Goal: Task Accomplishment & Management: Manage account settings

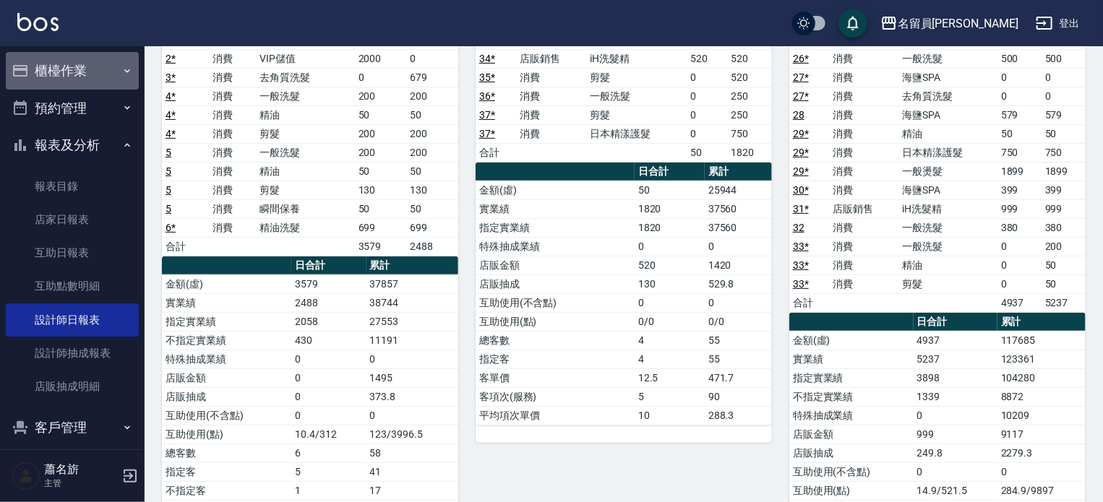
click at [87, 59] on button "櫃檯作業" at bounding box center [72, 71] width 133 height 38
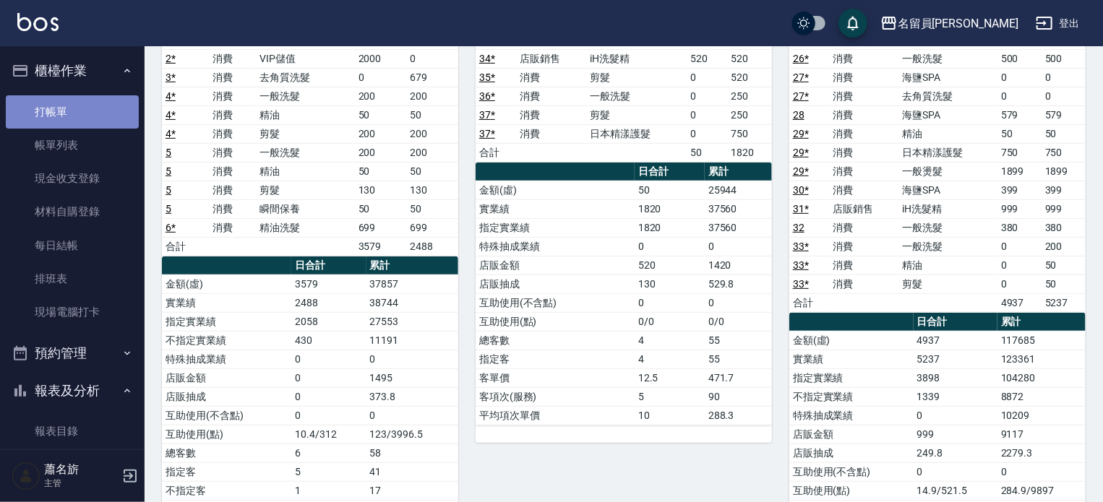
click at [78, 115] on link "打帳單" at bounding box center [72, 111] width 133 height 33
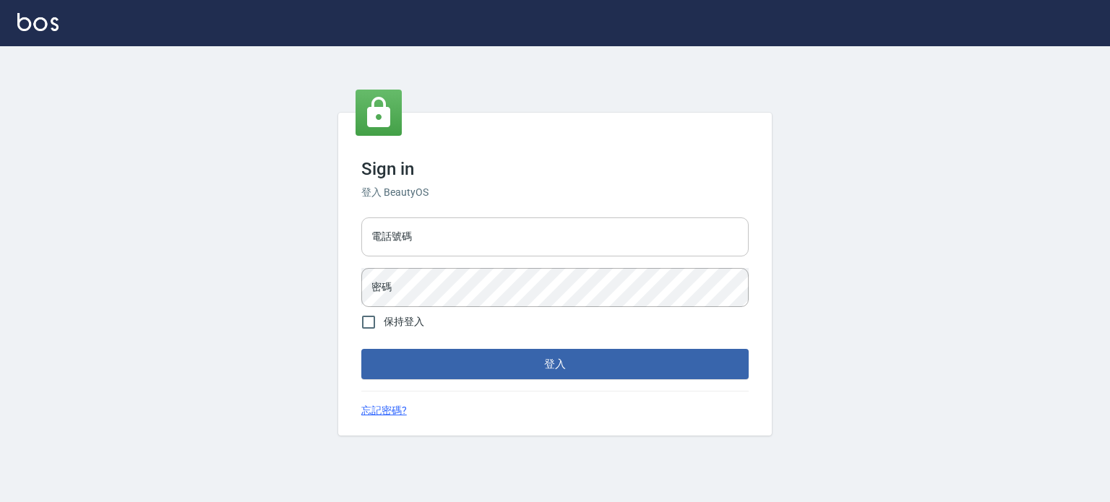
click at [577, 254] on input "電話號碼" at bounding box center [554, 237] width 387 height 39
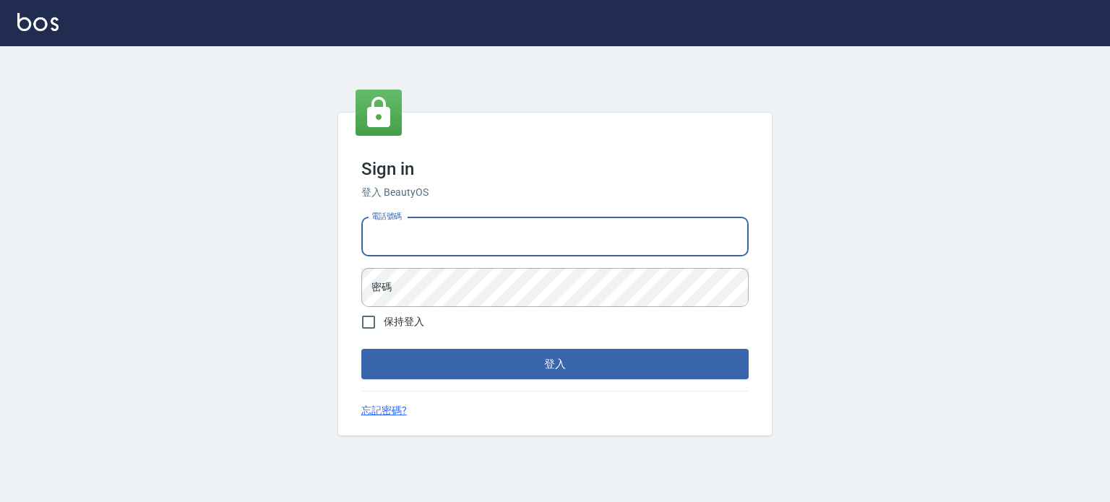
type input "0985335300"
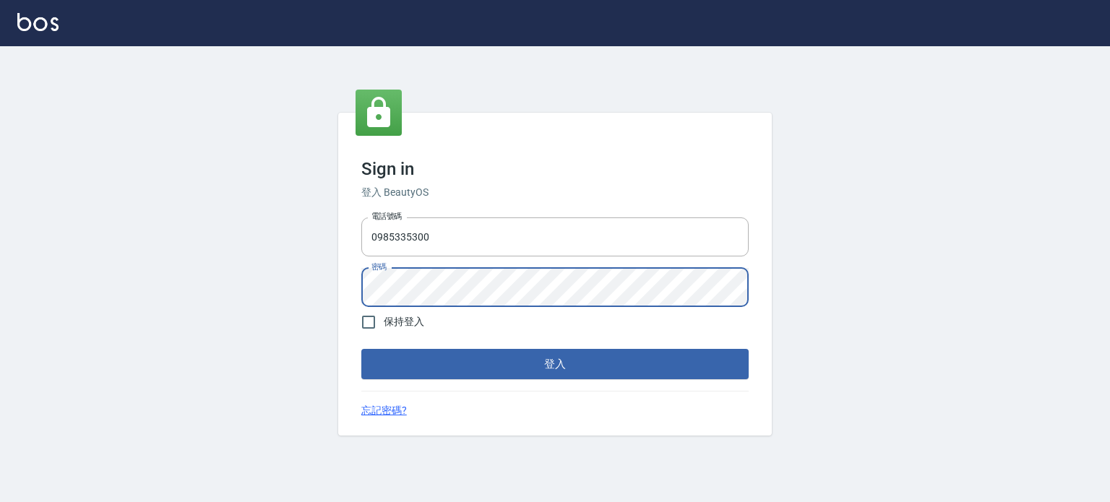
click at [361, 349] on button "登入" at bounding box center [554, 364] width 387 height 30
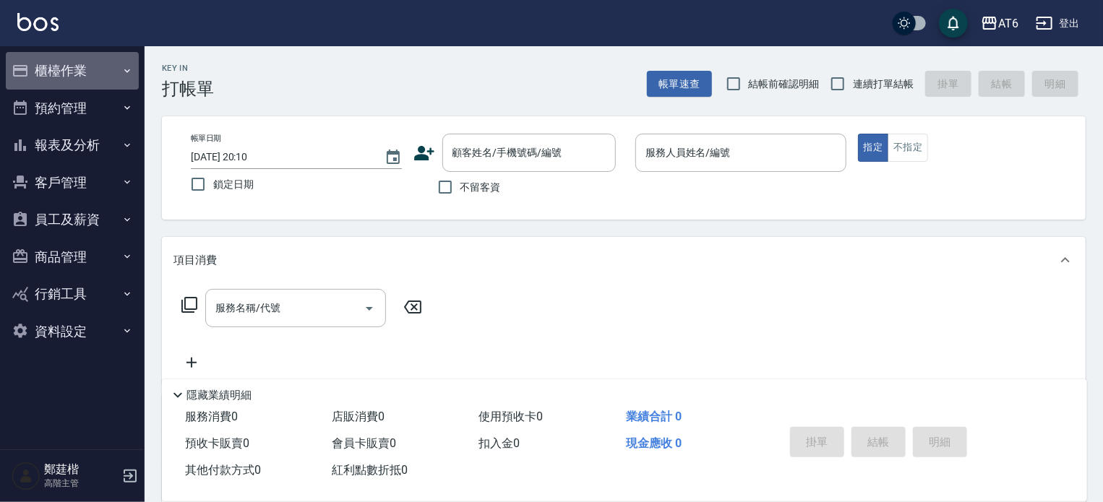
click at [108, 71] on button "櫃檯作業" at bounding box center [72, 71] width 133 height 38
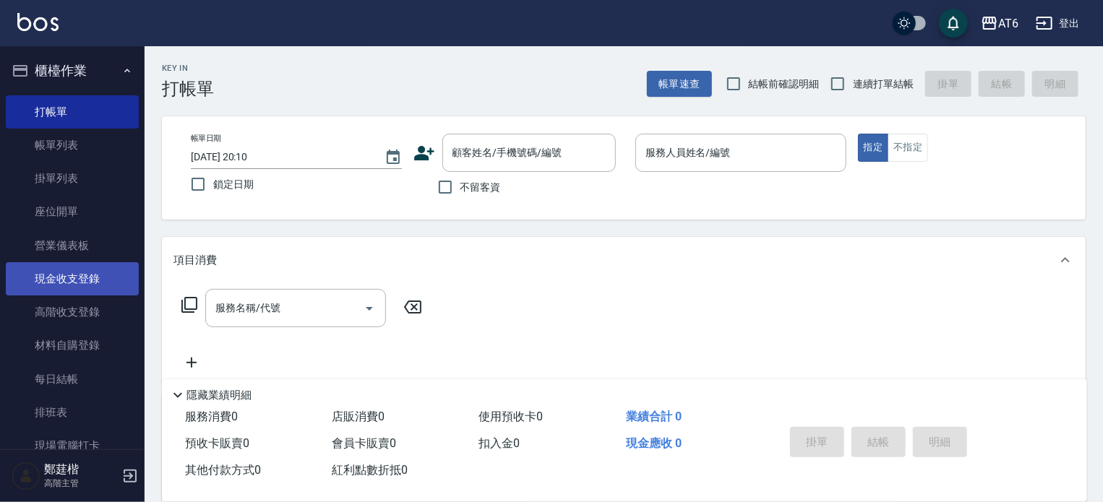
click at [98, 273] on link "現金收支登錄" at bounding box center [72, 278] width 133 height 33
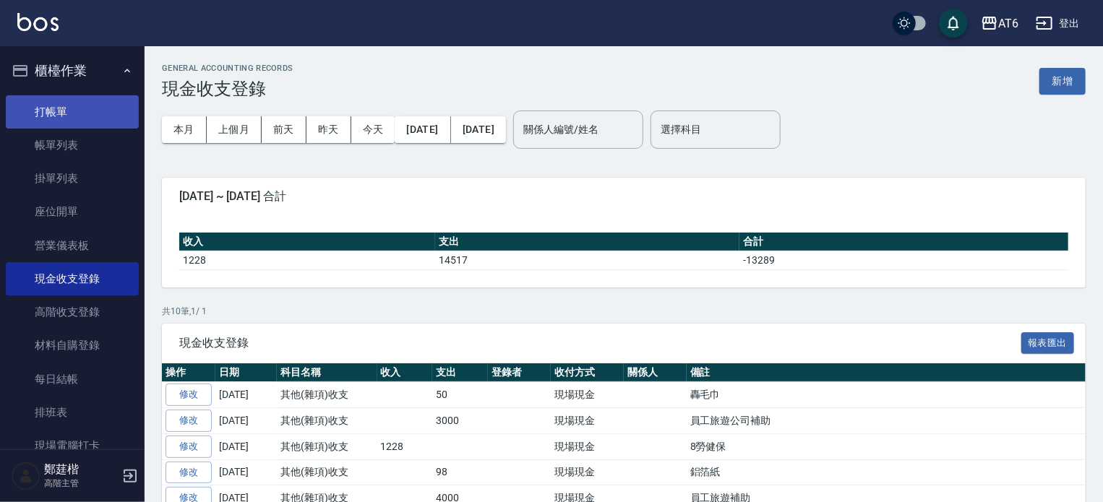
click at [48, 114] on link "打帳單" at bounding box center [72, 111] width 133 height 33
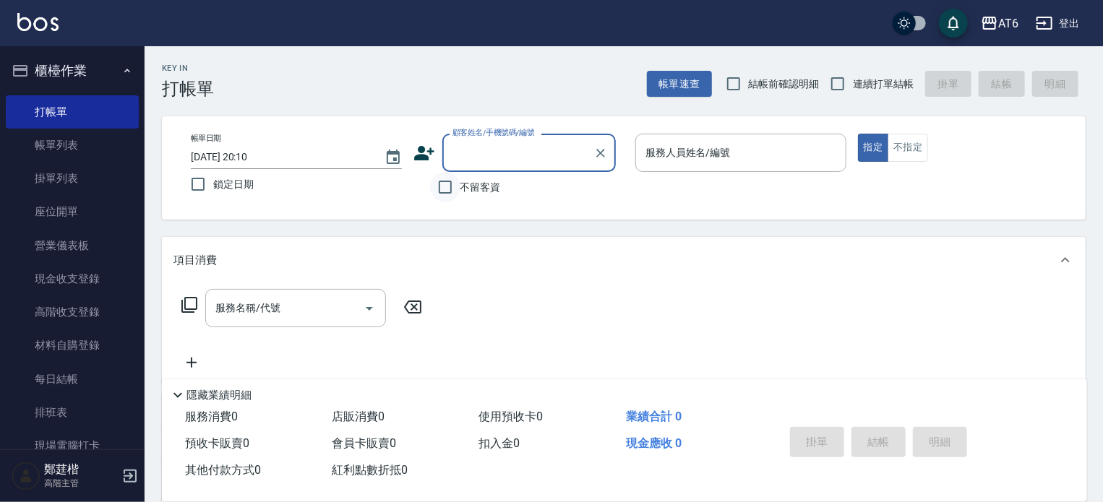
click at [450, 190] on input "不留客資" at bounding box center [445, 187] width 30 height 30
checkbox input "true"
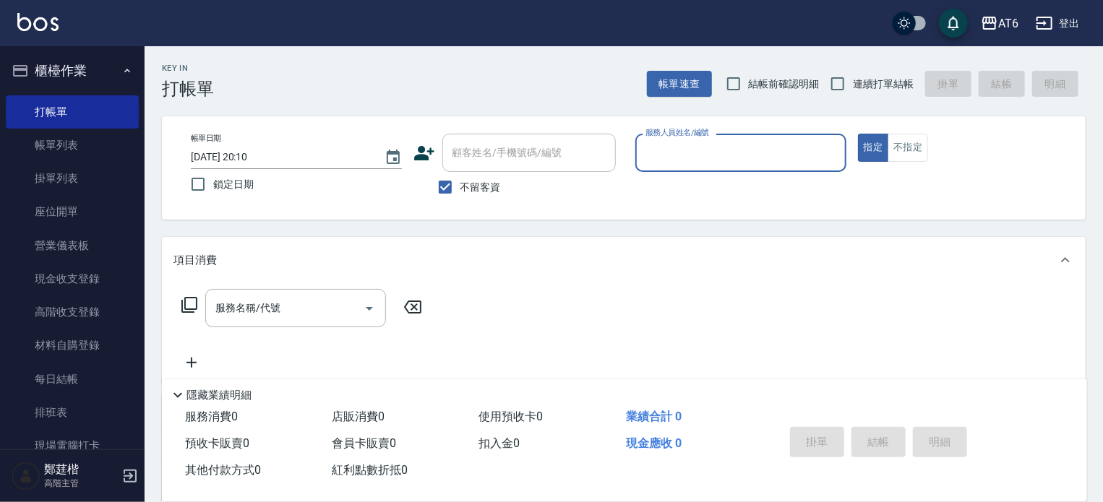
click at [862, 82] on span "連續打單結帳" at bounding box center [883, 84] width 61 height 15
click at [853, 82] on input "連續打單結帳" at bounding box center [837, 84] width 30 height 30
checkbox input "true"
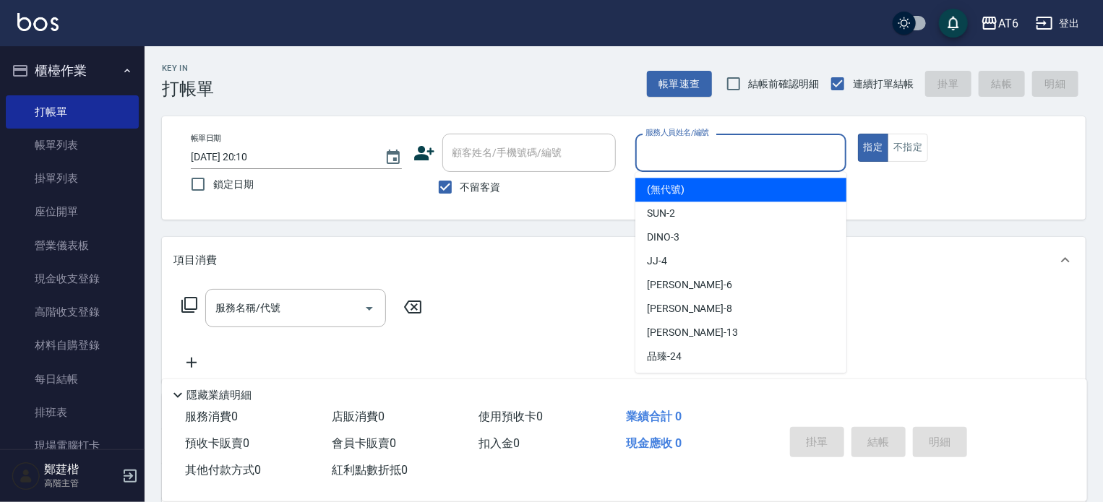
click at [752, 154] on input "服務人員姓名/編號" at bounding box center [741, 152] width 198 height 25
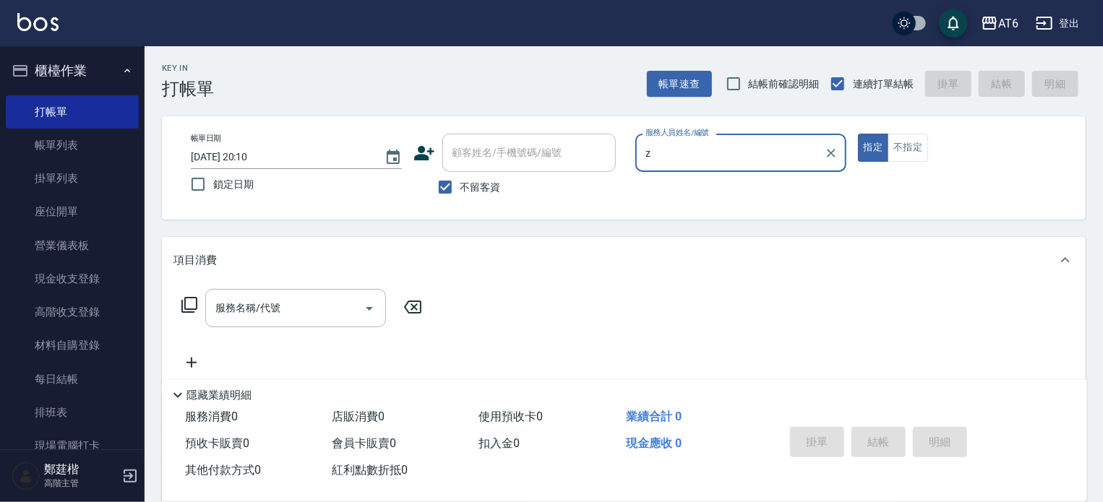
type input "z"
click at [858, 134] on button "指定" at bounding box center [873, 148] width 31 height 28
type button "true"
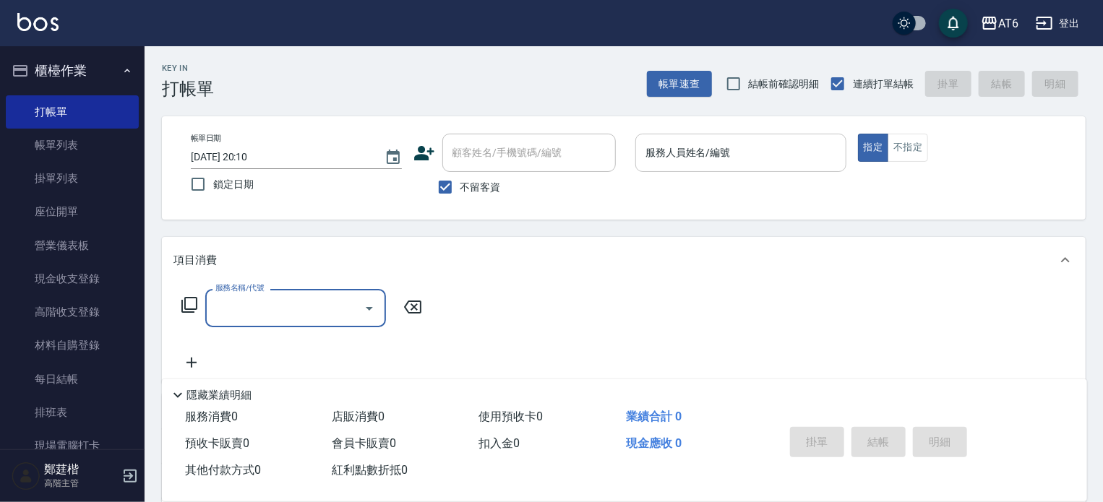
type input "4"
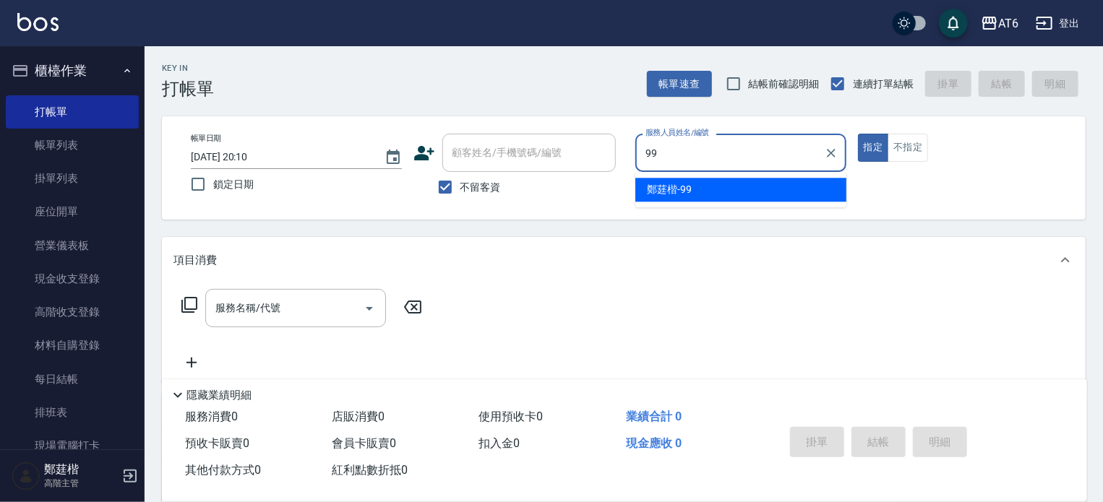
type input "9"
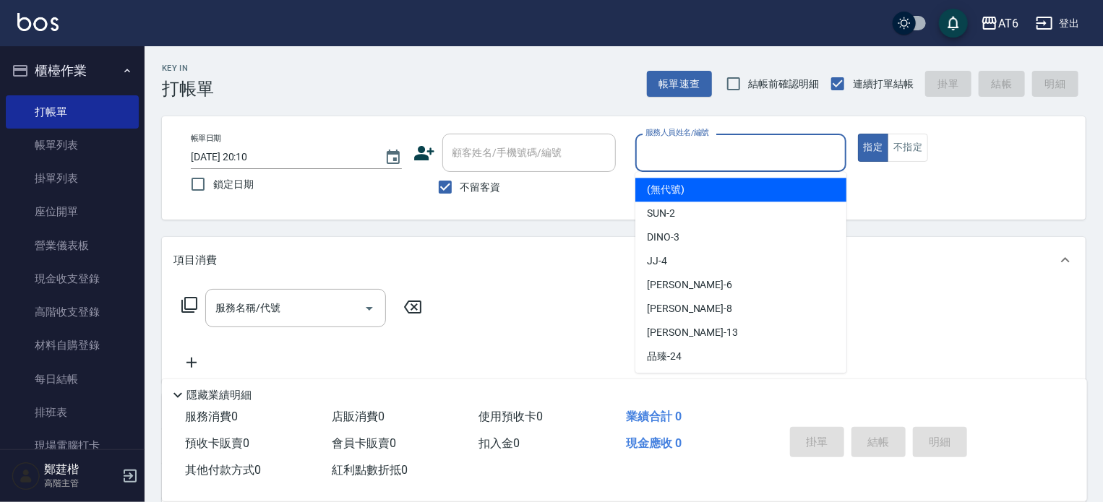
type input "ㄈ"
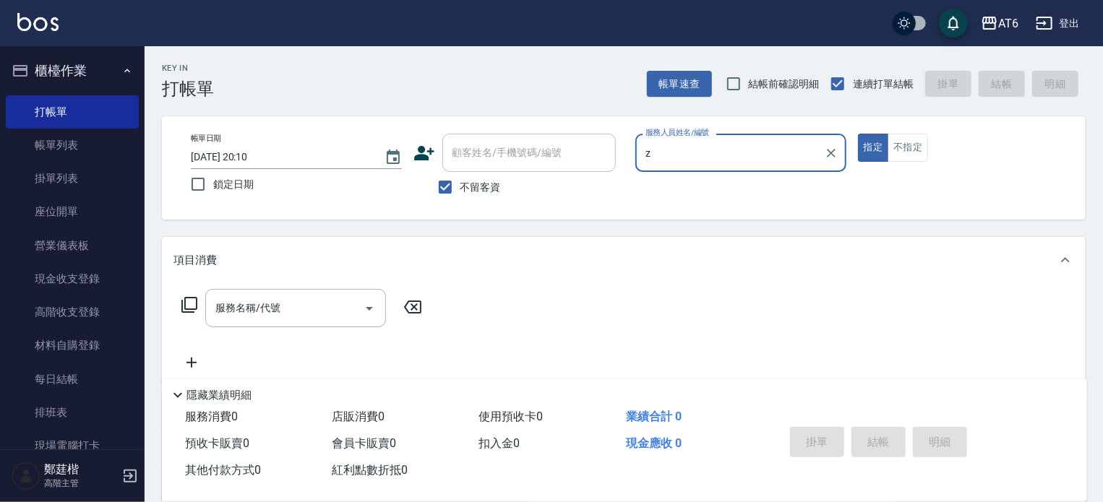
type input "z"
click at [858, 134] on button "指定" at bounding box center [873, 148] width 31 height 28
click at [1007, 25] on div "AT6" at bounding box center [1008, 23] width 20 height 18
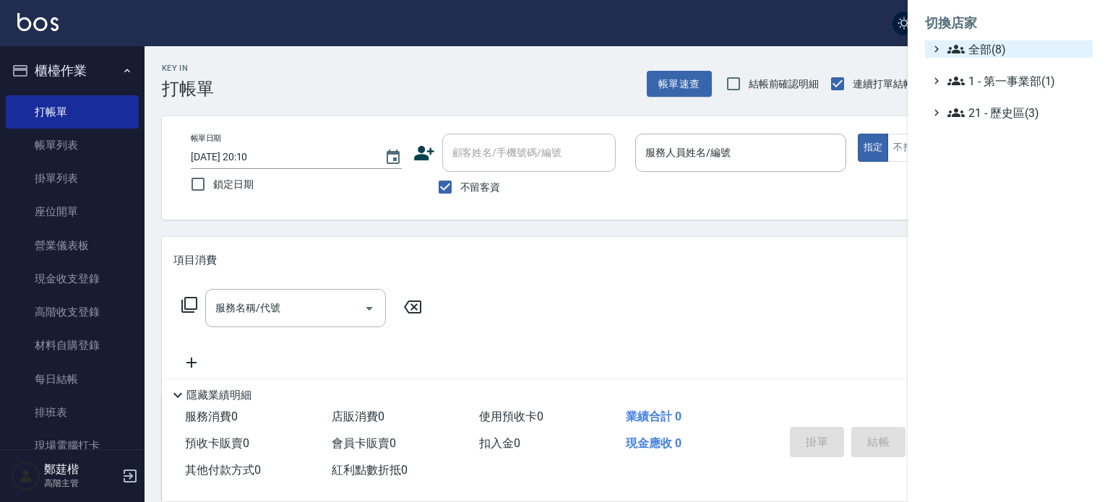
click at [1010, 50] on span "全部(8)" at bounding box center [1017, 48] width 139 height 17
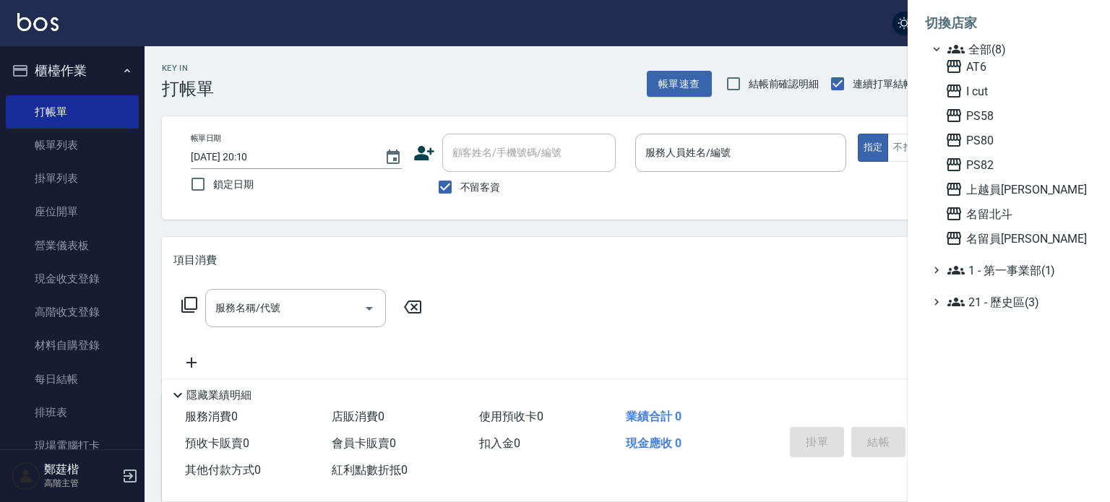
click at [1025, 234] on span "名留員[PERSON_NAME]" at bounding box center [1016, 238] width 142 height 17
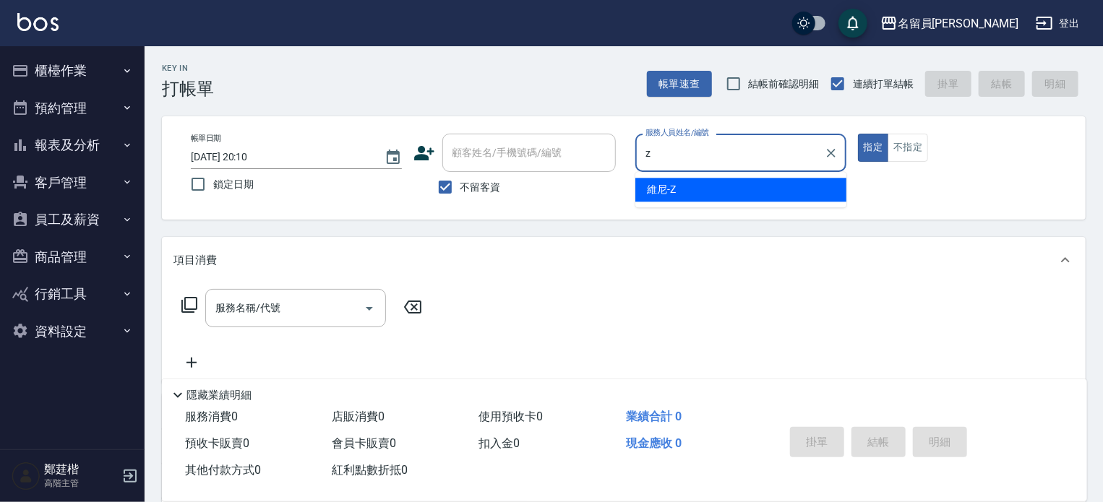
type input "維尼-Z"
type button "true"
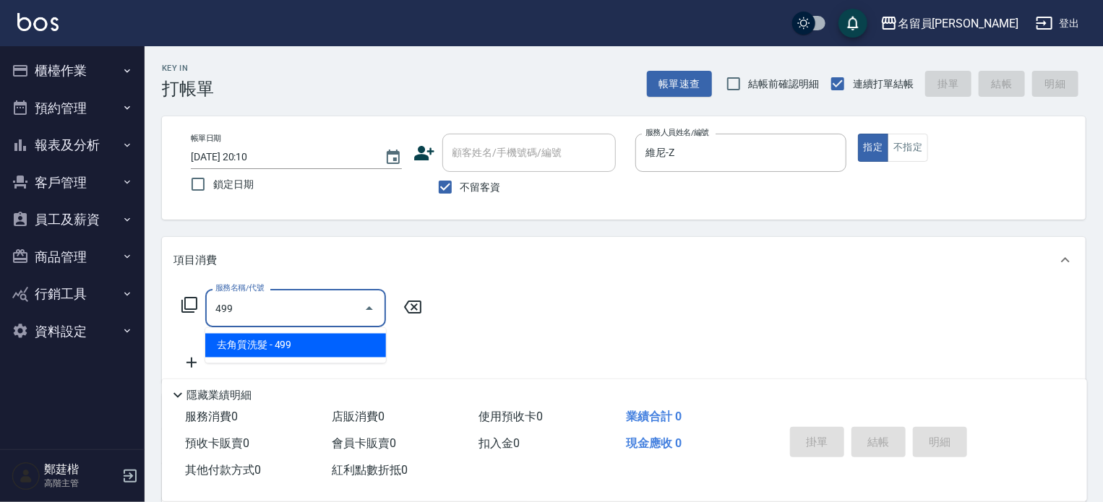
type input "去角質洗髮(499)"
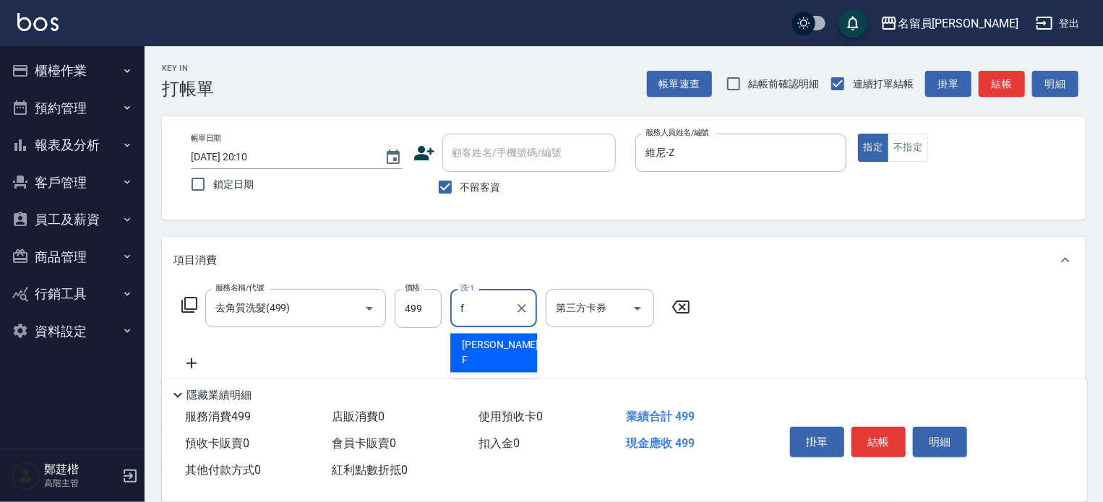
type input "黃苡妃-F"
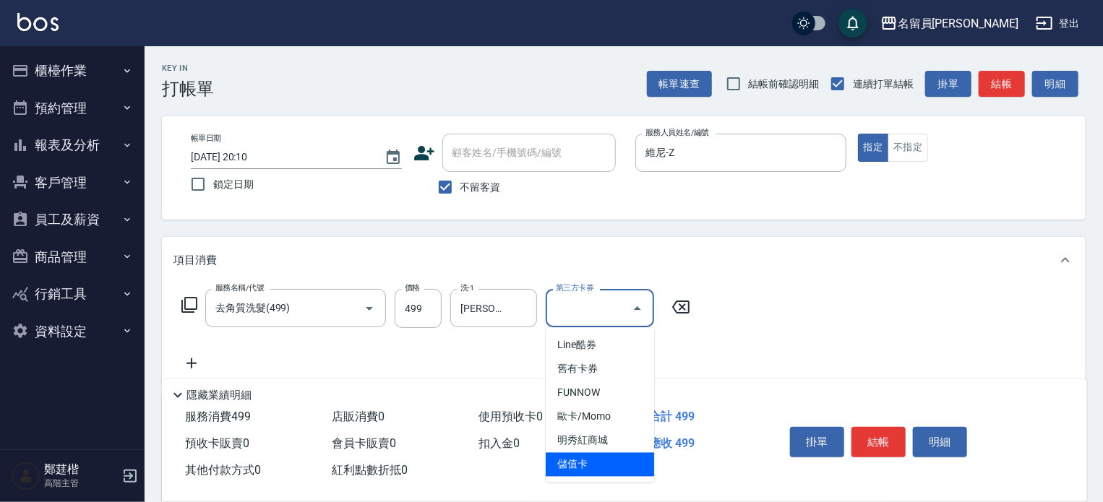
type input "儲值卡"
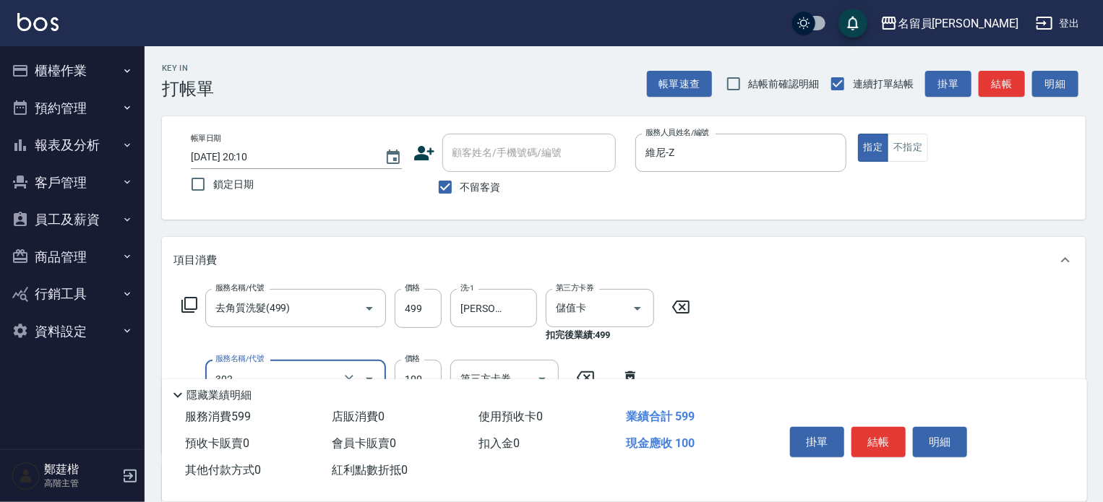
type input "剪髮(302)"
type input "300"
click at [407, 310] on input "499" at bounding box center [418, 308] width 47 height 39
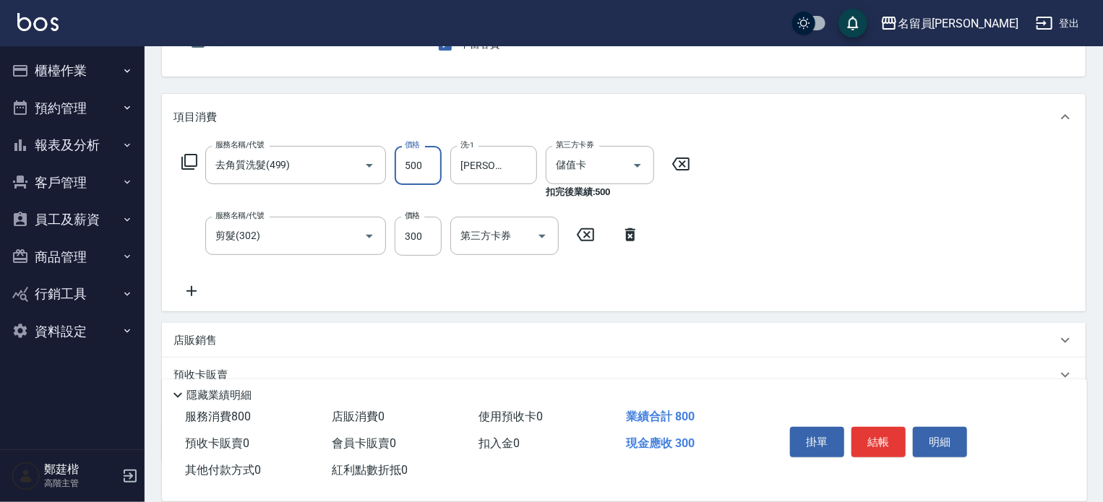
scroll to position [145, 0]
type input "500"
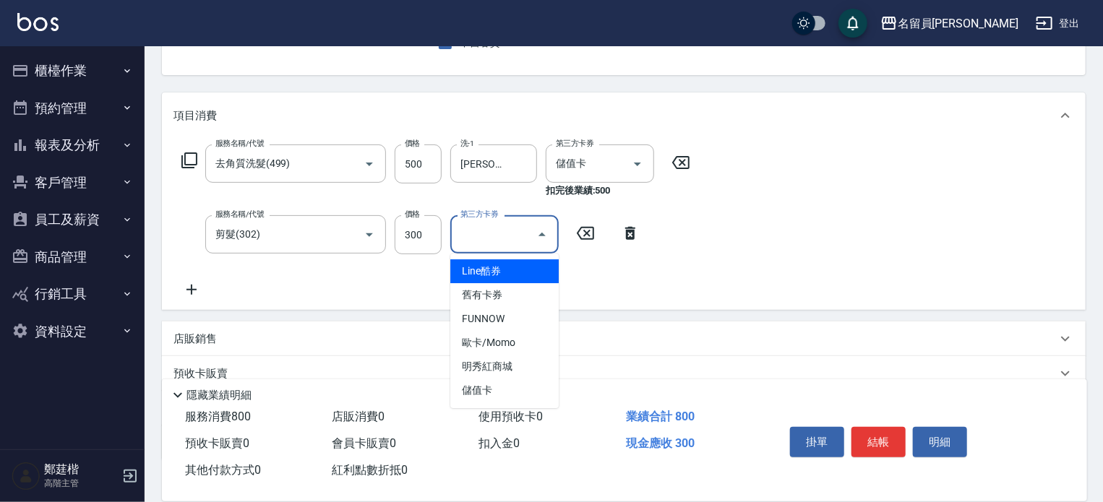
click at [504, 233] on div "第三方卡券 第三方卡券" at bounding box center [504, 234] width 108 height 38
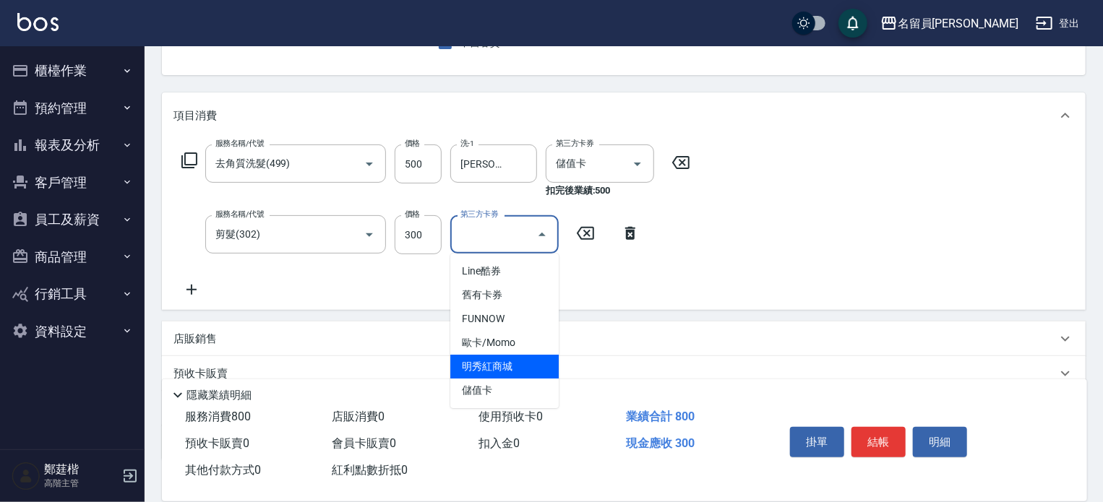
click at [517, 379] on span "儲值卡" at bounding box center [504, 391] width 108 height 24
type input "儲值卡"
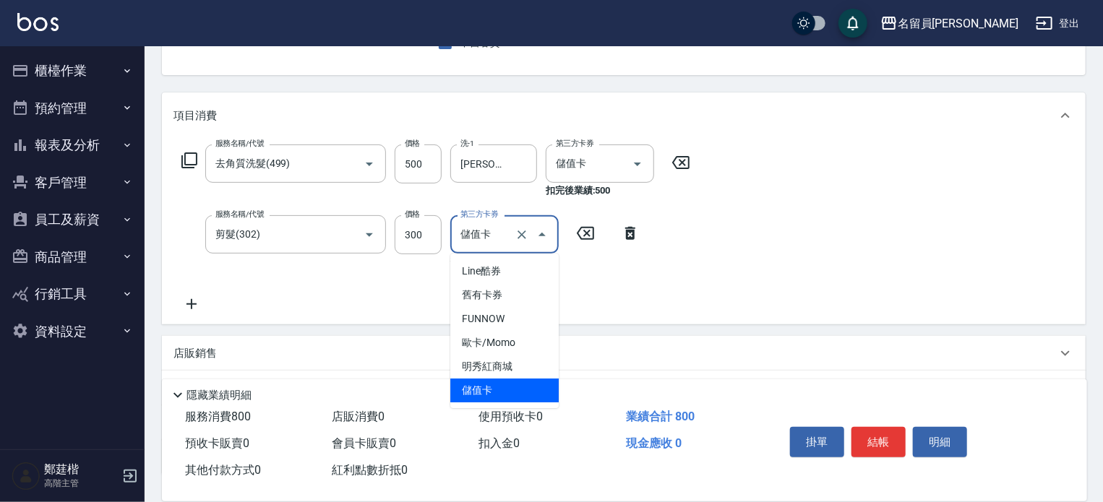
click at [498, 222] on input "儲值卡" at bounding box center [484, 234] width 55 height 25
drag, startPoint x: 495, startPoint y: 390, endPoint x: 720, endPoint y: 395, distance: 224.8
click at [498, 390] on span "儲值卡" at bounding box center [504, 391] width 108 height 24
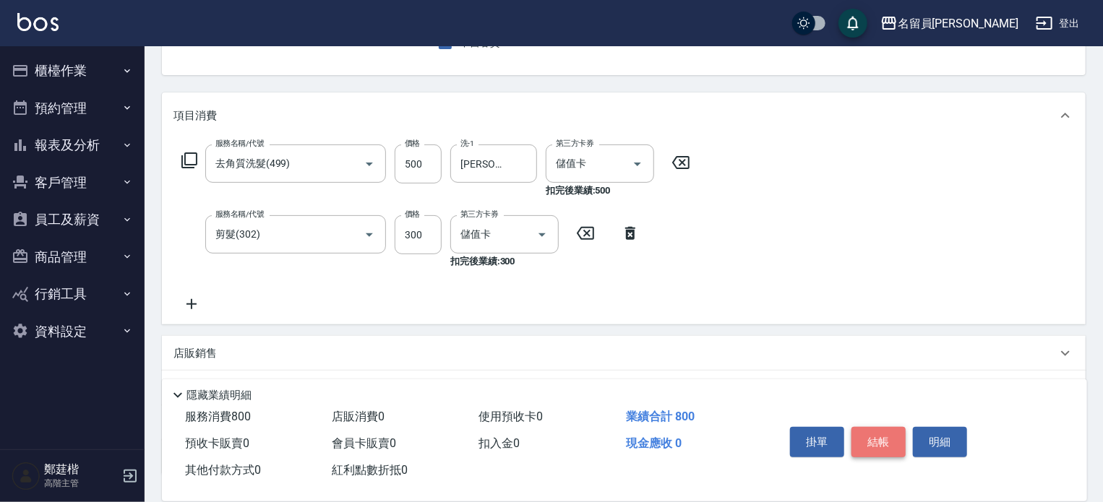
click at [868, 439] on button "結帳" at bounding box center [878, 442] width 54 height 30
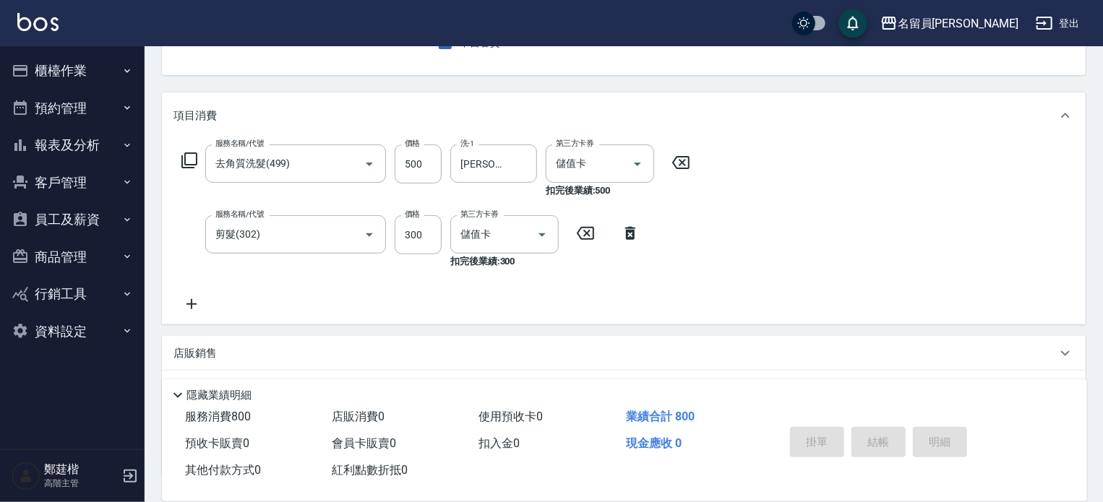
type input "2025/10/15 20:11"
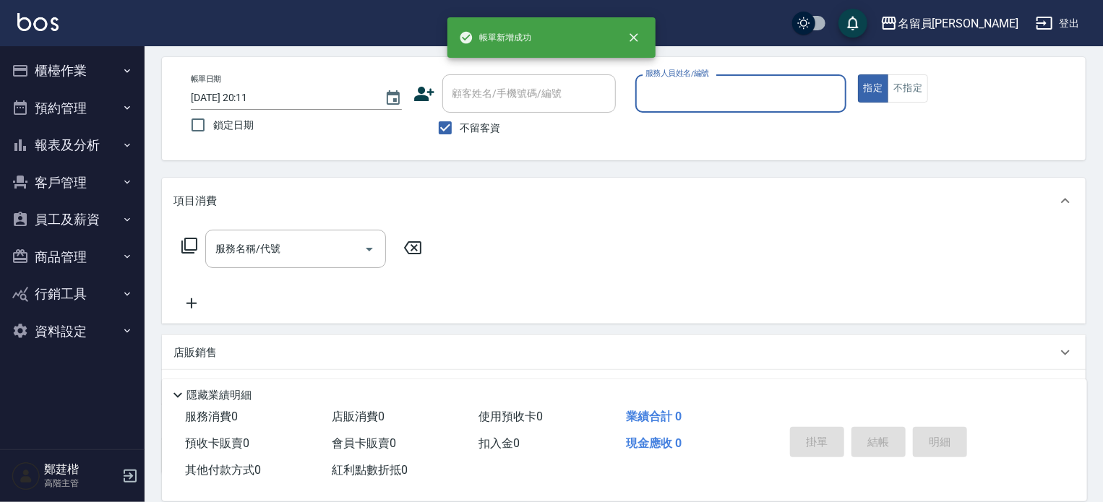
scroll to position [0, 0]
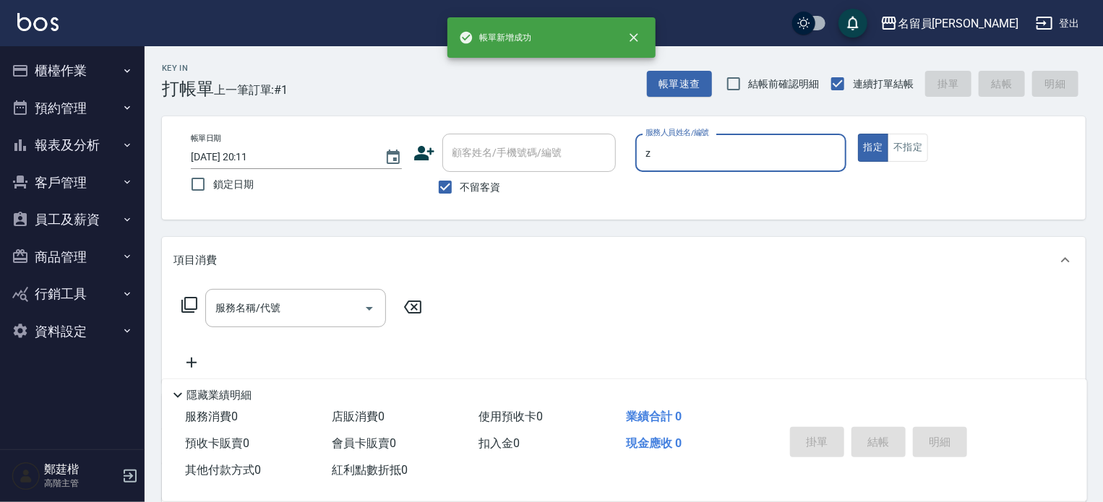
type input "維尼-Z"
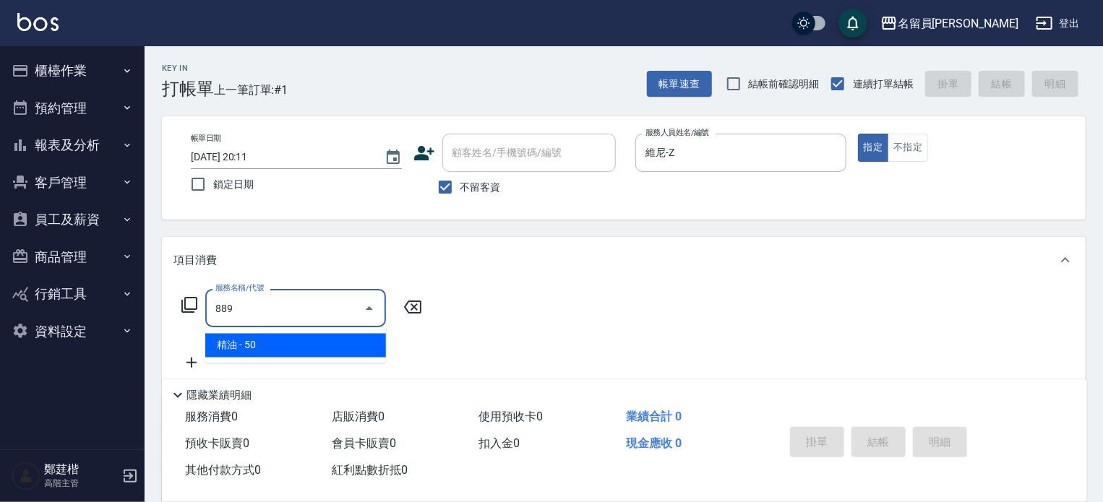
type input "精油(889)"
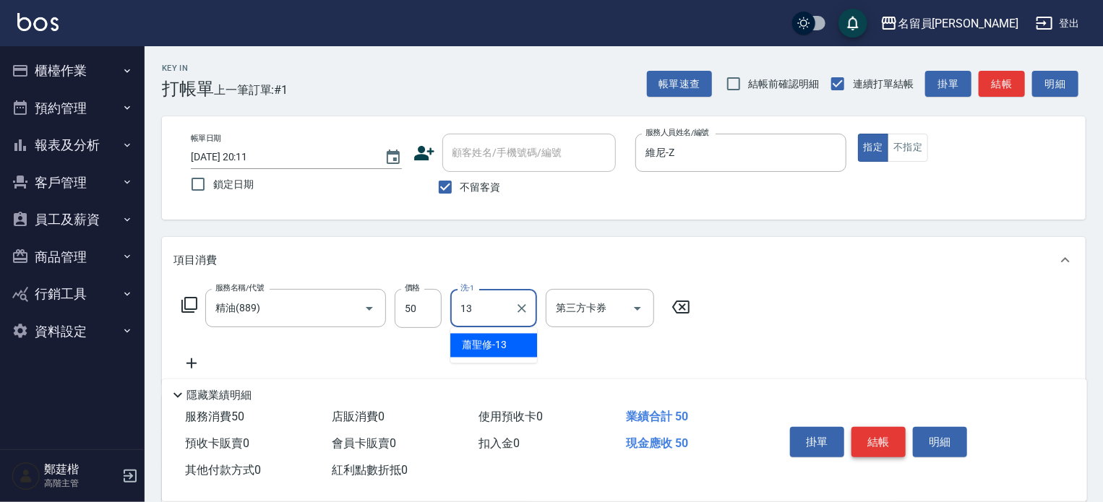
type input "蕭聖修-13"
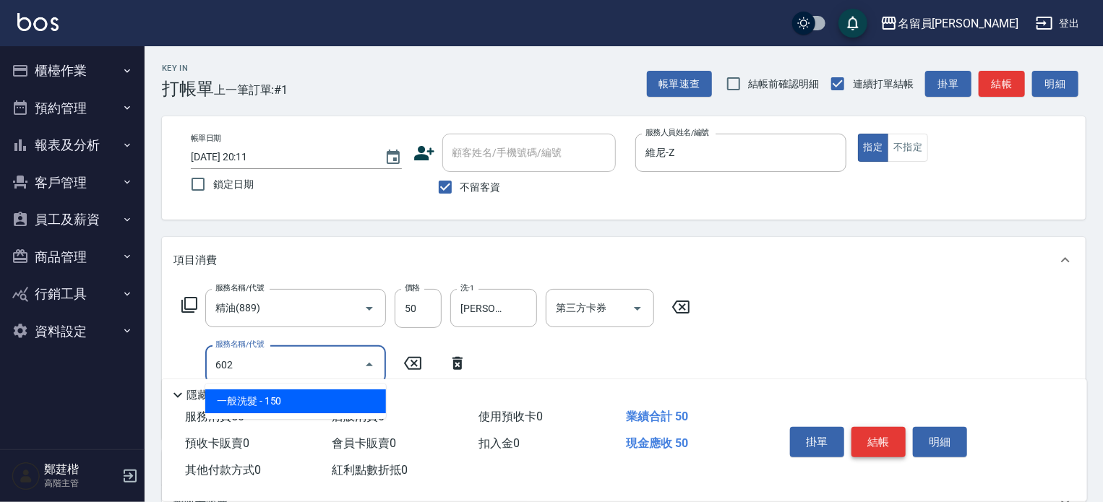
type input "一般洗髮(602)"
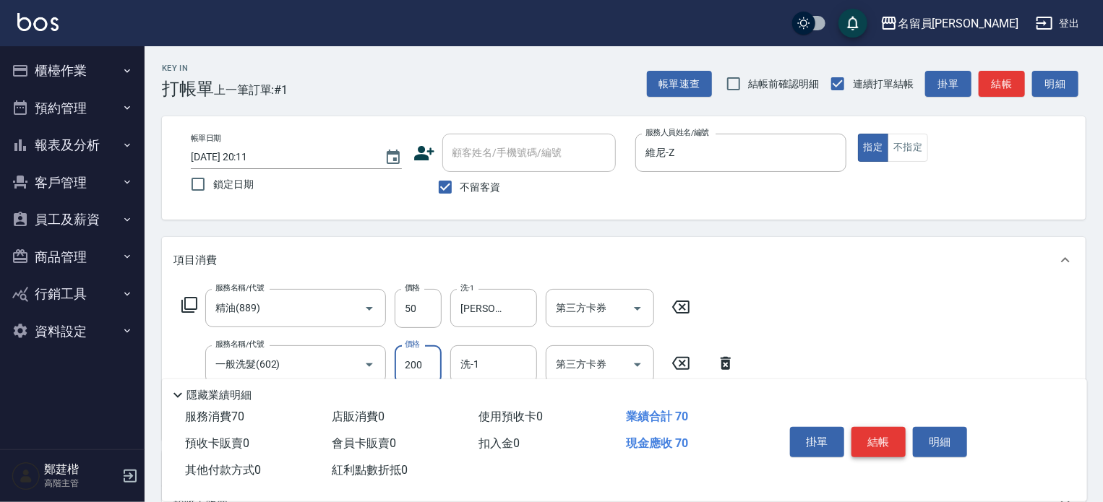
type input "200"
type input "蕭聖修-13"
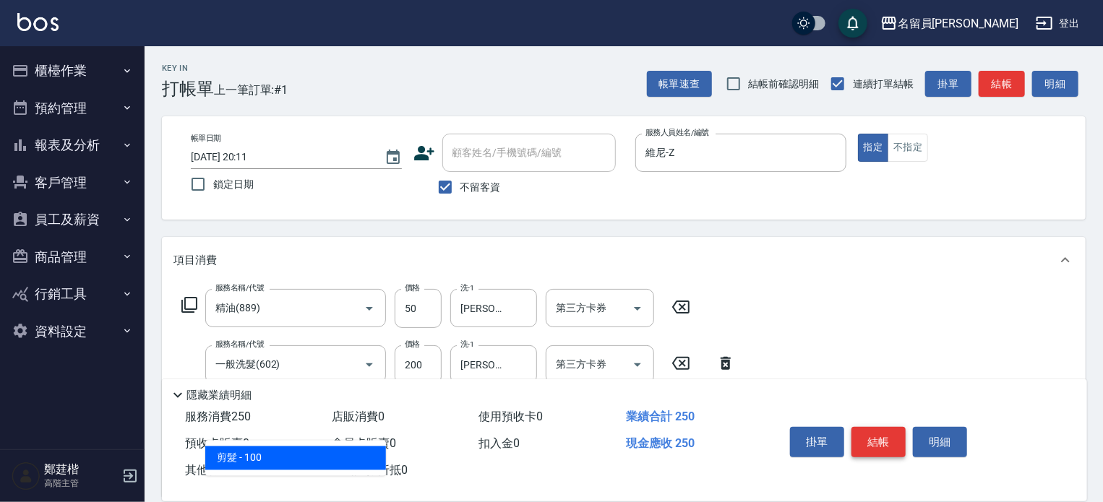
type input "剪髮(302)"
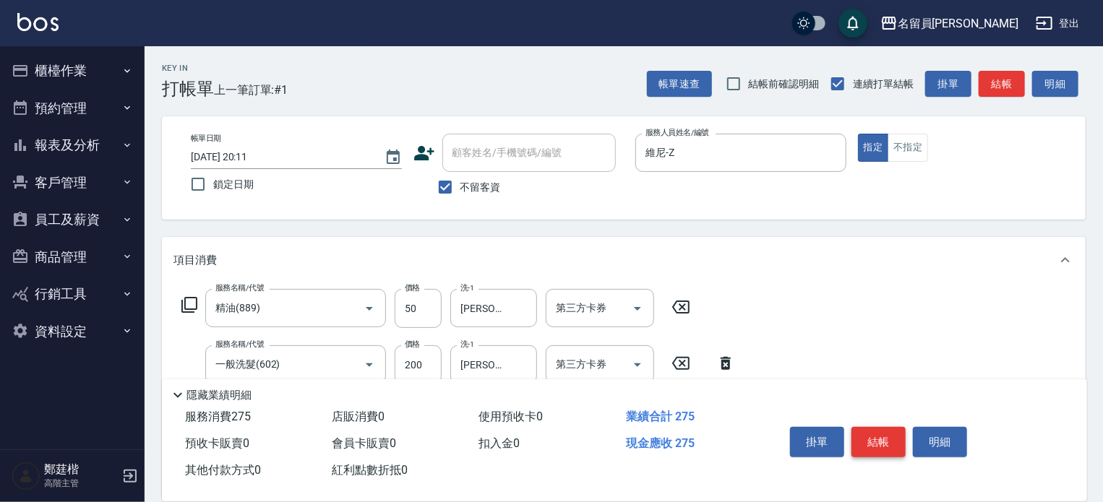
type input "250"
click at [868, 439] on button "結帳" at bounding box center [878, 442] width 54 height 30
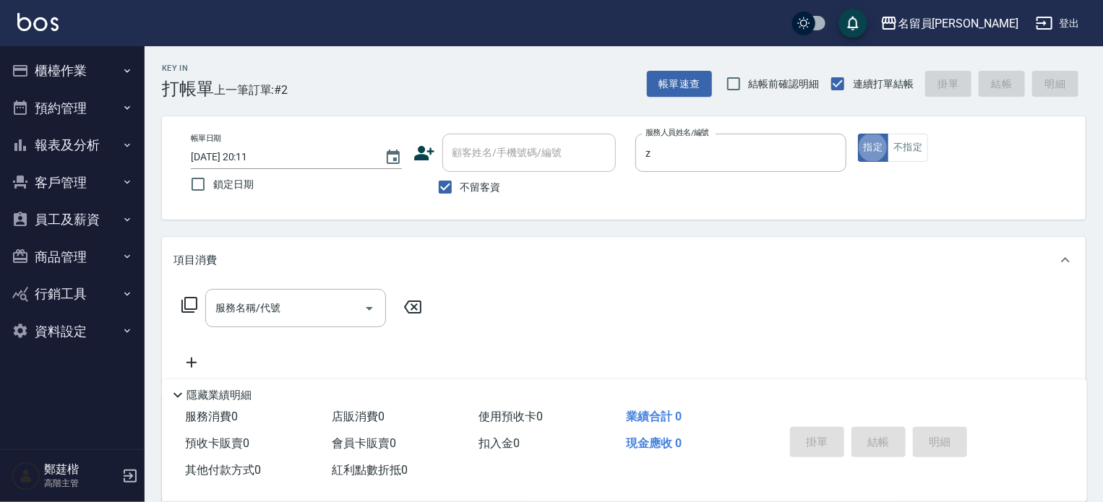
type input "維尼-Z"
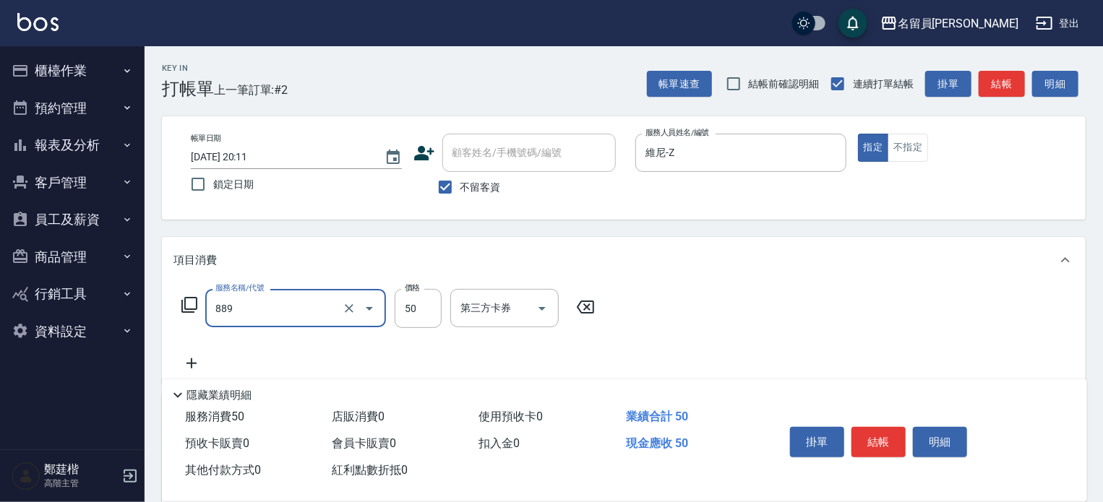
type input "精油(889)"
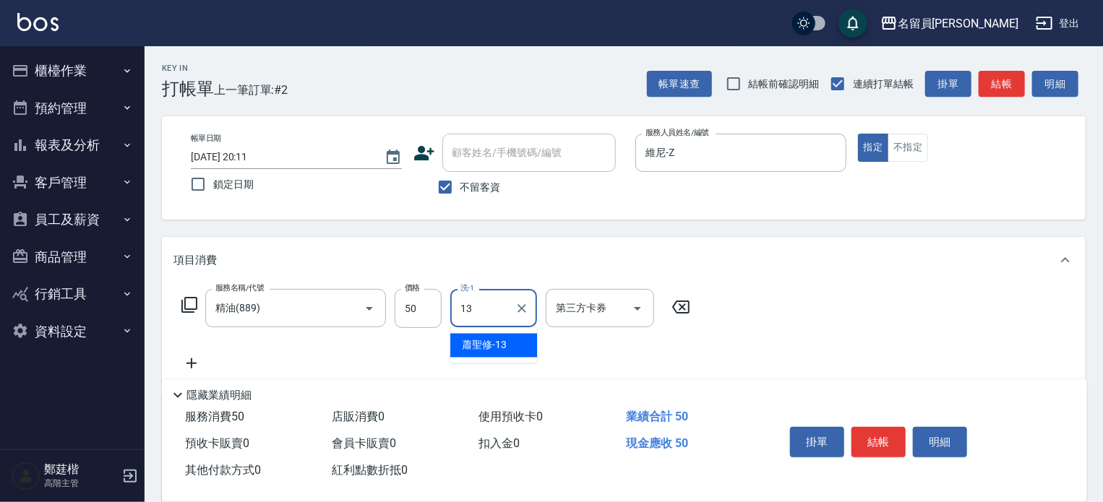
type input "蕭聖修-13"
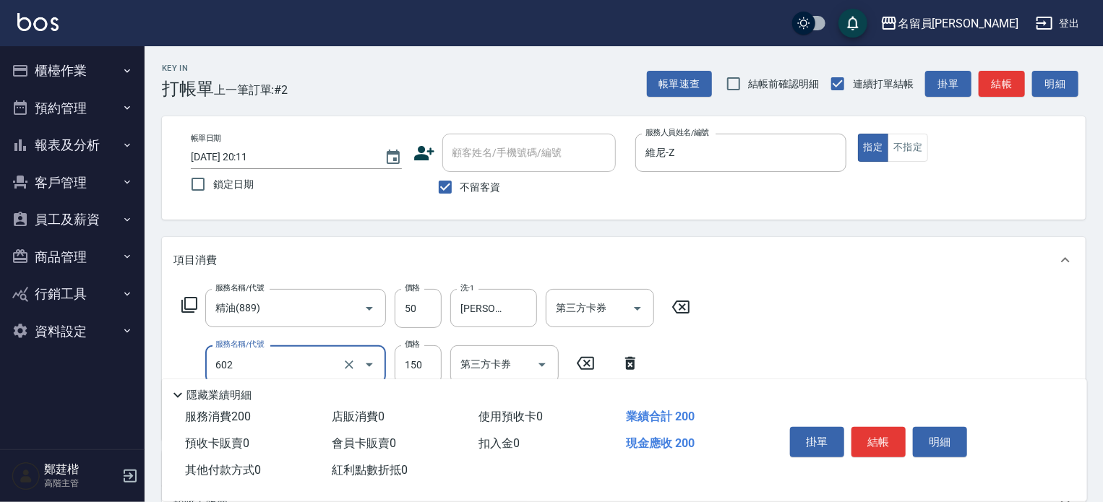
type input "一般洗髮(602)"
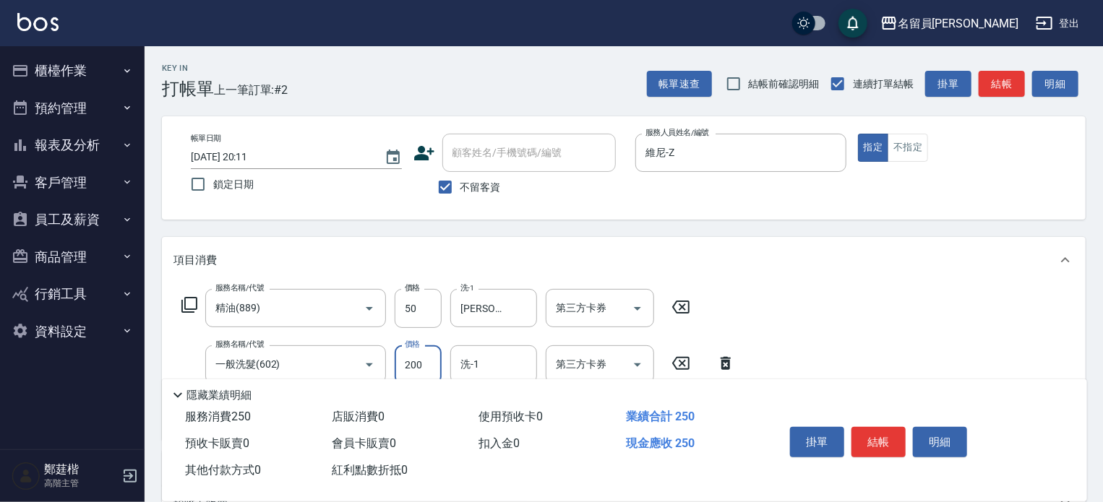
type input "200"
type input "蕭聖修-13"
type input "剪髮(302)"
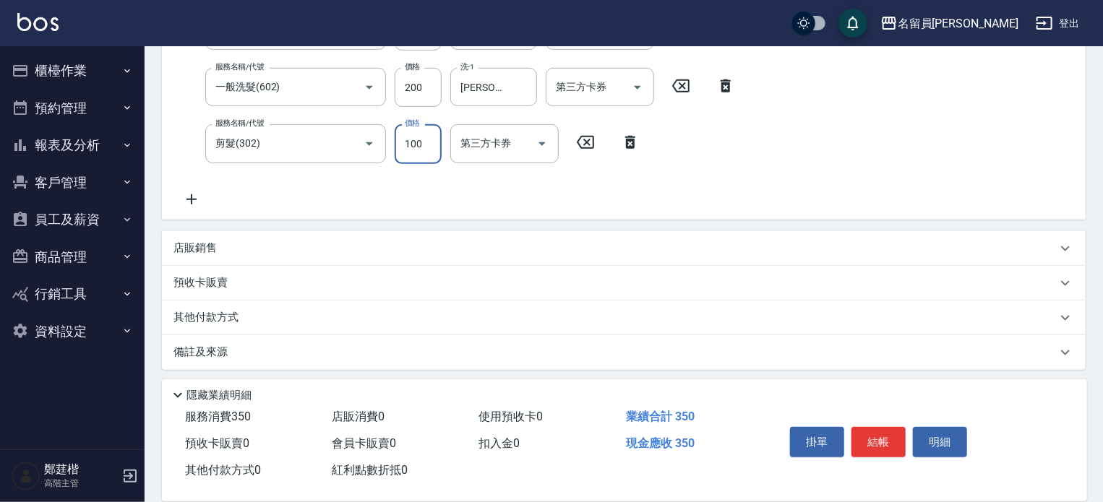
scroll to position [282, 0]
type input "250"
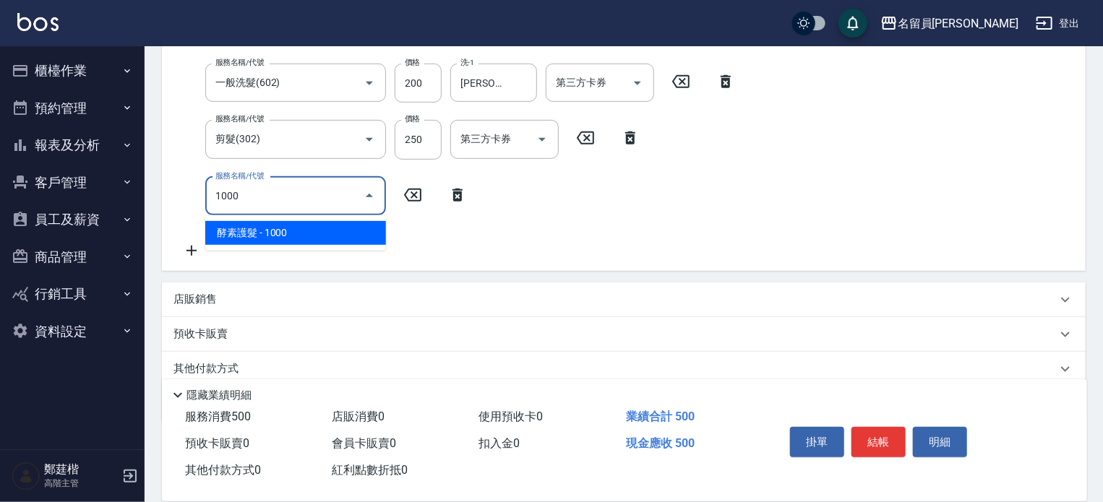
type input "酵素護髮(1000)"
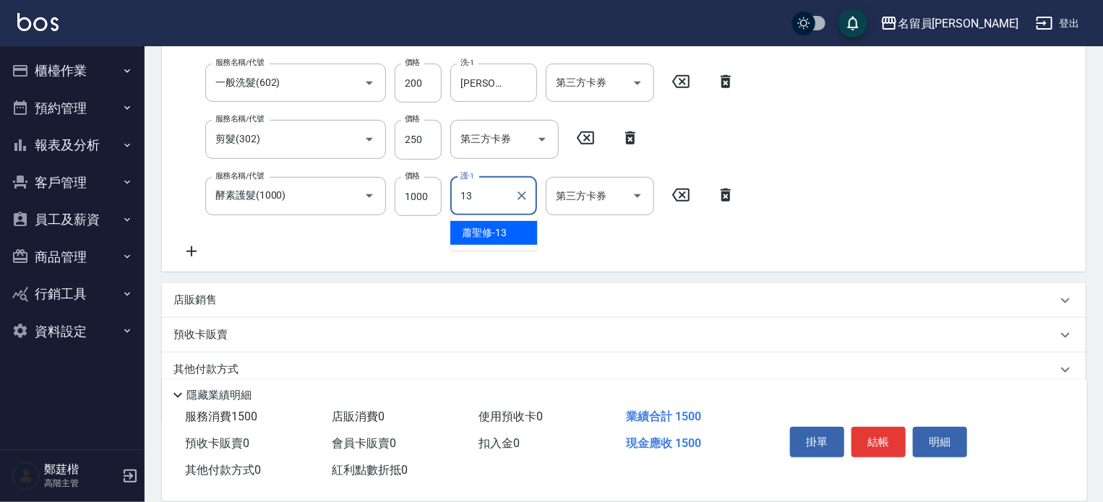
type input "蕭聖修-13"
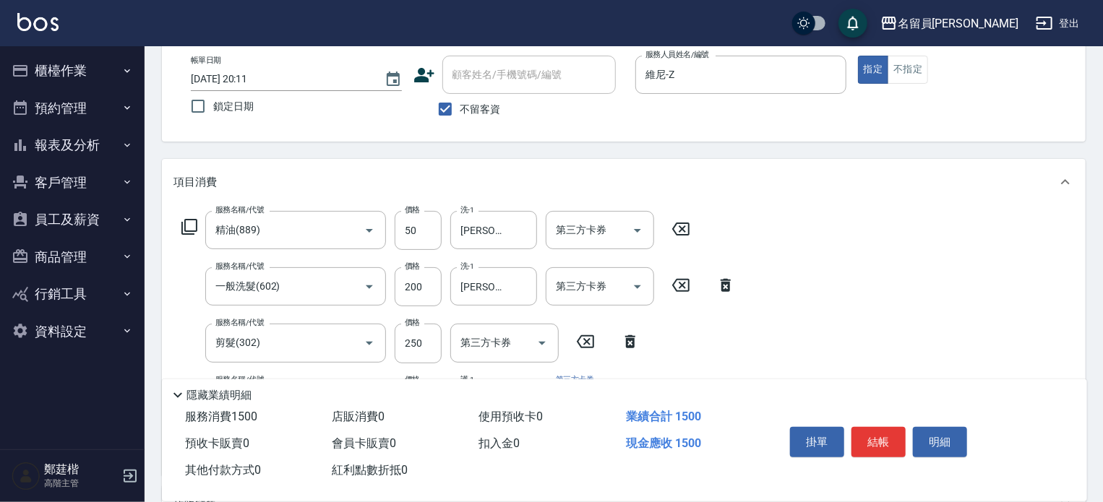
scroll to position [0, 0]
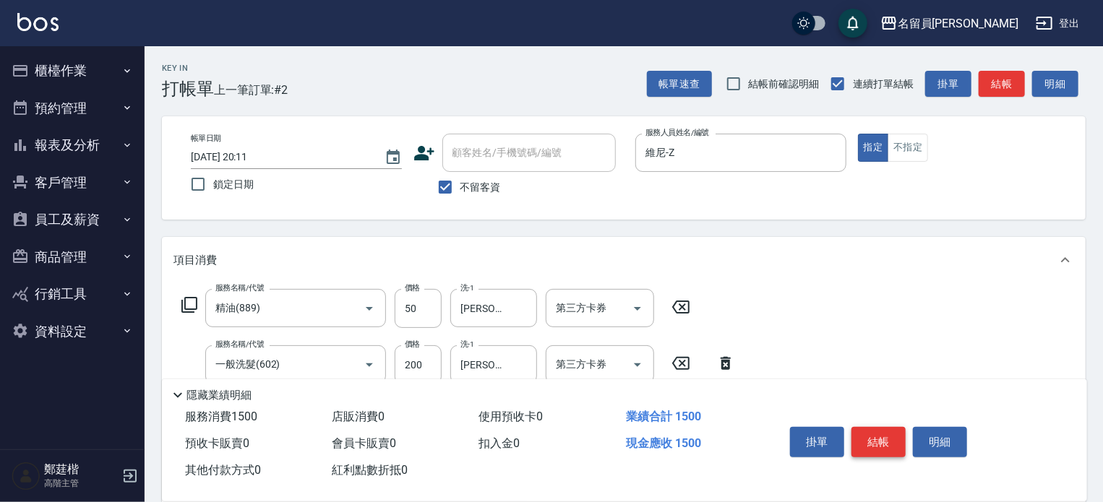
click at [867, 437] on button "結帳" at bounding box center [878, 442] width 54 height 30
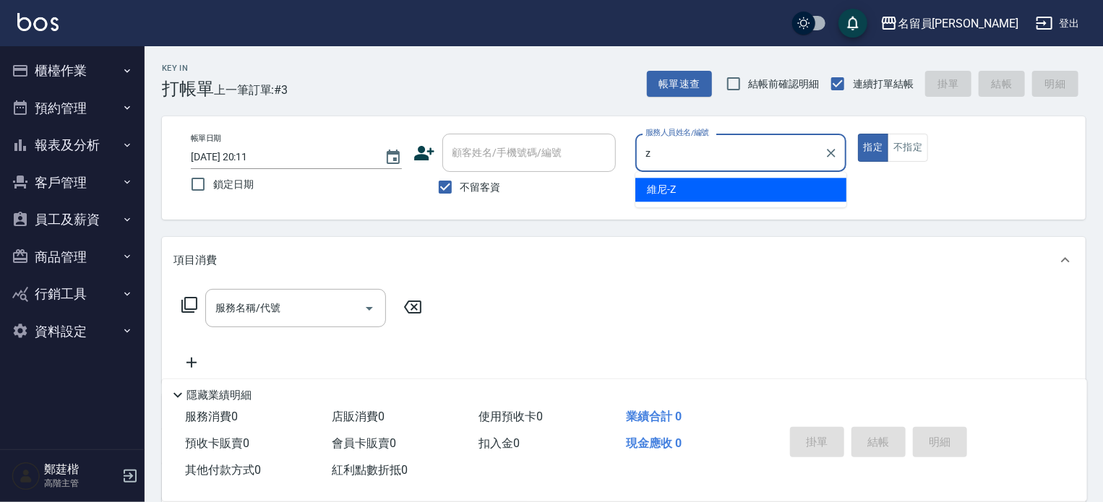
type input "維尼-Z"
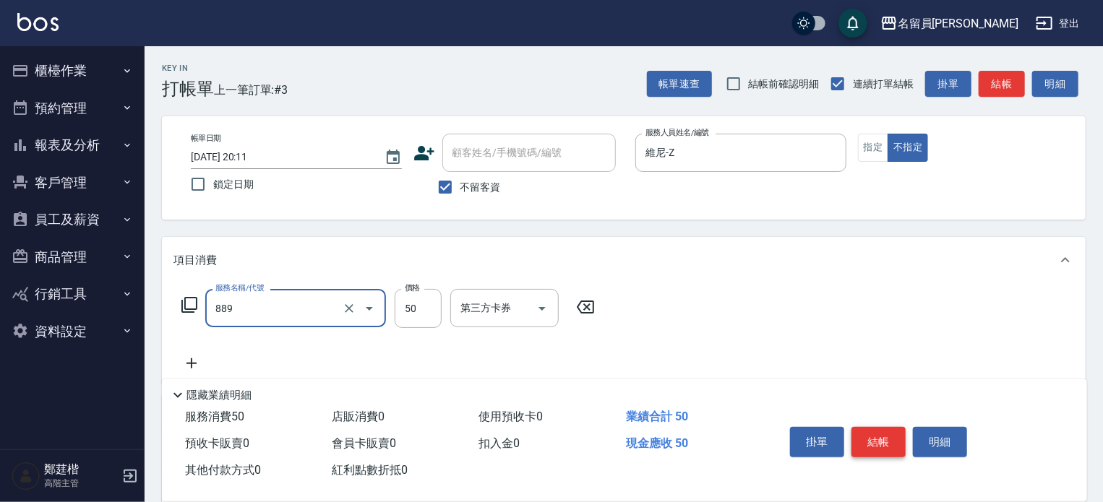
type input "精油(889)"
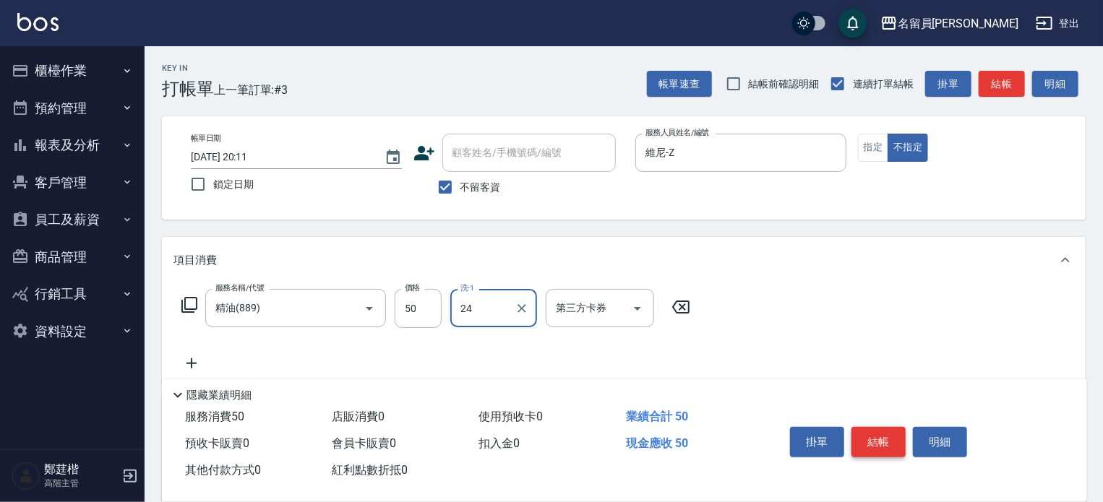
type input "陳品臻-24"
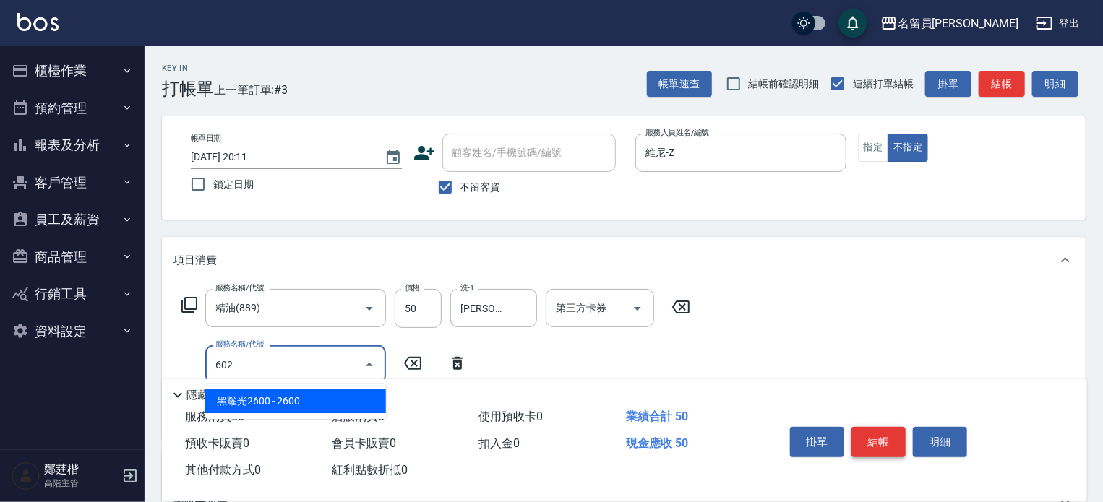
type input "一般洗髮(602)"
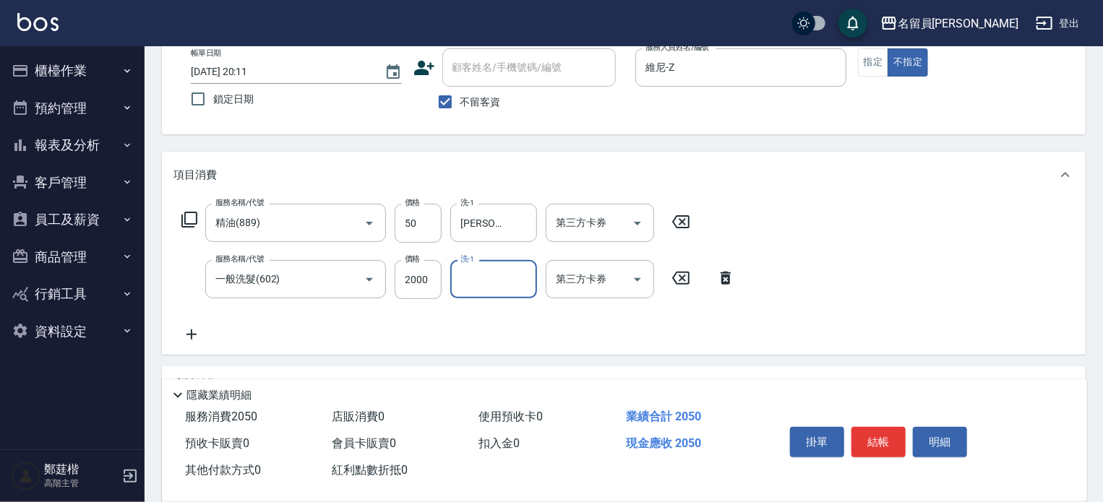
scroll to position [217, 0]
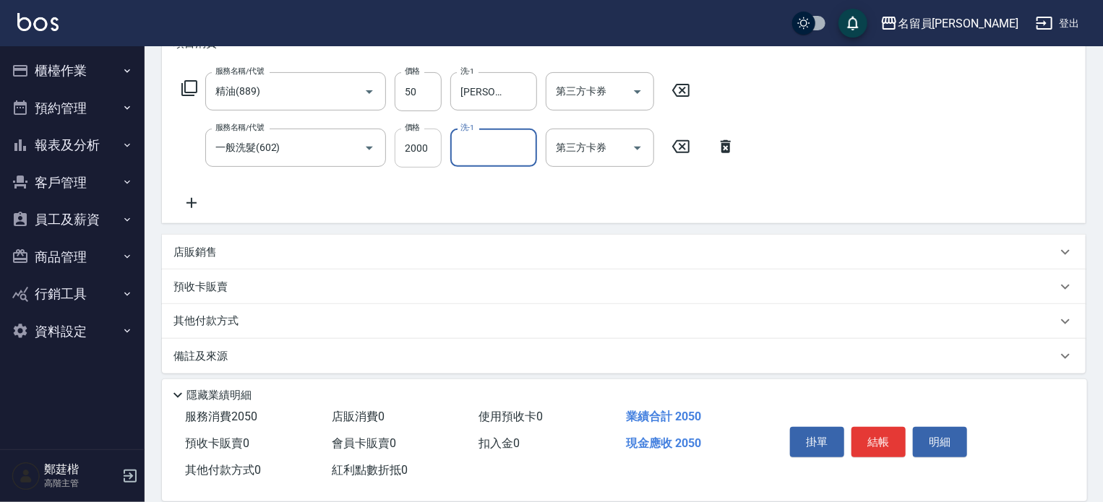
click at [417, 153] on input "2000" at bounding box center [418, 148] width 47 height 39
type input "200"
type input "陳品臻-24"
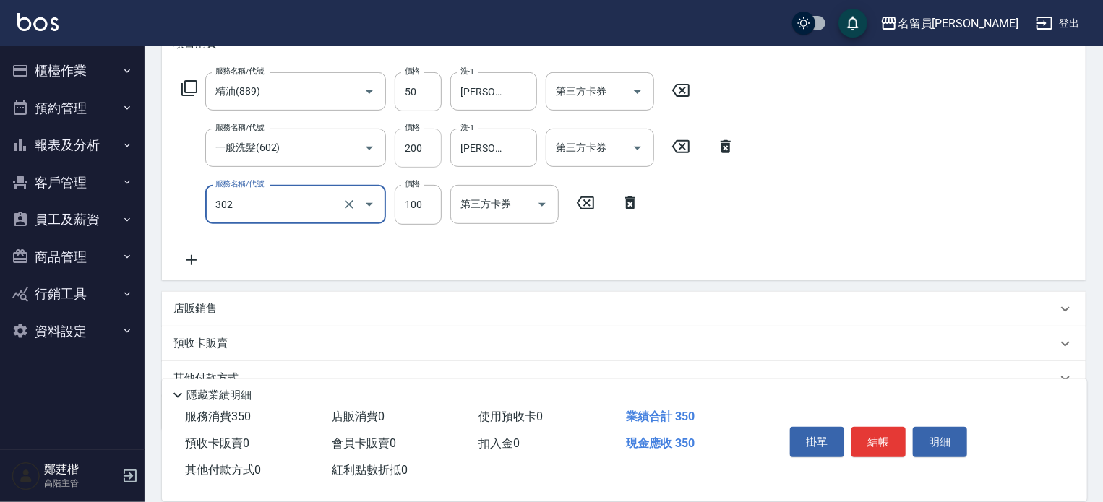
type input "剪髮(302)"
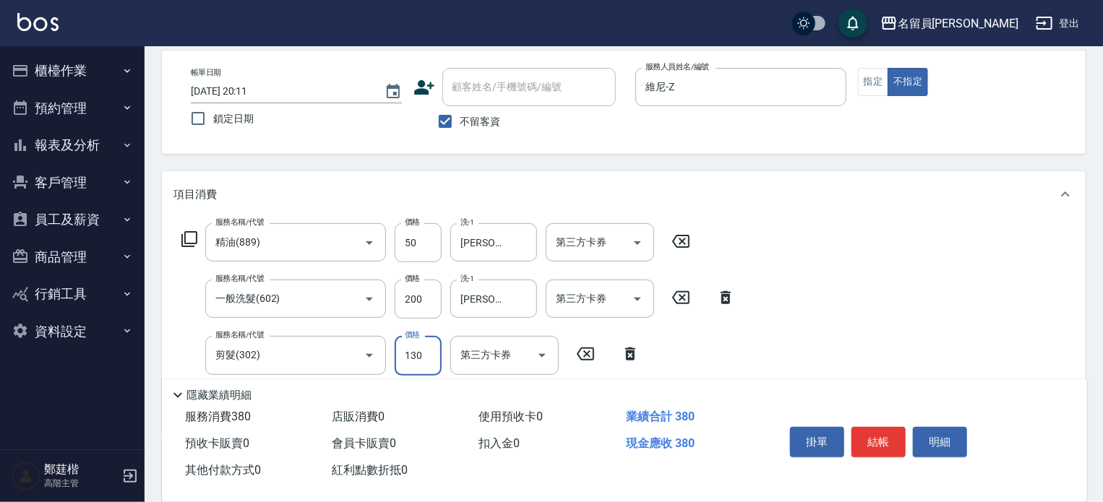
scroll to position [0, 0]
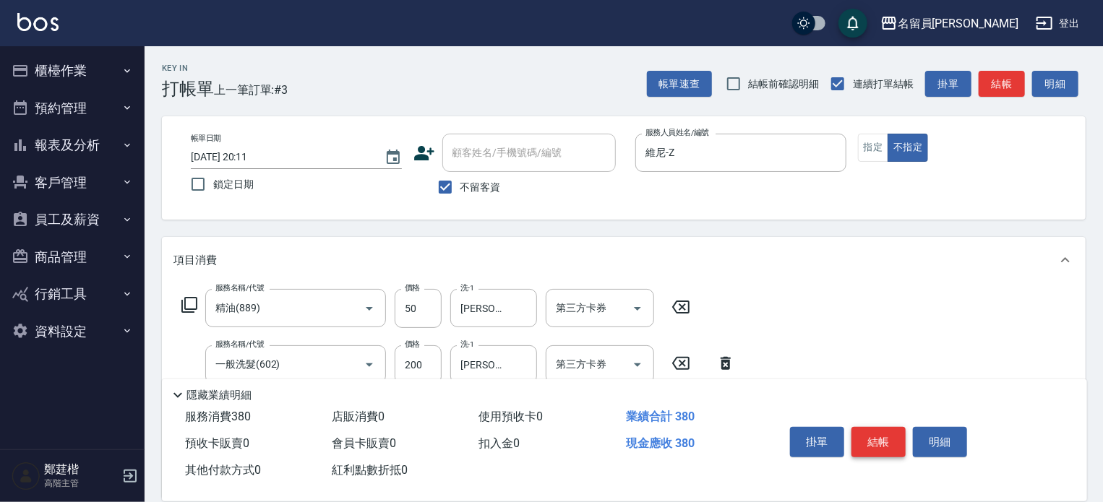
type input "130"
click at [884, 431] on button "結帳" at bounding box center [878, 442] width 54 height 30
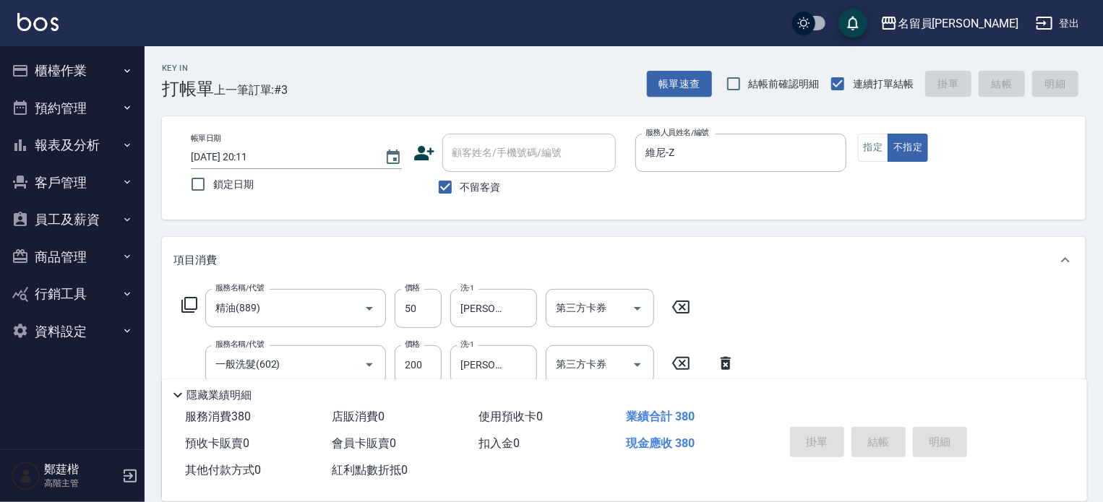
type input "2025/10/15 20:12"
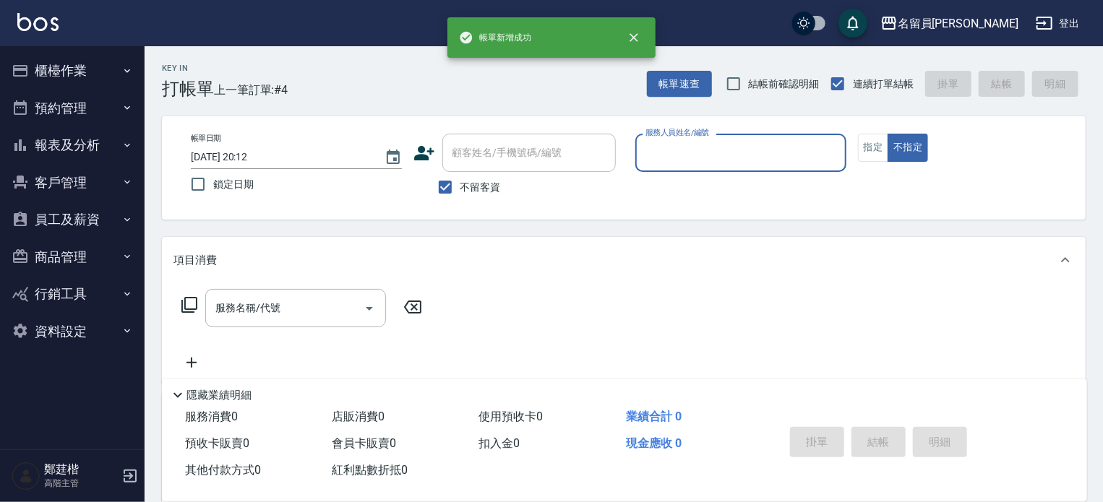
click at [52, 61] on button "櫃檯作業" at bounding box center [72, 71] width 133 height 38
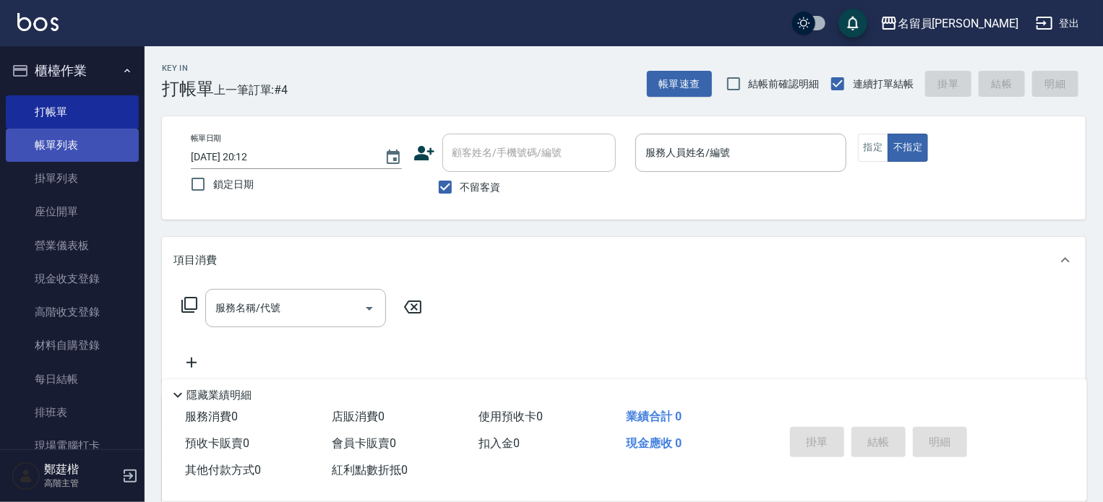
click at [69, 153] on link "帳單列表" at bounding box center [72, 145] width 133 height 33
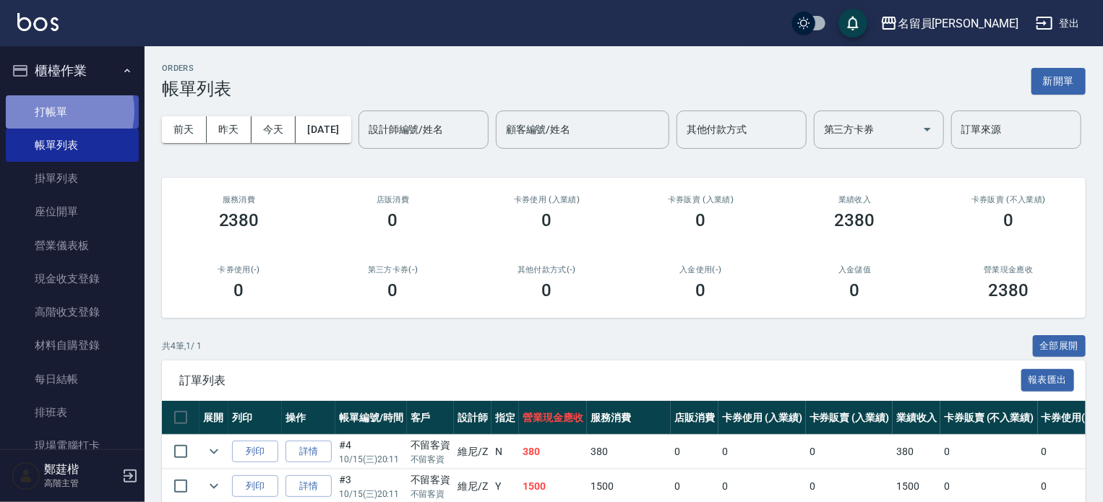
click at [53, 111] on link "打帳單" at bounding box center [72, 111] width 133 height 33
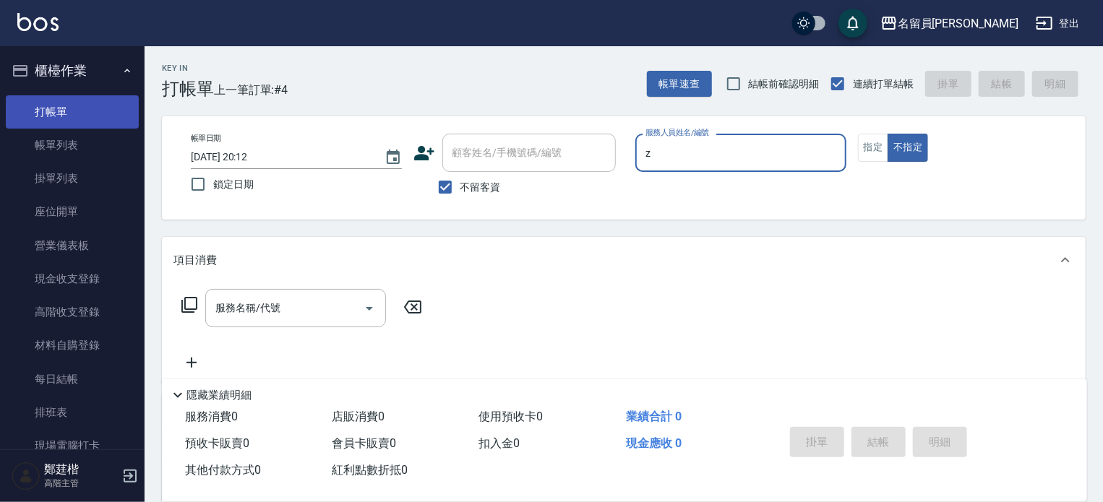
type input "維尼-Z"
type button "false"
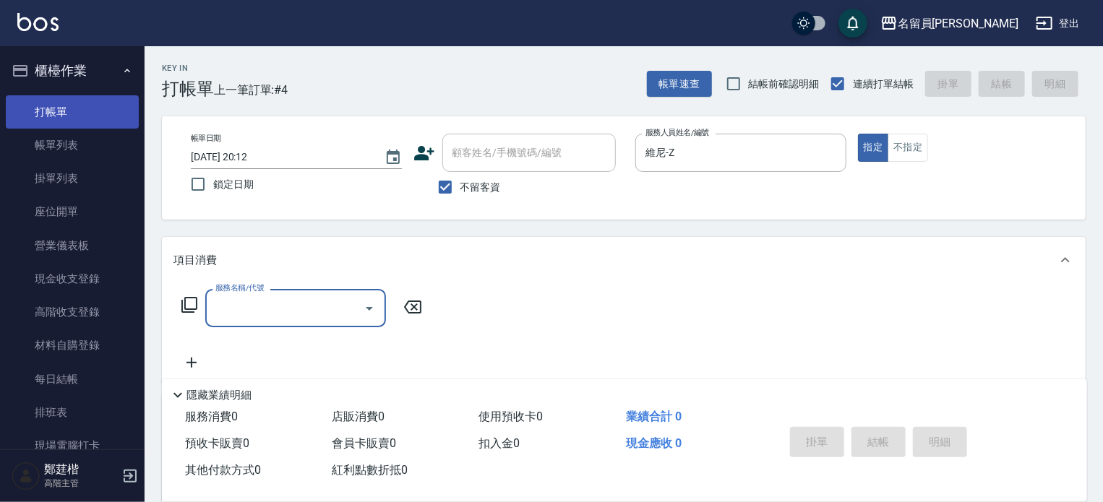
type input "8"
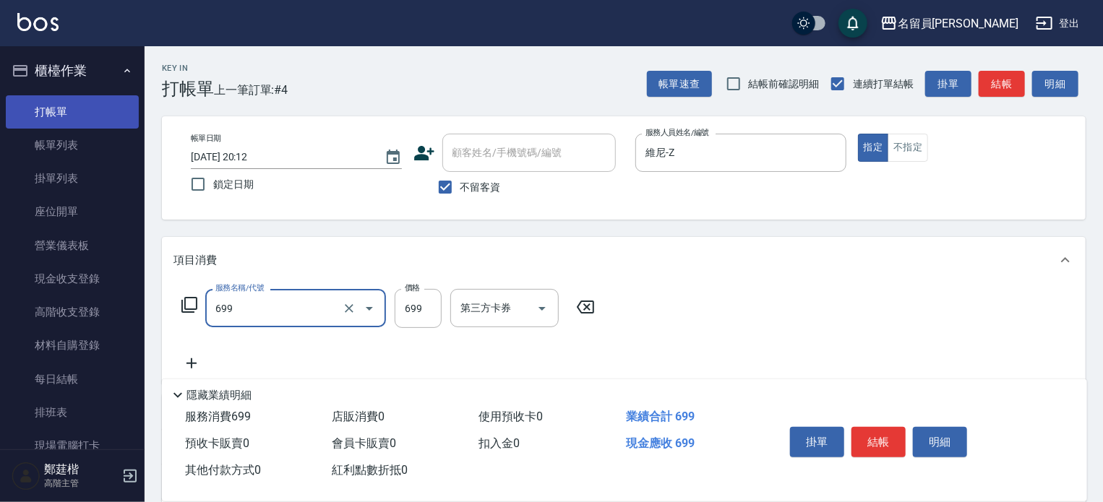
type input "精油洗髮(699)"
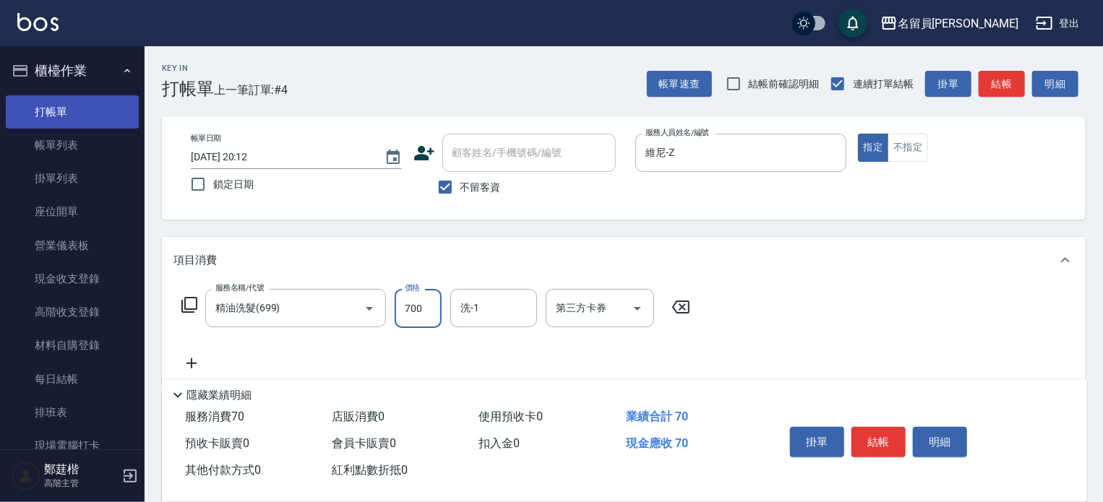
type input "700"
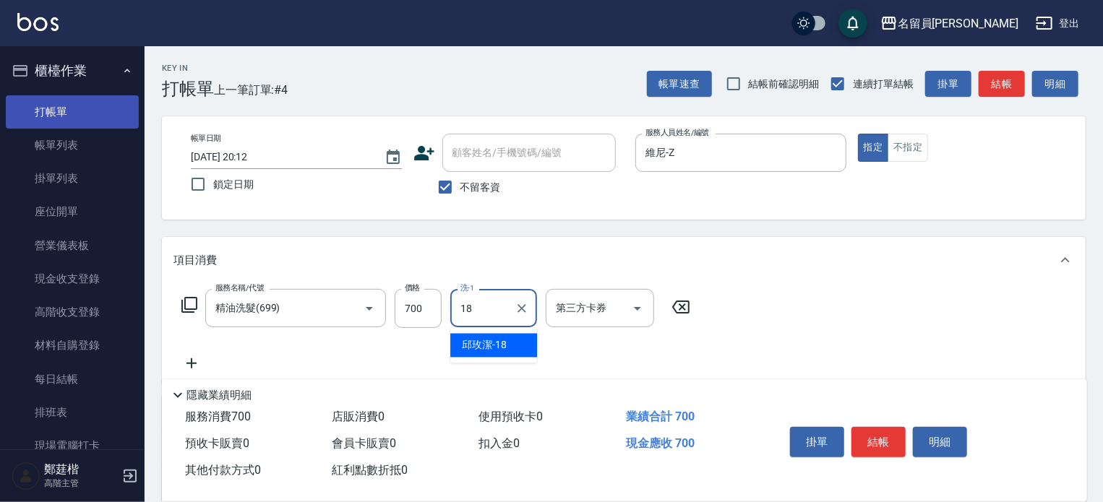
type input "邱玫潔-18"
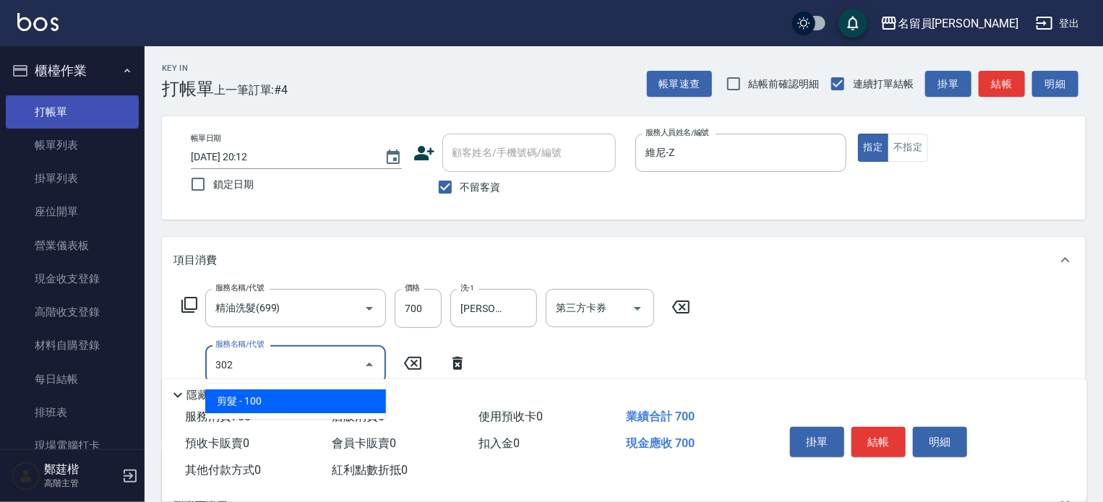
type input "剪髮(302)"
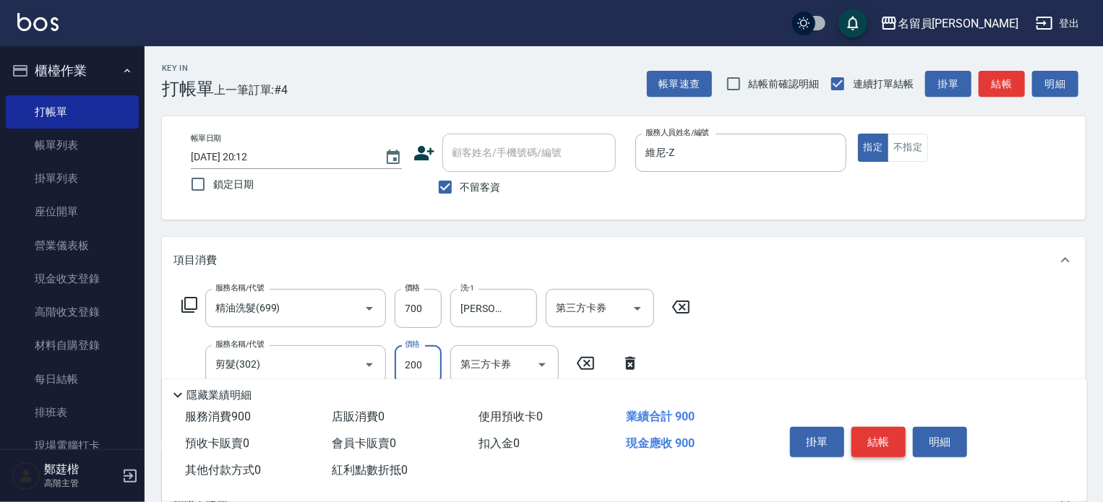
type input "200"
click at [871, 448] on button "結帳" at bounding box center [878, 442] width 54 height 30
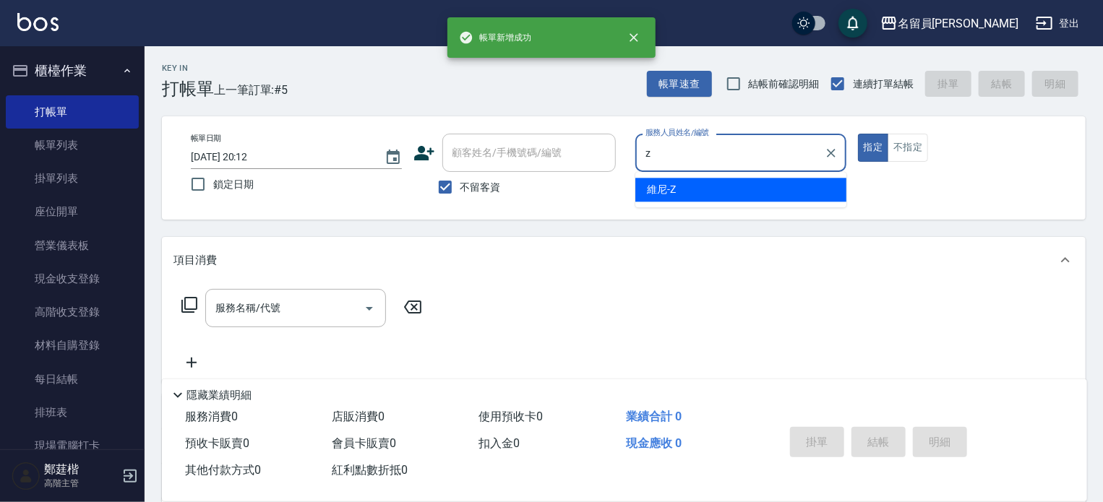
type input "z"
type button "true"
type input "維尼-Z"
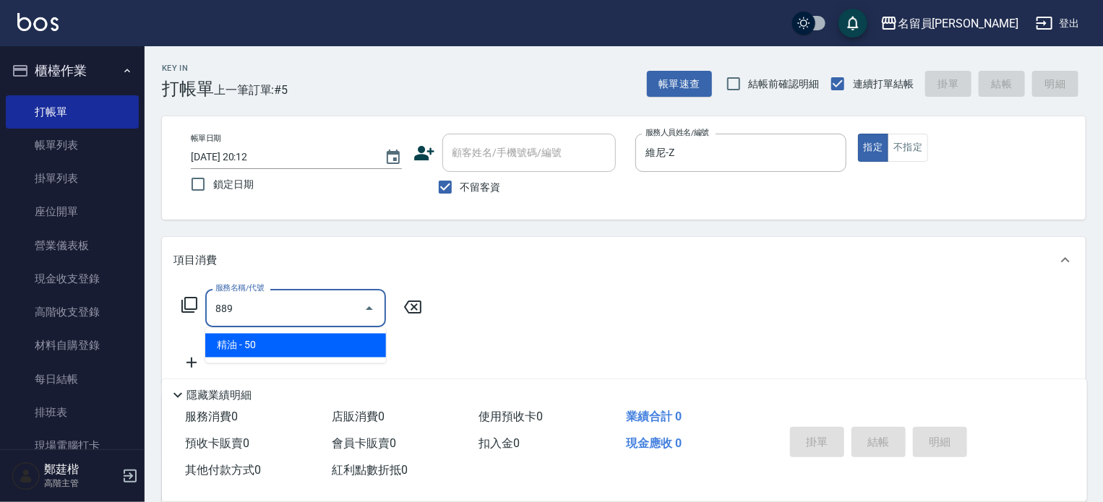
type input "精油(889)"
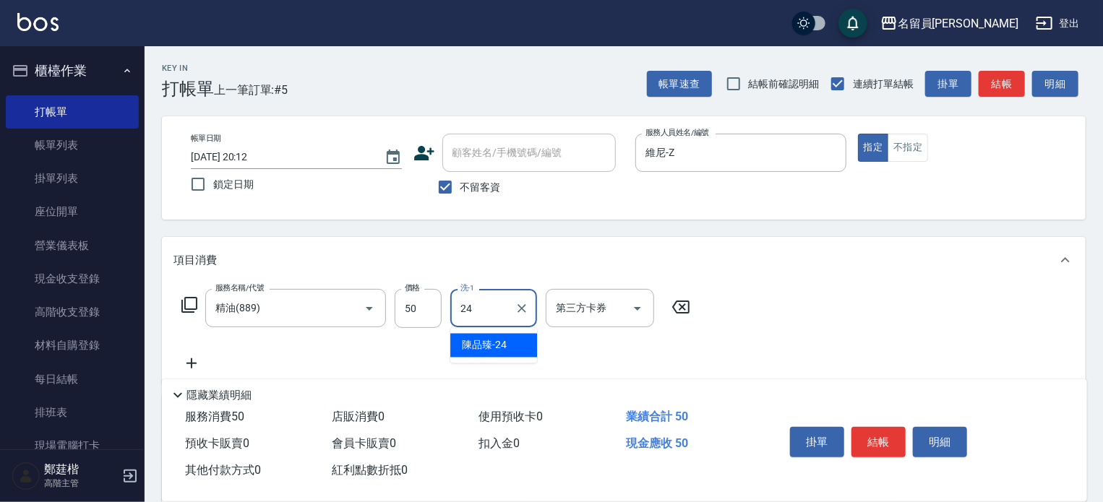
type input "陳品臻-24"
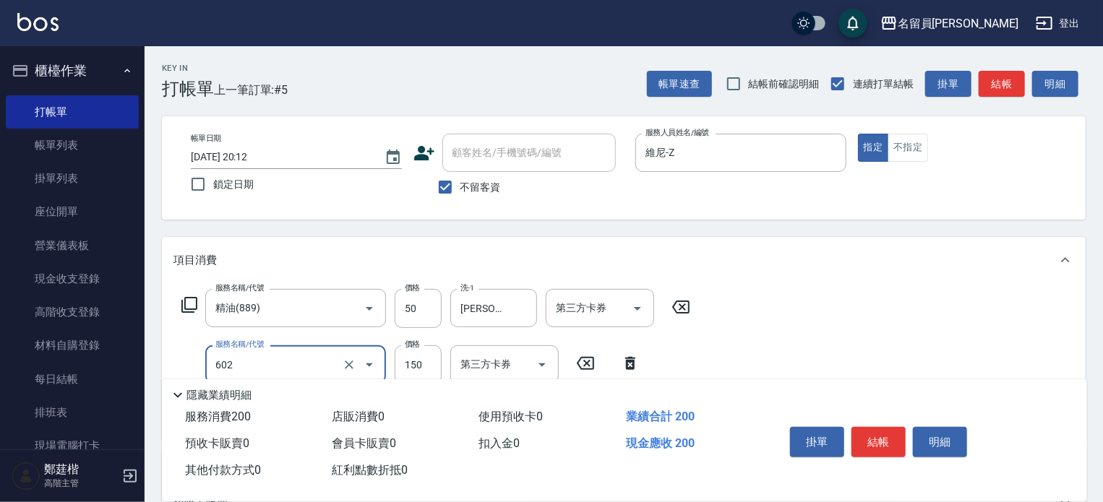
type input "一般洗髮(602)"
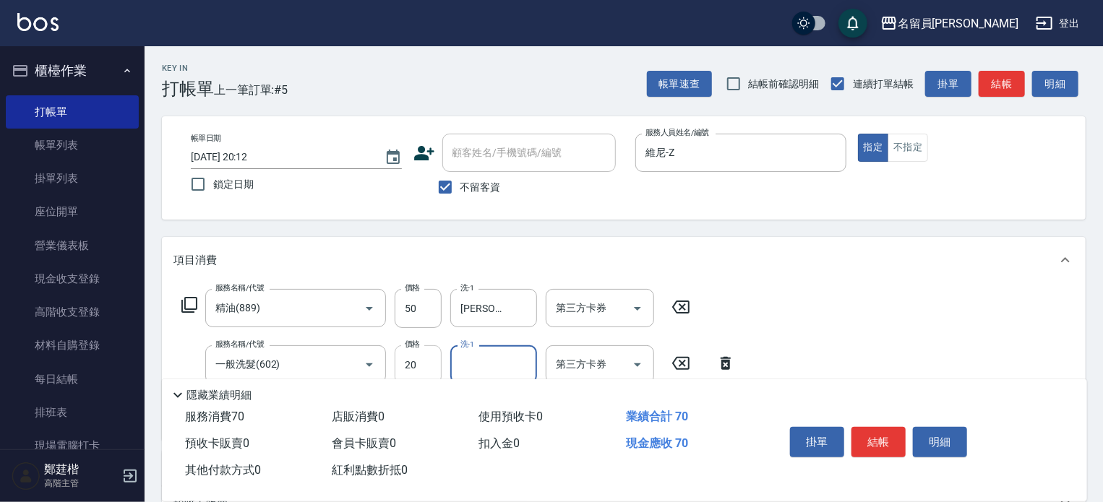
click at [407, 360] on input "20" at bounding box center [418, 364] width 47 height 39
type input "200"
type input "陳品臻-24"
type input "3"
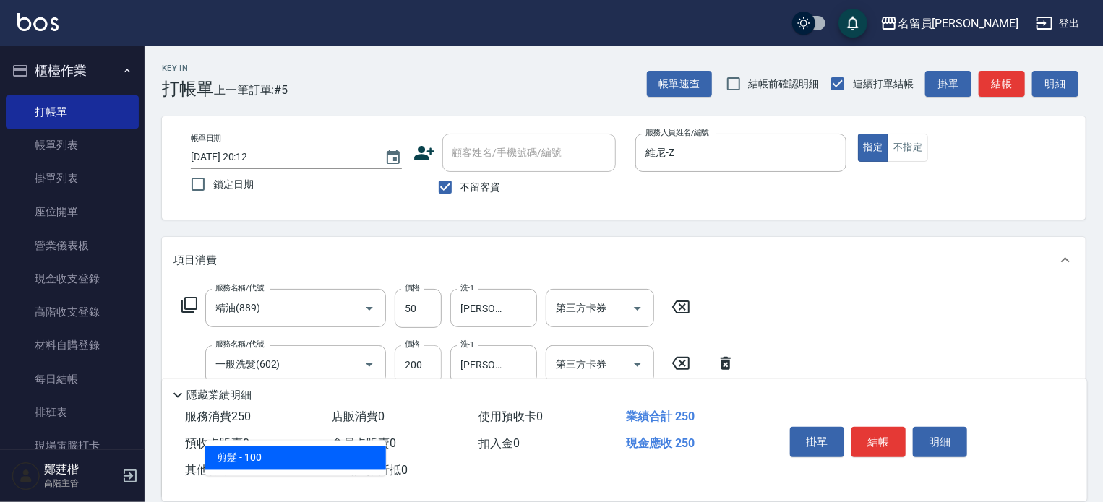
type input "剪髮(302)"
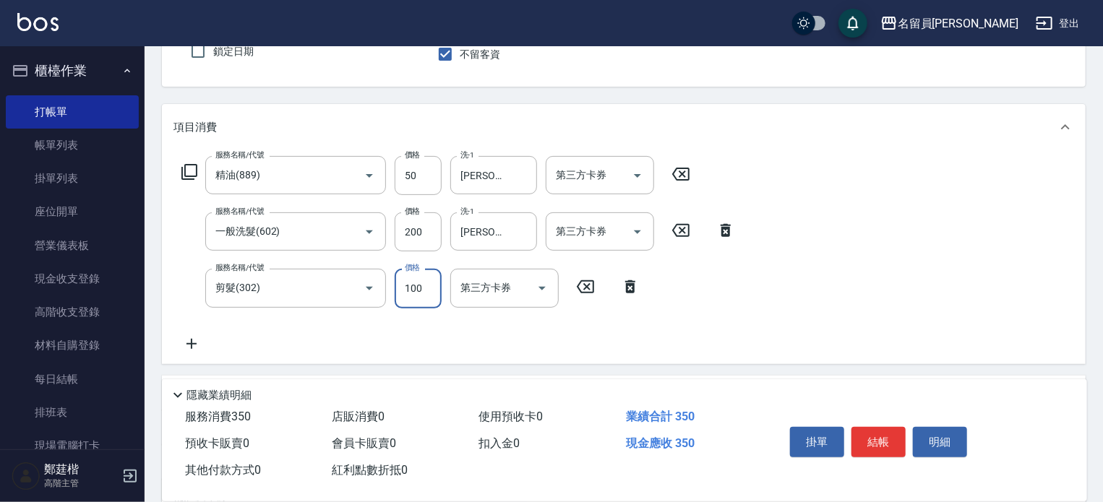
scroll to position [282, 0]
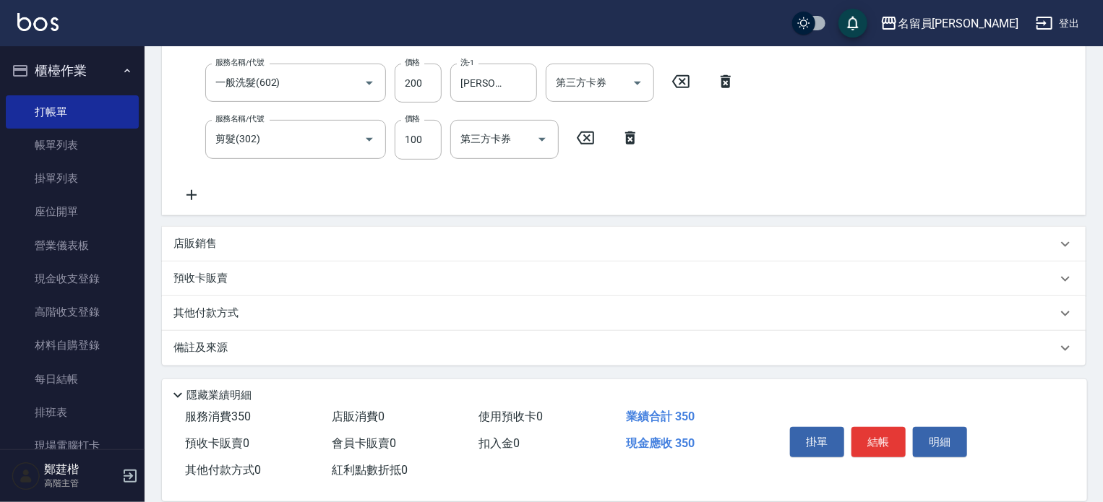
click at [257, 320] on div "其他付款方式" at bounding box center [614, 314] width 883 height 16
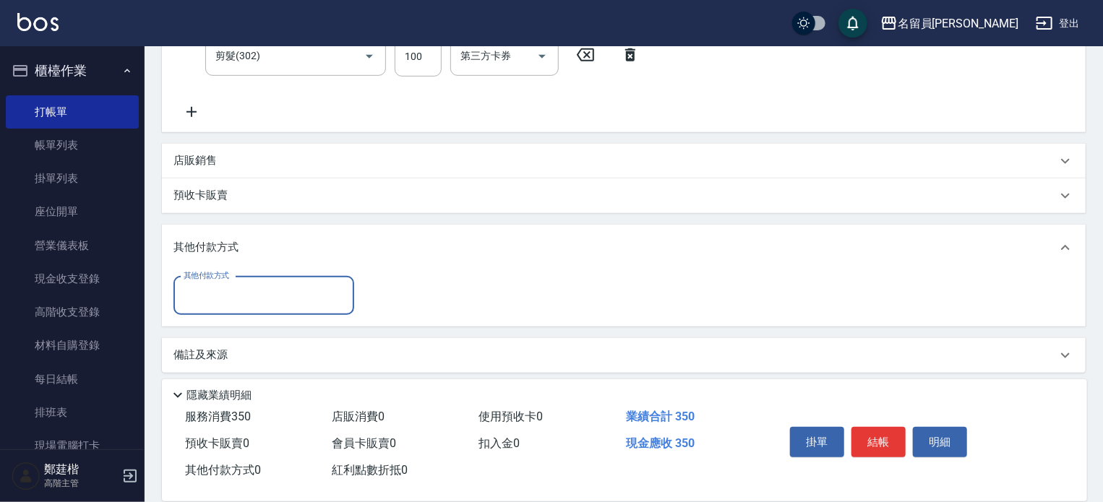
scroll to position [370, 0]
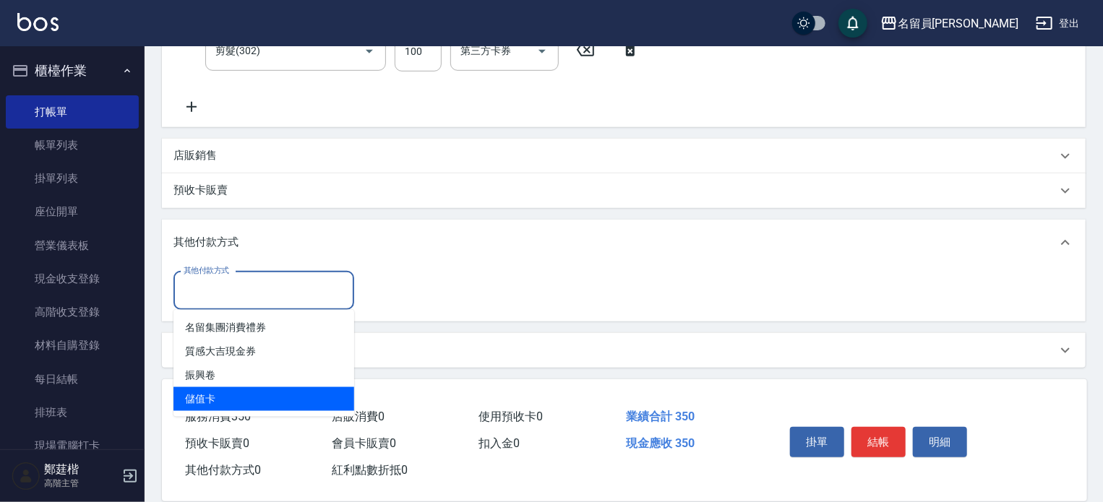
type input "儲值卡"
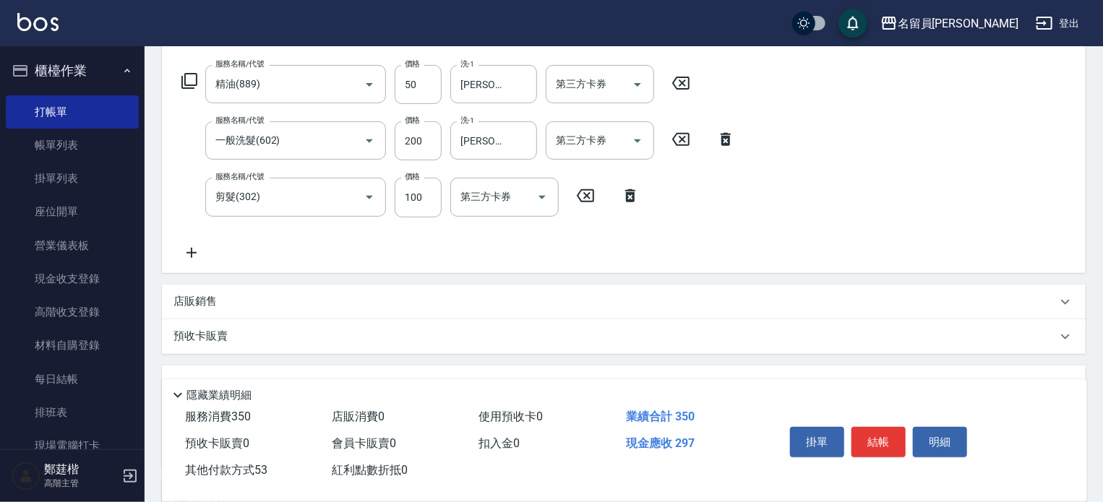
scroll to position [225, 0]
type input "53"
click at [189, 251] on icon at bounding box center [191, 251] width 10 height 10
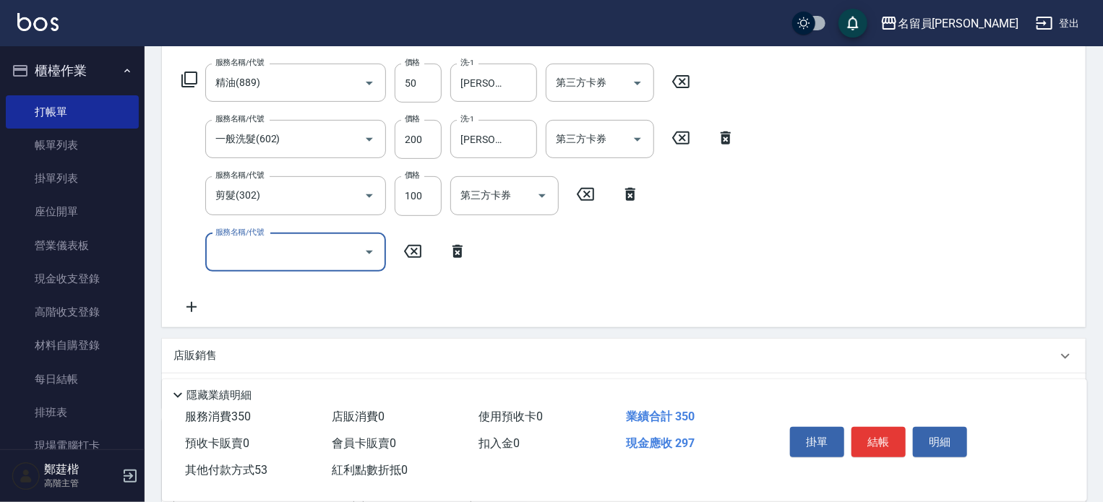
type input "4"
type input "0"
type input "瞬間保養(415)"
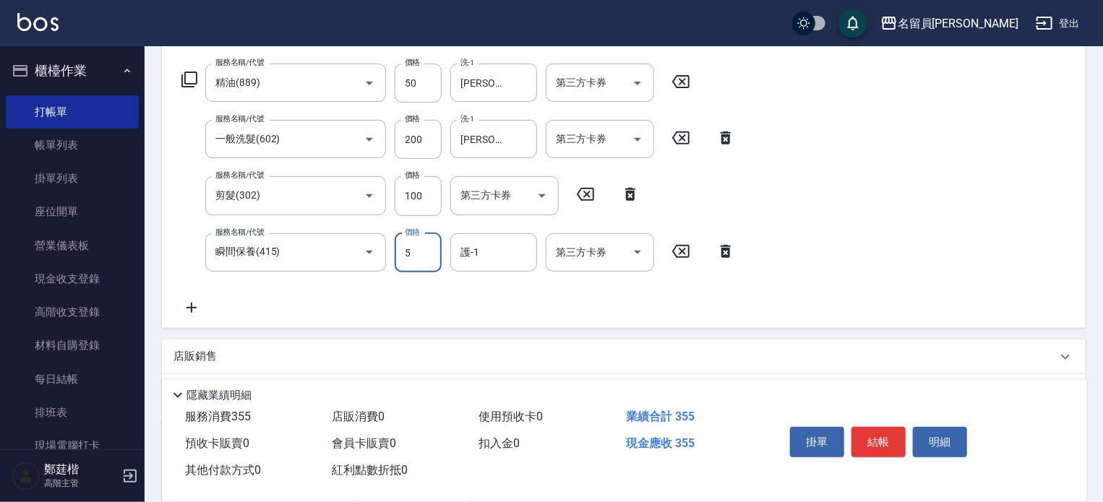
type input "50"
type input "陳品臻-24"
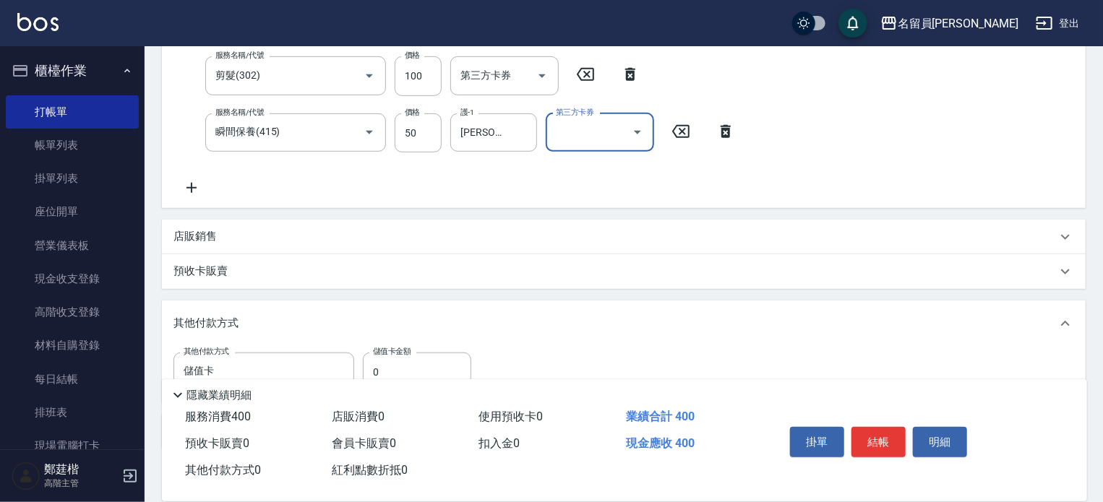
scroll to position [429, 0]
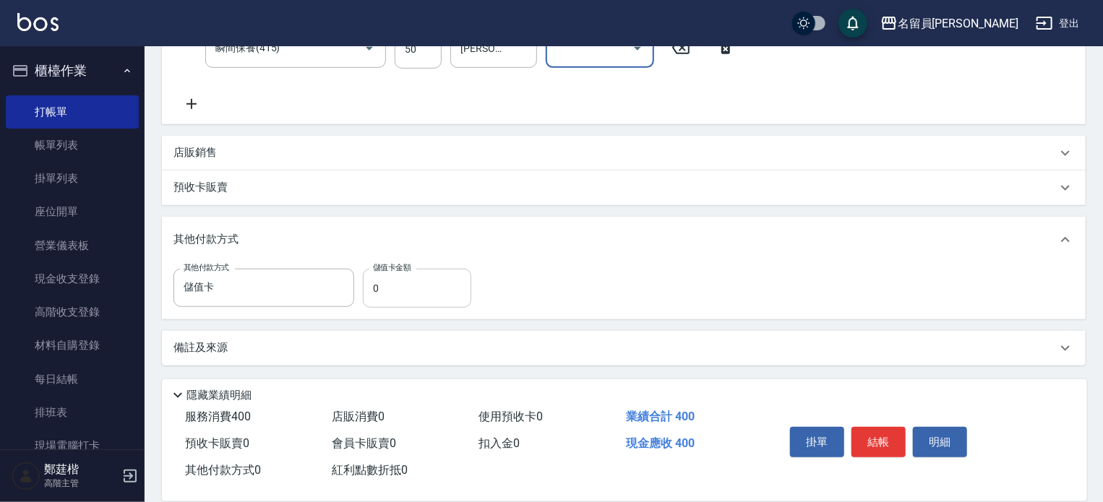
click at [418, 303] on input "0" at bounding box center [417, 288] width 108 height 39
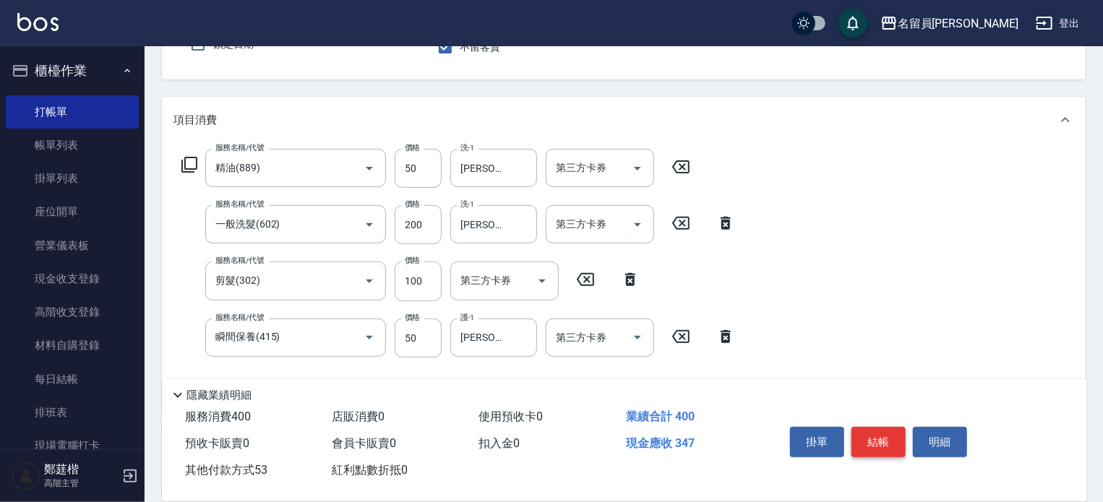
type input "53"
click at [862, 437] on button "結帳" at bounding box center [878, 442] width 54 height 30
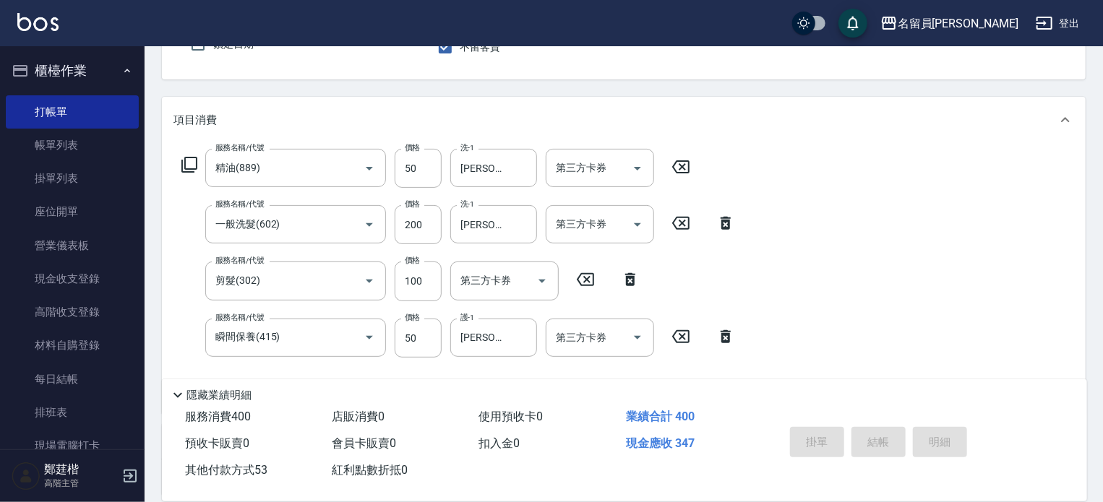
scroll to position [58, 0]
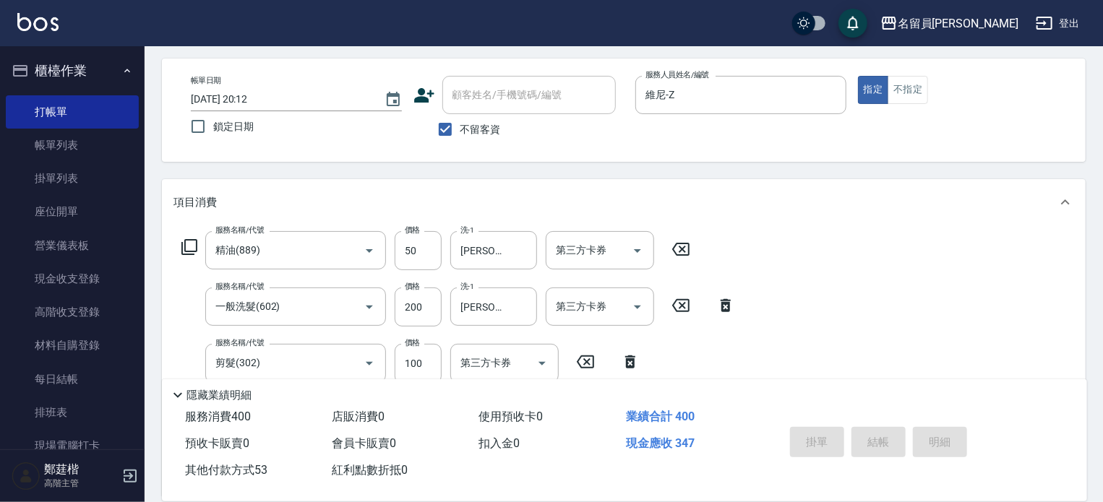
type input "2025/10/15 20:13"
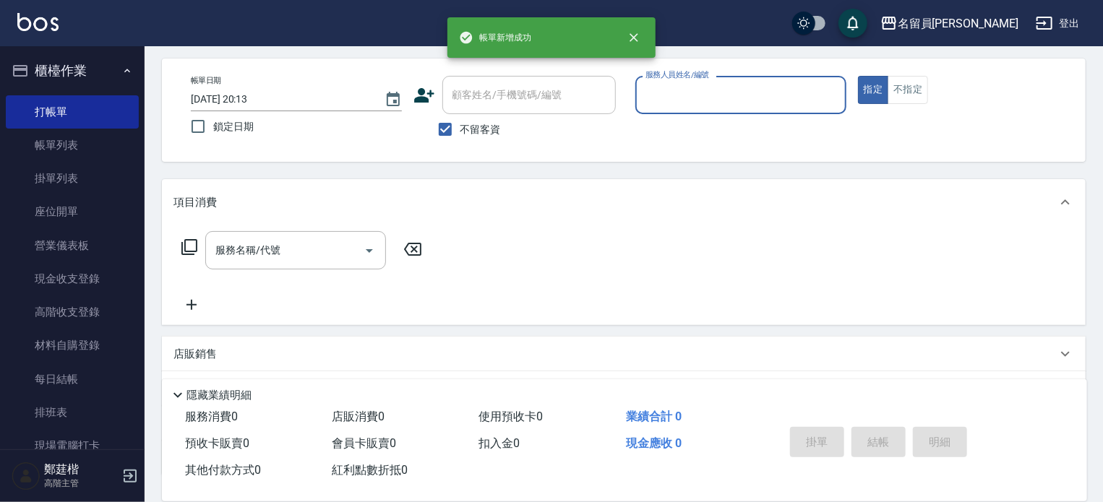
scroll to position [0, 0]
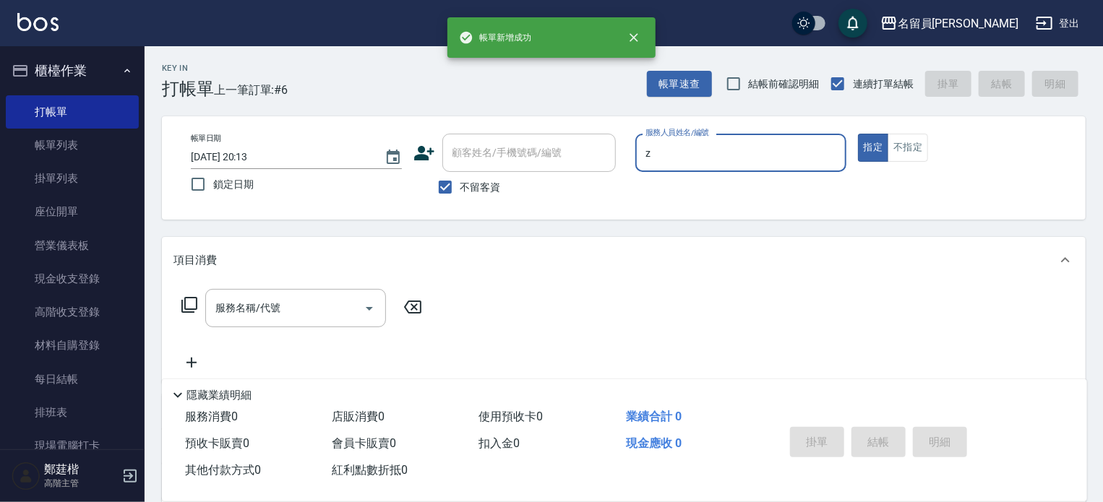
type input "維尼-Z"
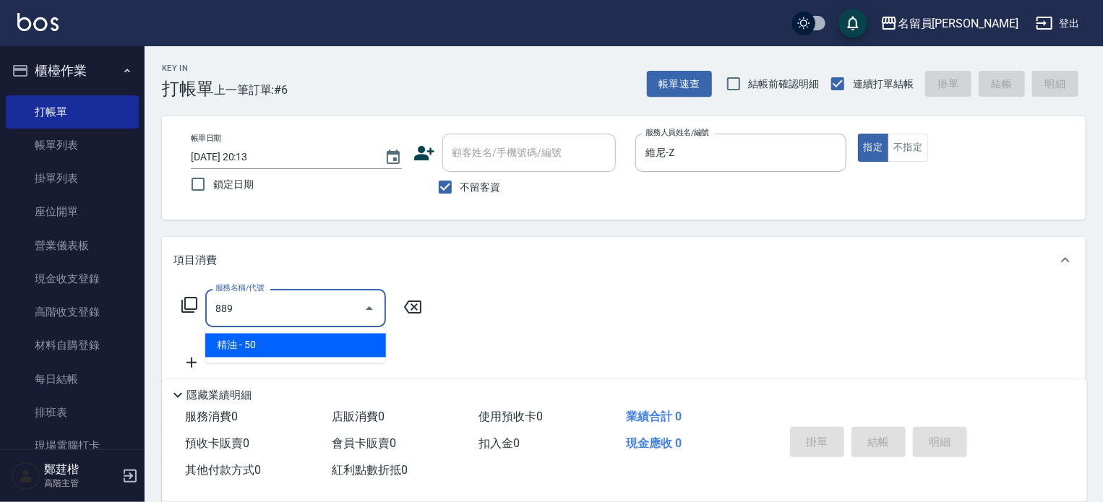
type input "精油(889)"
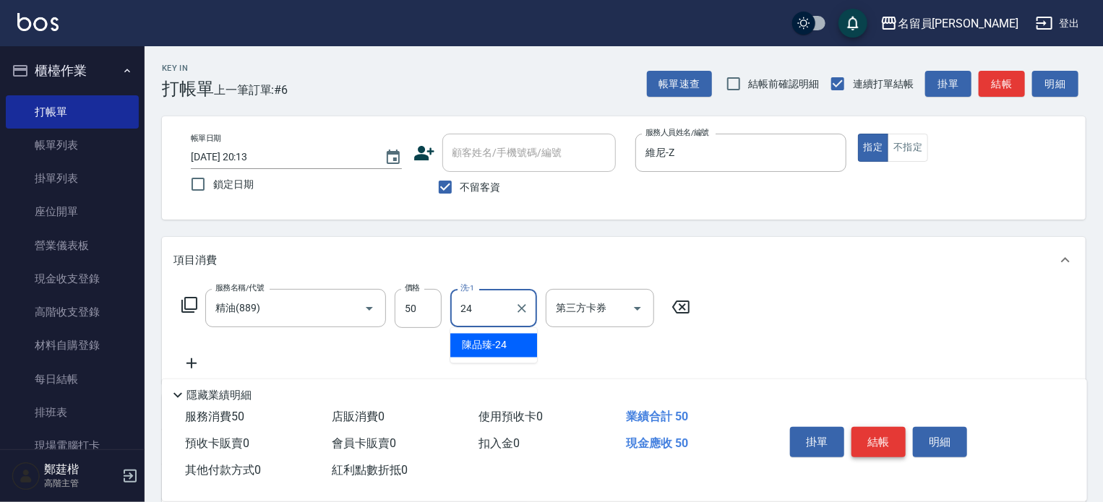
type input "陳品臻-24"
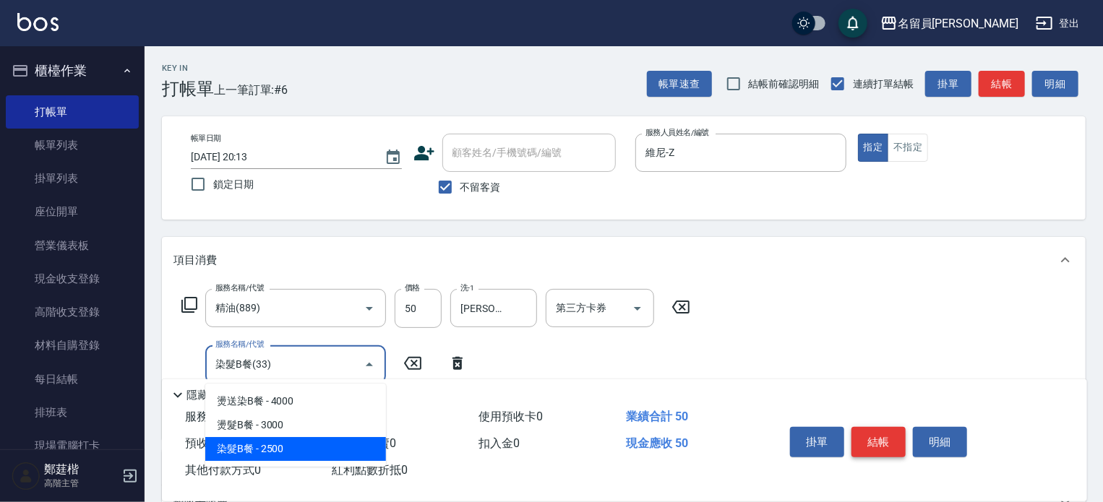
type input "染髮B餐(33)"
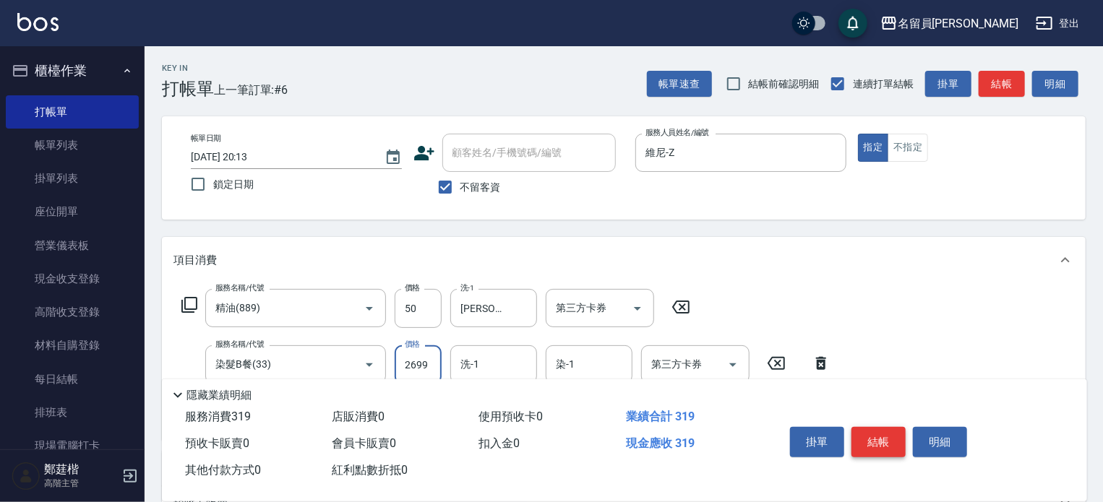
type input "2699"
type input "陳品臻-24"
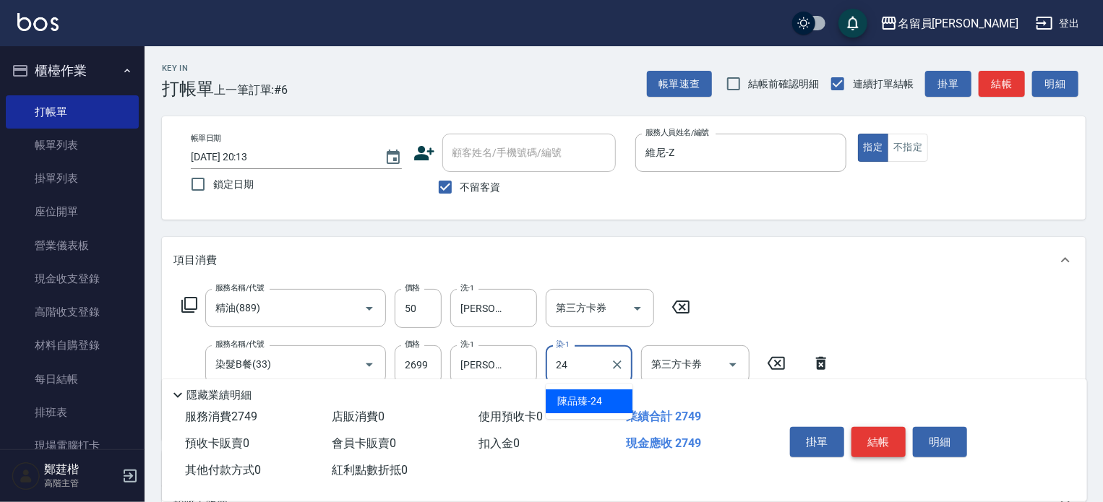
type input "陳品臻-24"
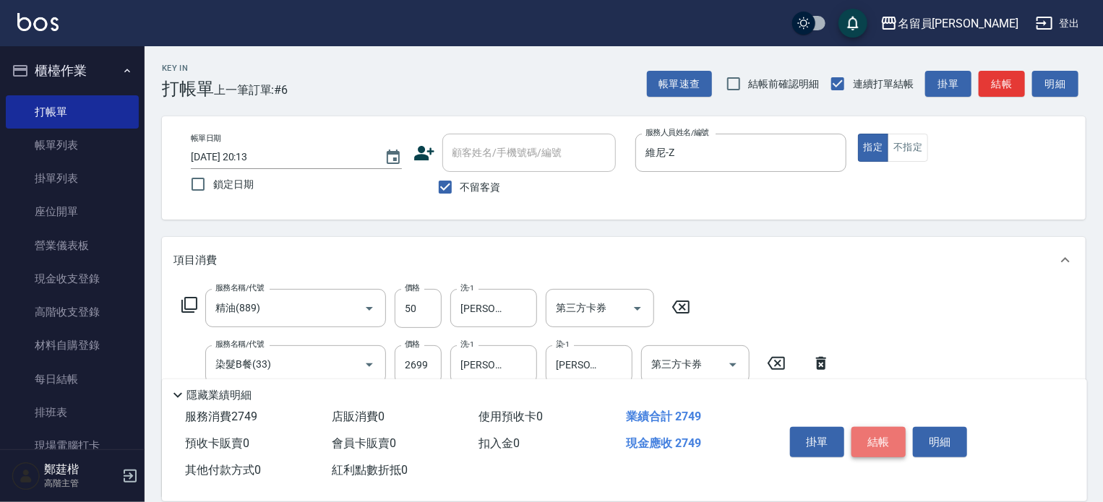
click at [854, 439] on button "結帳" at bounding box center [878, 442] width 54 height 30
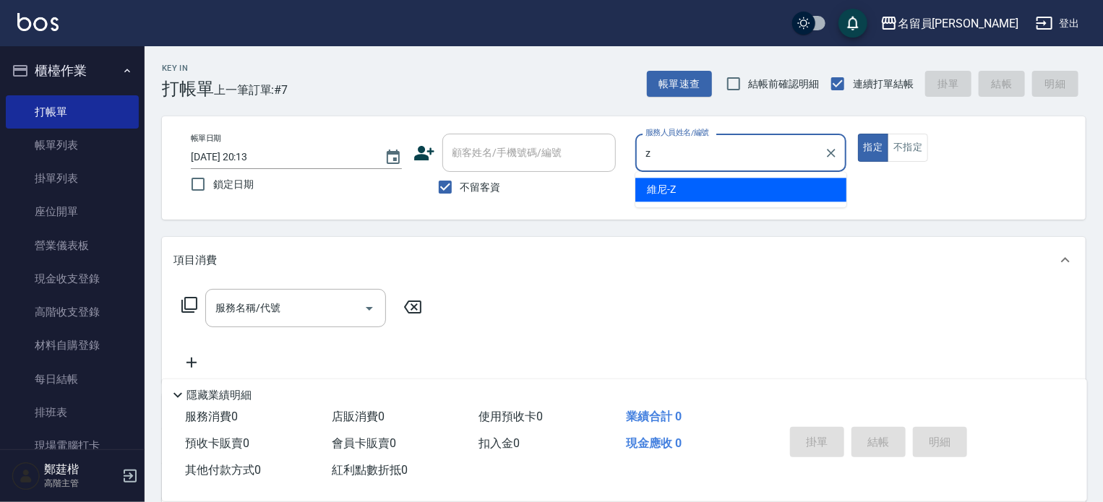
type input "維尼-Z"
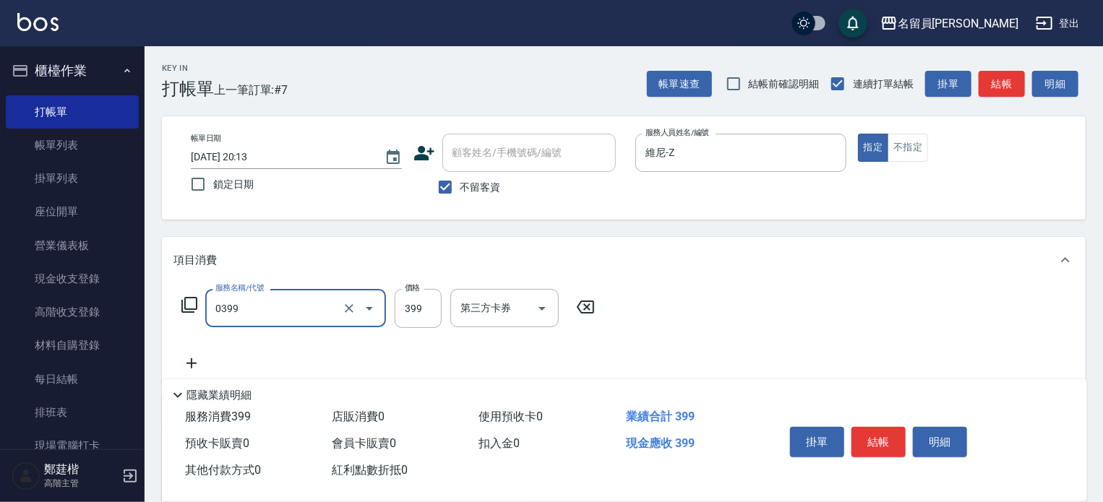
type input "海鹽SPA(0399)"
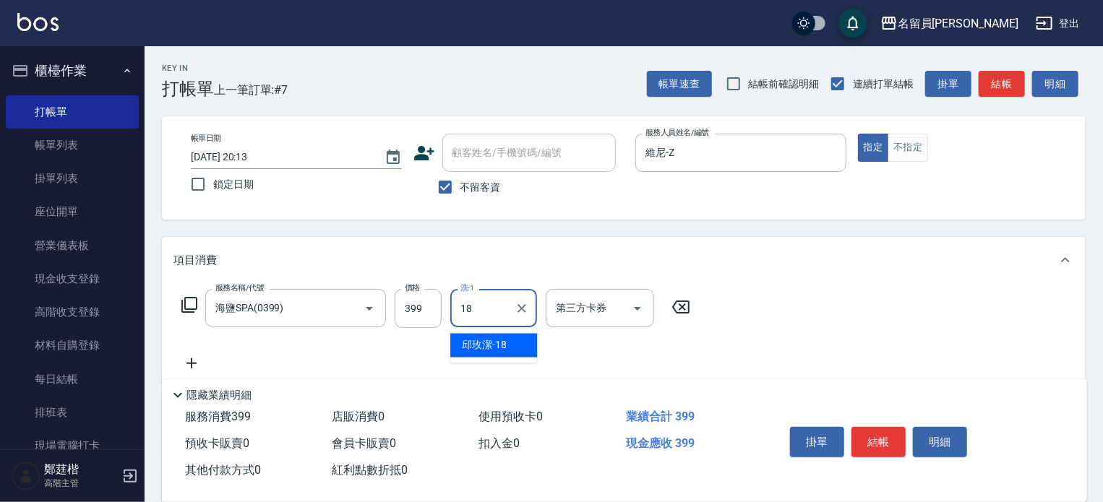
type input "邱玫潔-18"
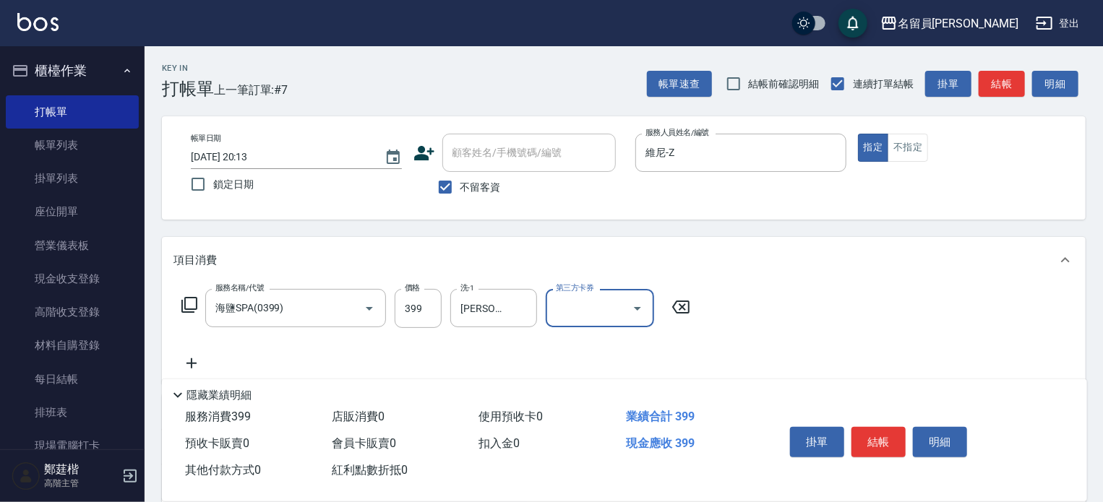
click at [854, 439] on button "結帳" at bounding box center [878, 442] width 54 height 30
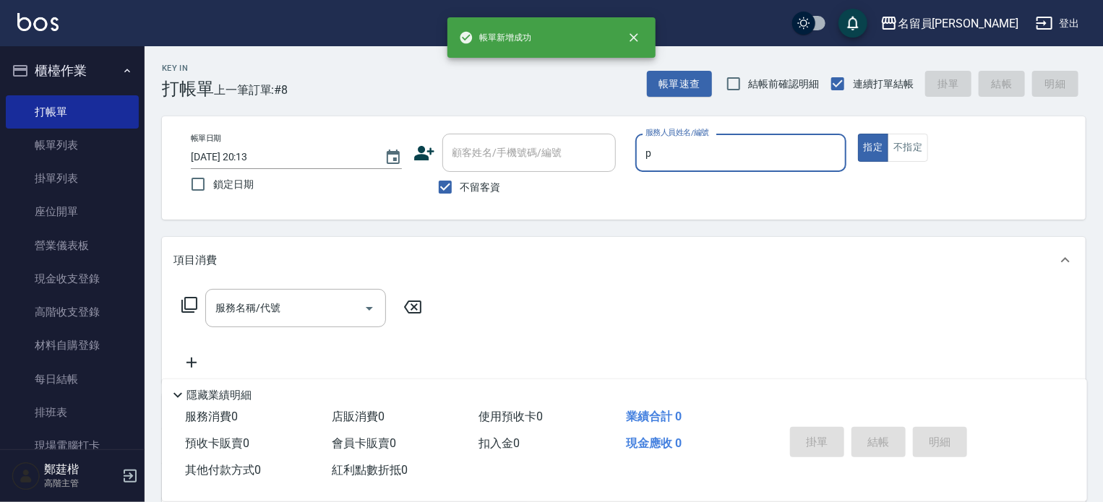
type input "張雅欣-P"
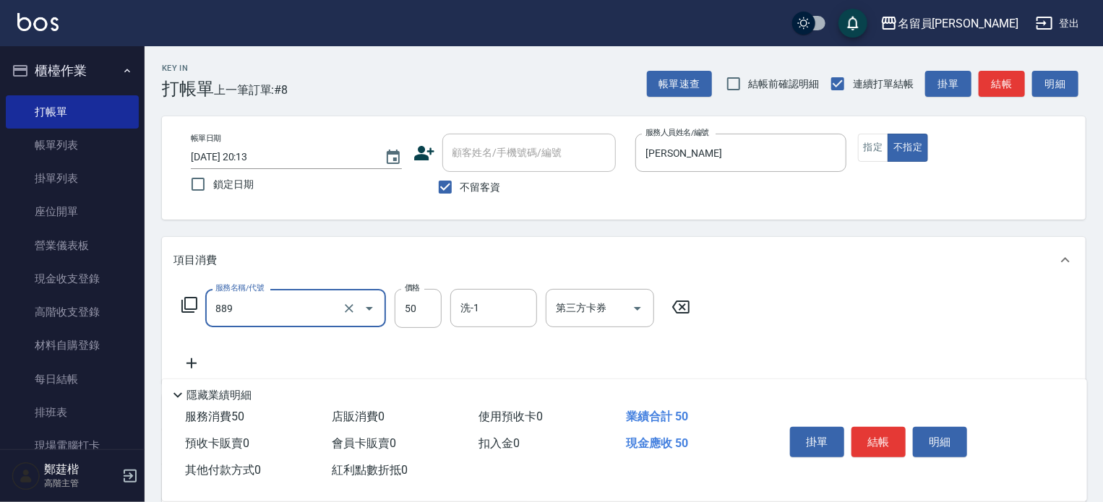
type input "精油(889)"
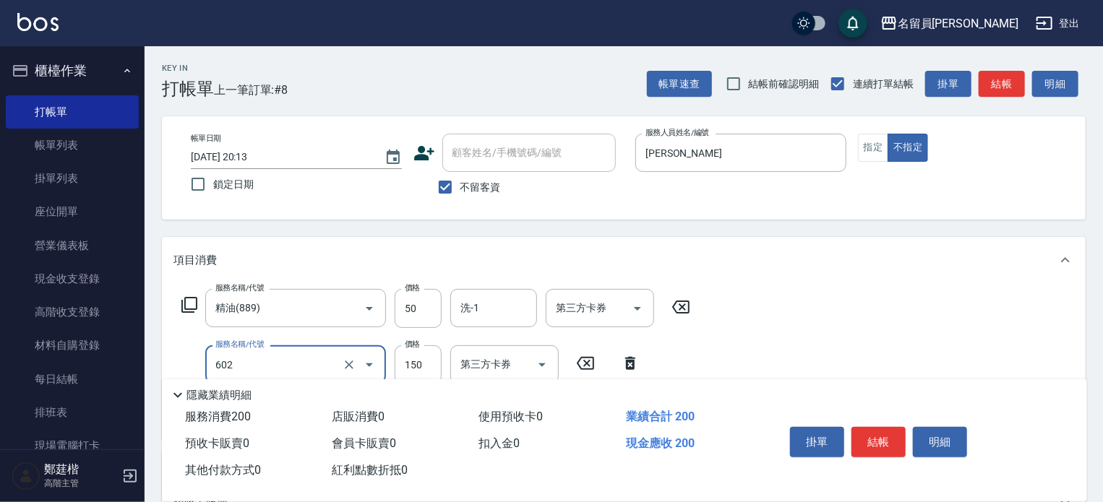
type input "一般洗髮(602)"
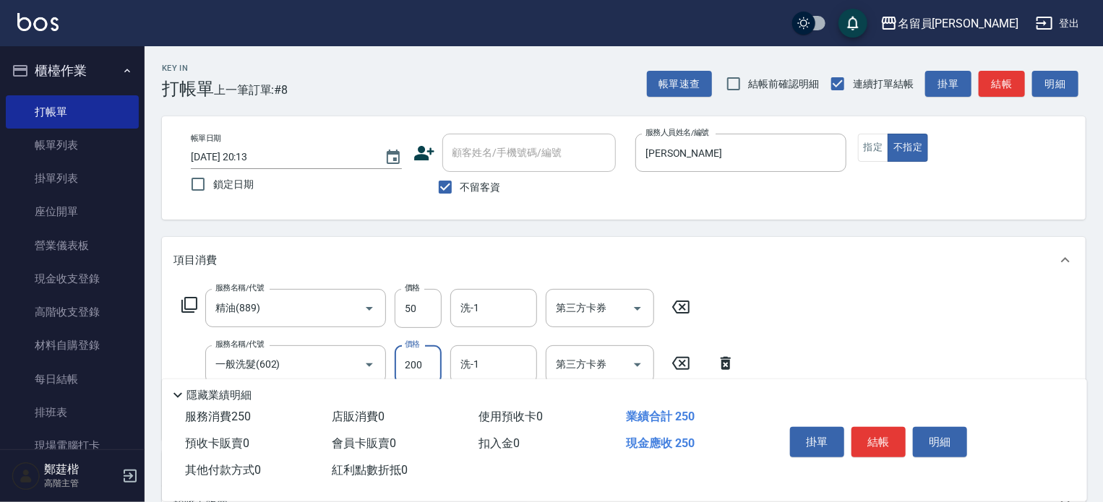
type input "200"
click at [854, 439] on button "結帳" at bounding box center [878, 442] width 54 height 30
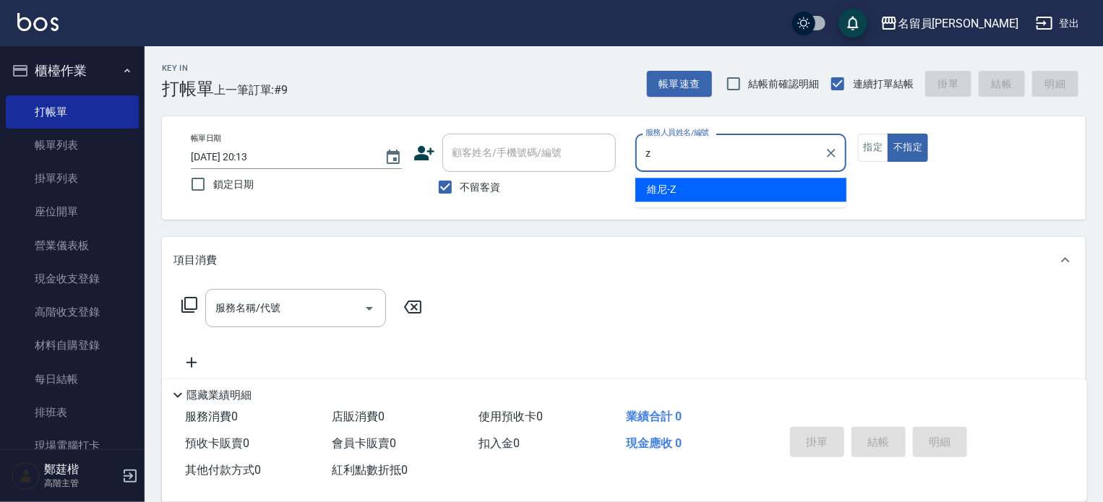
type input "維尼-Z"
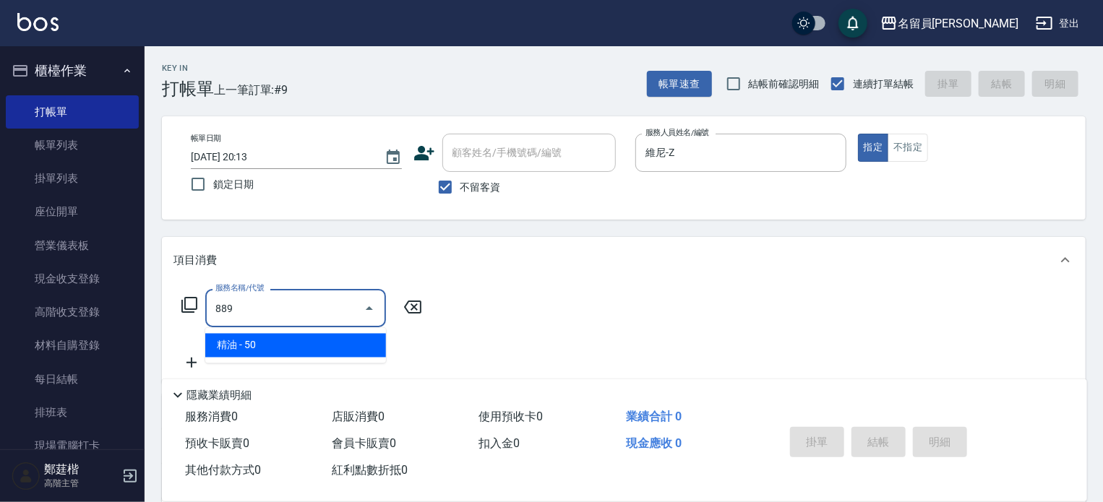
type input "精油(889)"
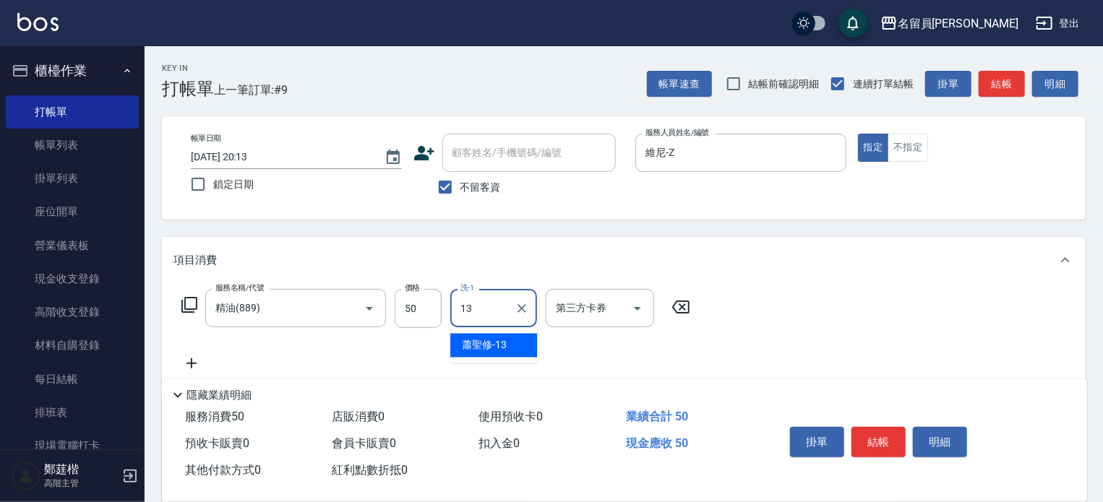
type input "蕭聖修-13"
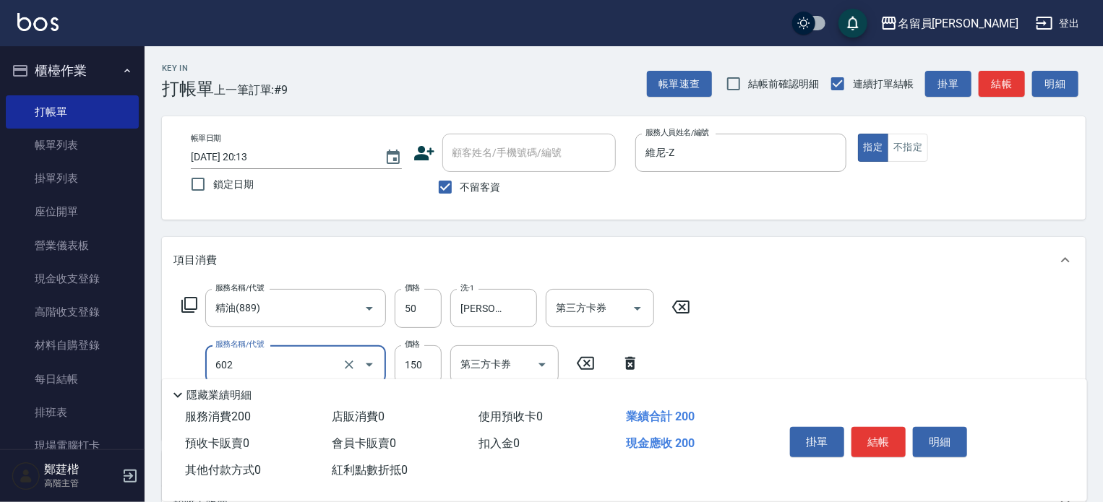
type input "一般洗髮(602)"
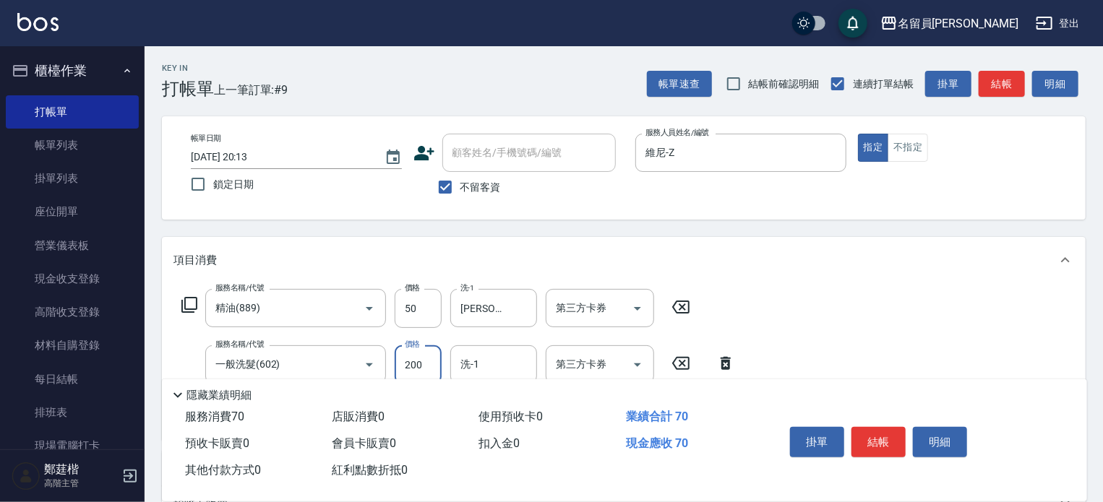
type input "200"
type input "蕭聖修-13"
type input "剪髮(302)"
type input "250"
click at [854, 439] on button "結帳" at bounding box center [878, 442] width 54 height 30
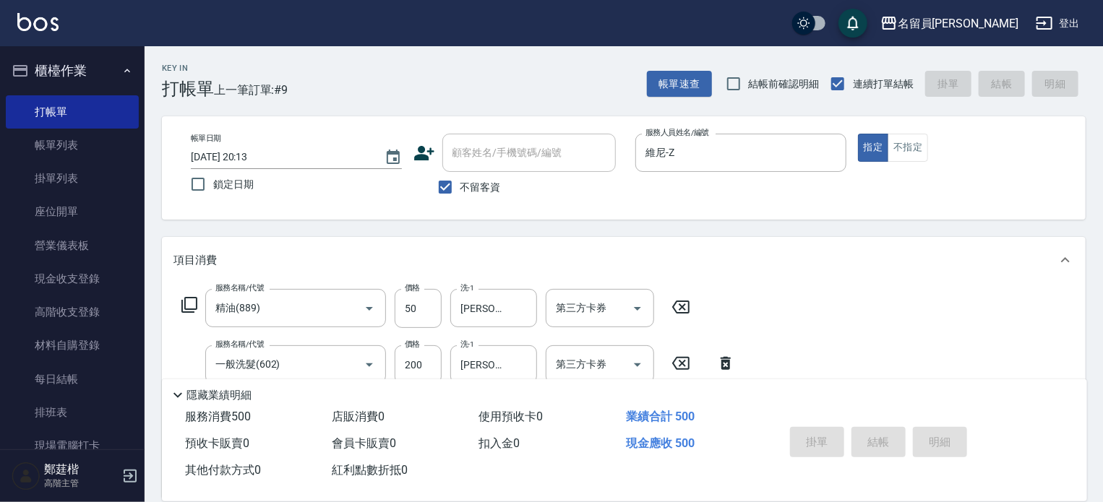
type input "2025/10/15 20:14"
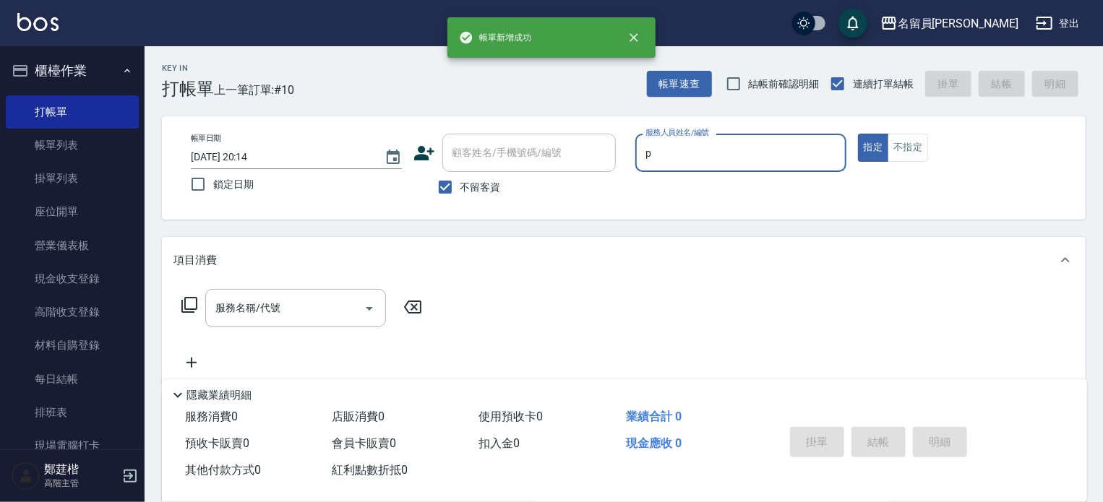
type input "張雅欣-P"
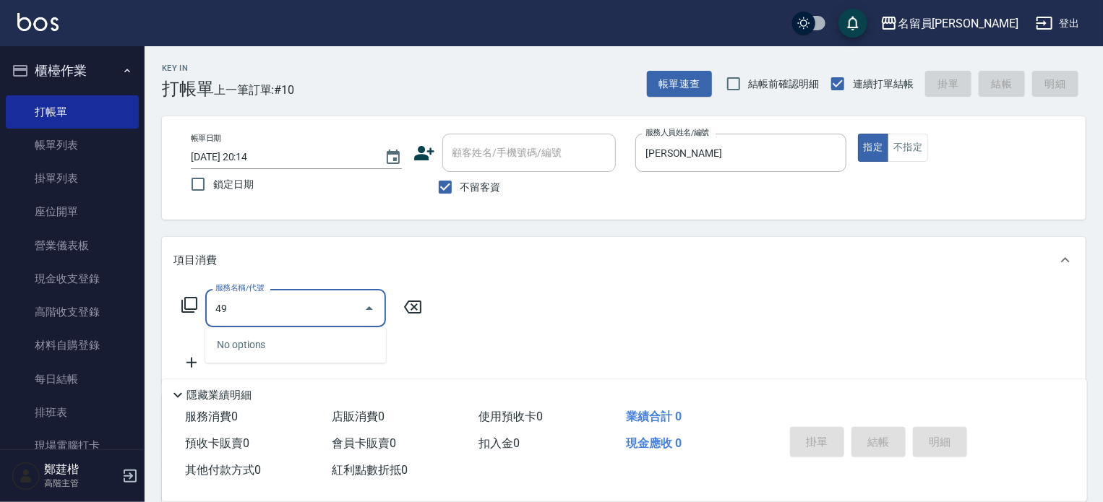
type input "4"
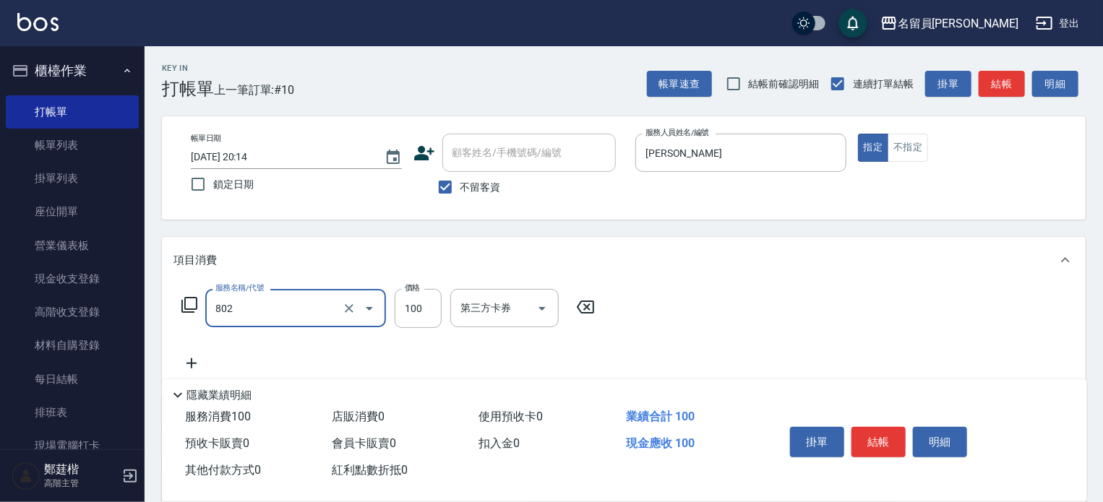
type input "VIP儲值(802)"
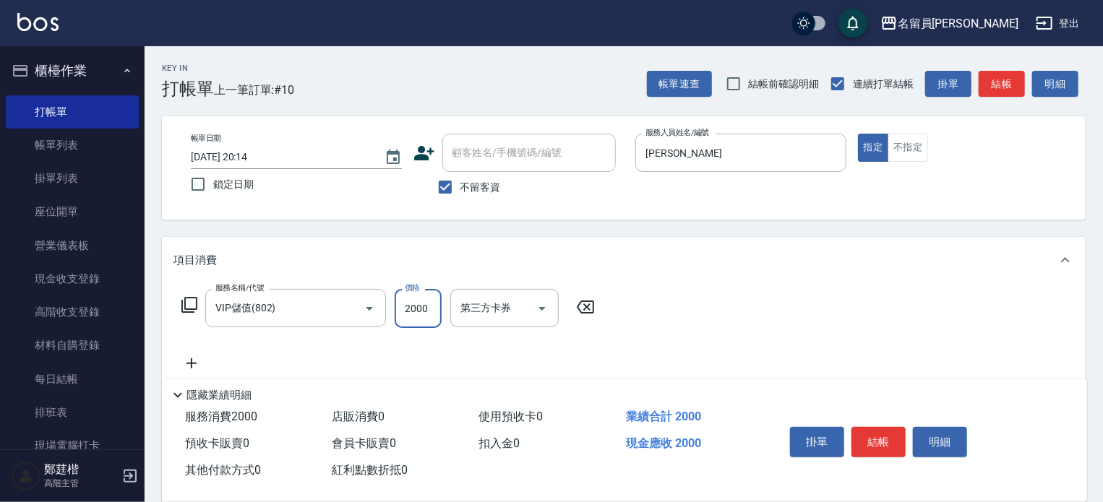
type input "2000"
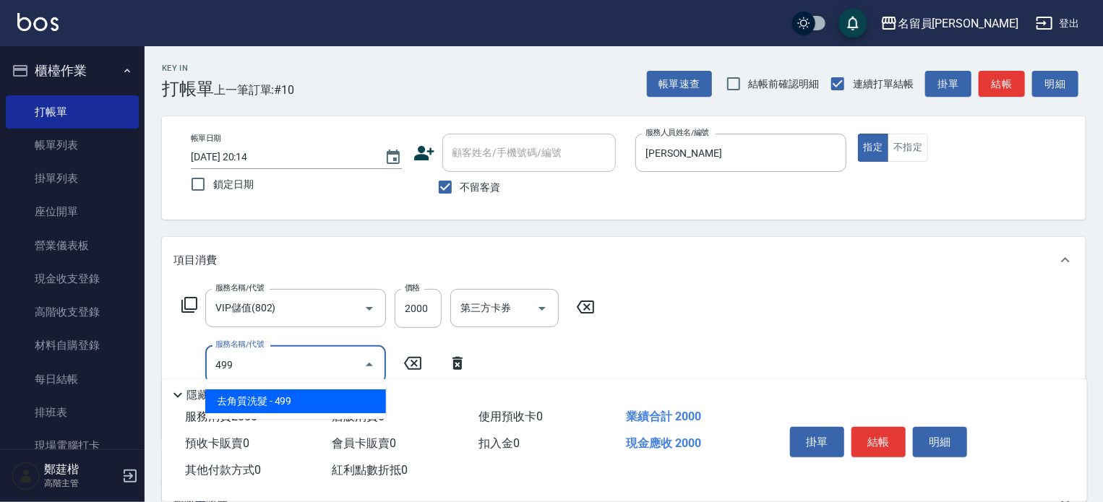
type input "去角質洗髮(499)"
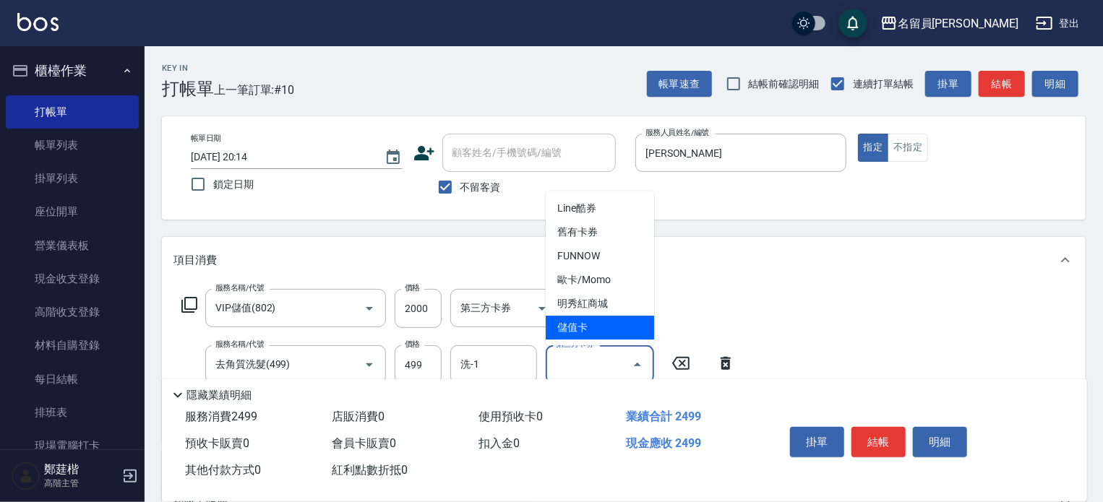
type input "儲值卡"
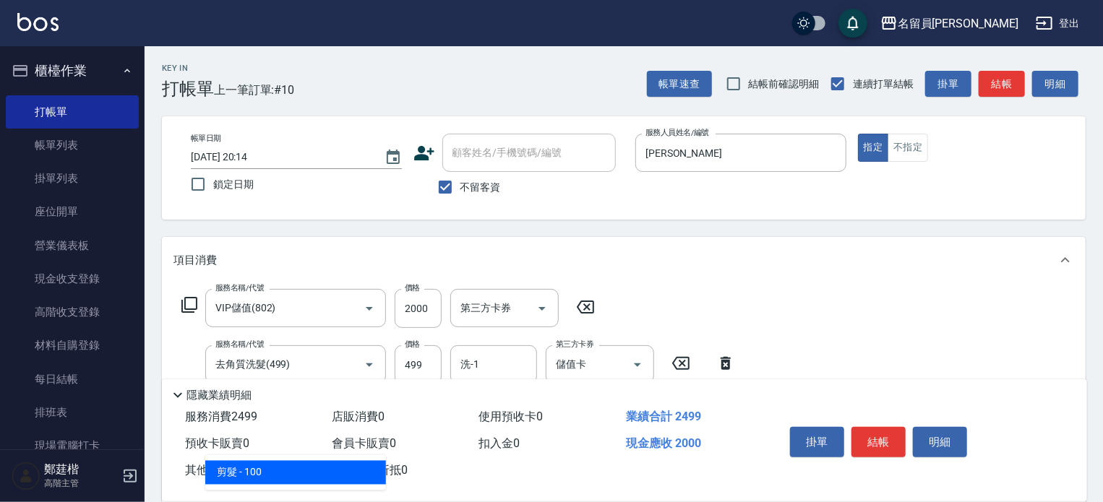
type input "剪髮(302)"
type input "200"
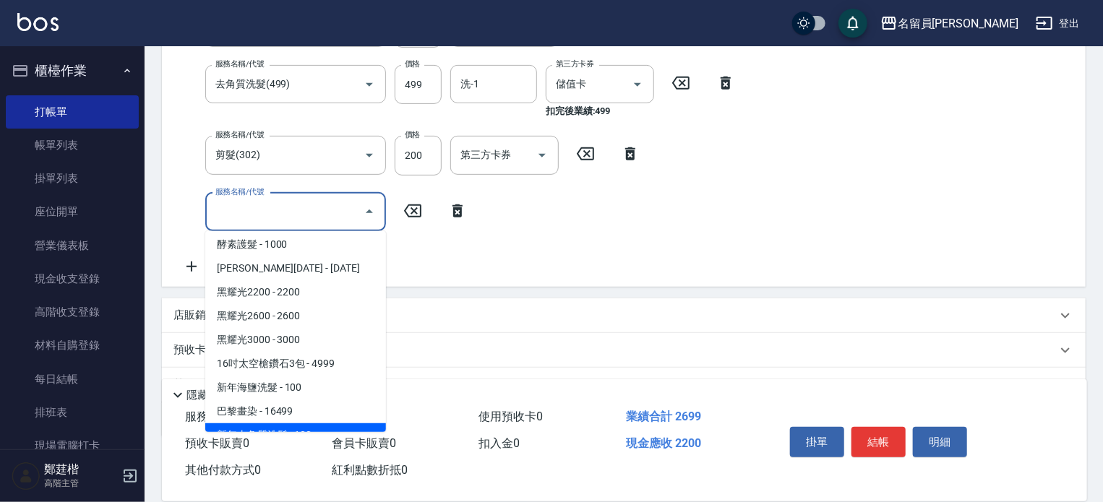
scroll to position [291, 0]
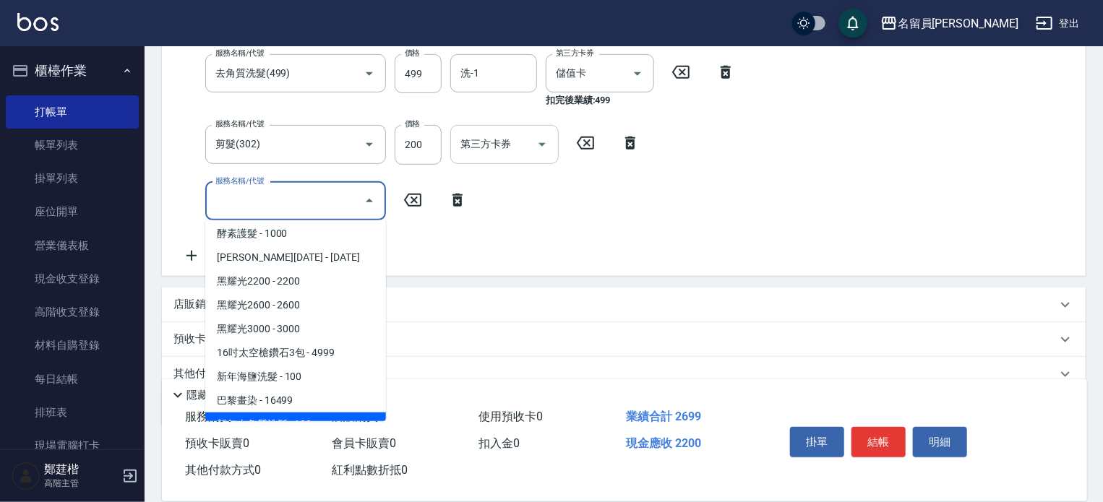
click at [480, 142] on div "第三方卡券 第三方卡券" at bounding box center [504, 144] width 108 height 38
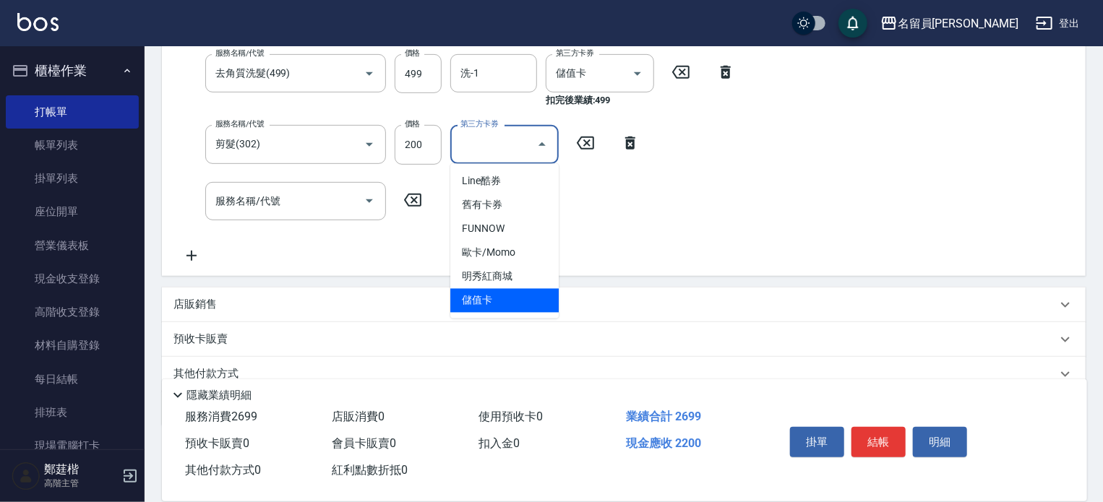
click at [494, 297] on span "儲值卡" at bounding box center [504, 301] width 108 height 24
type input "儲值卡"
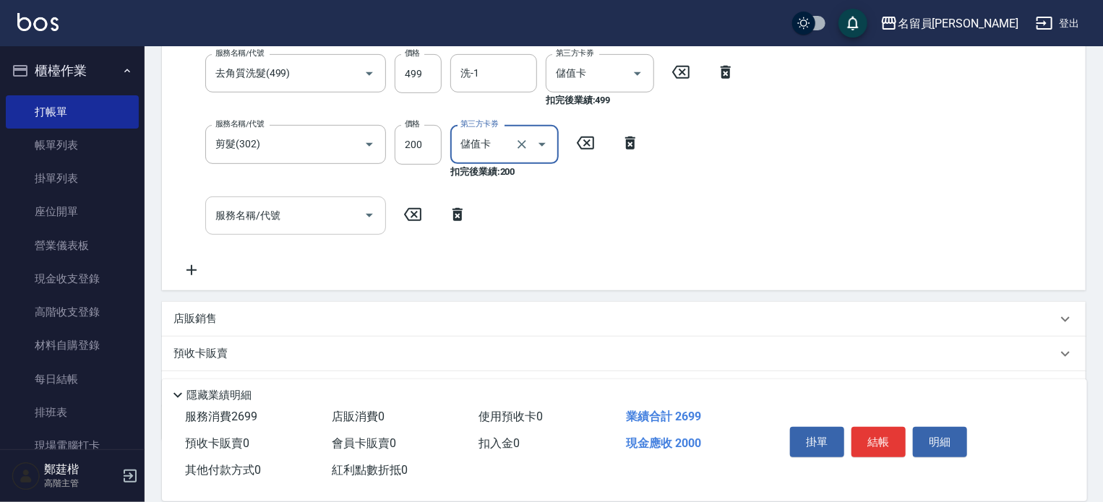
click at [304, 211] on input "服務名稱/代號" at bounding box center [285, 215] width 146 height 25
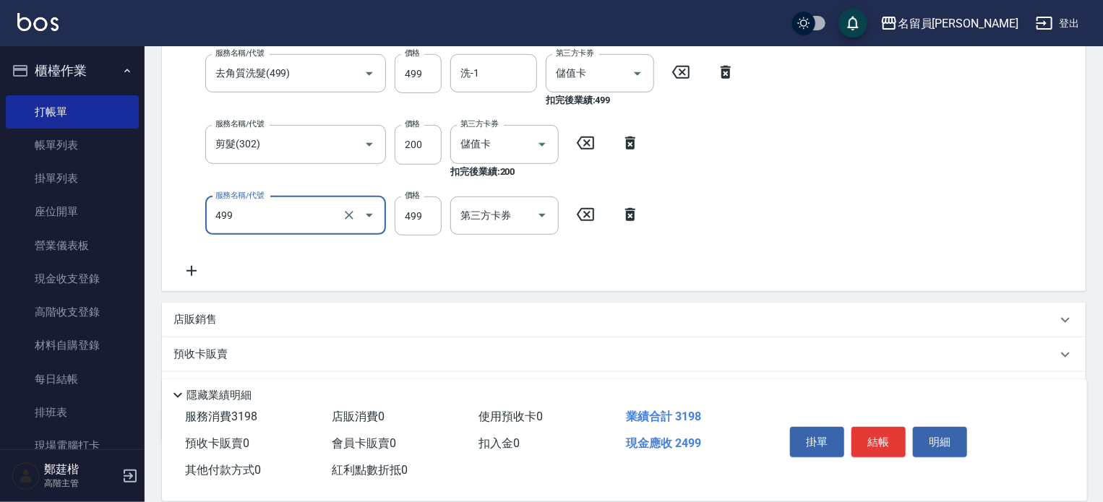
type input "去角質洗髮(499)"
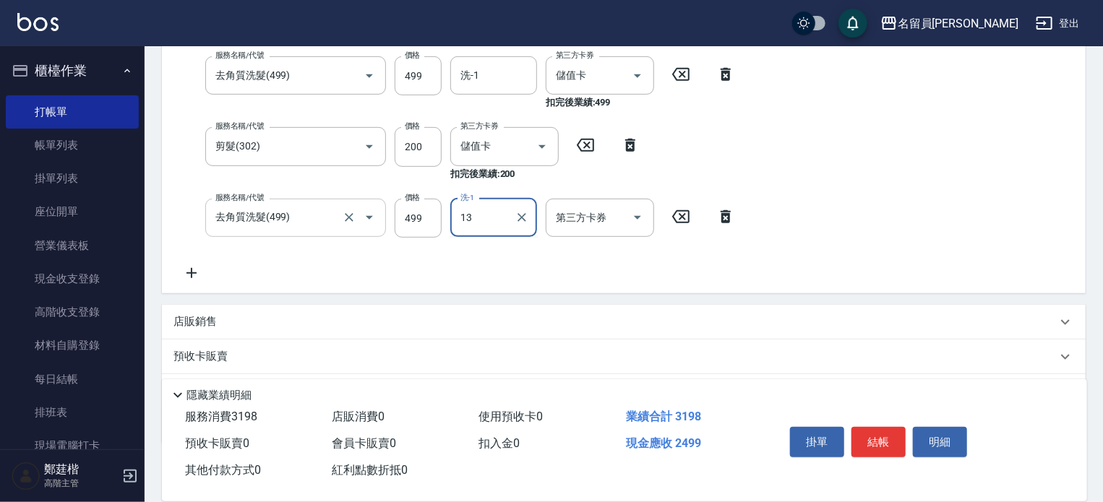
type input "蕭聖修-13"
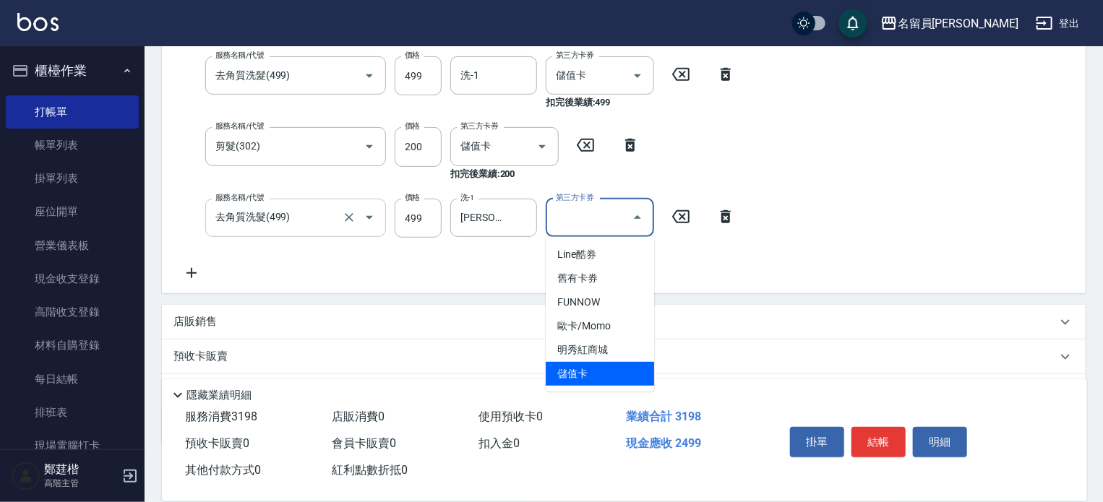
type input "儲值卡"
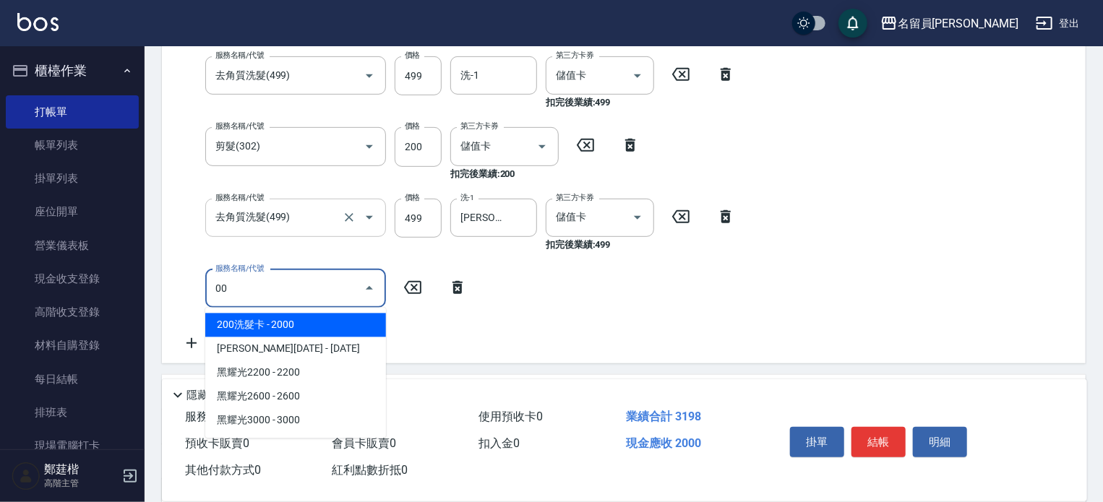
type input "0"
type input "酵素護髮(1000)"
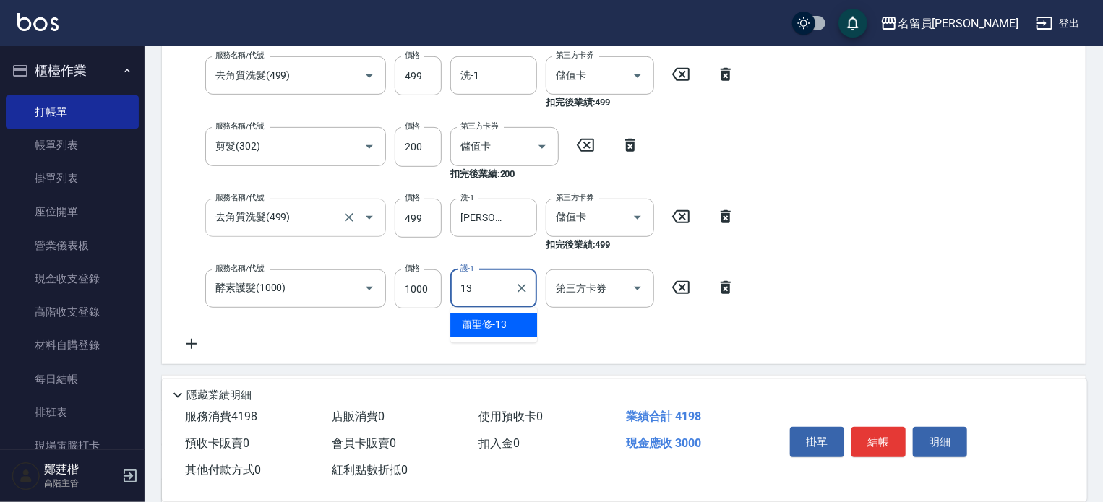
type input "蕭聖修-13"
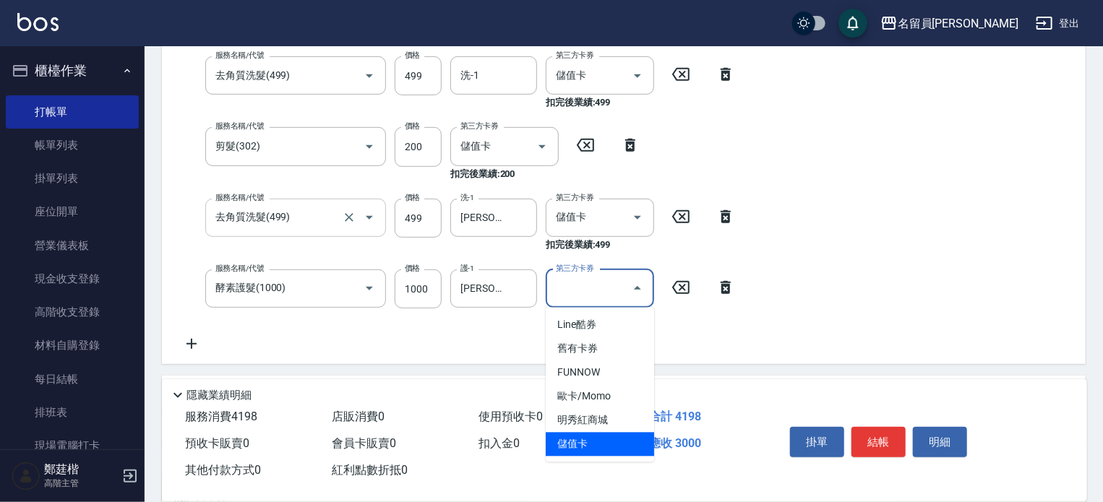
type input "儲值卡"
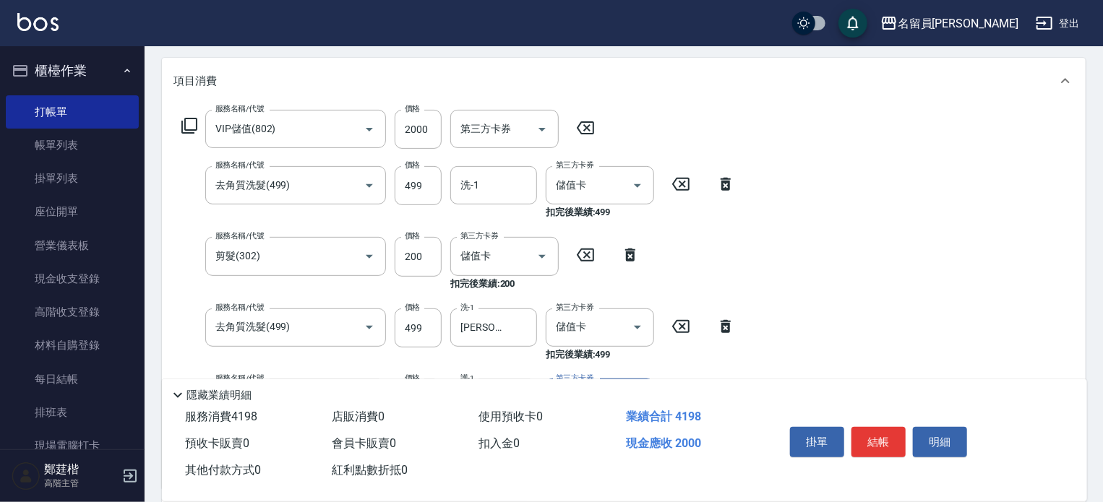
scroll to position [0, 0]
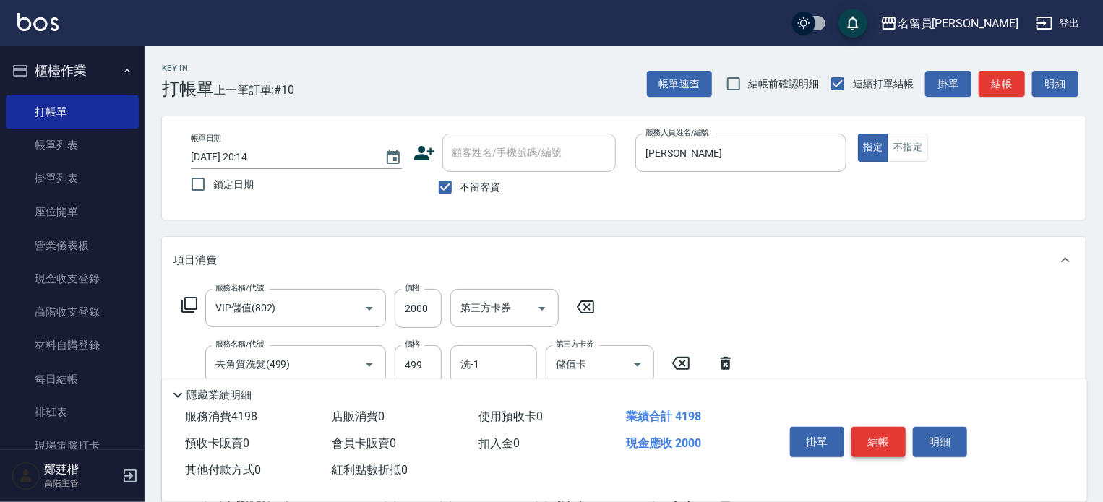
click at [873, 434] on button "結帳" at bounding box center [878, 442] width 54 height 30
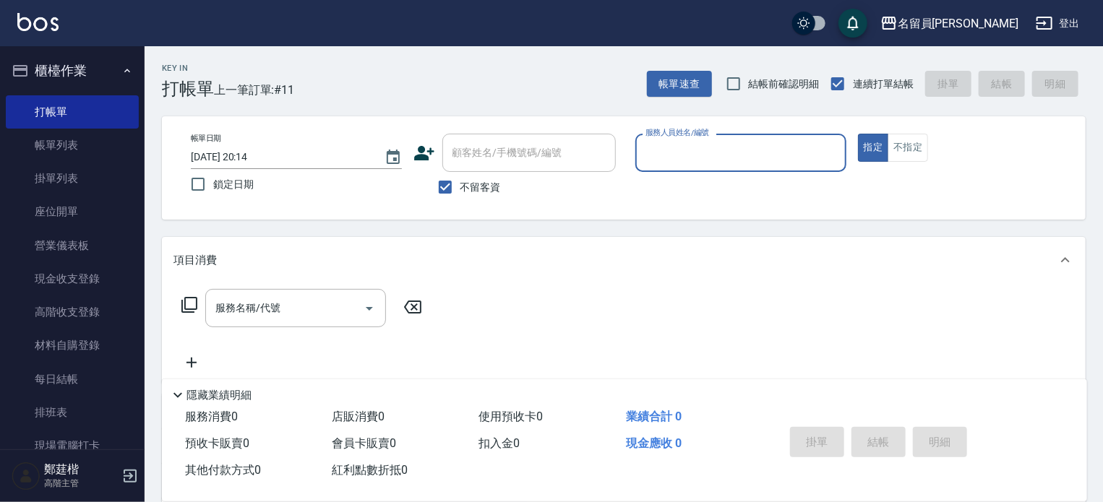
type input "ㄣ"
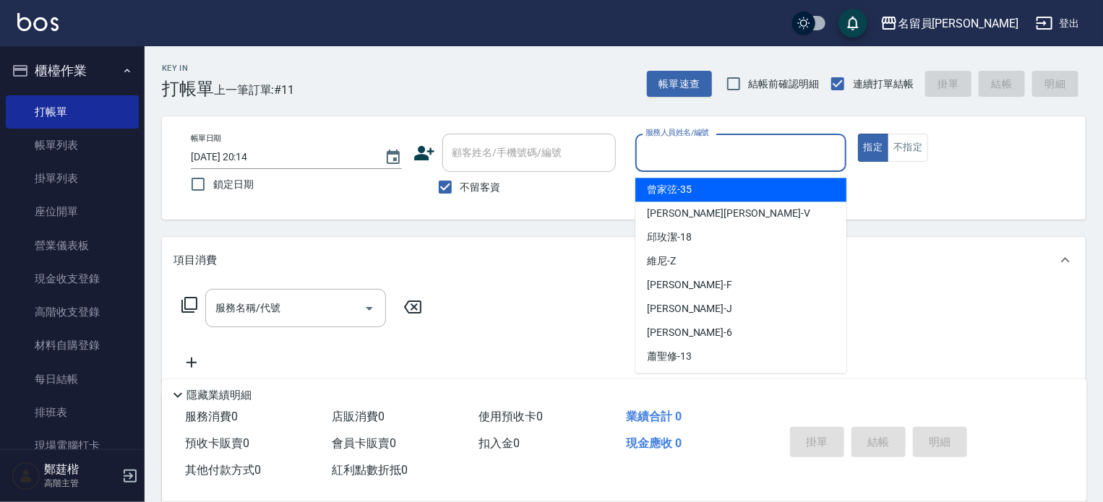
type input "曾家弦-35"
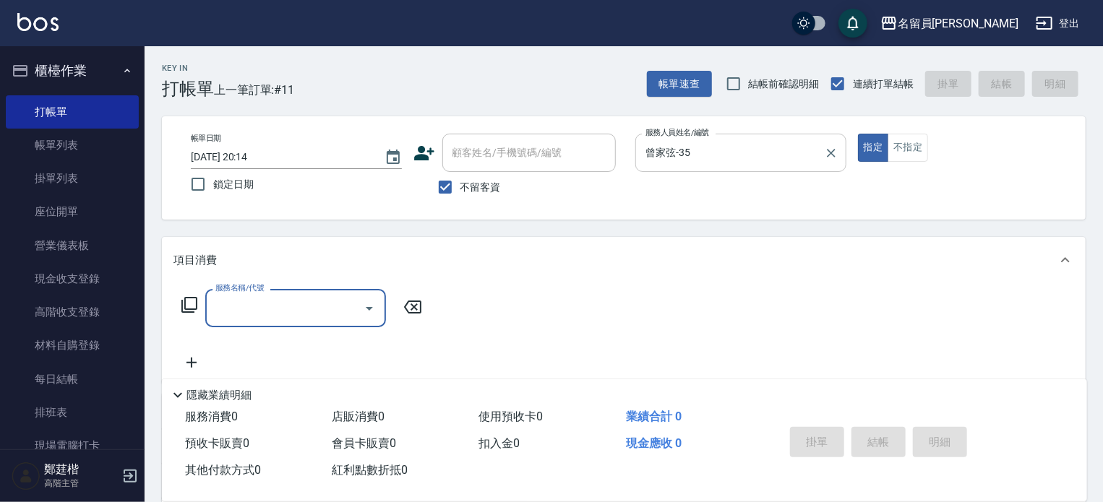
click at [841, 156] on div "曾家弦-35 服務人員姓名/編號" at bounding box center [740, 153] width 211 height 38
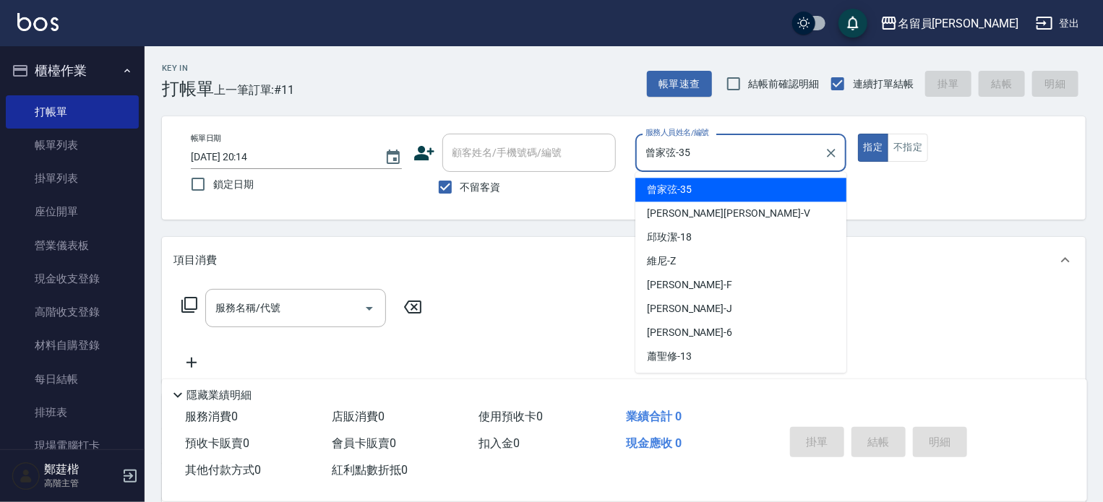
click at [835, 156] on button "Clear" at bounding box center [831, 153] width 20 height 20
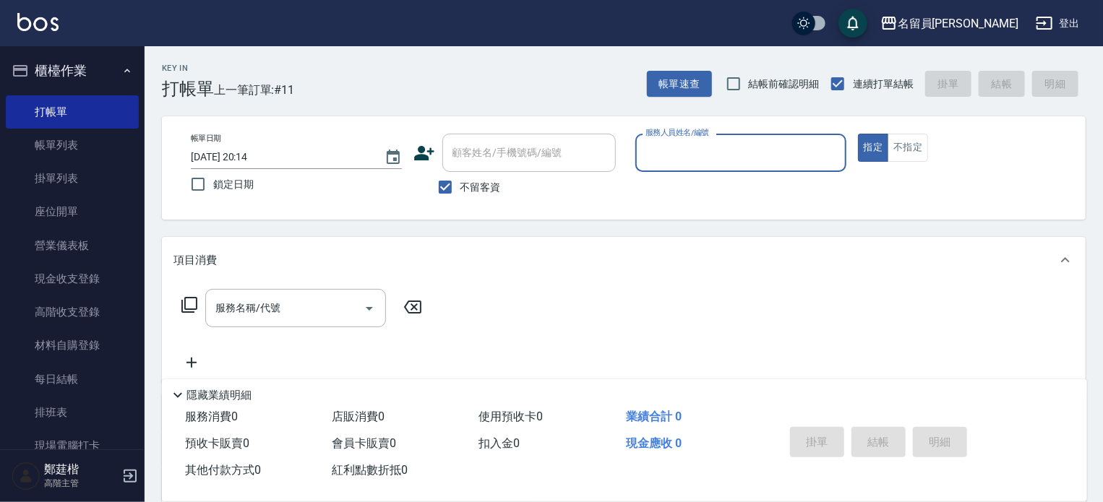
click at [833, 156] on input "服務人員姓名/編號" at bounding box center [741, 152] width 198 height 25
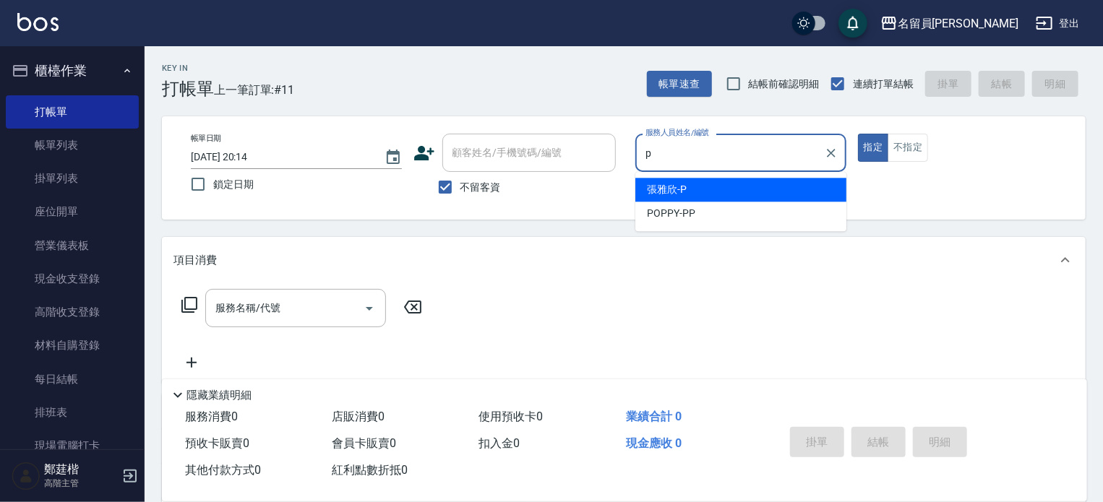
type input "張雅欣-P"
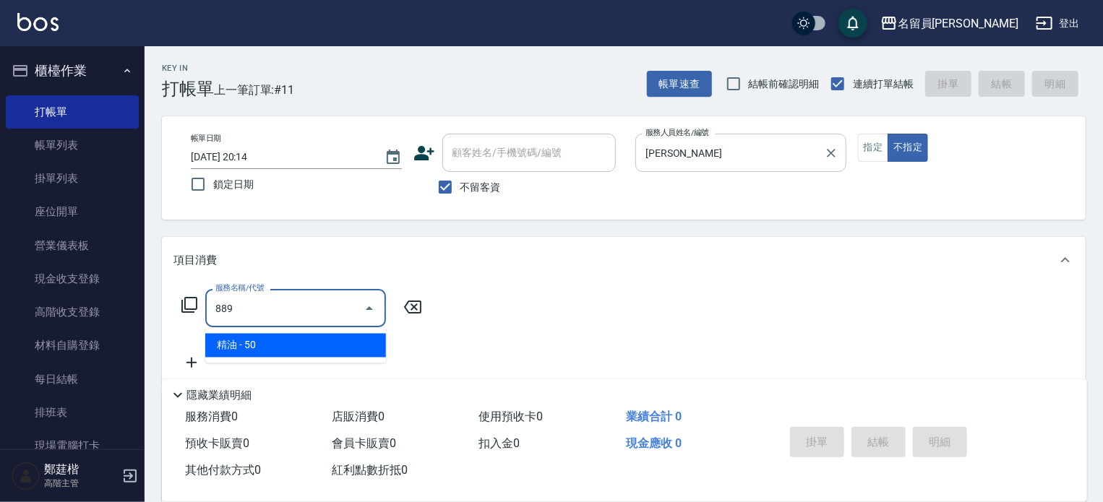
type input "精油(889)"
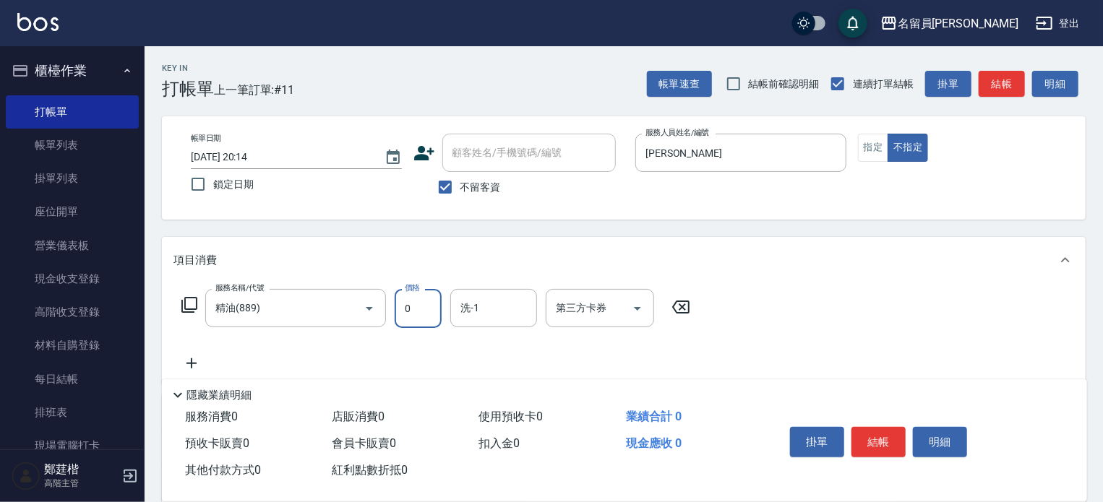
type input "0"
click at [187, 364] on icon at bounding box center [191, 363] width 10 height 10
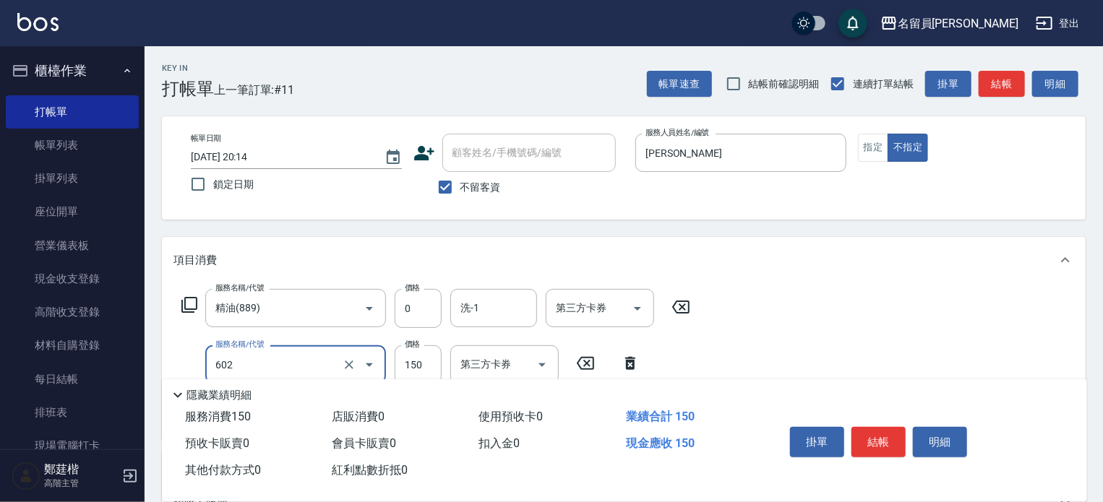
type input "一般洗髮(602)"
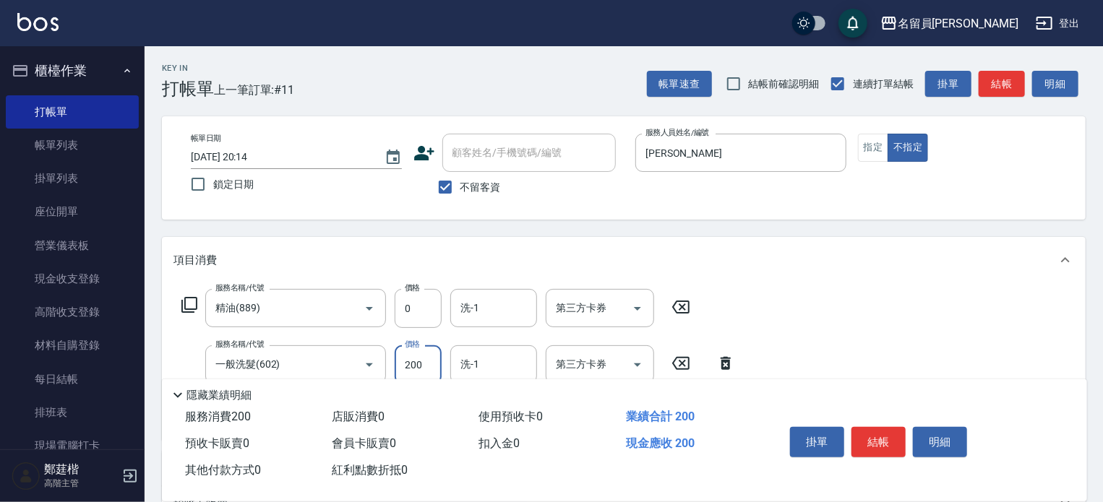
type input "200"
type input "瞬間保養(415)"
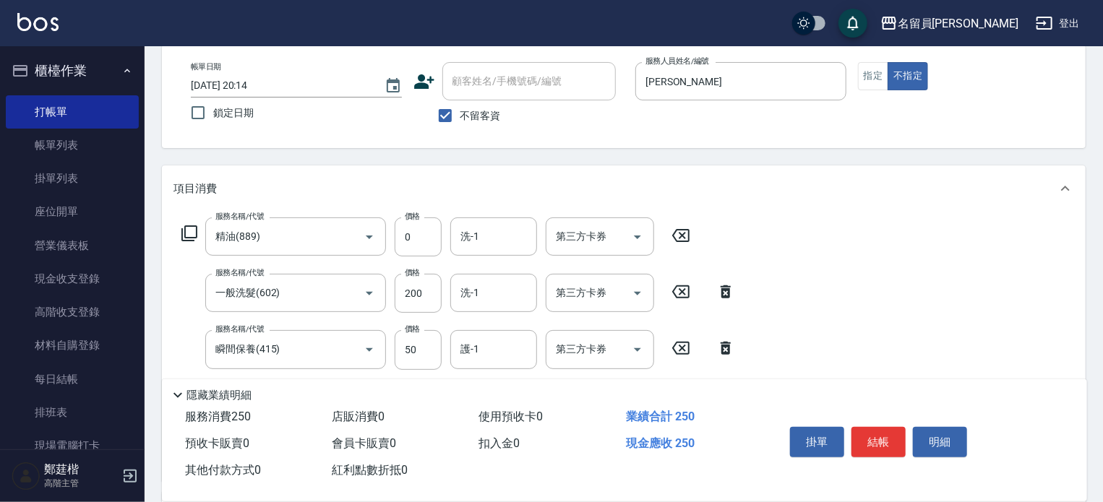
scroll to position [217, 0]
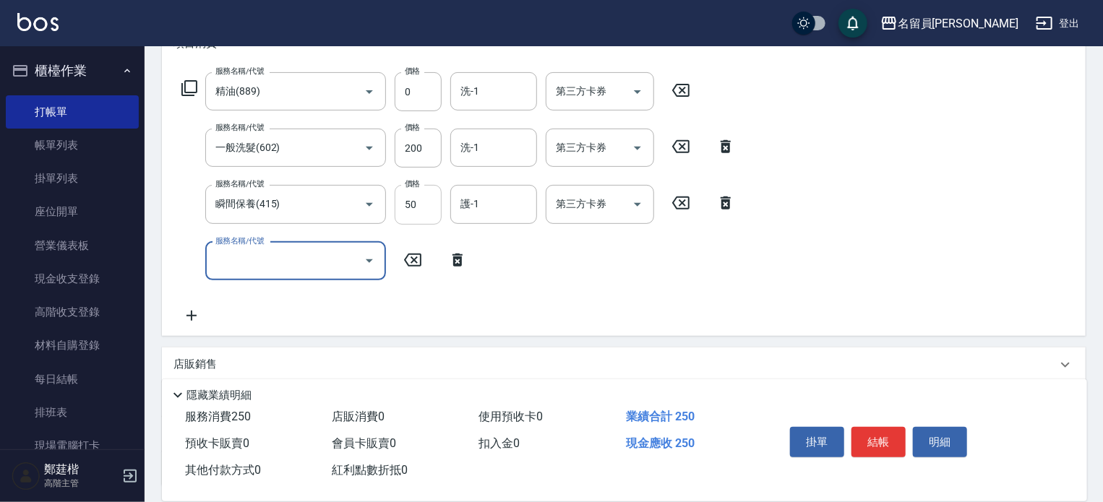
click at [425, 219] on input "50" at bounding box center [418, 204] width 47 height 39
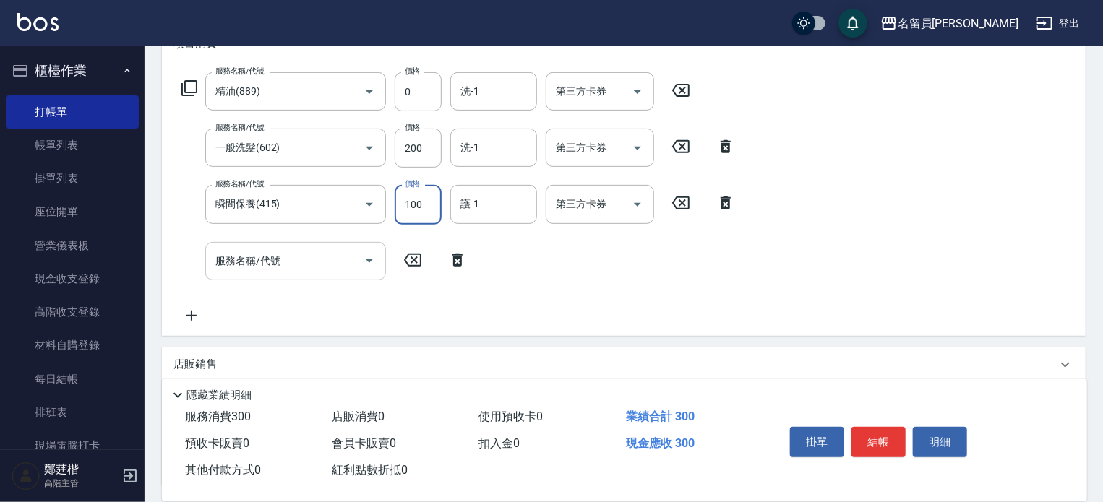
type input "100"
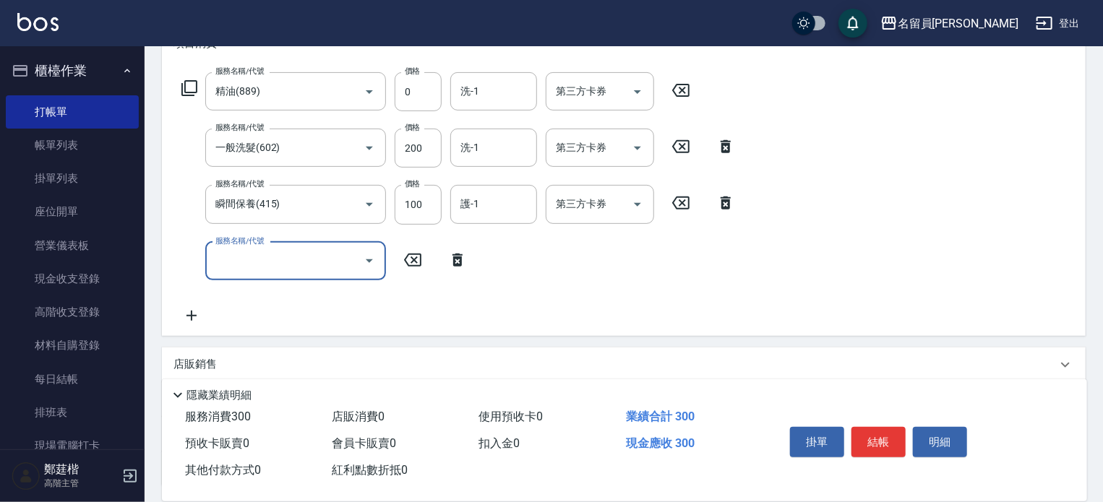
click at [314, 262] on input "服務名稱/代號" at bounding box center [285, 261] width 146 height 25
type input "剪髮(302)"
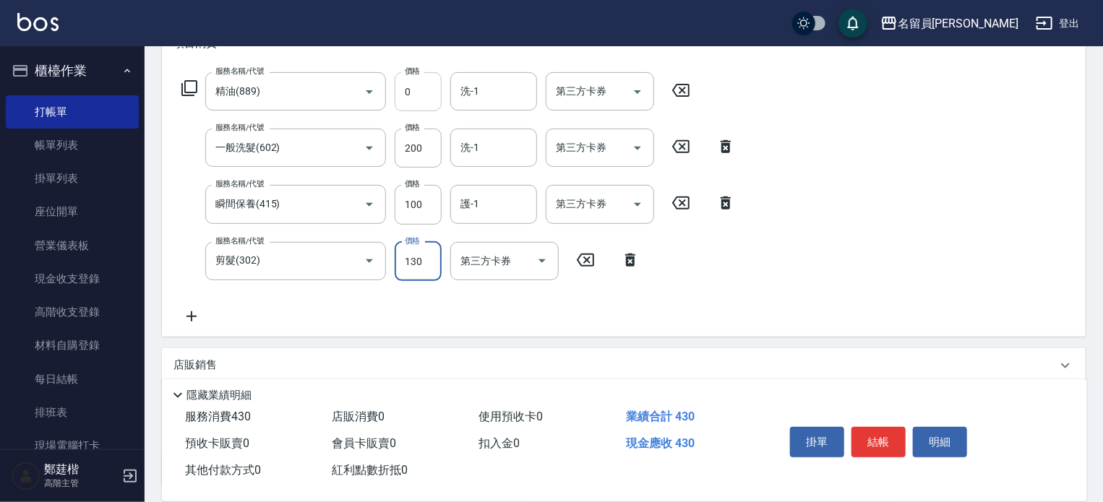
type input "130"
click at [418, 93] on input "0" at bounding box center [418, 91] width 47 height 39
type input "50"
click at [398, 199] on input "100" at bounding box center [418, 204] width 47 height 39
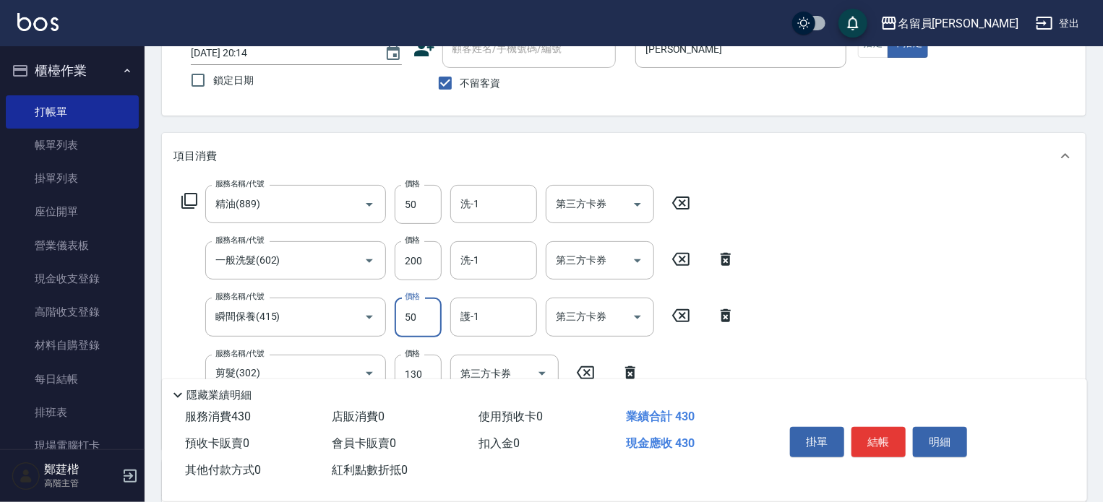
scroll to position [0, 0]
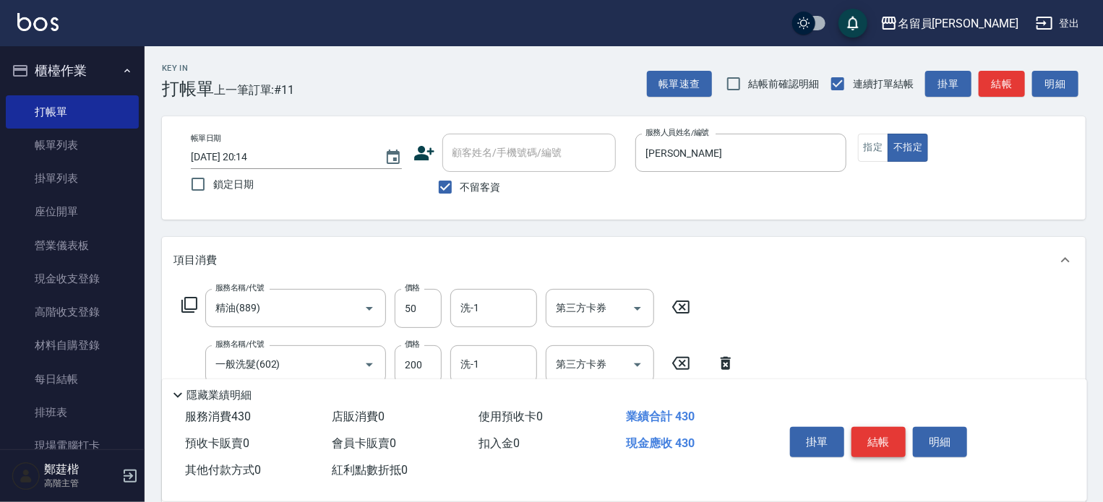
type input "50"
click at [879, 432] on button "結帳" at bounding box center [878, 442] width 54 height 30
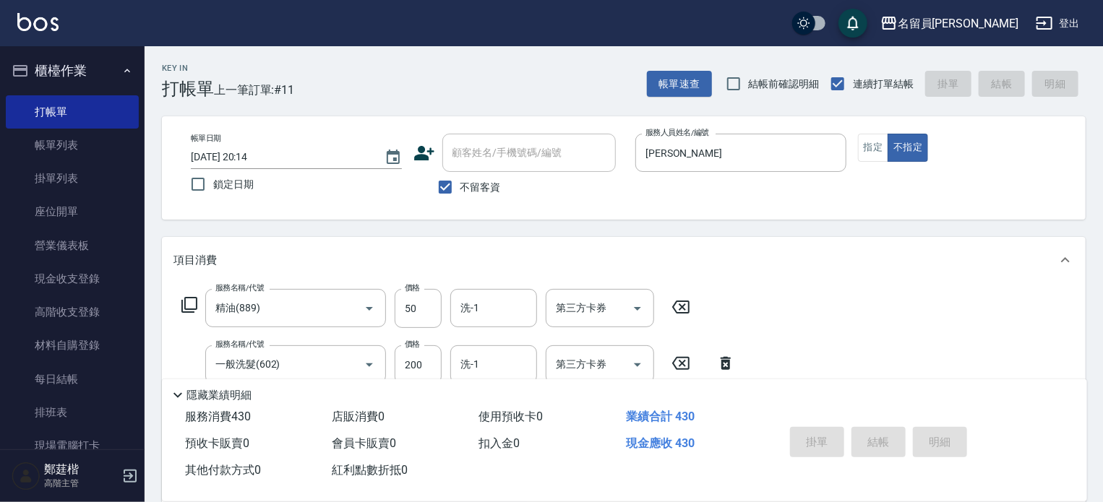
type input "2025/10/15 20:15"
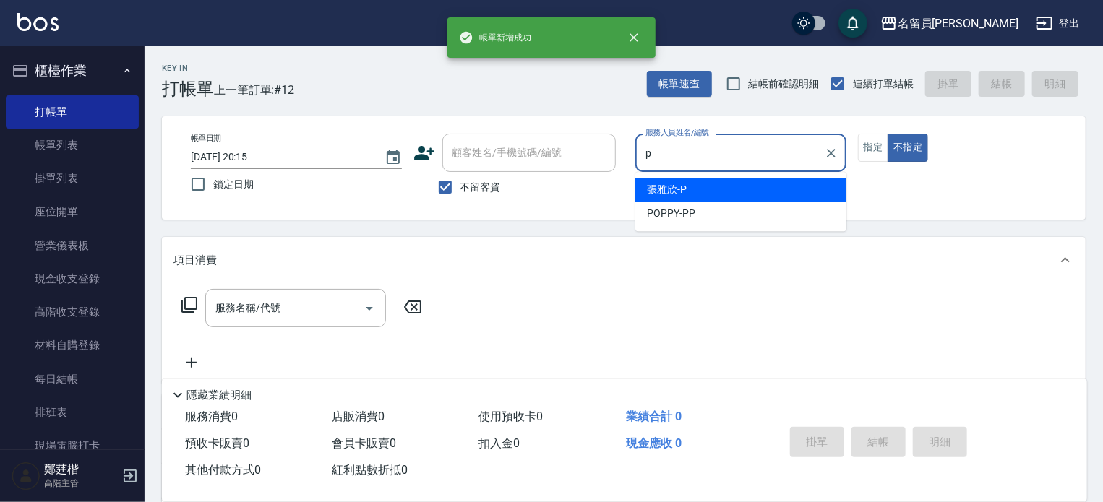
type input "張雅欣-P"
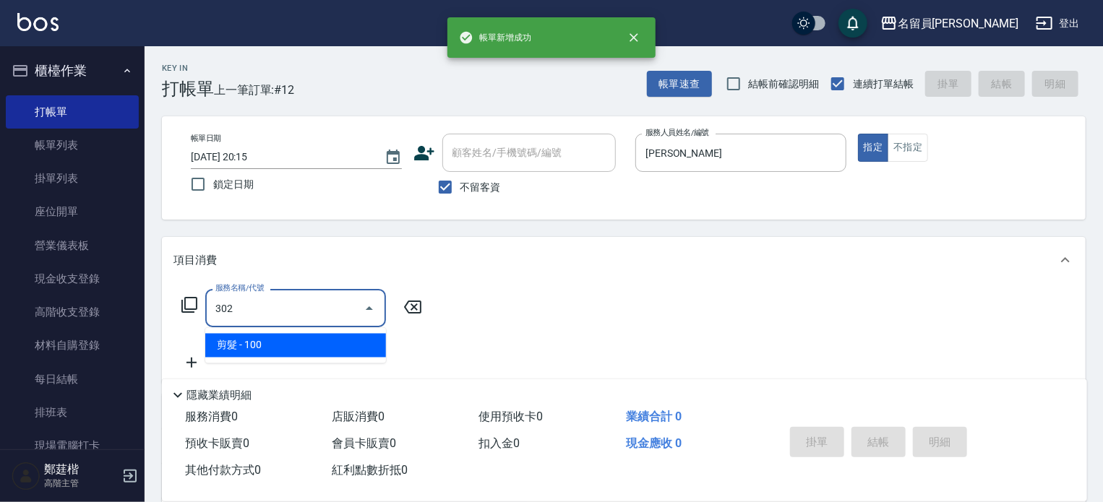
type input "剪髮(302)"
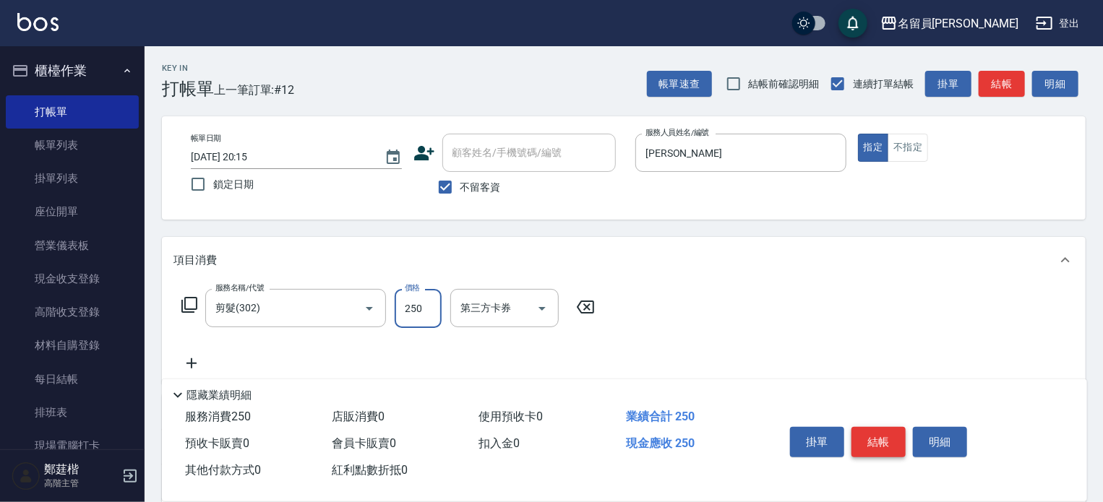
type input "250"
click at [879, 432] on button "結帳" at bounding box center [878, 442] width 54 height 30
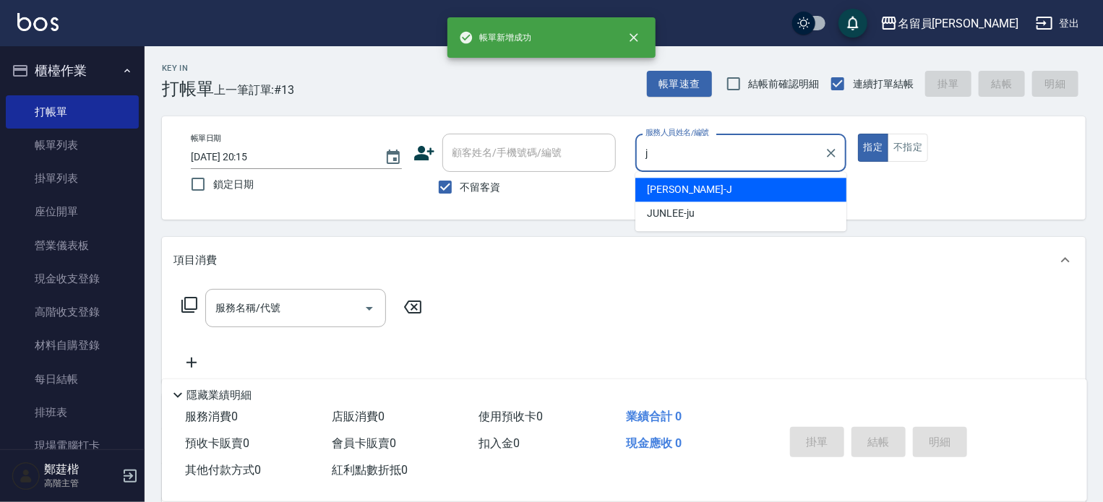
type input "Jenny -J"
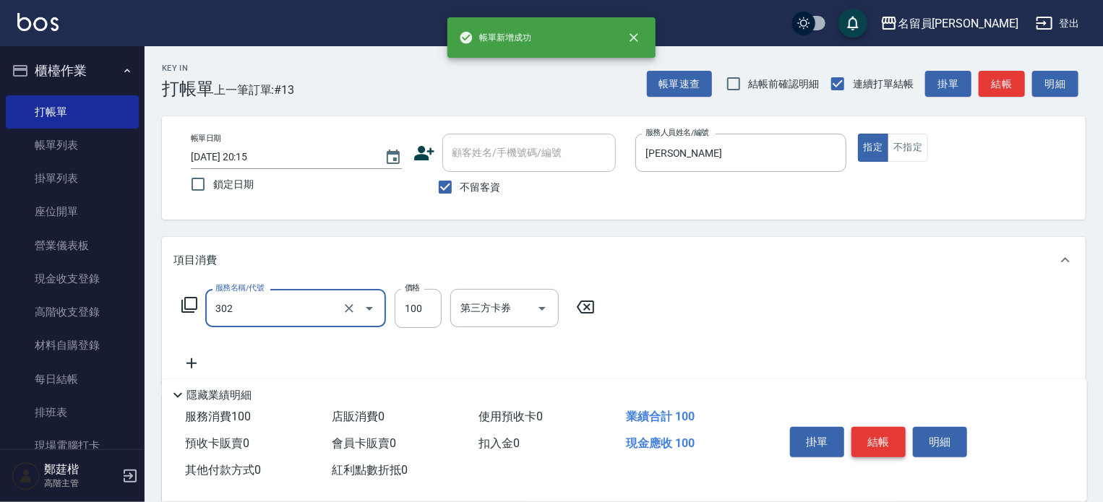
type input "剪髮(302)"
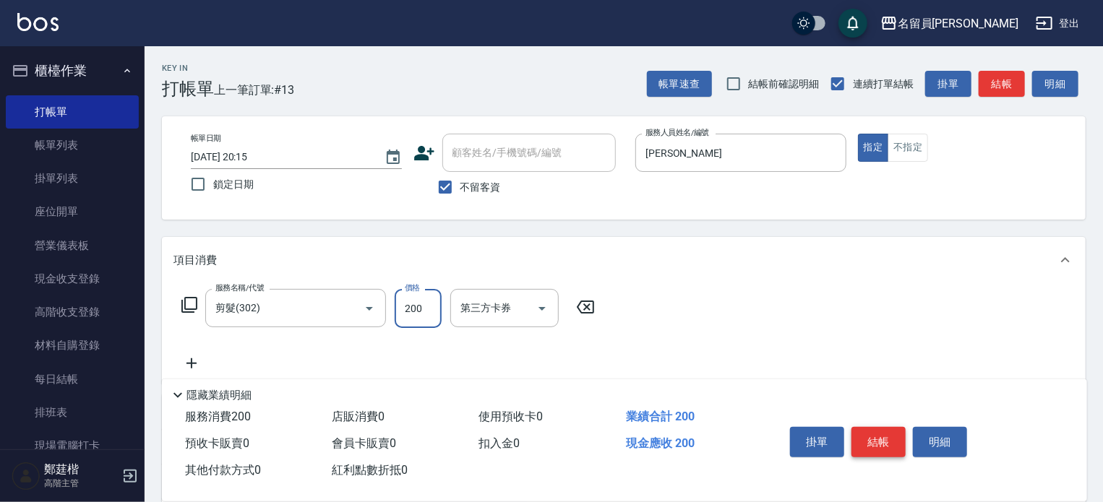
type input "200"
click at [879, 432] on button "結帳" at bounding box center [878, 442] width 54 height 30
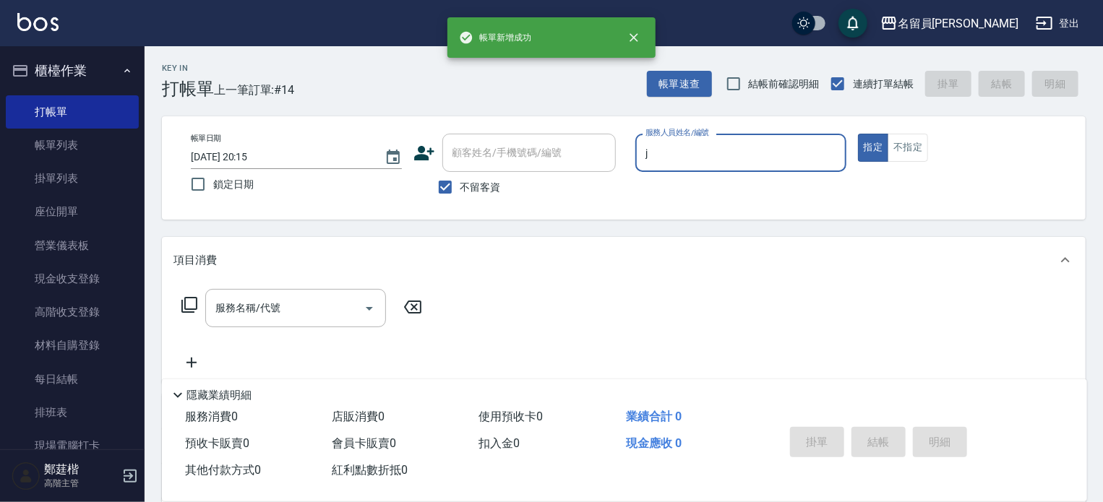
type input "Jenny -J"
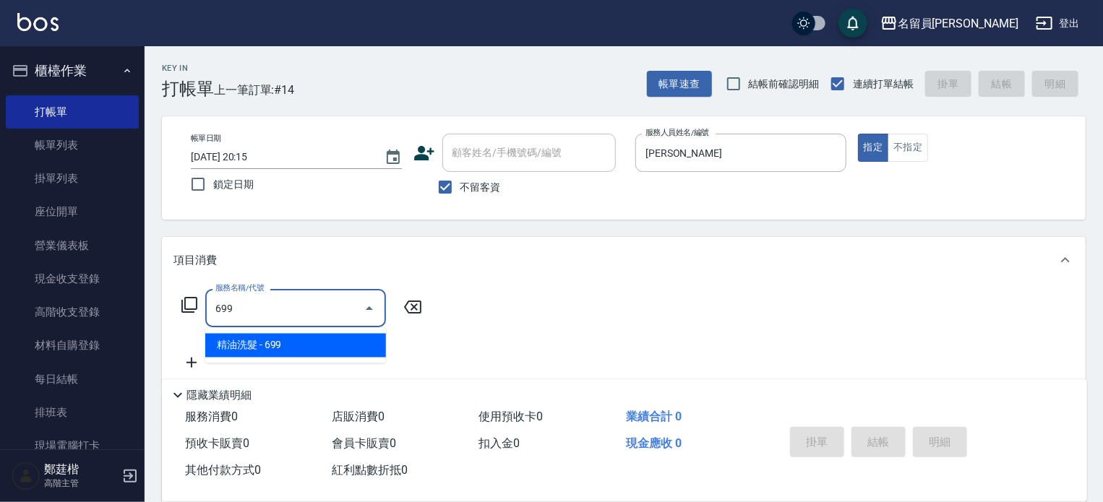
type input "精油洗髮(699)"
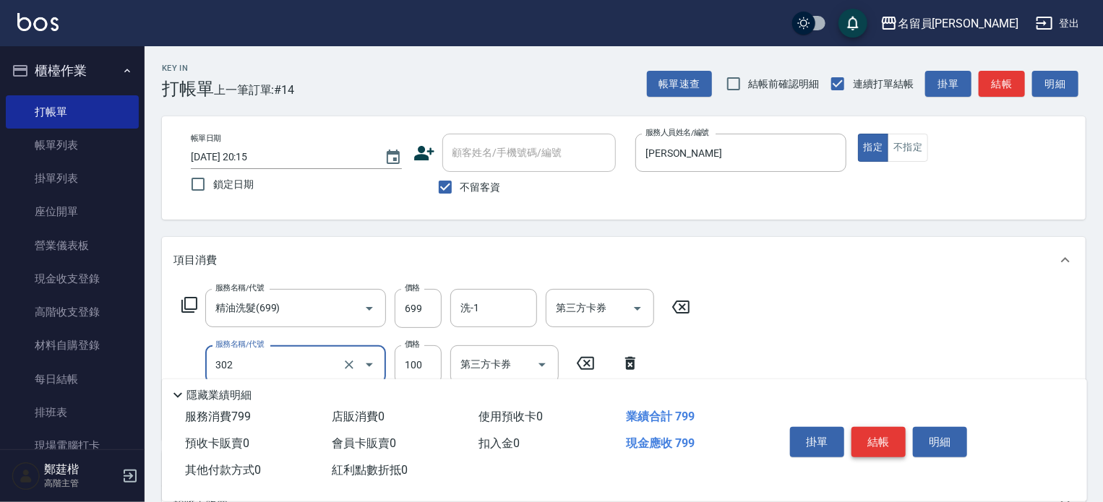
type input "剪髮(302)"
type input "200"
click at [879, 432] on button "結帳" at bounding box center [878, 442] width 54 height 30
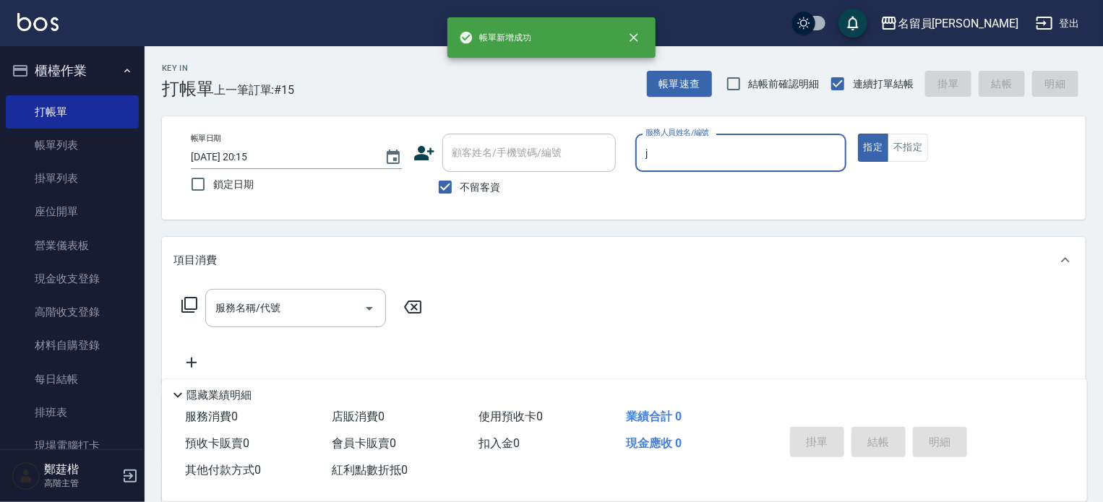
type input "Jenny -J"
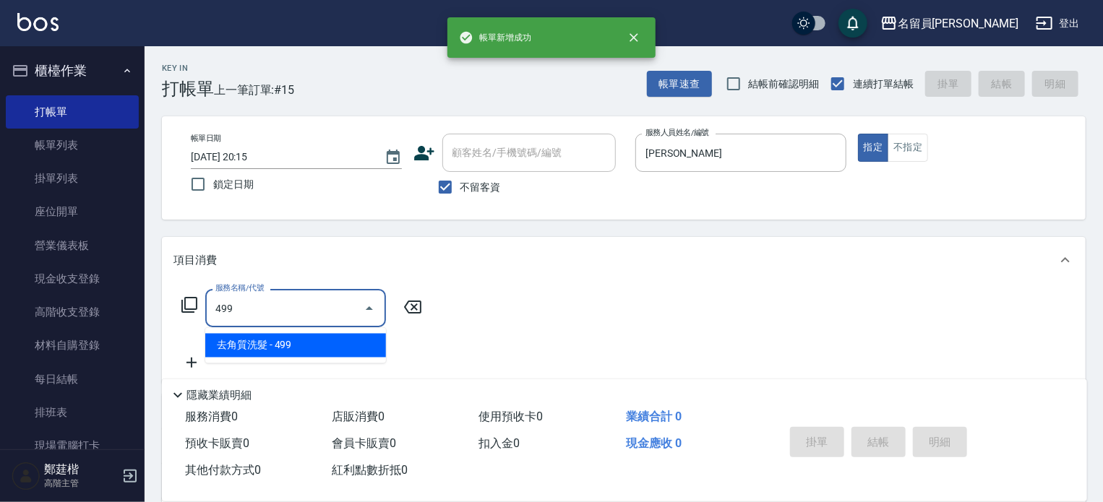
type input "去角質洗髮(499)"
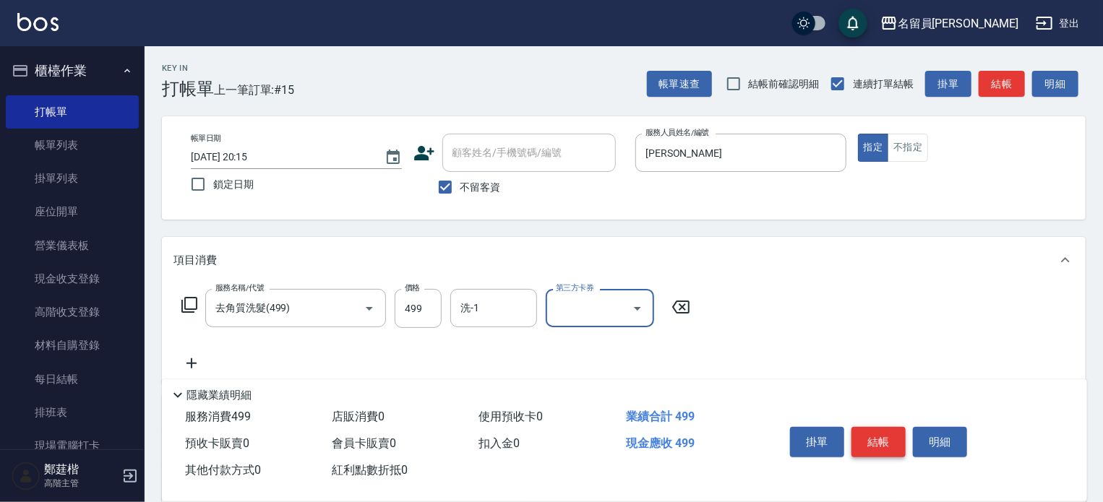
click at [879, 432] on button "結帳" at bounding box center [878, 442] width 54 height 30
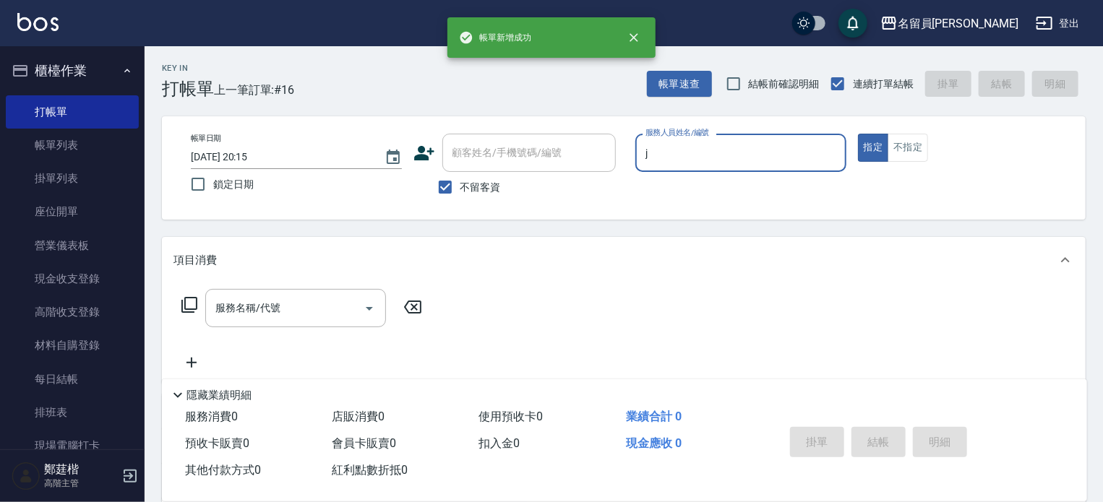
type input "Jenny -J"
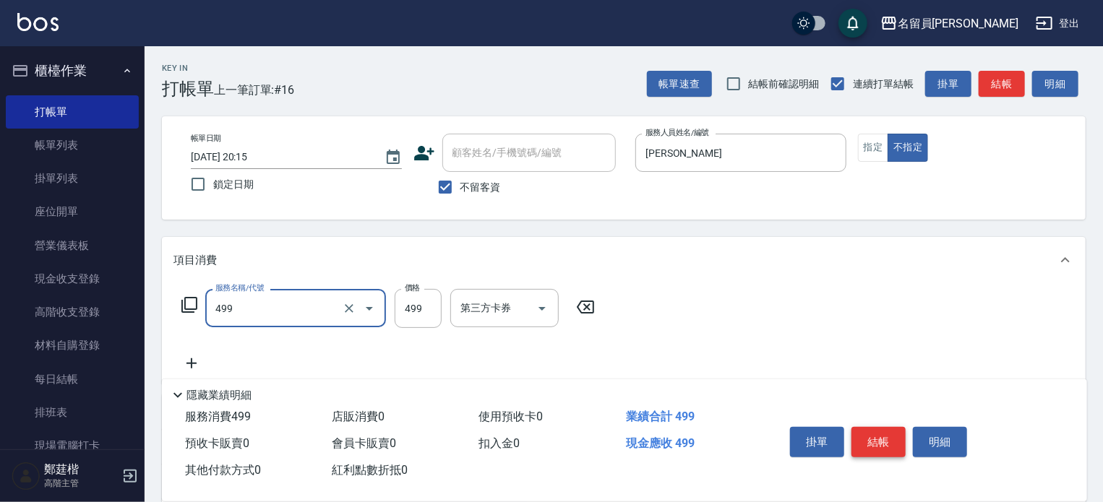
type input "去角質洗髮(499)"
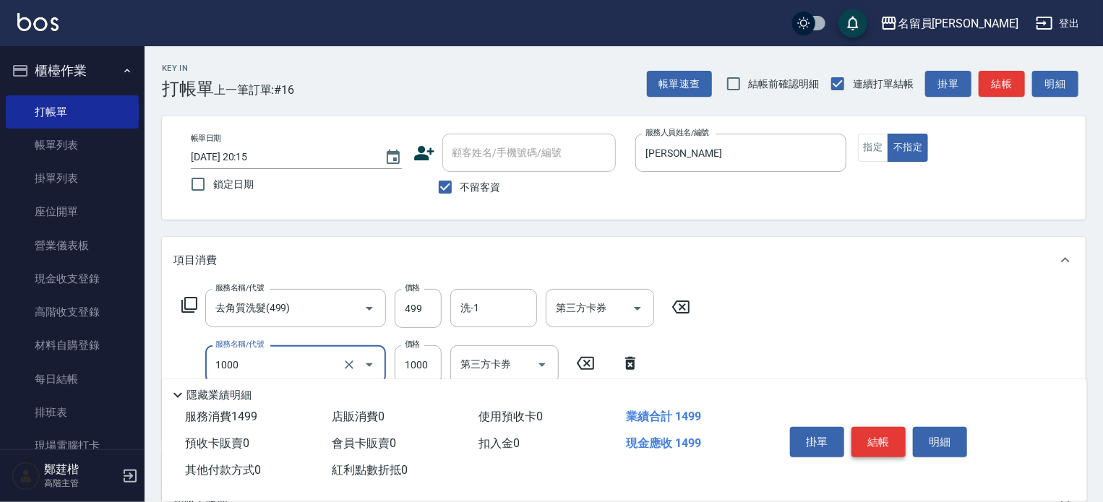
type input "酵素護髮(1000)"
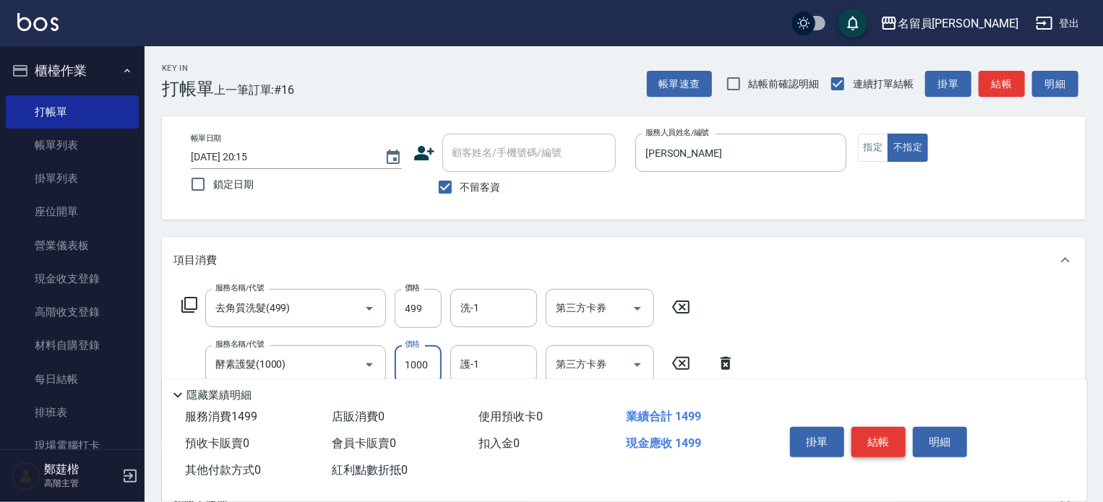
click at [879, 432] on button "結帳" at bounding box center [878, 442] width 54 height 30
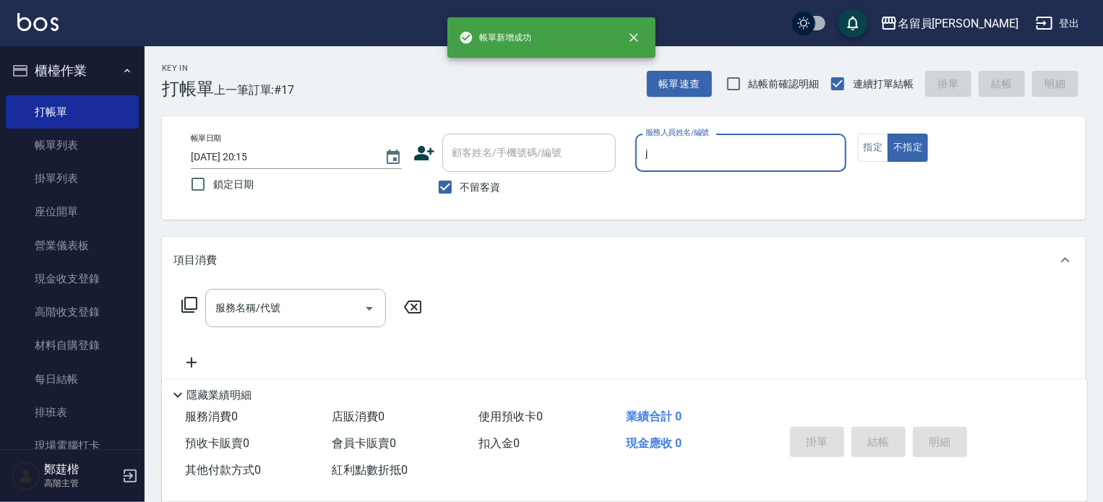
type input "Jenny -J"
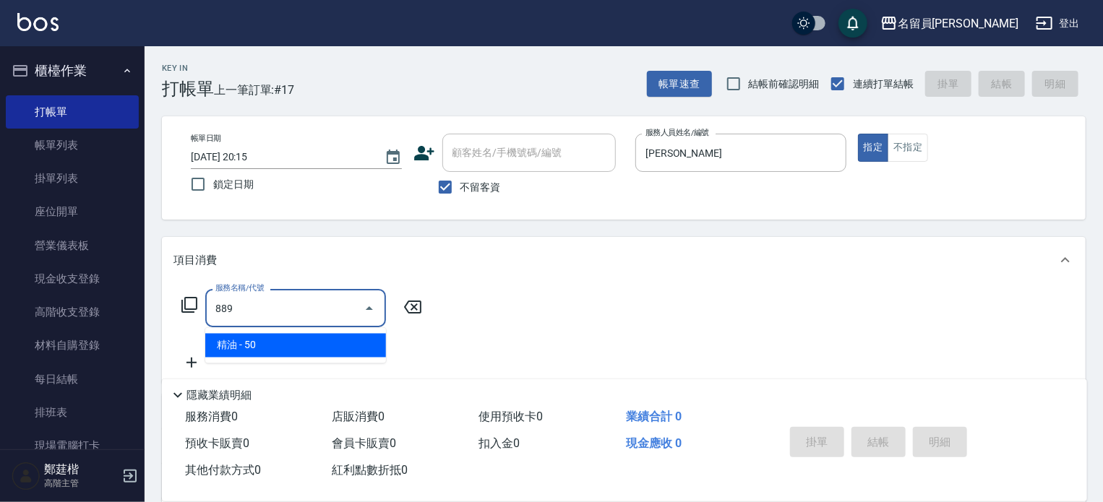
type input "精油(889)"
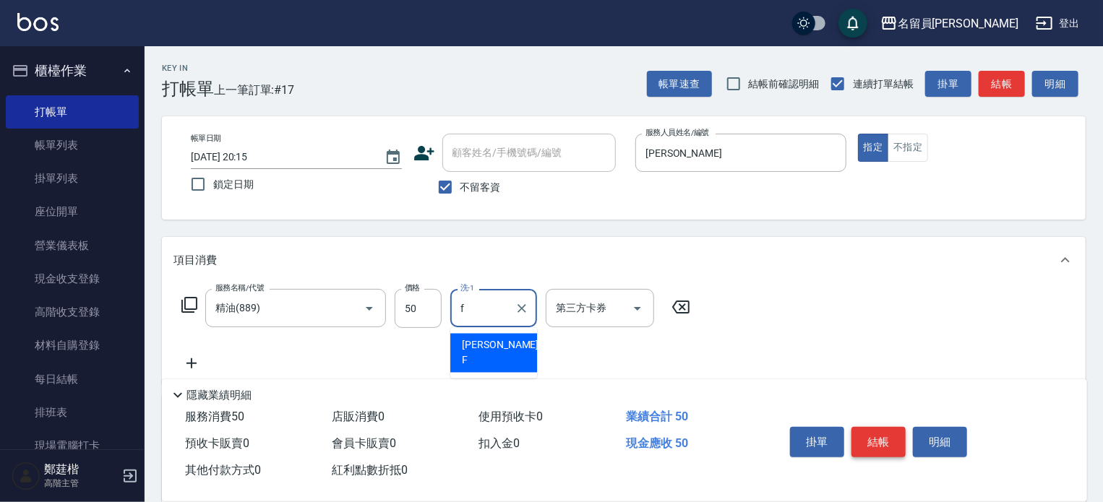
type input "黃苡妃-F"
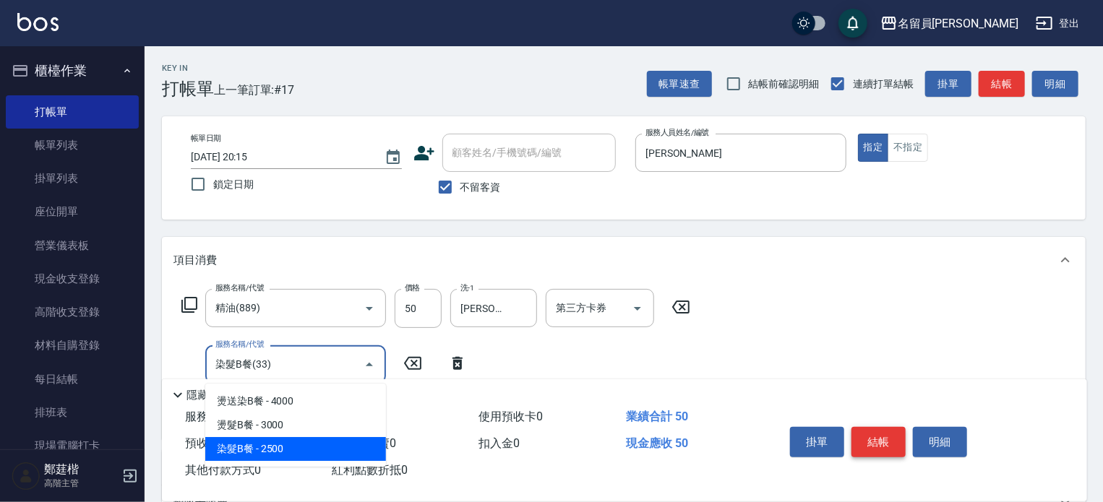
type input "染髮B餐(33)"
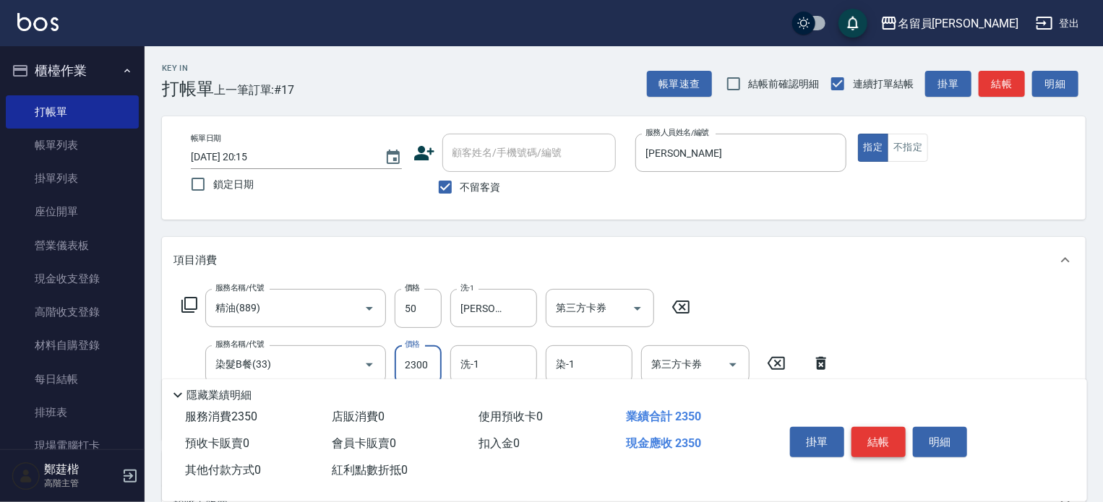
type input "2300"
type input "黃苡妃-F"
click at [526, 364] on input "洗-1" at bounding box center [494, 364] width 74 height 25
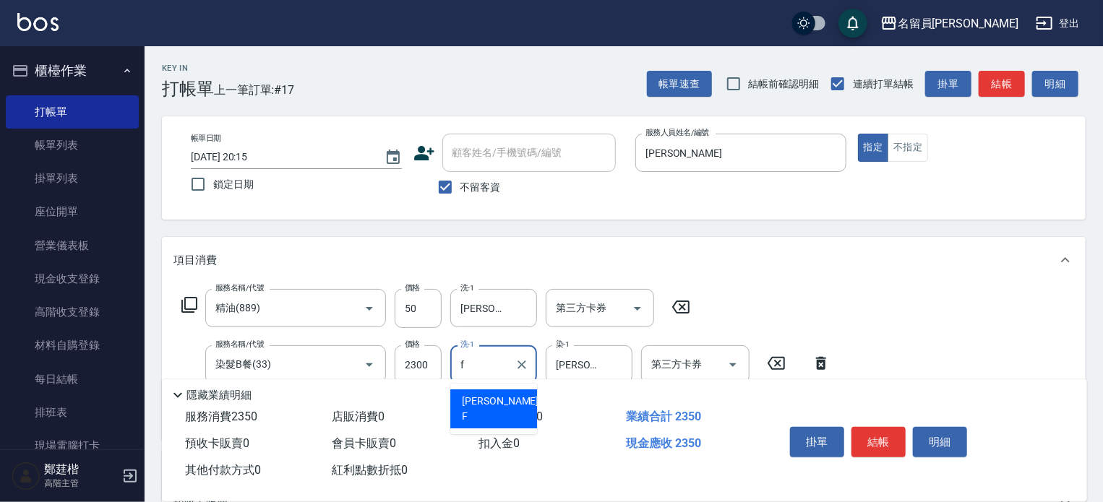
type input "黃苡妃-F"
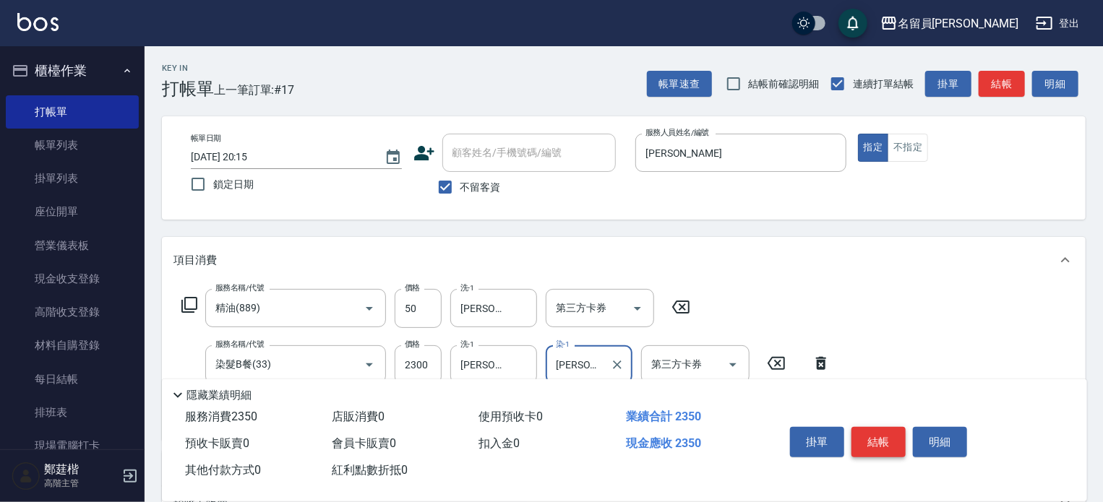
click at [878, 440] on button "結帳" at bounding box center [878, 442] width 54 height 30
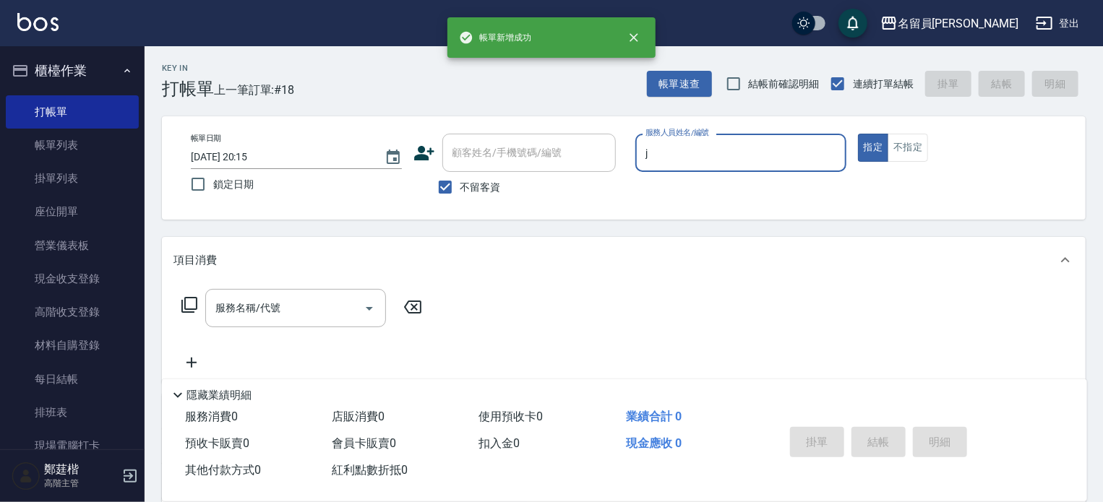
type input "Jenny -J"
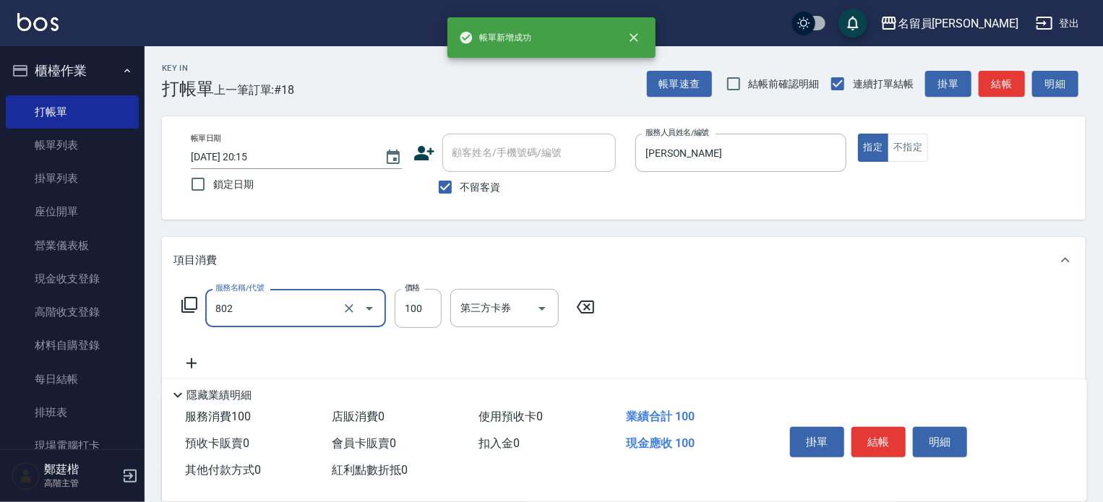
type input "VIP儲值(802)"
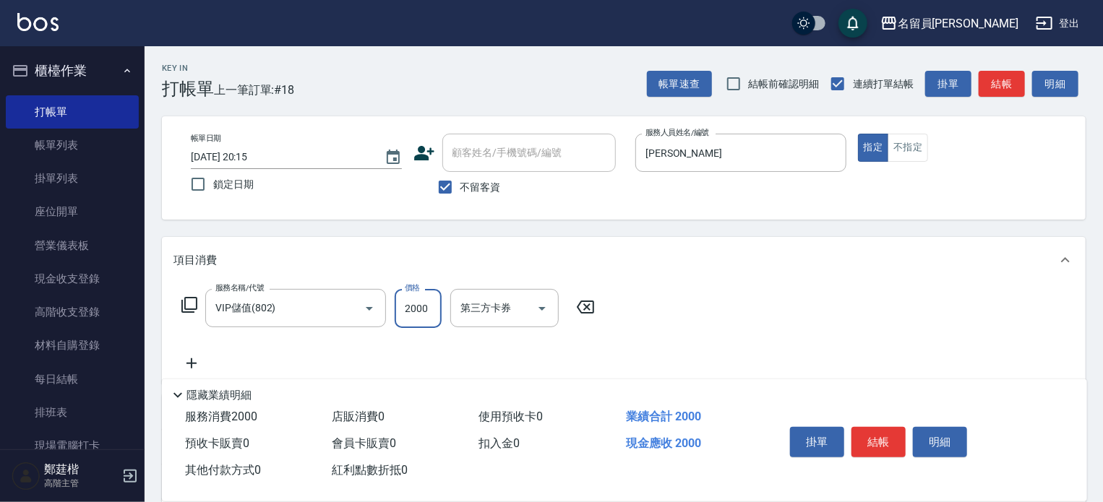
type input "2000"
click at [877, 439] on button "結帳" at bounding box center [878, 442] width 54 height 30
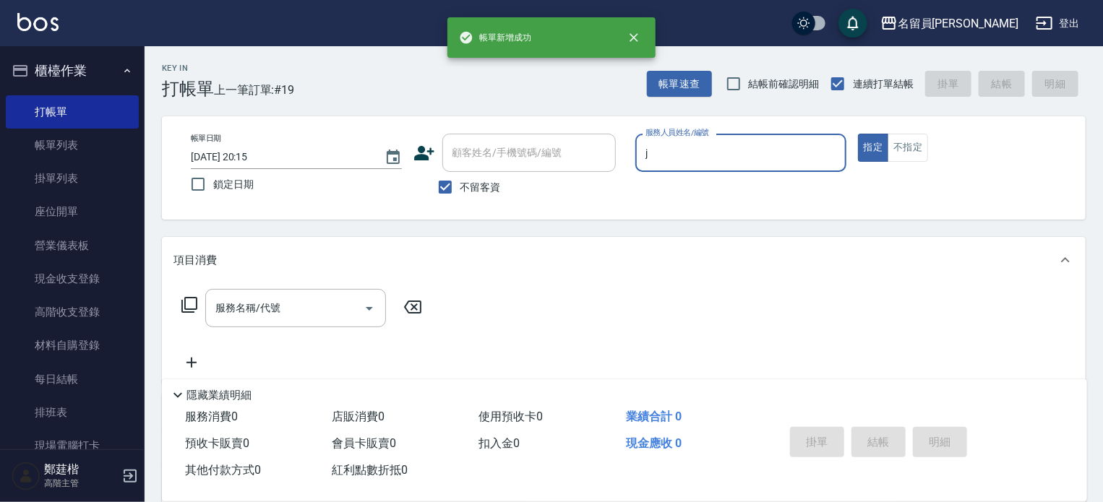
type input "Jenny -J"
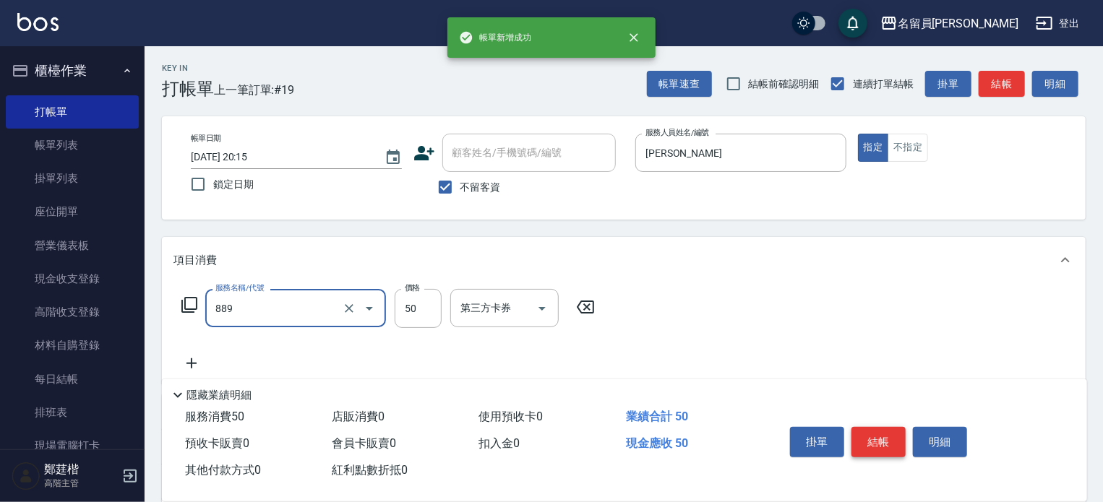
type input "精油(889)"
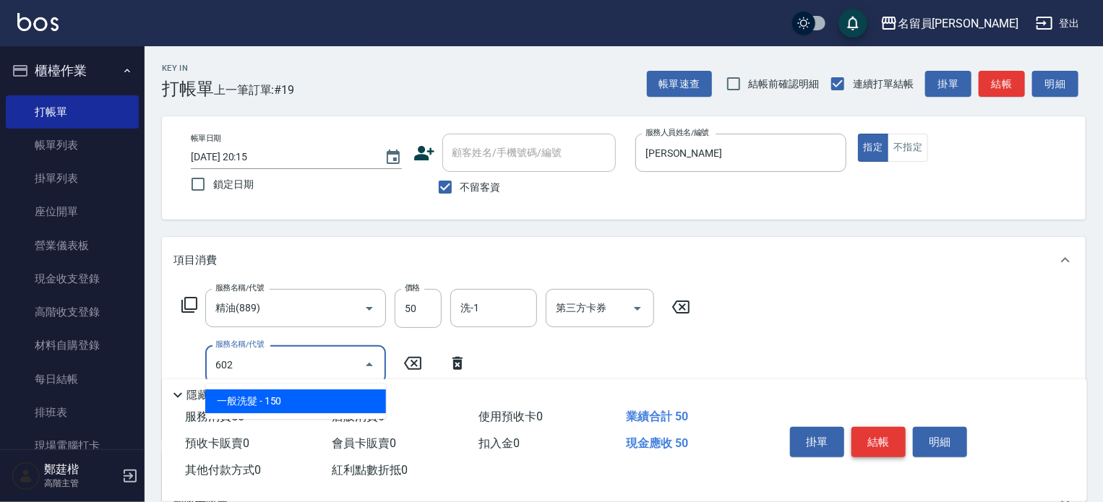
type input "一般洗髮(602)"
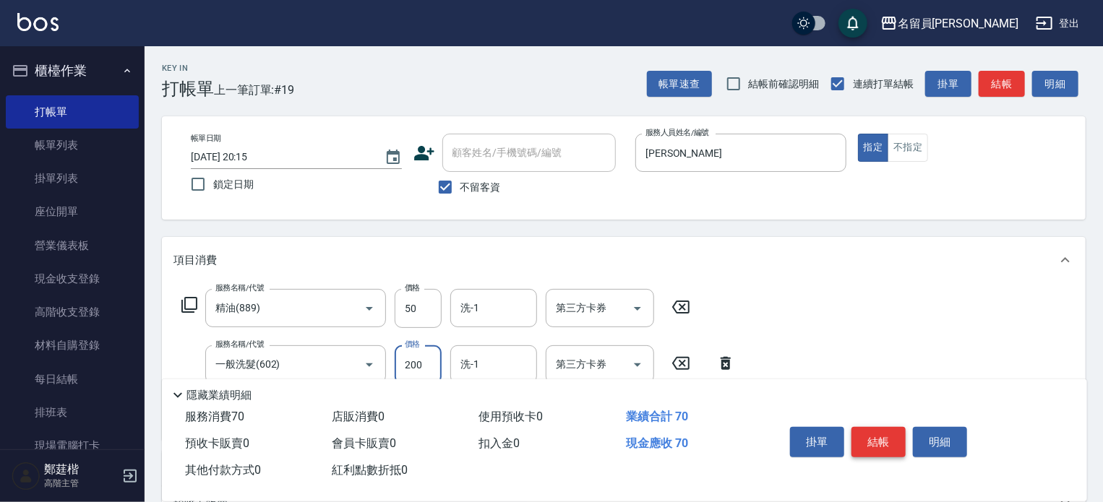
type input "200"
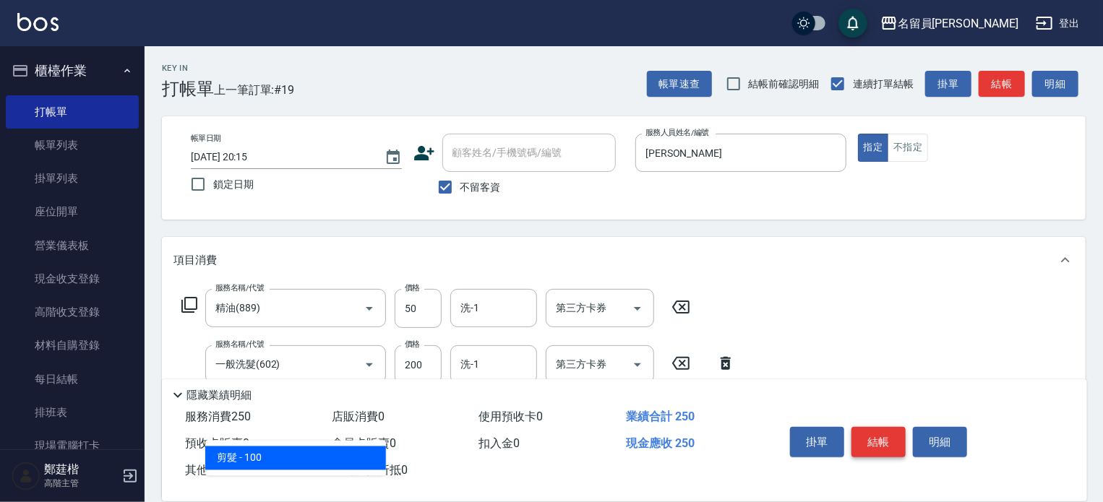
type input "剪髮(302)"
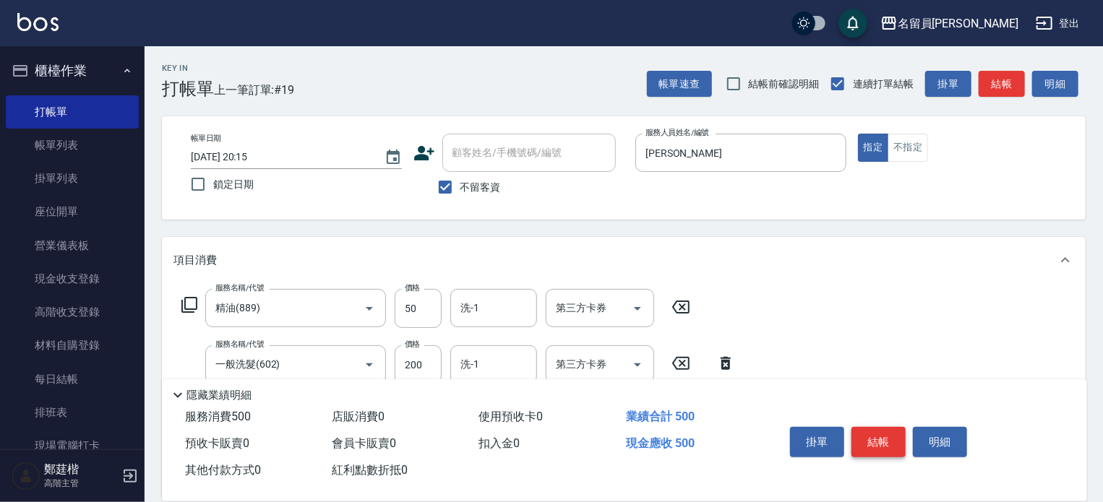
type input "250"
click at [877, 439] on button "結帳" at bounding box center [878, 442] width 54 height 30
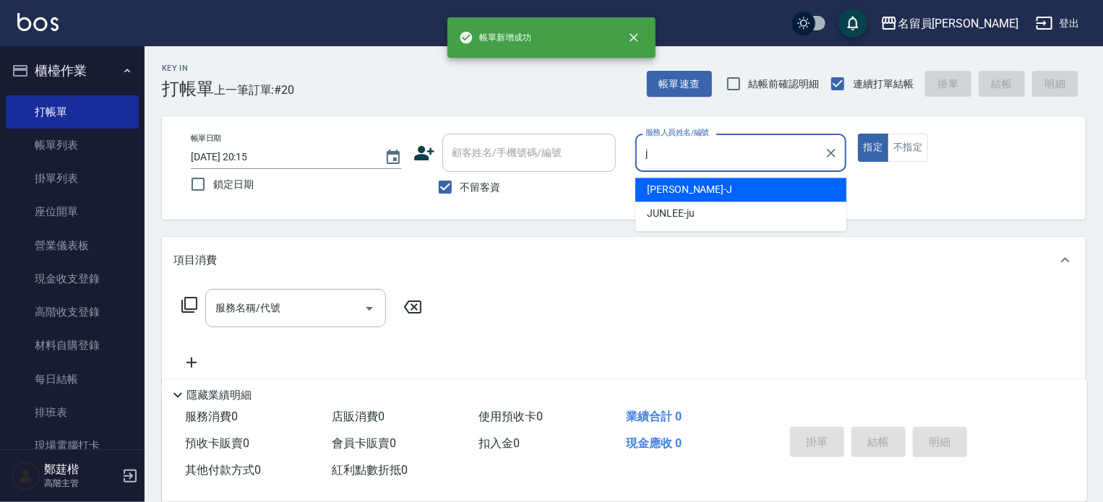
type input "Jenny -J"
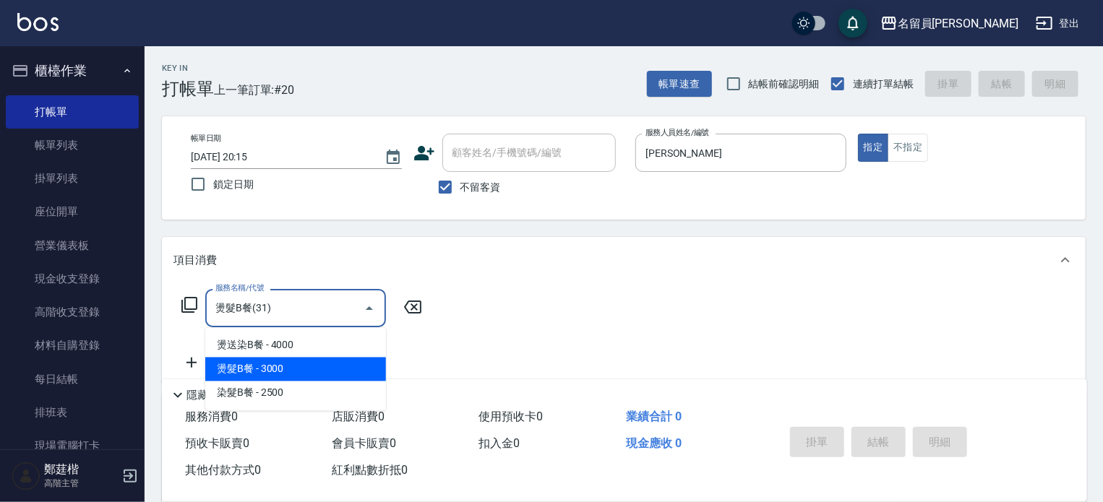
type input "燙髮B餐(31)"
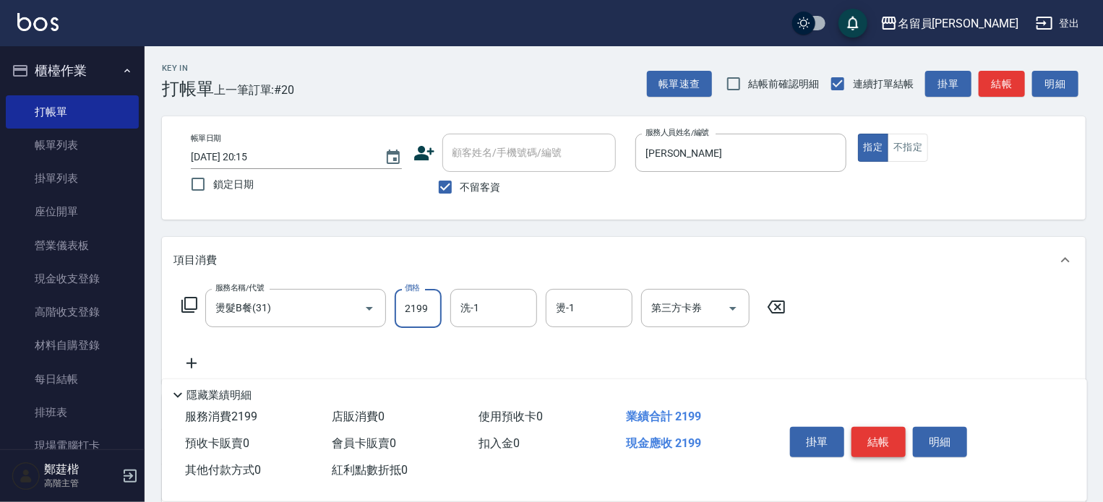
type input "2199"
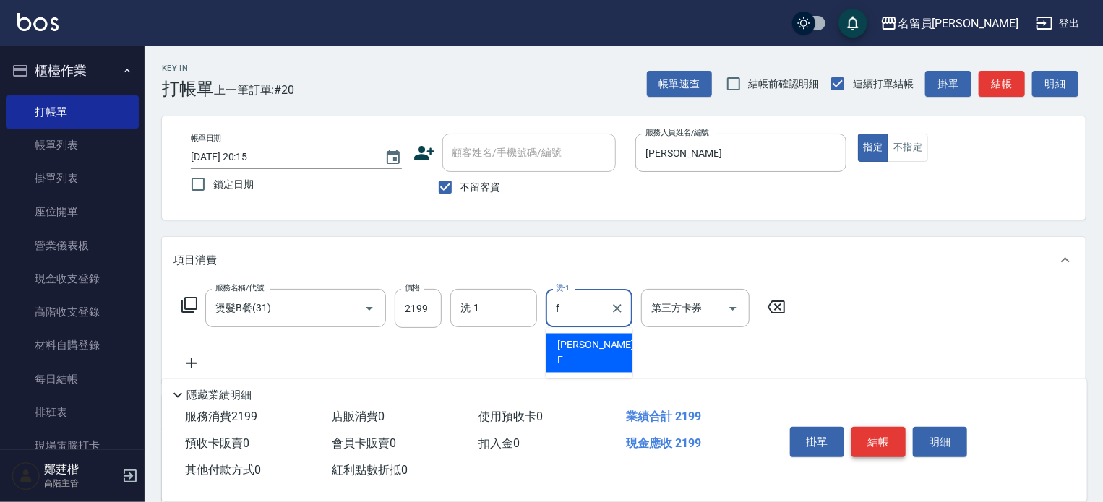
type input "黃苡妃-F"
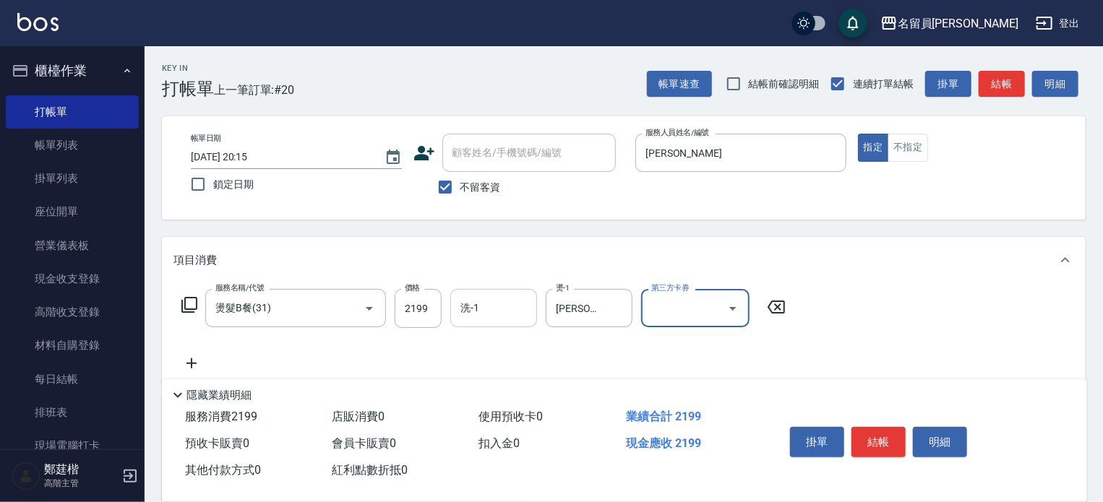
click at [469, 297] on input "洗-1" at bounding box center [494, 308] width 74 height 25
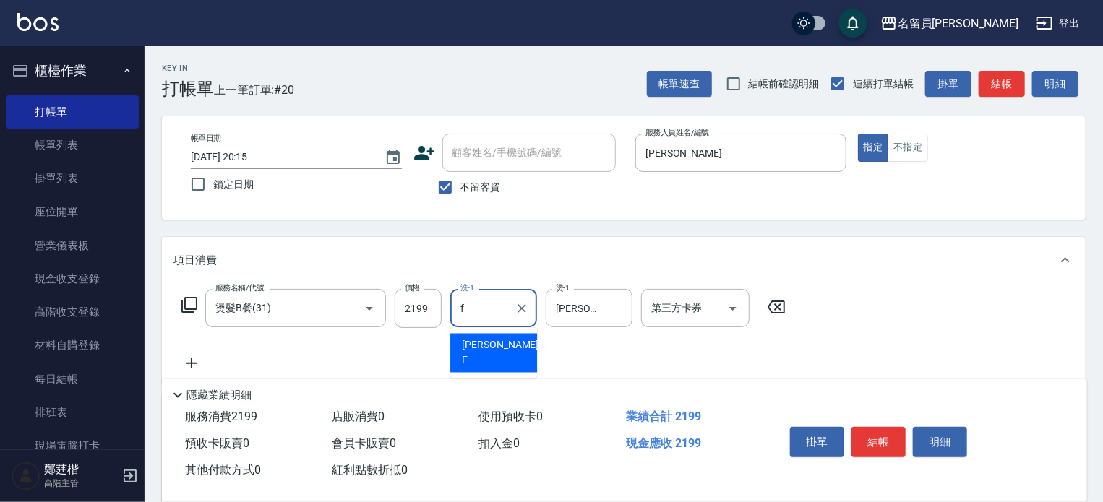
type input "黃苡妃-F"
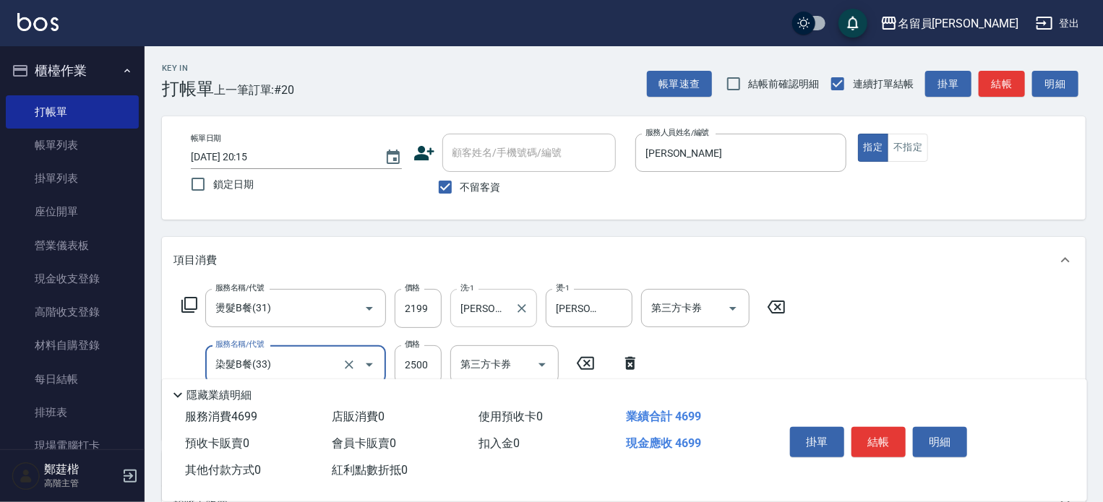
type input "染髮B餐(33)"
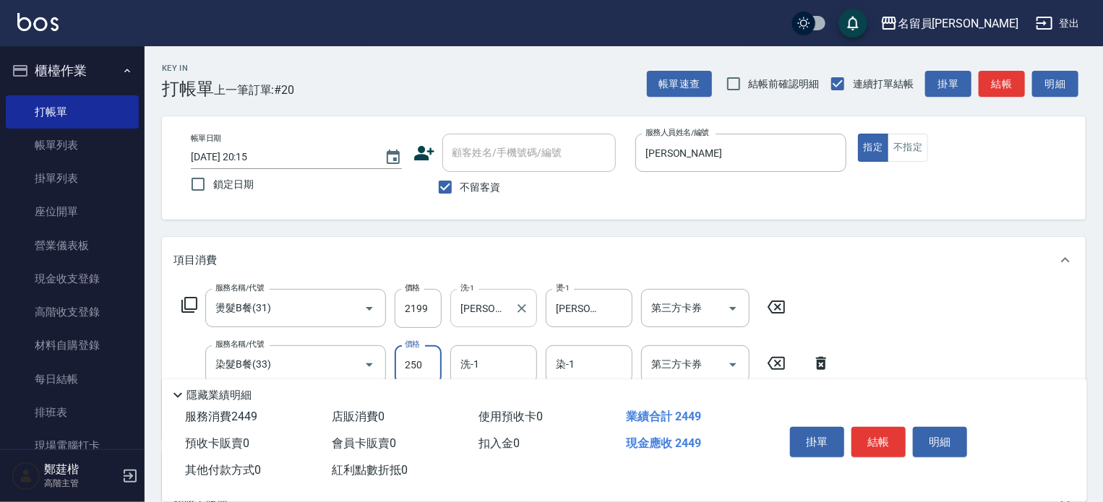
type input "2500"
type input "黃苡妃-F"
type input "精油(889)"
type input "黃苡妃-F"
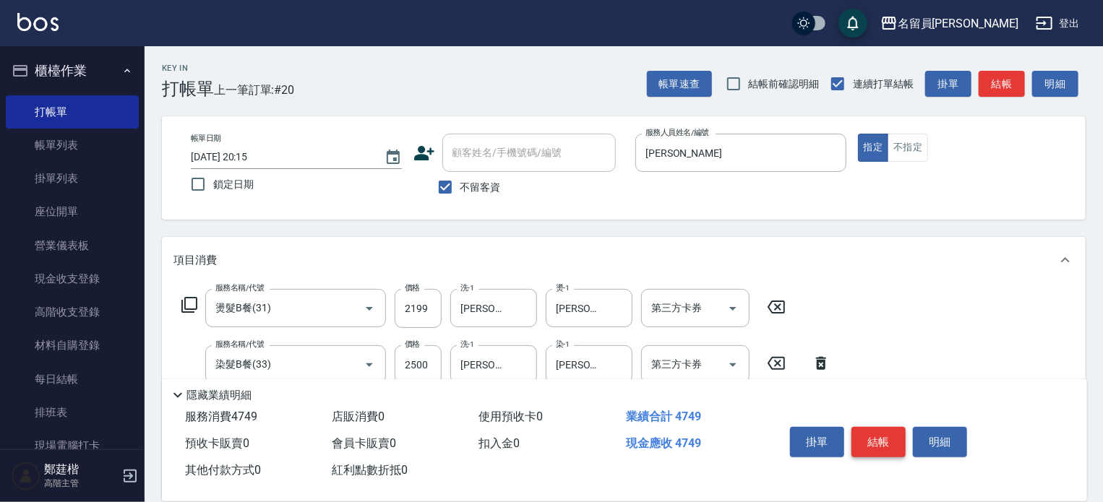
click at [889, 436] on button "結帳" at bounding box center [878, 442] width 54 height 30
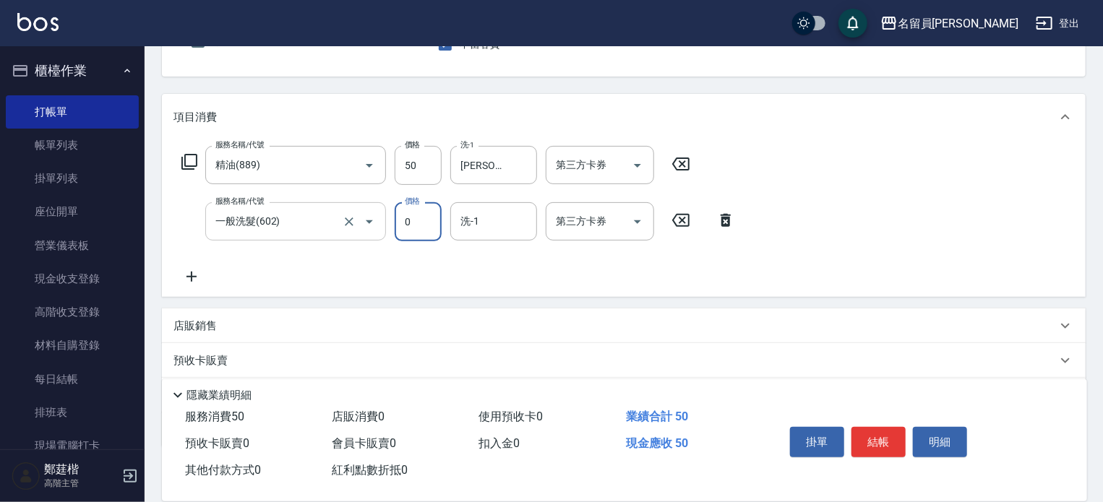
scroll to position [145, 0]
click at [351, 210] on div at bounding box center [359, 220] width 40 height 38
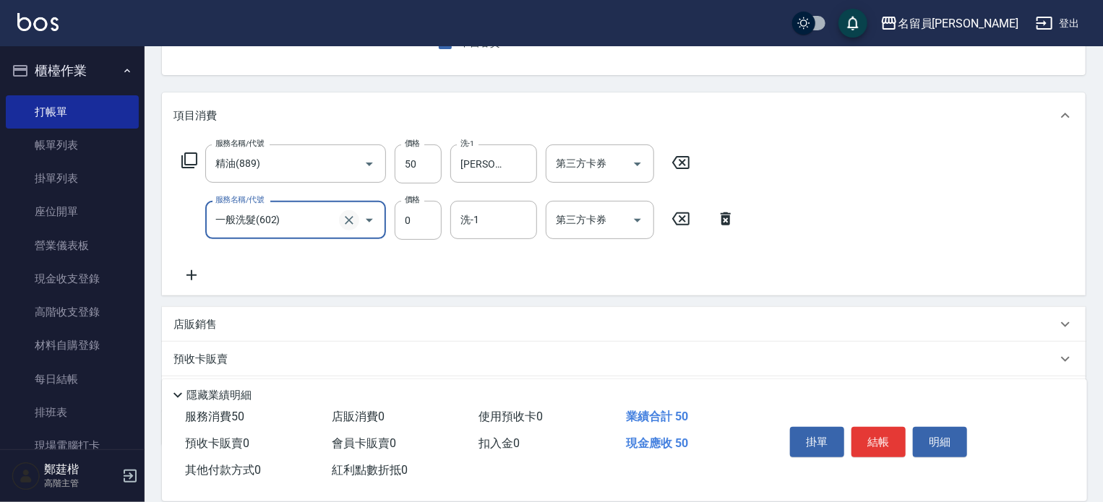
click at [351, 225] on icon "Clear" at bounding box center [349, 220] width 14 height 14
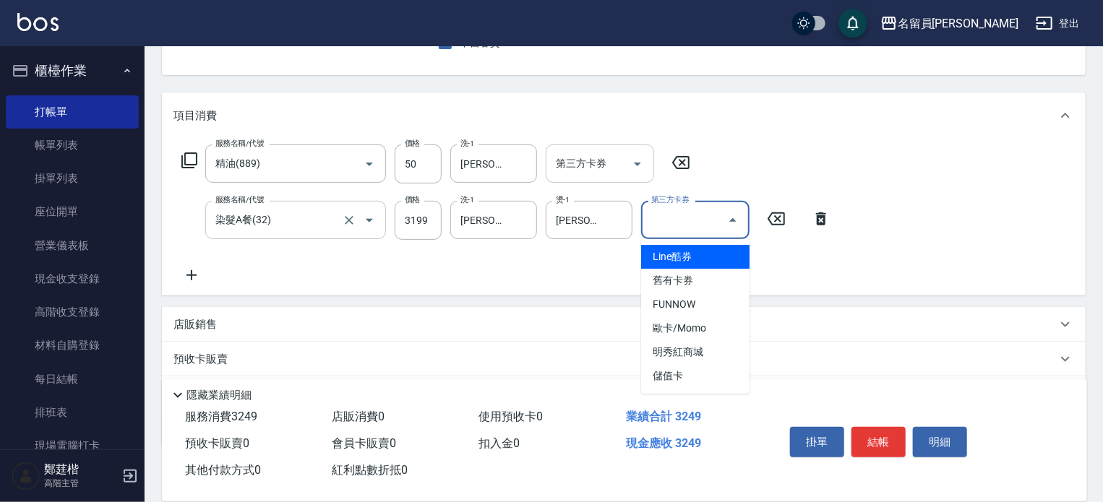
drag, startPoint x: 557, startPoint y: 129, endPoint x: 568, endPoint y: 141, distance: 16.4
click at [557, 129] on div "項目消費" at bounding box center [624, 116] width 924 height 46
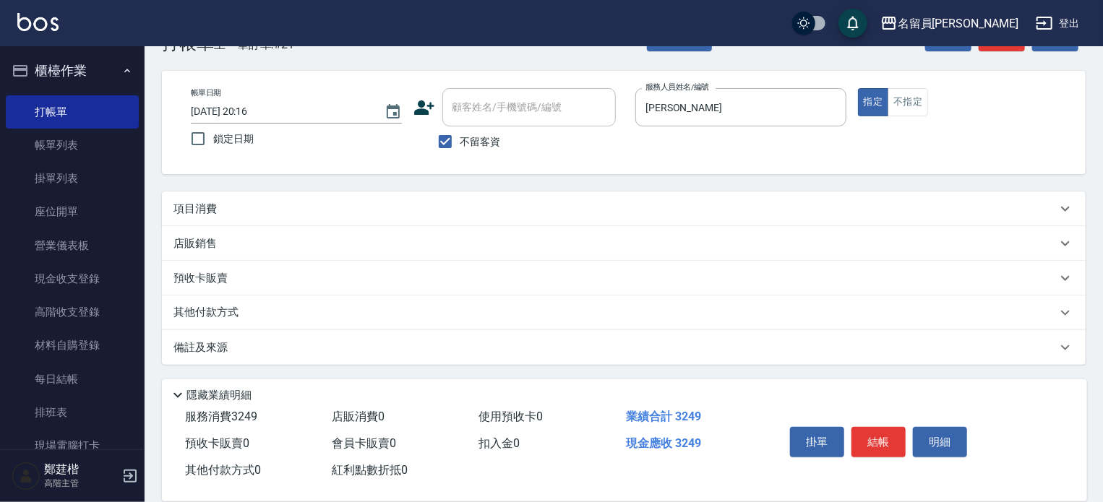
click at [568, 141] on div "Key In 打帳單 上一筆訂單:#21 帳單速查 結帳前確認明細 連續打單結帳 掛單 結帳 明細 帳單日期 2025/10/15 20:16 鎖定日期 顧客…" at bounding box center [624, 252] width 958 height 502
click at [574, 205] on div "項目消費" at bounding box center [614, 209] width 883 height 15
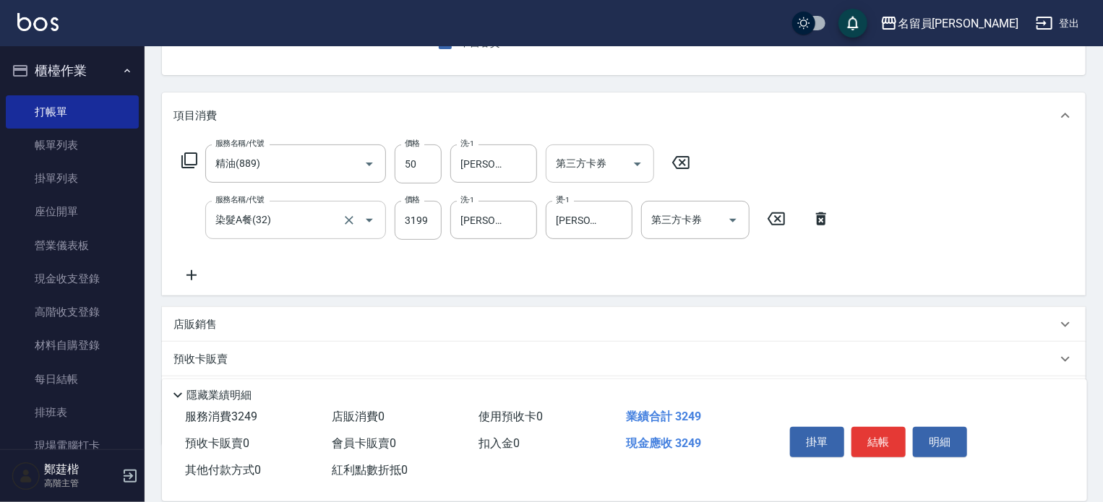
click at [590, 167] on input "第三方卡券" at bounding box center [589, 163] width 74 height 25
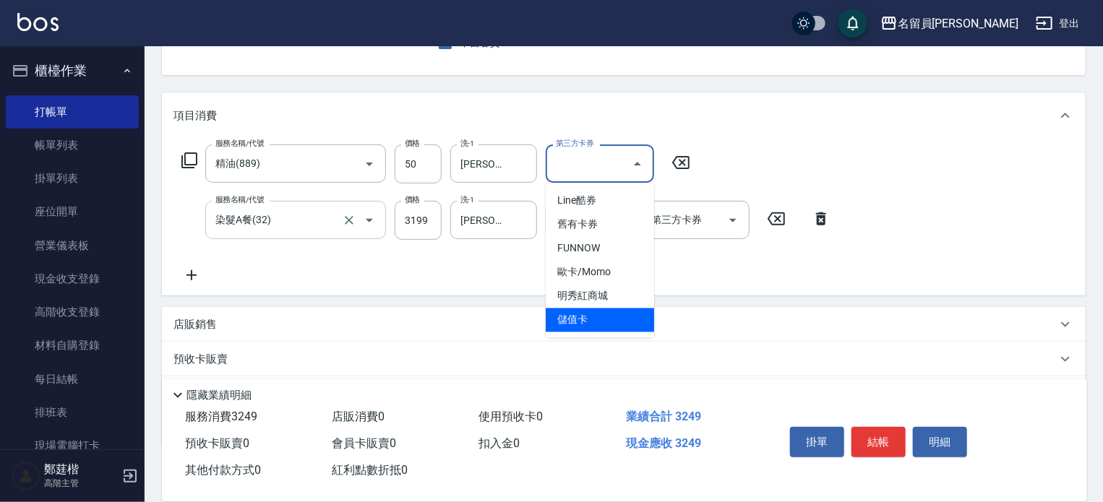
click at [604, 311] on span "儲值卡" at bounding box center [600, 321] width 108 height 24
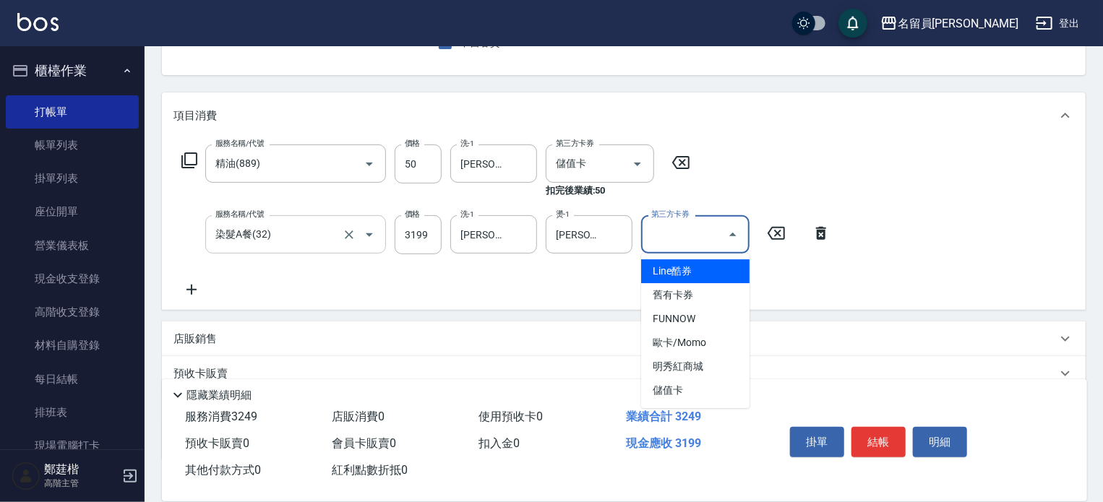
drag, startPoint x: 679, startPoint y: 226, endPoint x: 687, endPoint y: 252, distance: 27.2
click at [679, 226] on div "第三方卡券 第三方卡券" at bounding box center [695, 234] width 108 height 38
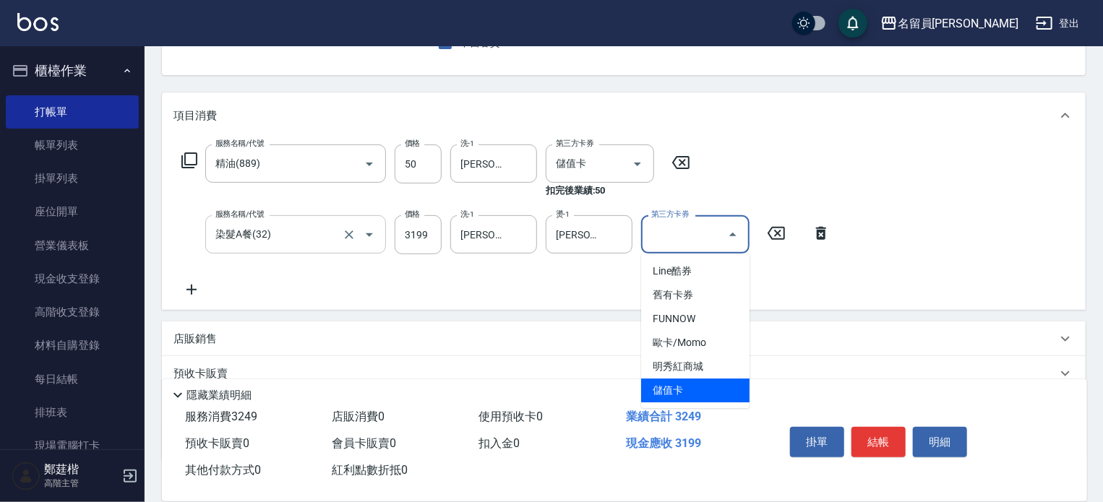
click at [688, 390] on span "儲值卡" at bounding box center [695, 391] width 108 height 24
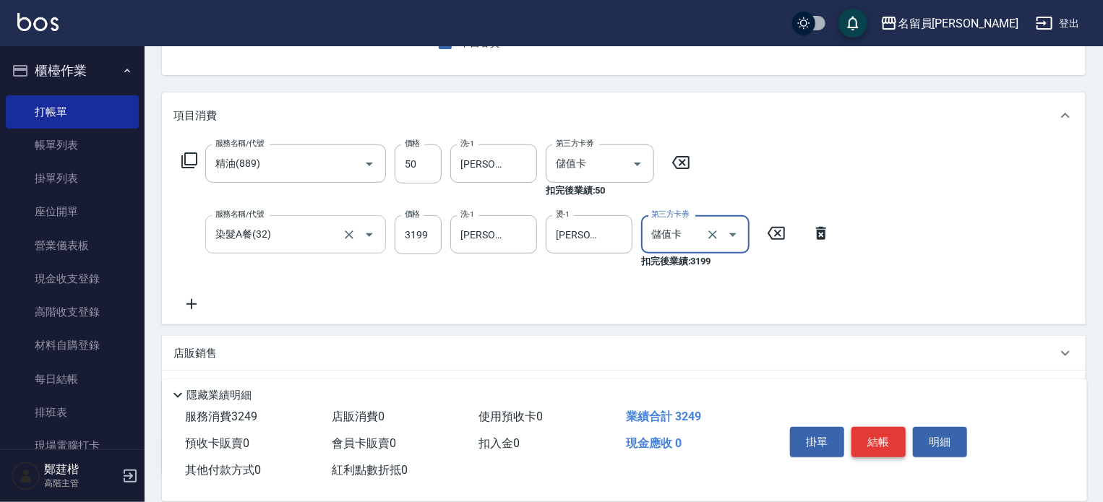
click at [891, 442] on button "結帳" at bounding box center [878, 442] width 54 height 30
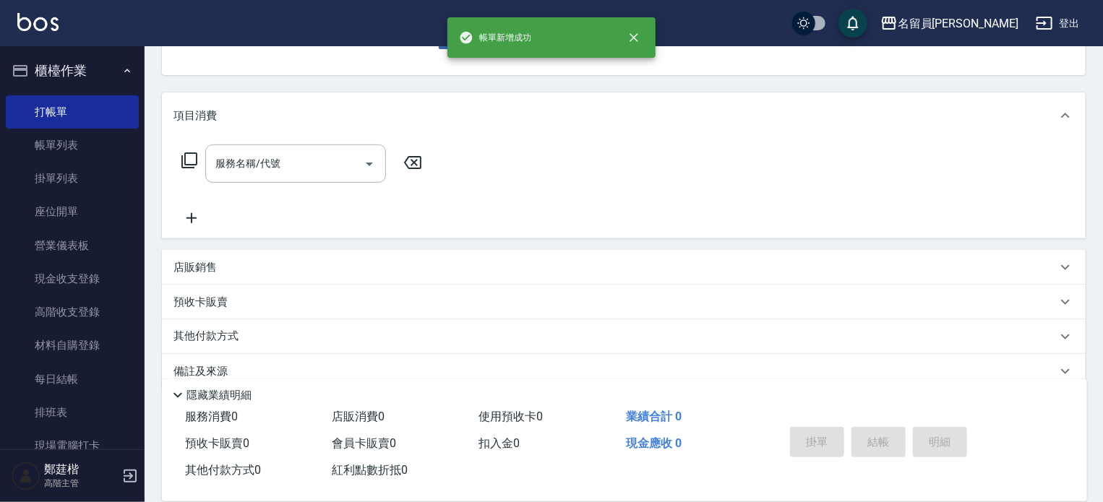
scroll to position [0, 0]
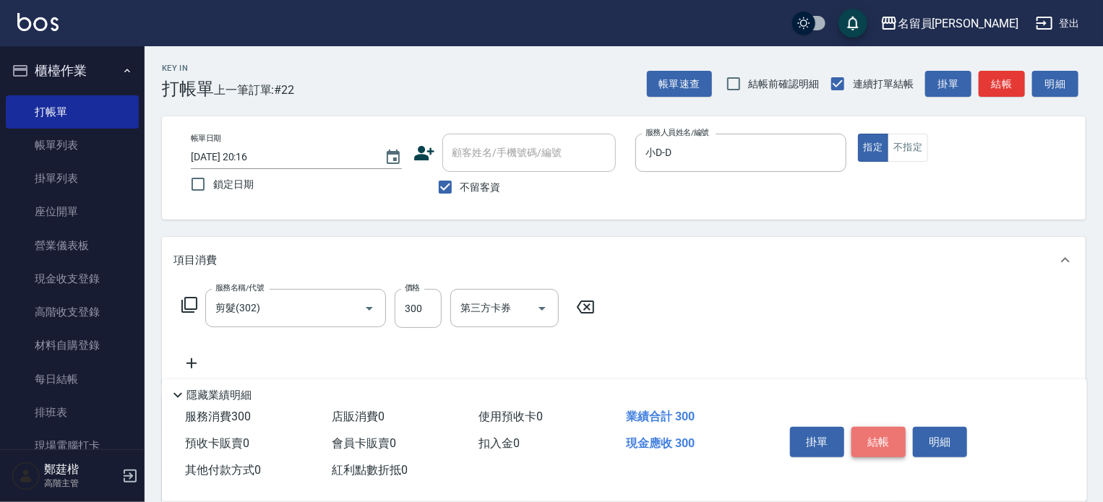
click at [891, 442] on button "結帳" at bounding box center [878, 442] width 54 height 30
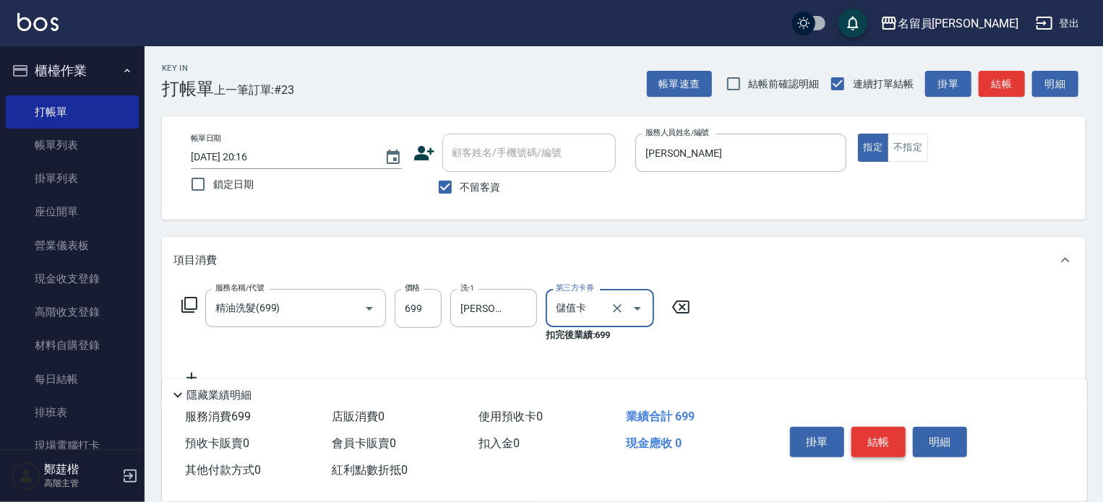
click at [891, 442] on button "結帳" at bounding box center [878, 442] width 54 height 30
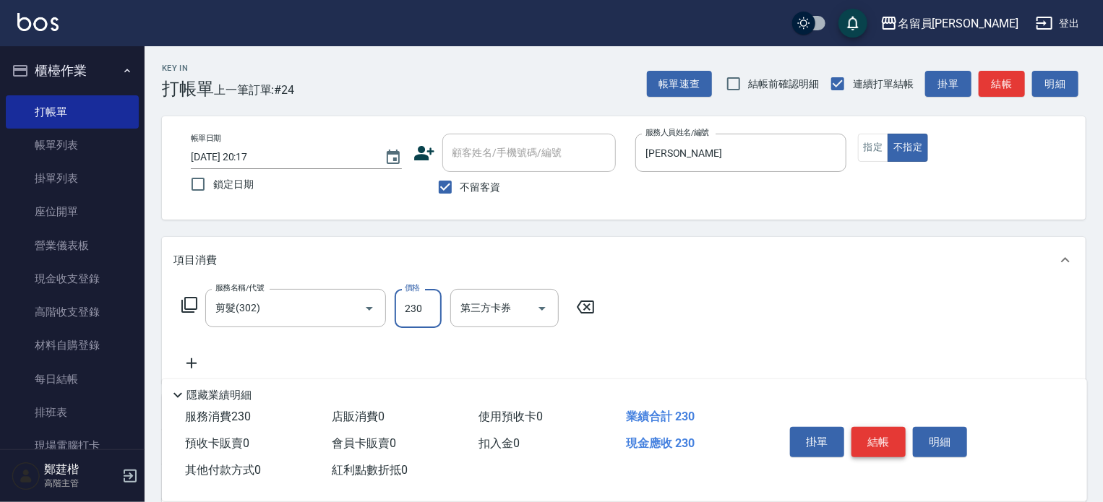
click at [891, 442] on button "結帳" at bounding box center [878, 442] width 54 height 30
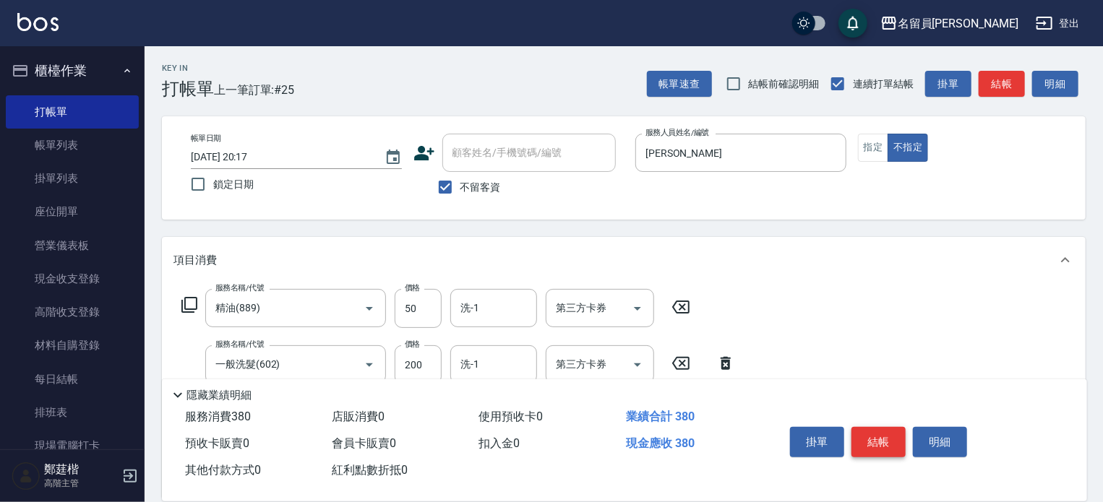
click at [891, 442] on button "結帳" at bounding box center [878, 442] width 54 height 30
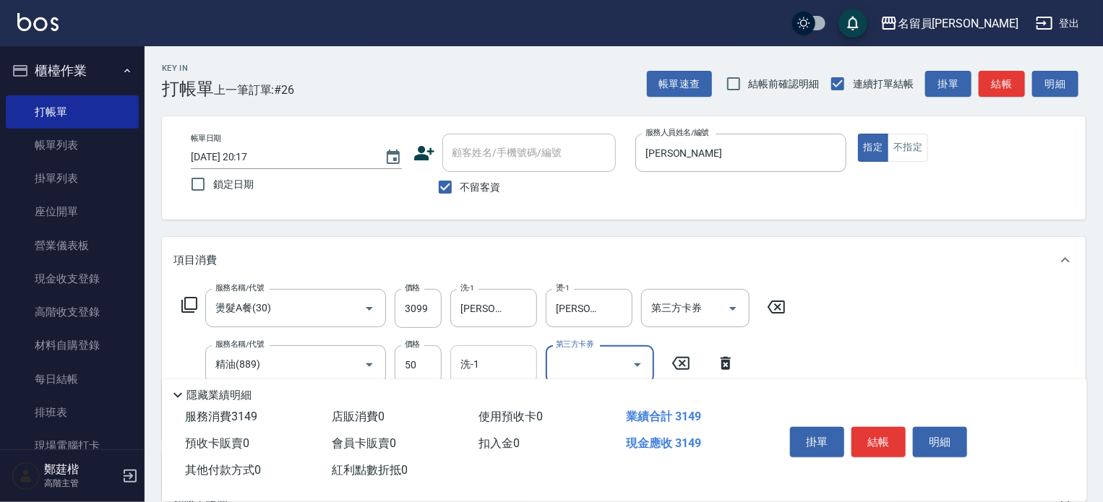
click at [506, 366] on input "洗-1" at bounding box center [494, 364] width 74 height 25
click at [883, 431] on button "結帳" at bounding box center [878, 442] width 54 height 30
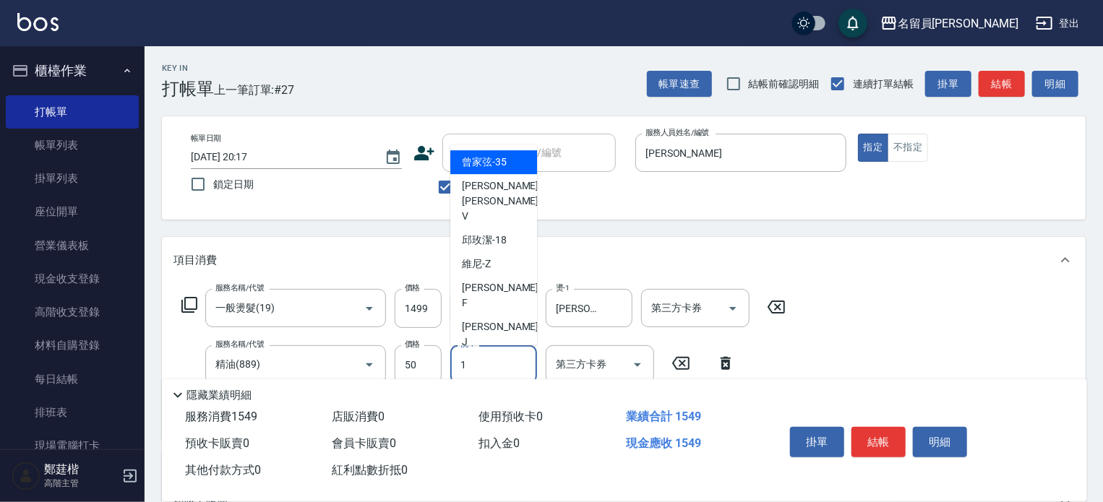
click at [495, 356] on input "1" at bounding box center [494, 364] width 74 height 25
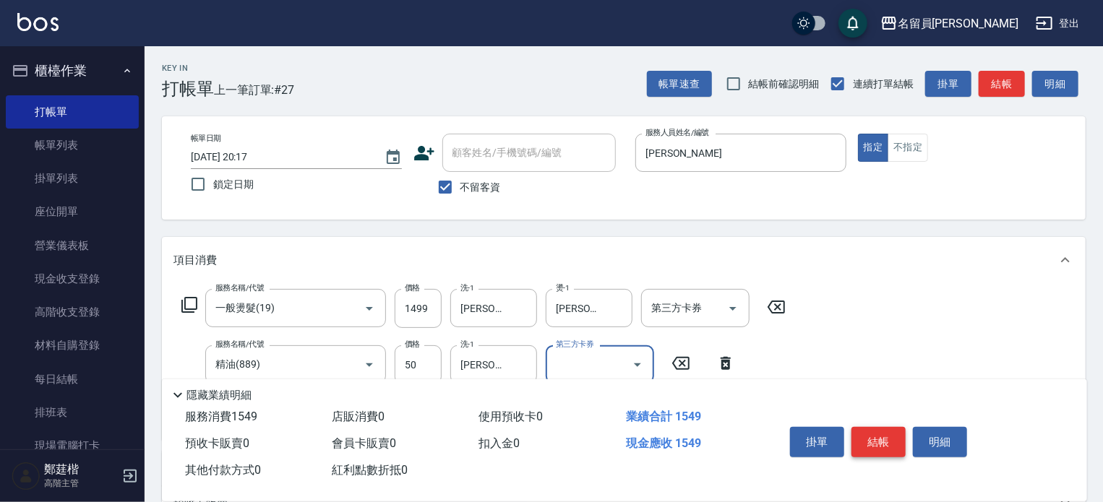
click at [896, 442] on button "結帳" at bounding box center [878, 442] width 54 height 30
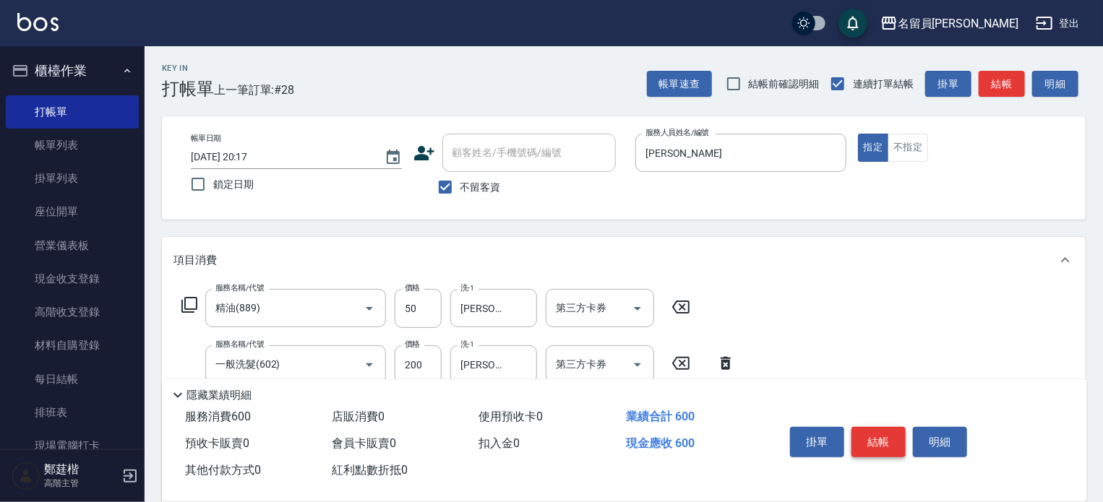
click at [893, 436] on button "結帳" at bounding box center [878, 442] width 54 height 30
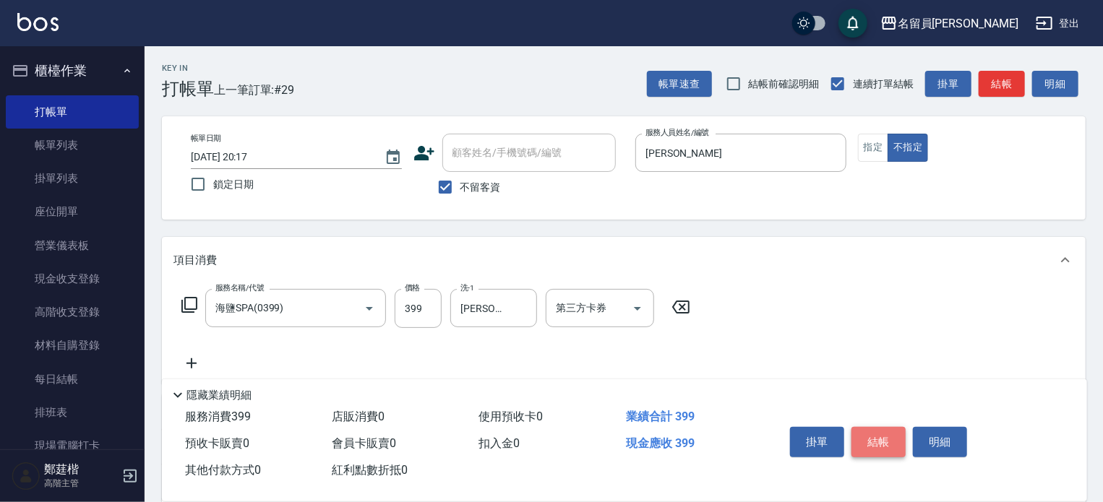
click at [893, 436] on button "結帳" at bounding box center [878, 442] width 54 height 30
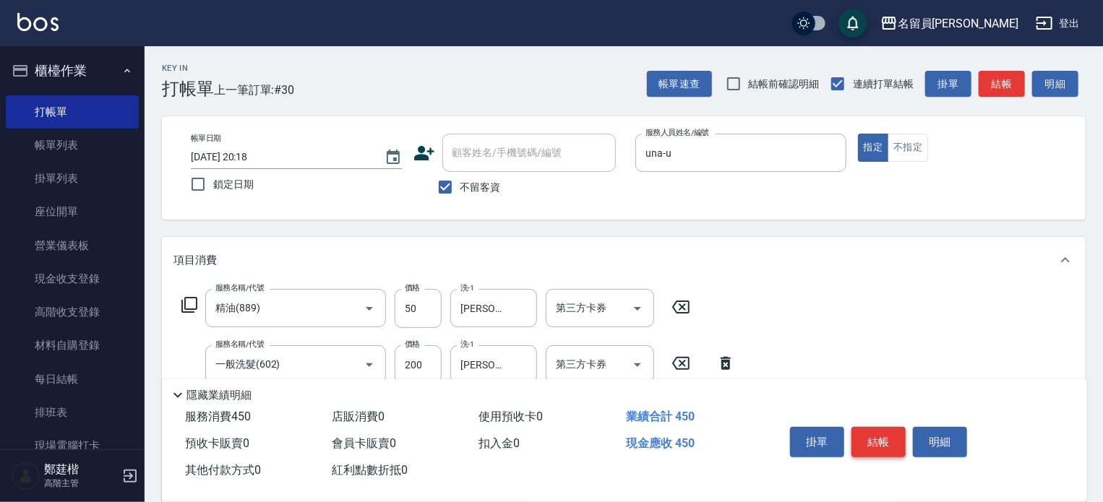
click at [893, 436] on button "結帳" at bounding box center [878, 442] width 54 height 30
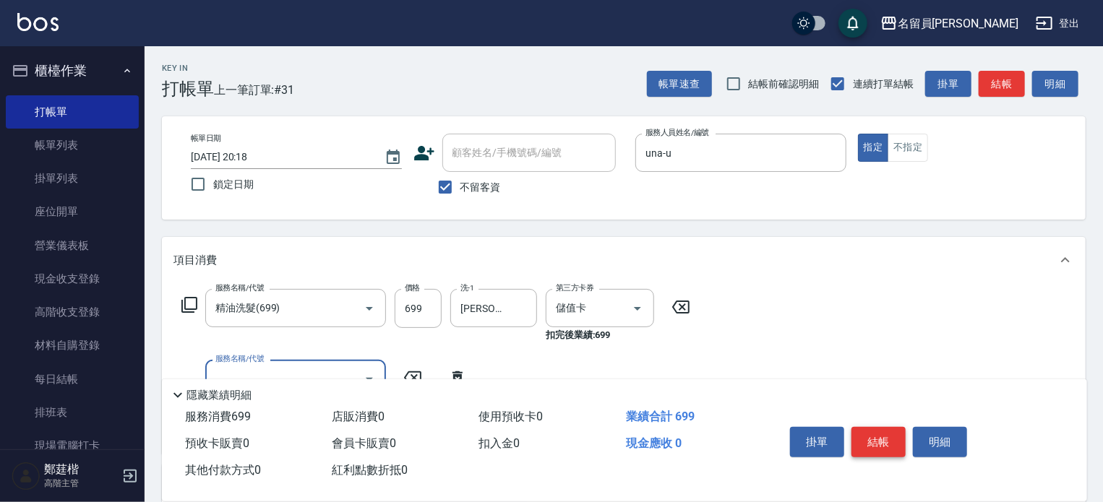
click at [893, 436] on button "結帳" at bounding box center [878, 442] width 54 height 30
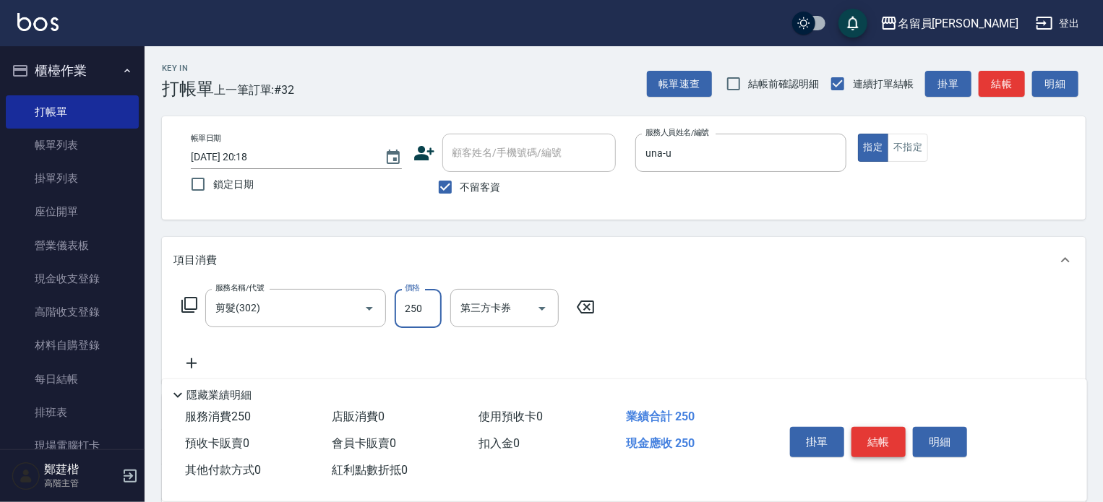
click at [893, 436] on button "結帳" at bounding box center [878, 442] width 54 height 30
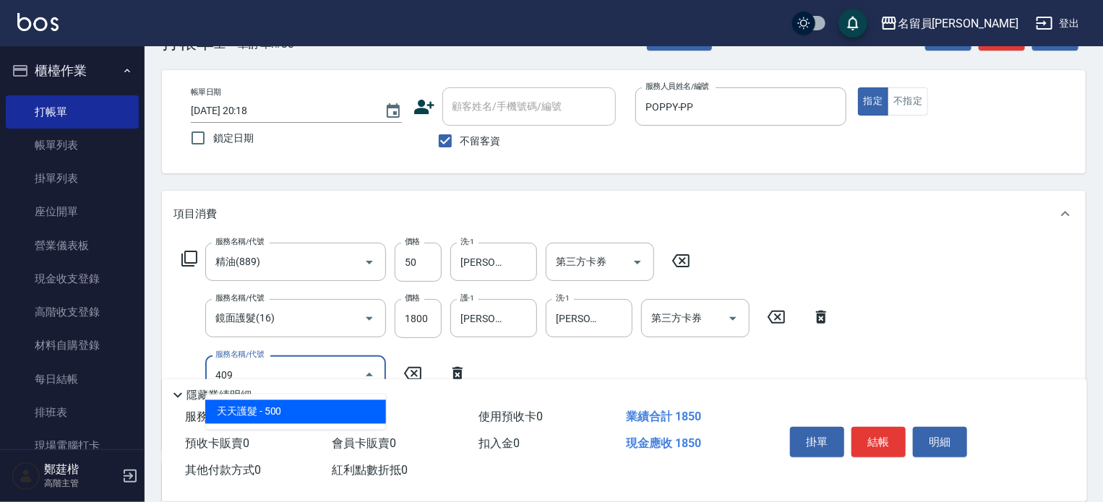
scroll to position [72, 0]
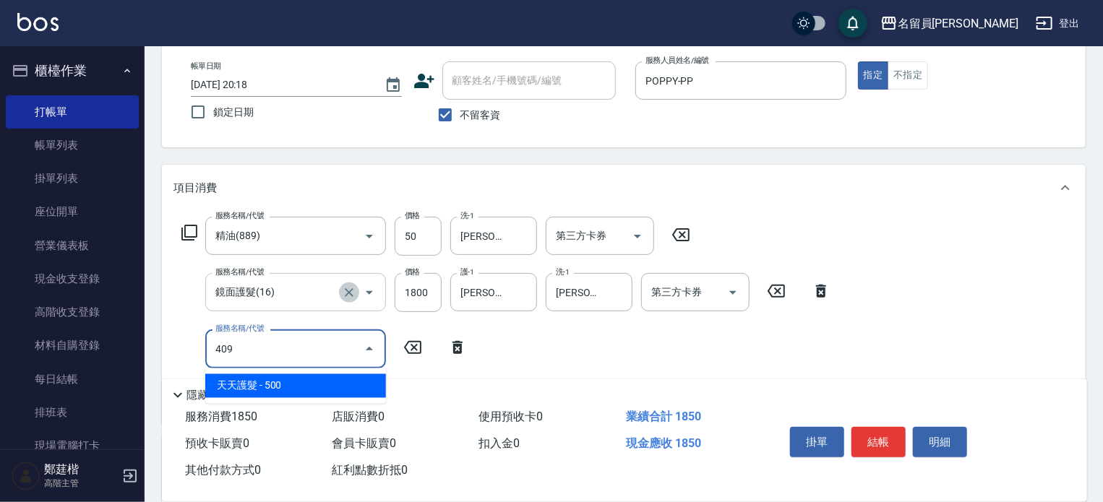
click at [355, 299] on icon "Clear" at bounding box center [349, 292] width 14 height 14
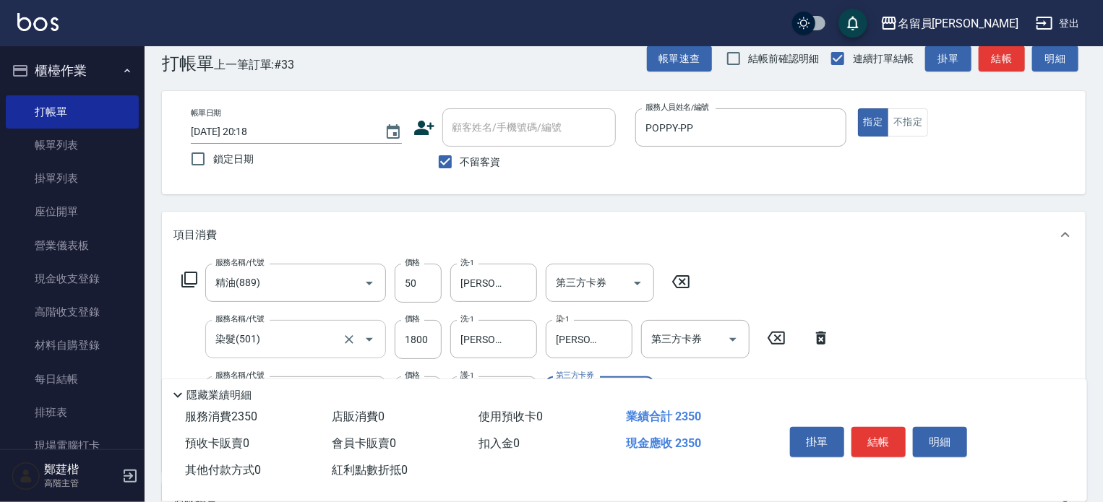
scroll to position [0, 0]
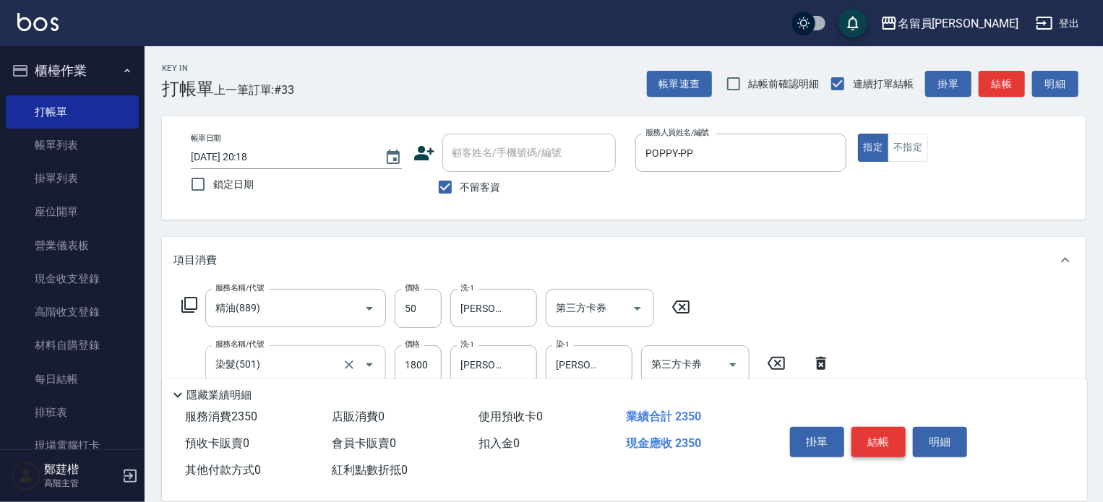
click at [881, 436] on button "結帳" at bounding box center [878, 442] width 54 height 30
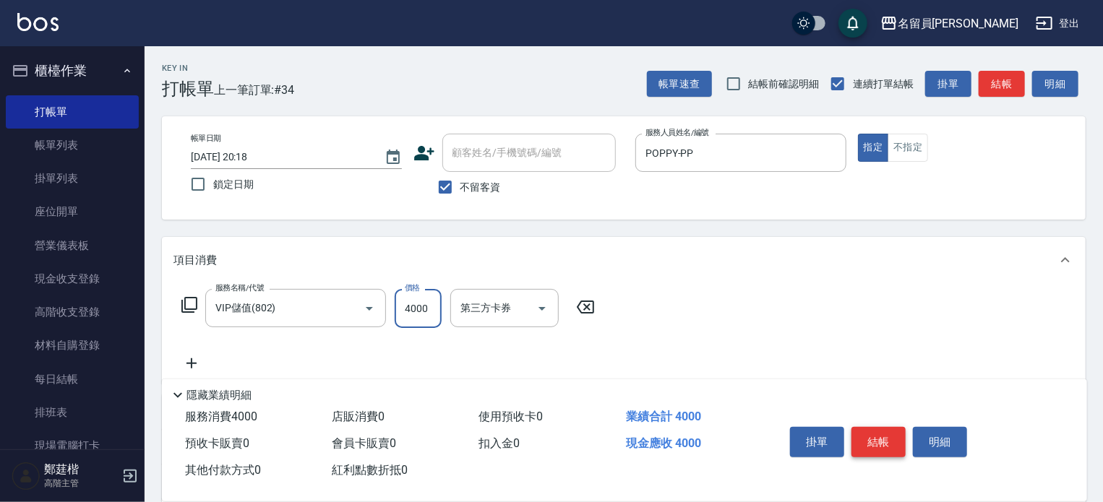
click at [881, 436] on button "結帳" at bounding box center [878, 442] width 54 height 30
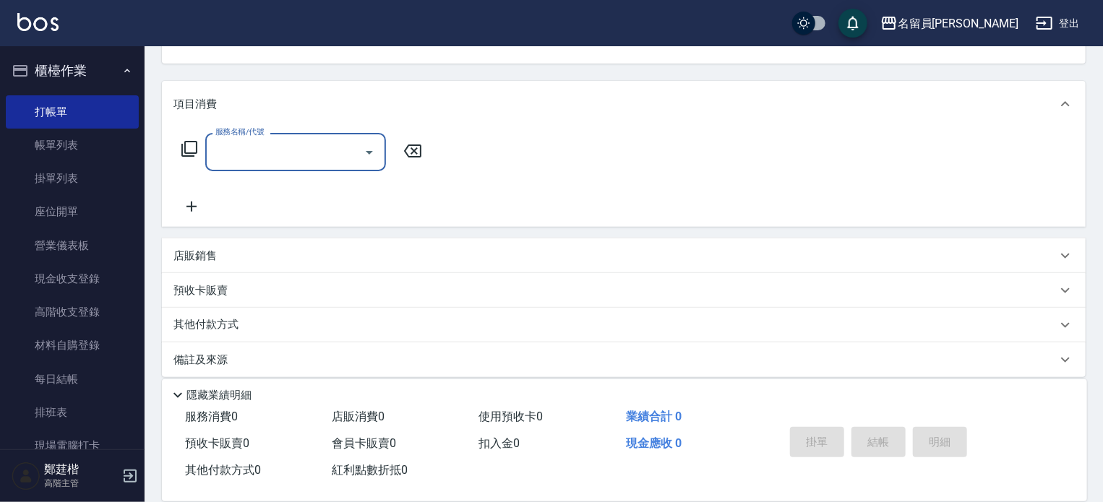
scroll to position [168, 0]
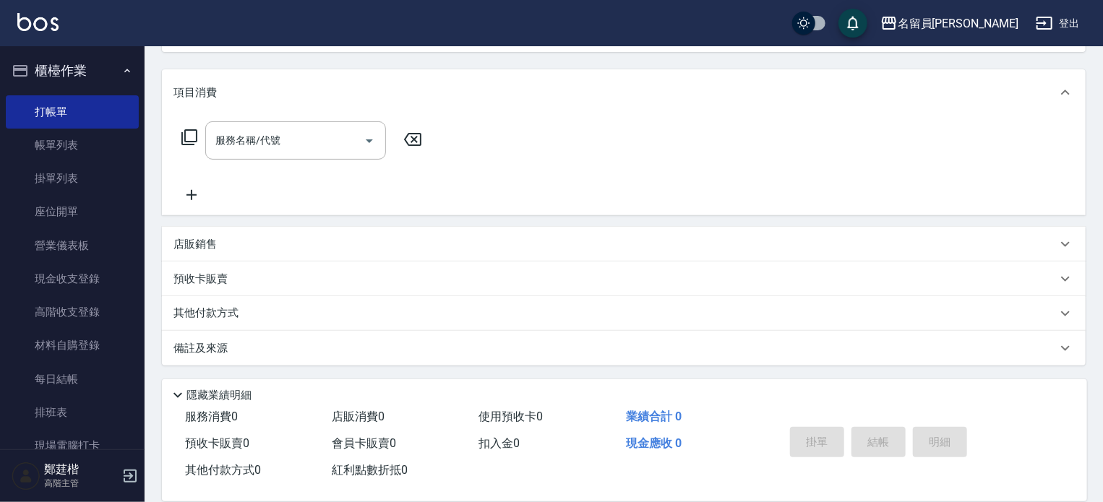
click at [292, 248] on div "店販銷售" at bounding box center [614, 244] width 883 height 15
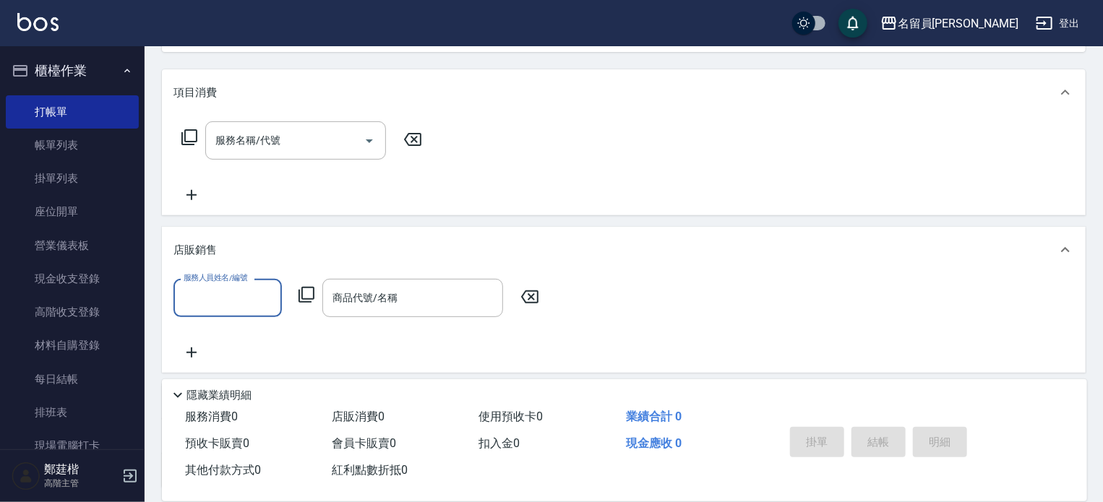
scroll to position [0, 0]
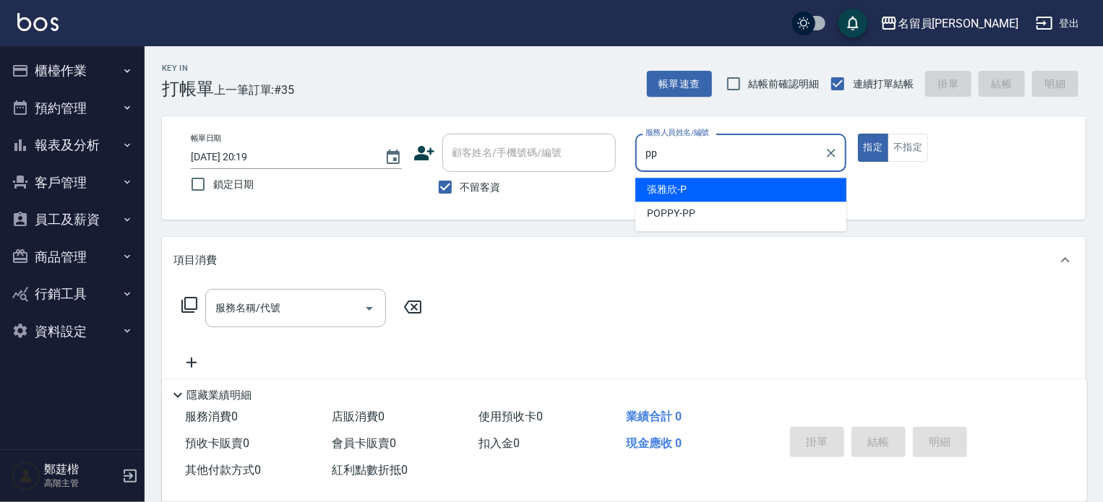
type input "POPPY-PP"
type button "true"
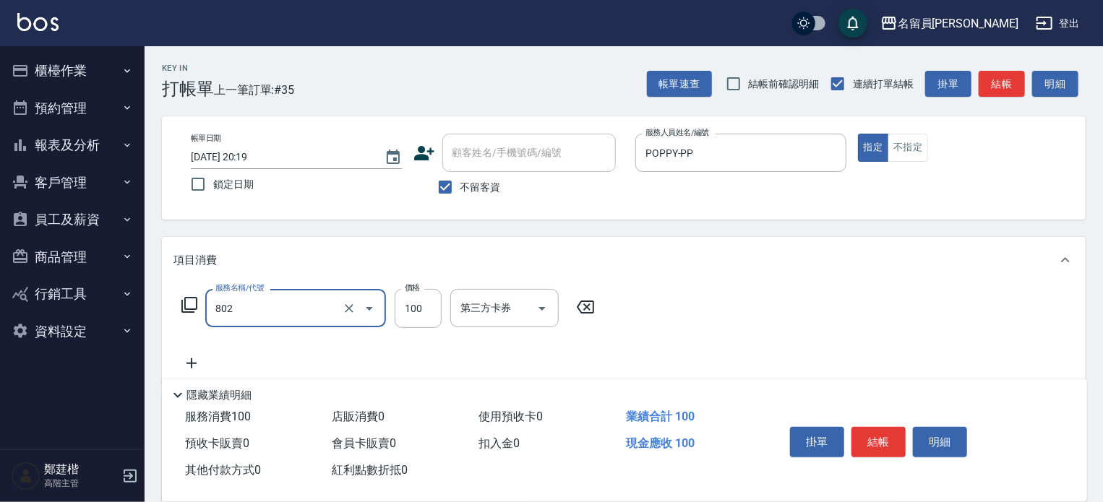
type input "VIP儲值(802)"
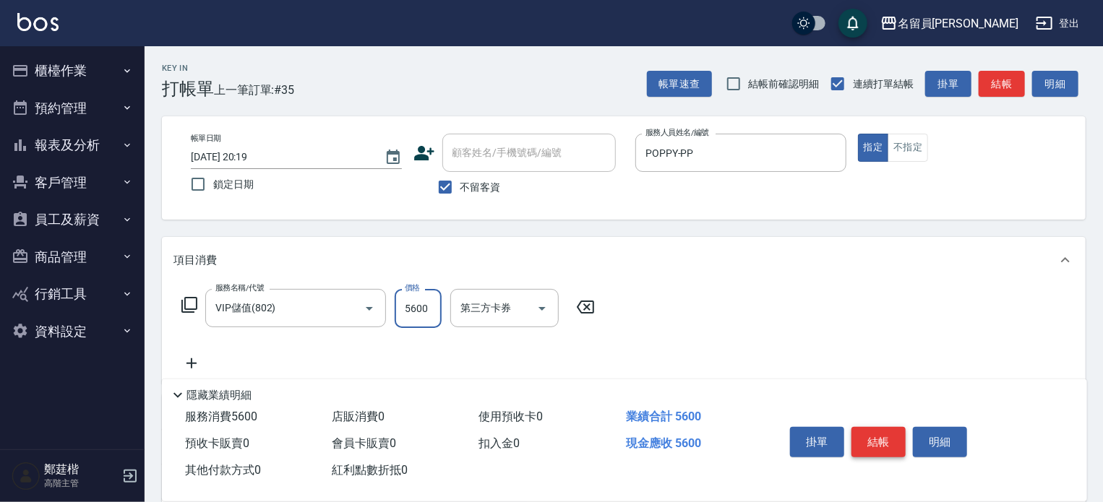
type input "5600"
click at [880, 433] on button "結帳" at bounding box center [878, 442] width 54 height 30
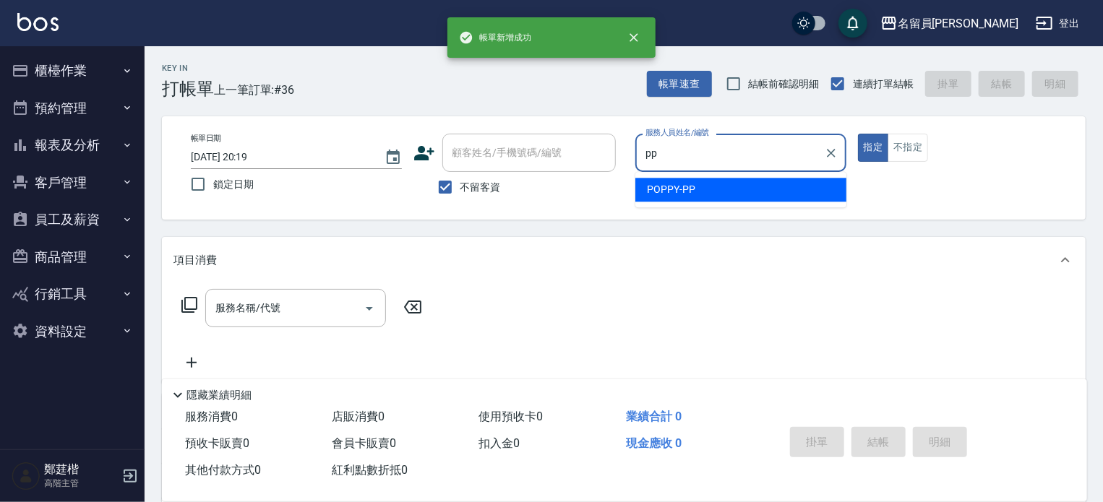
type input "POPPY-PP"
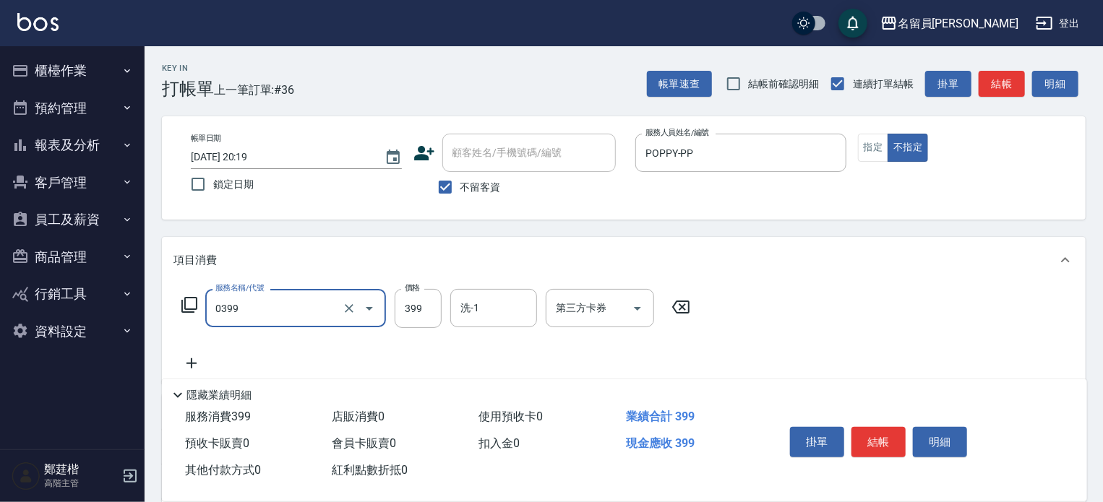
type input "海鹽SPA(0399)"
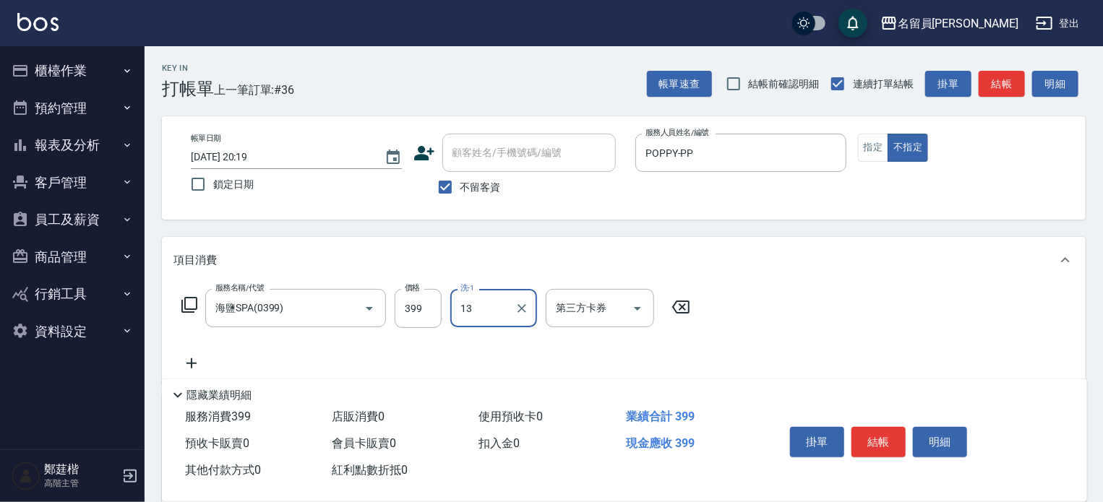
type input "蕭聖修-13"
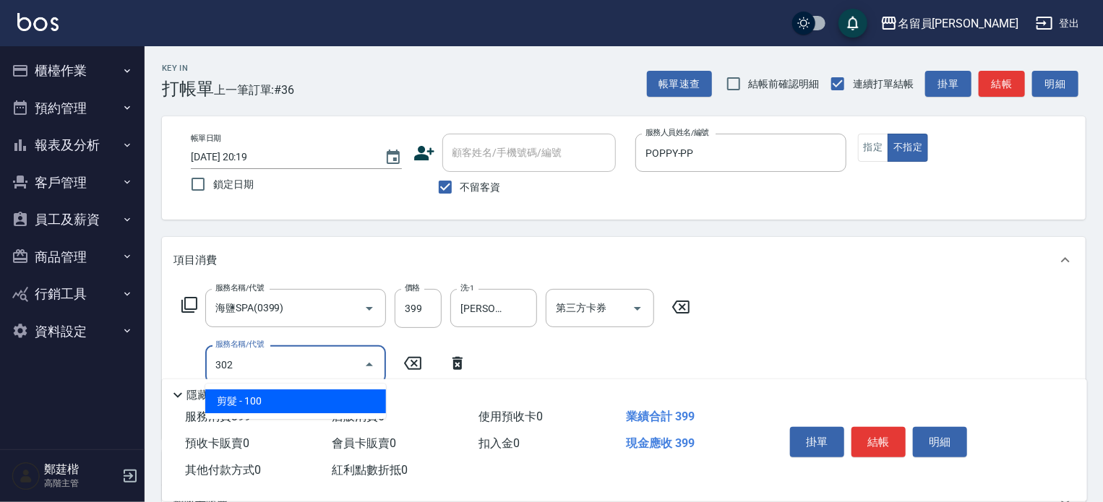
type input "剪髮(302)"
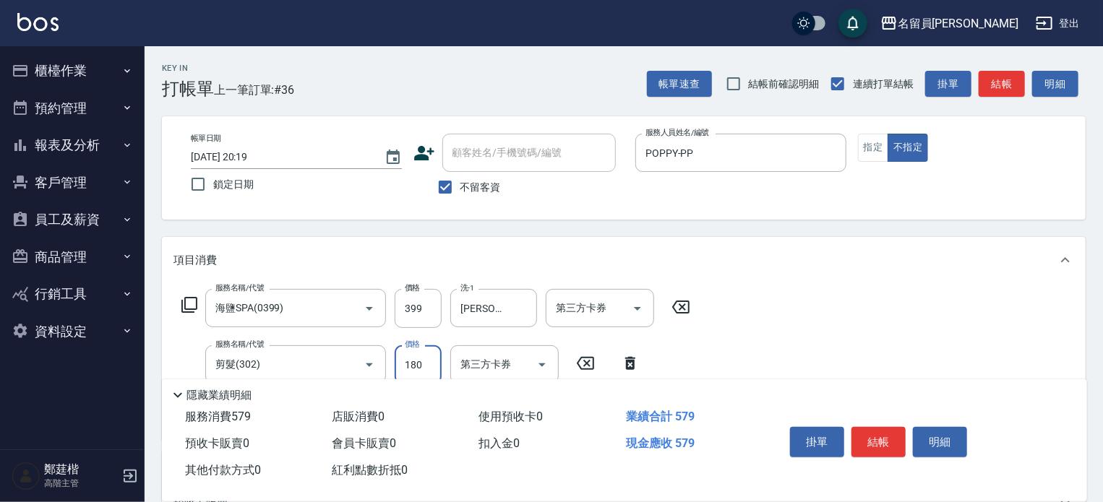
type input "180"
click at [881, 433] on button "結帳" at bounding box center [878, 442] width 54 height 30
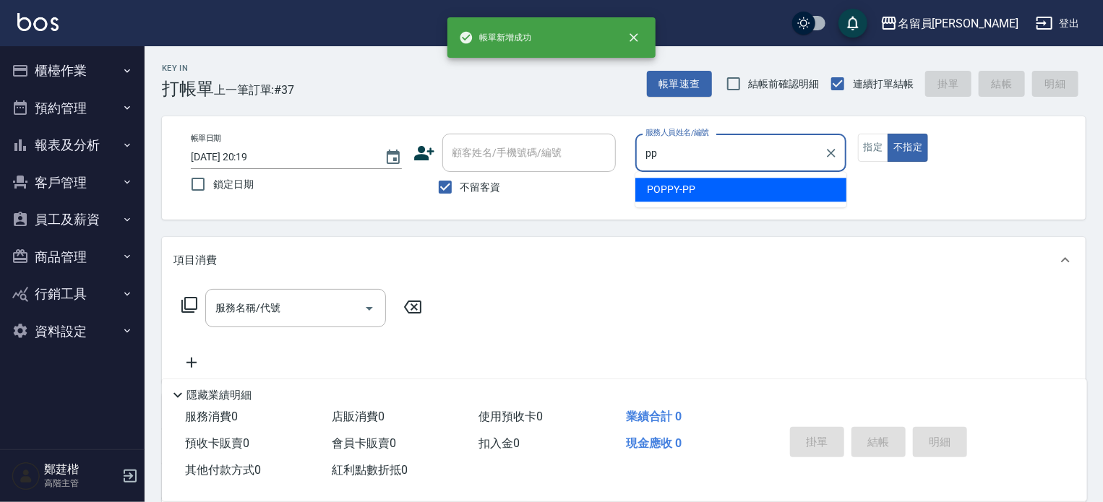
type input "POPPY-PP"
type button "false"
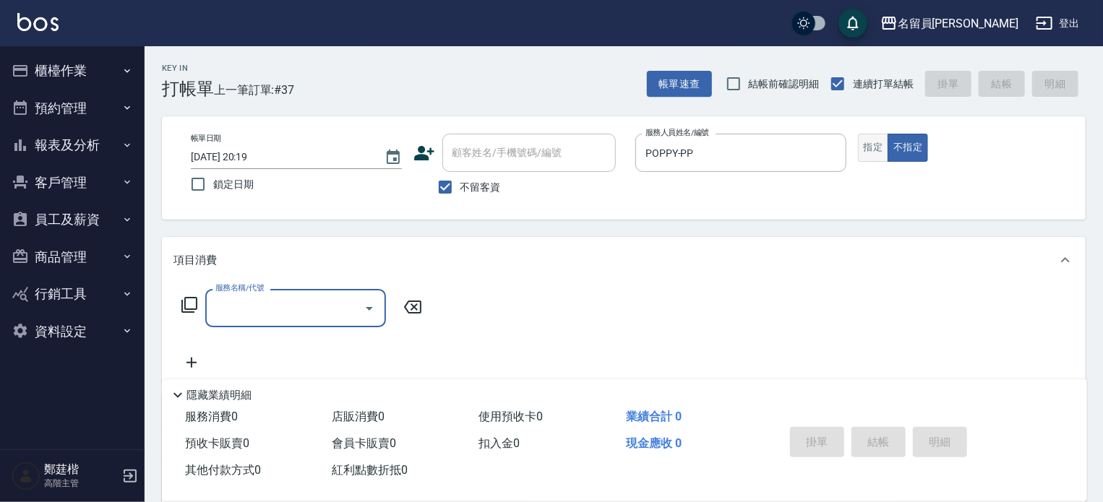
click at [867, 154] on button "指定" at bounding box center [873, 148] width 31 height 28
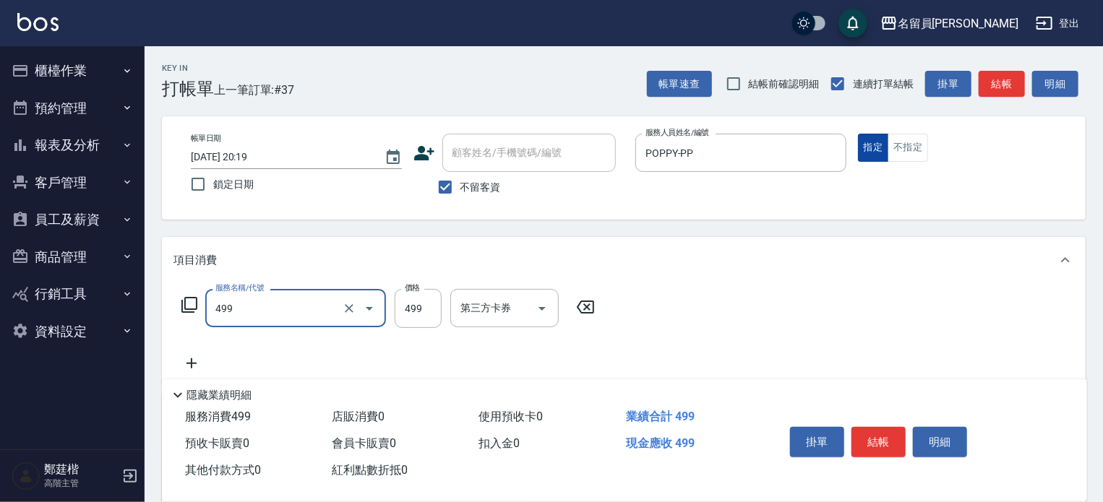
type input "去角質洗髮(499)"
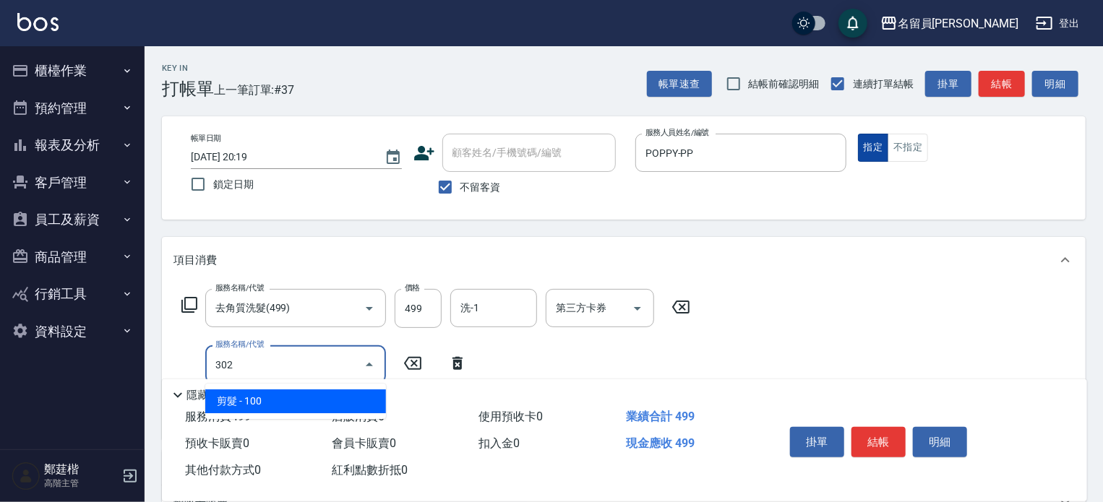
type input "剪髮(302)"
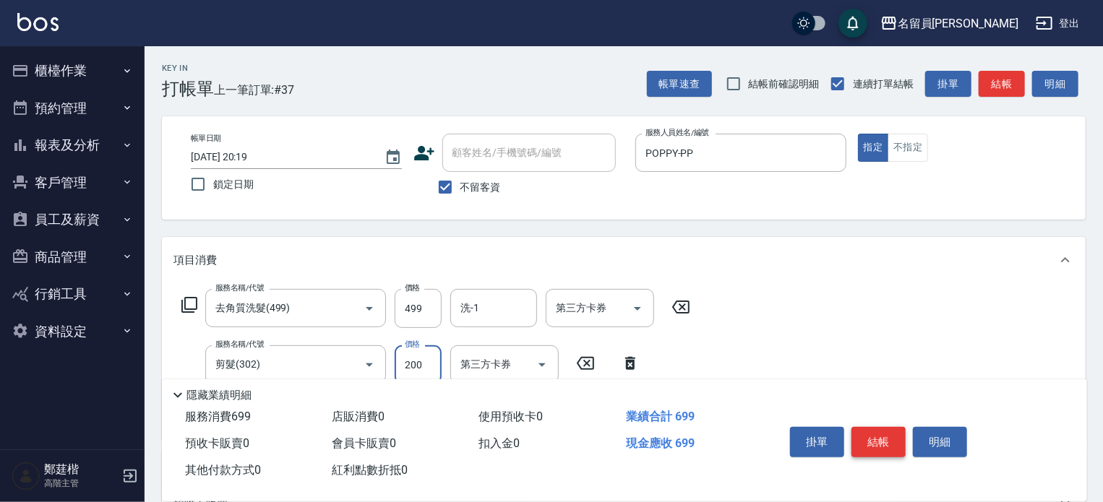
type input "200"
click at [870, 431] on button "結帳" at bounding box center [878, 442] width 54 height 30
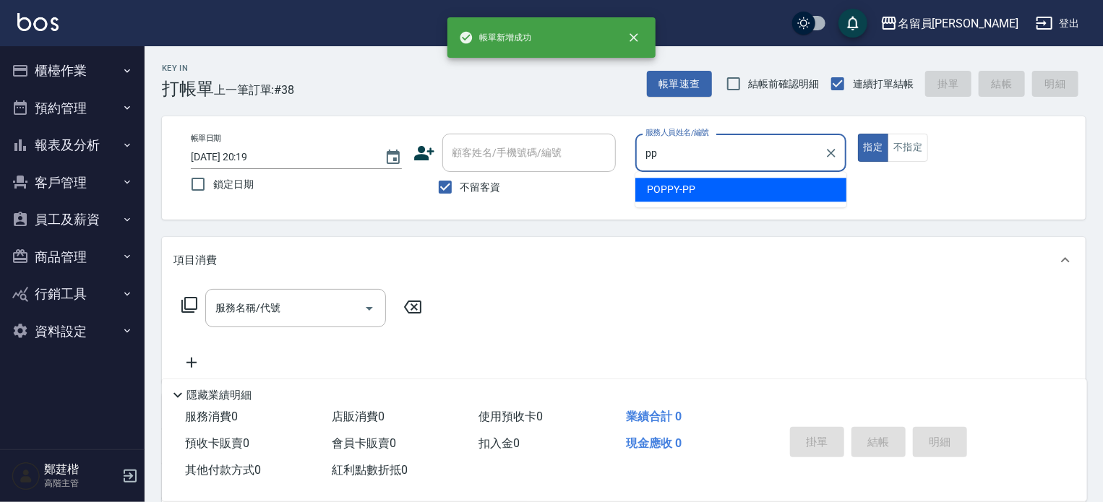
type input "POPPY-PP"
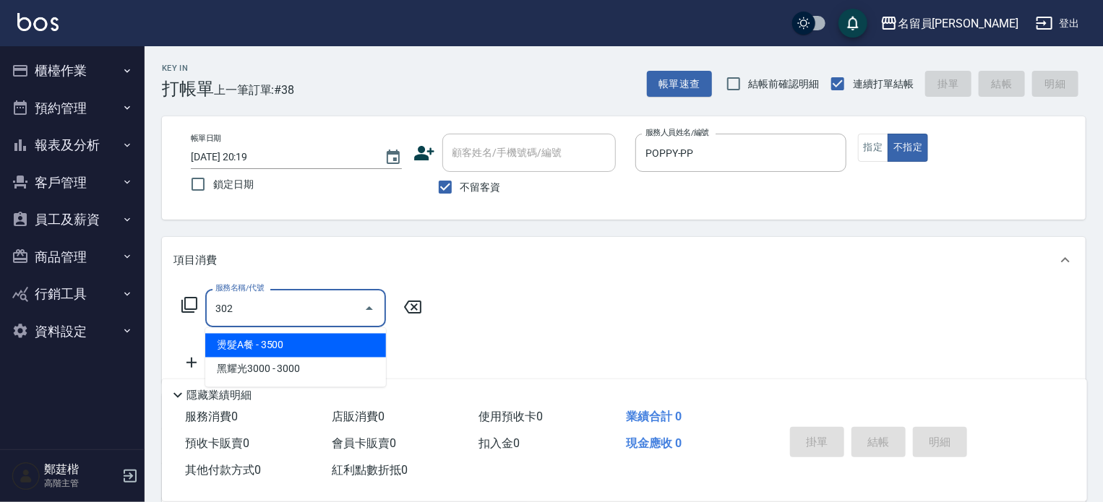
type input "剪髮(302)"
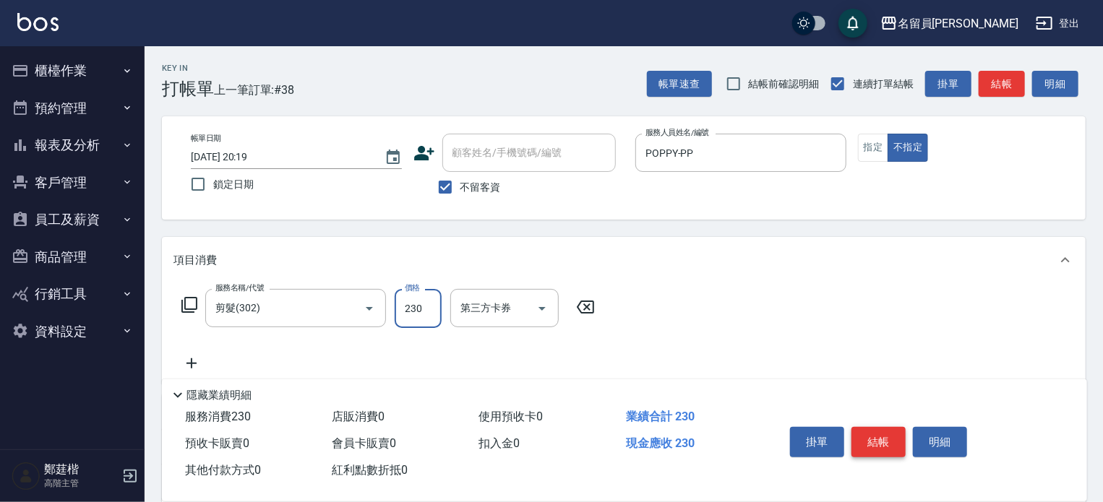
type input "230"
click at [870, 431] on button "結帳" at bounding box center [878, 442] width 54 height 30
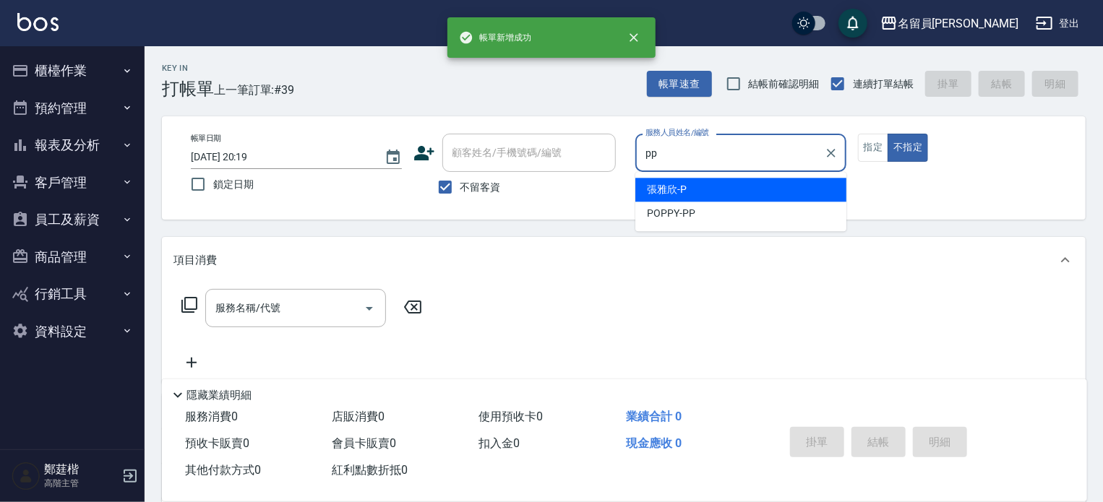
type input "POPPY-PP"
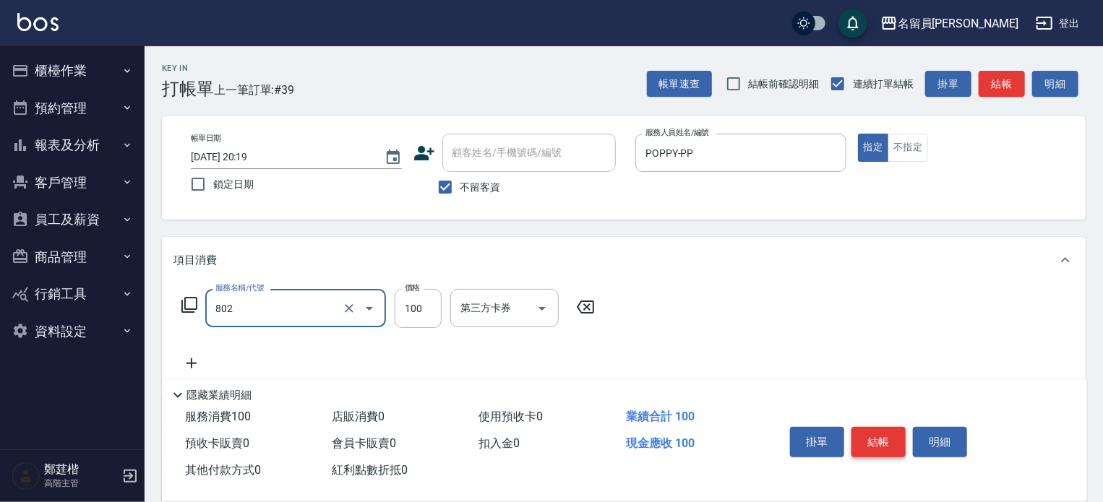
type input "VIP儲值(802)"
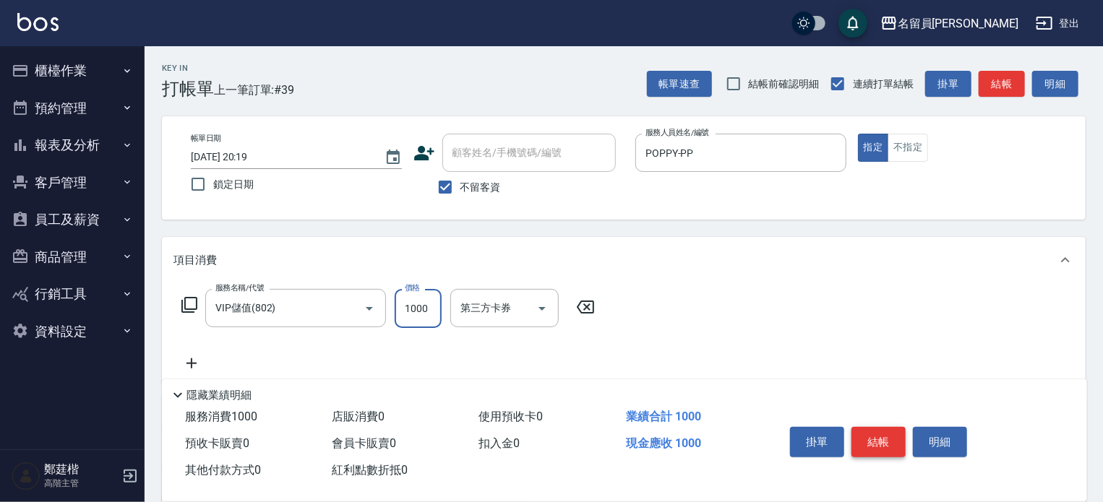
type input "1000"
click at [870, 431] on button "結帳" at bounding box center [878, 442] width 54 height 30
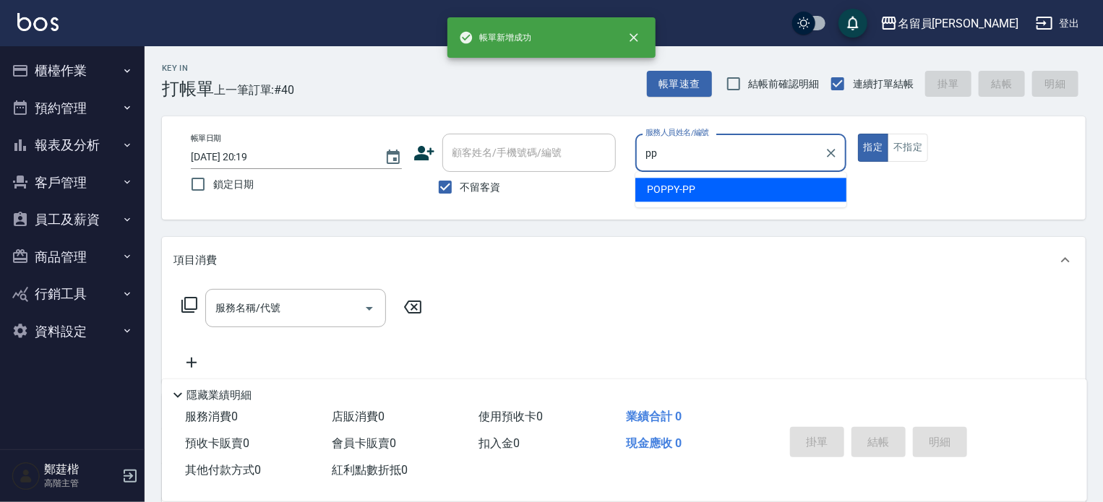
type input "POPPY-PP"
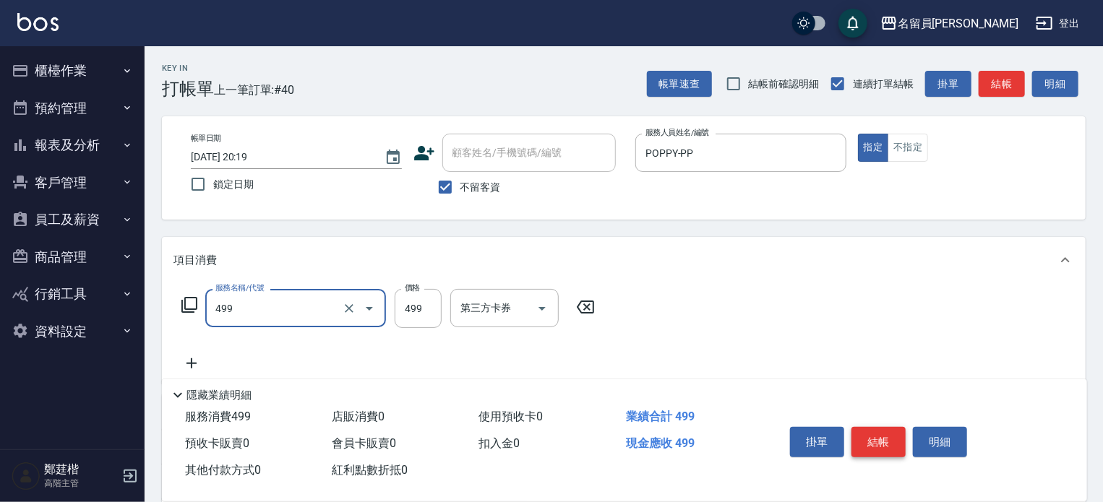
type input "去角質洗髮(499)"
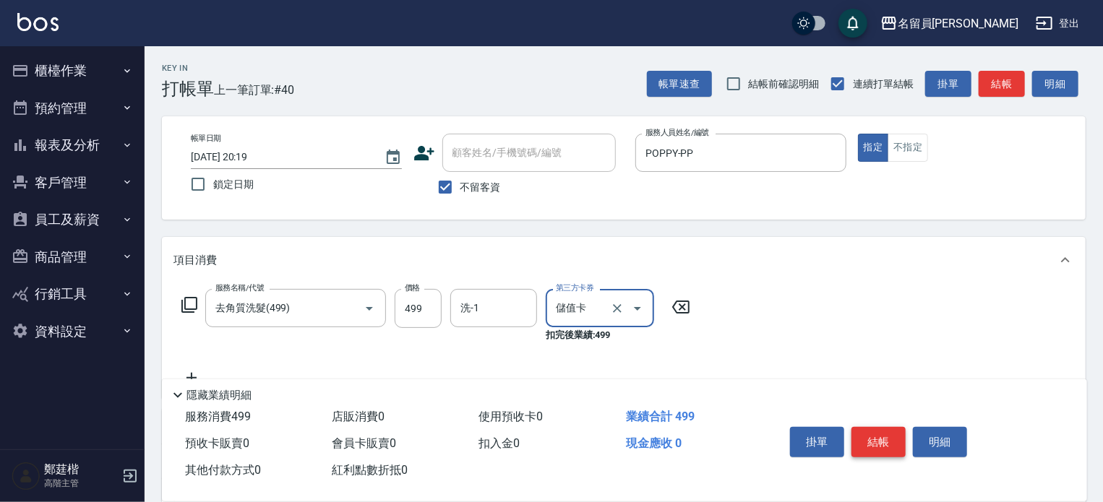
type input "儲值卡"
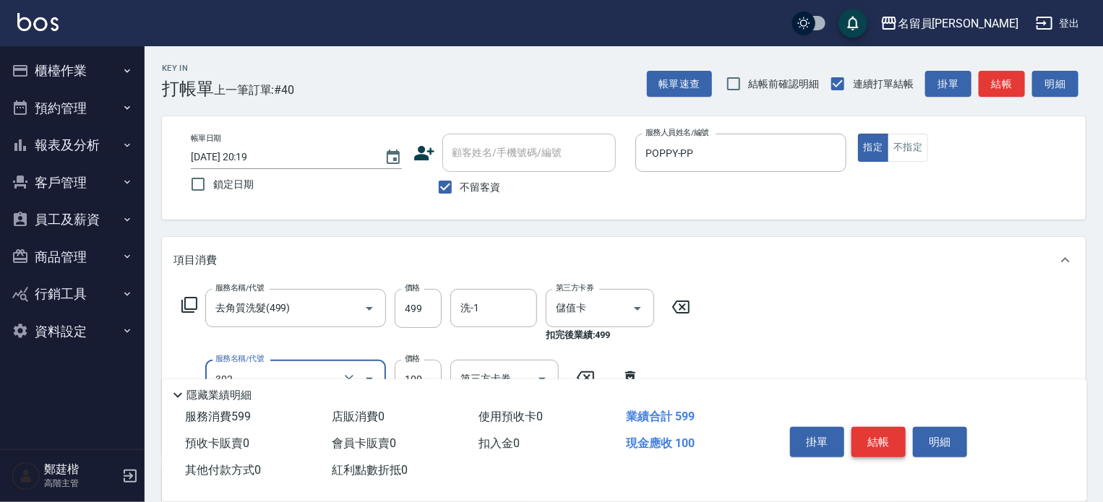
type input "剪髮(302)"
type input "200"
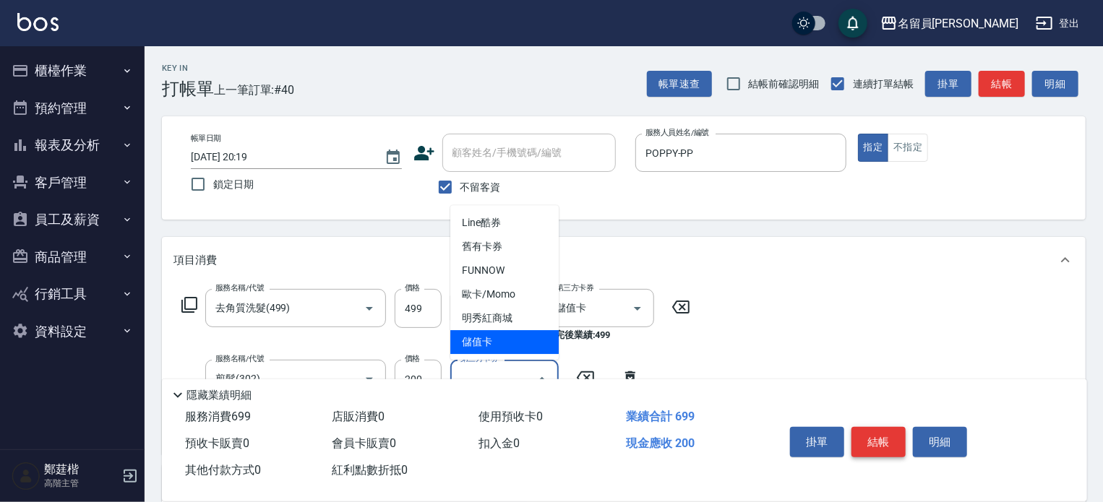
type input "儲值卡"
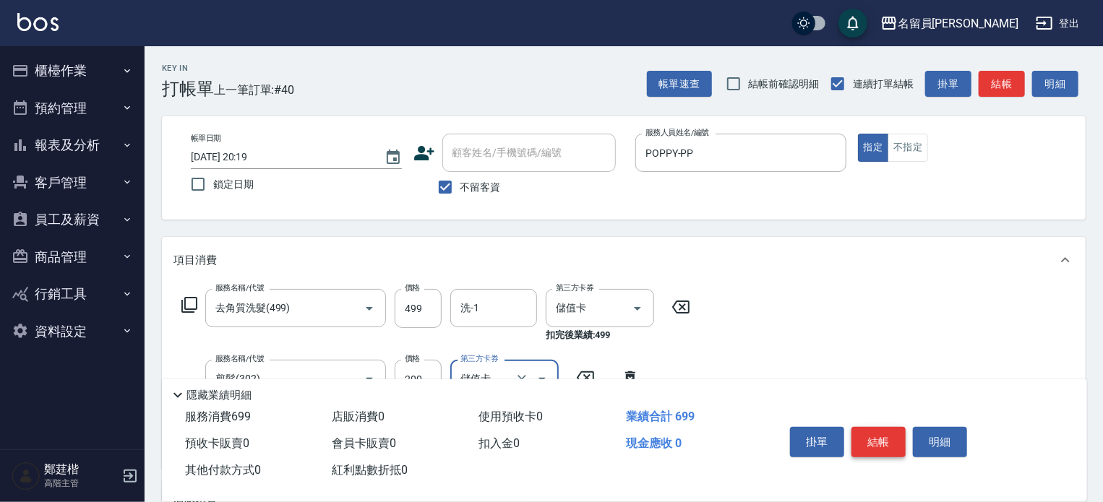
click at [870, 431] on button "結帳" at bounding box center [878, 442] width 54 height 30
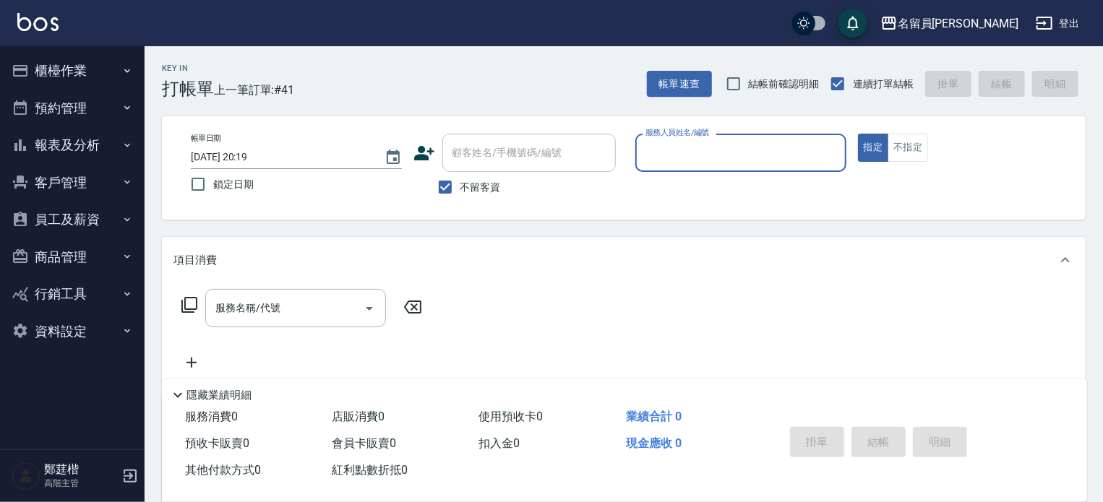
drag, startPoint x: 46, startPoint y: 144, endPoint x: 75, endPoint y: 186, distance: 51.3
click at [46, 144] on button "報表及分析" at bounding box center [72, 145] width 133 height 38
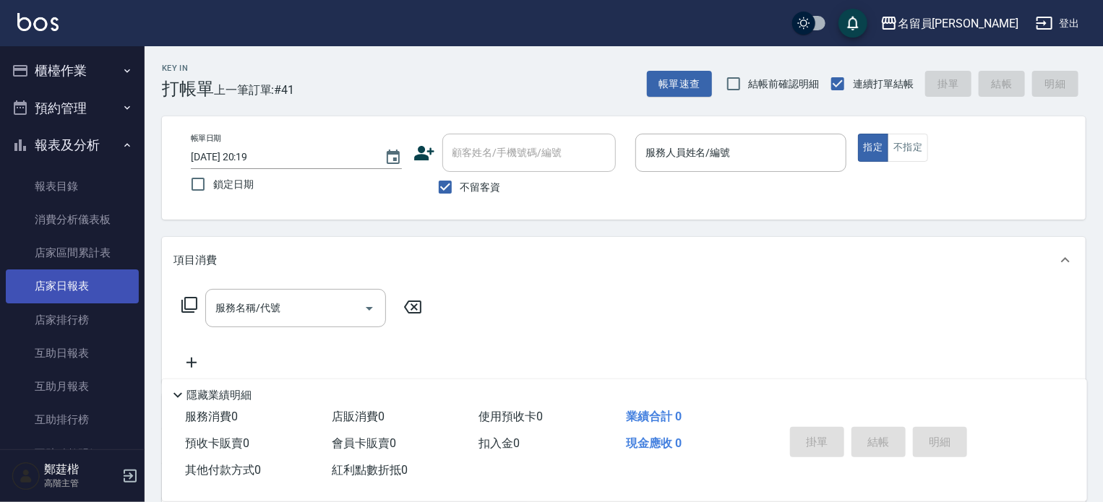
click at [100, 273] on link "店家日報表" at bounding box center [72, 286] width 133 height 33
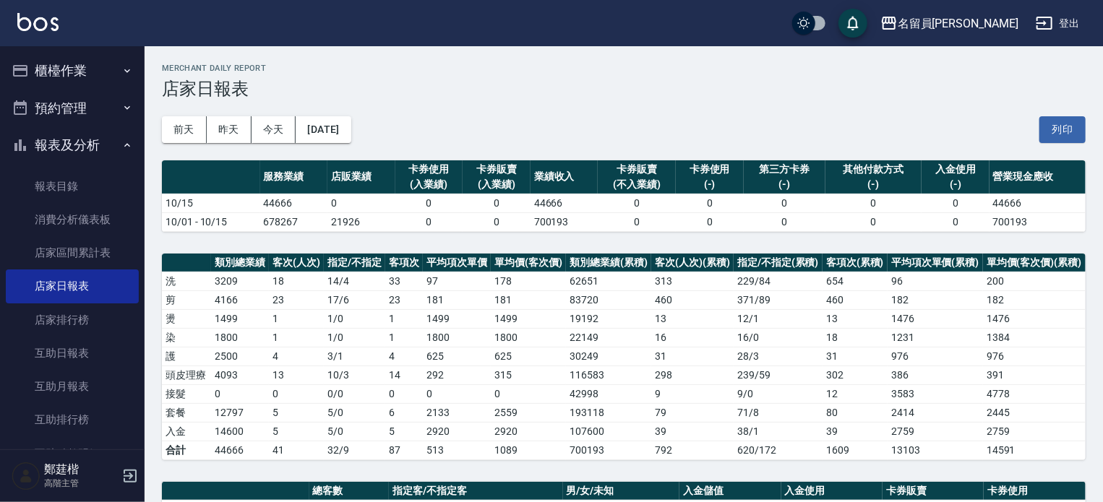
drag, startPoint x: 64, startPoint y: 70, endPoint x: 42, endPoint y: 79, distance: 24.0
click at [64, 72] on button "櫃檯作業" at bounding box center [72, 71] width 133 height 38
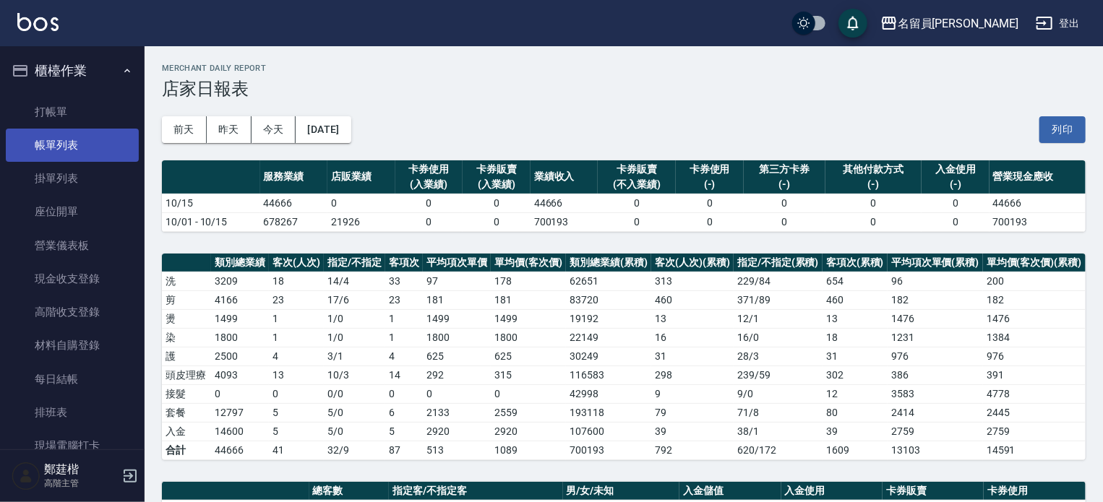
click at [80, 144] on link "帳單列表" at bounding box center [72, 145] width 133 height 33
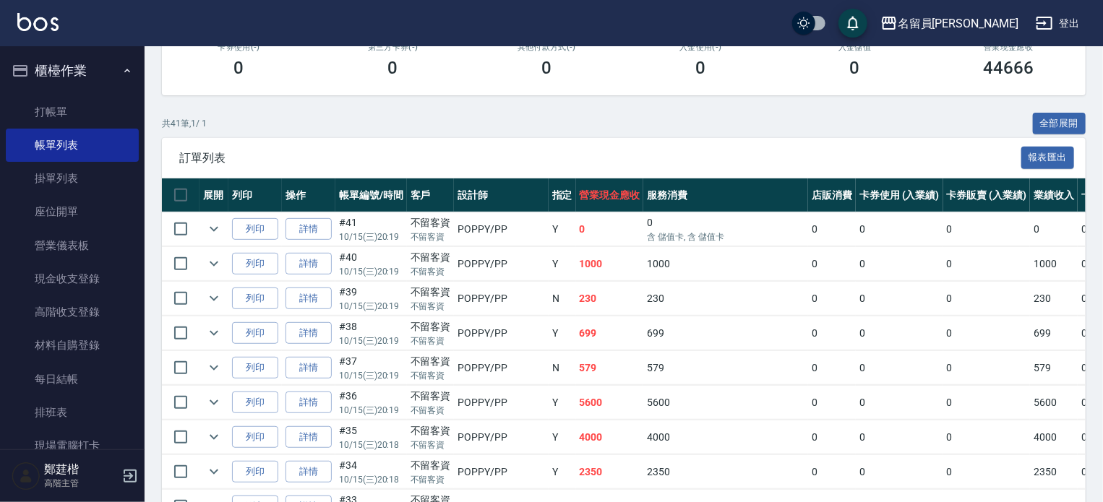
scroll to position [361, 0]
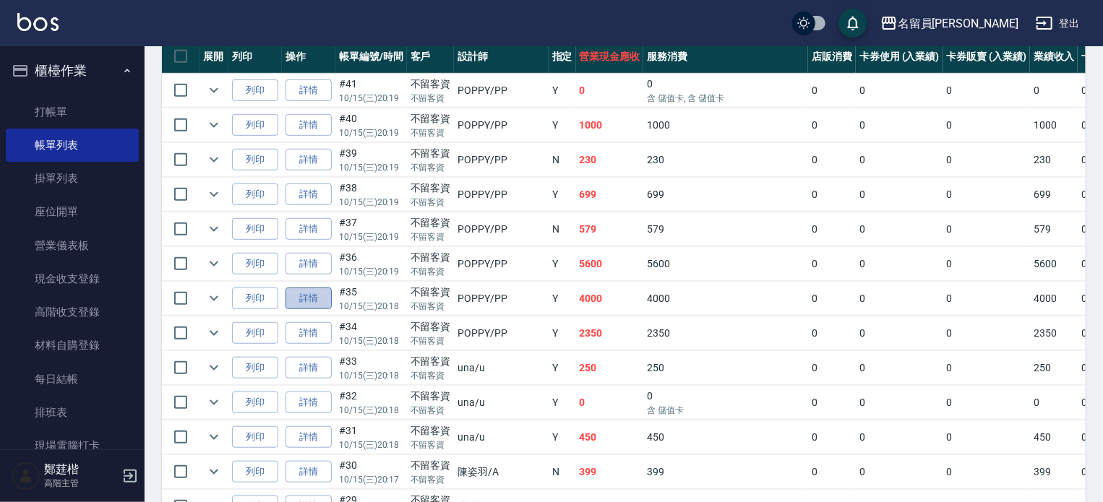
click at [298, 310] on link "詳情" at bounding box center [308, 299] width 46 height 22
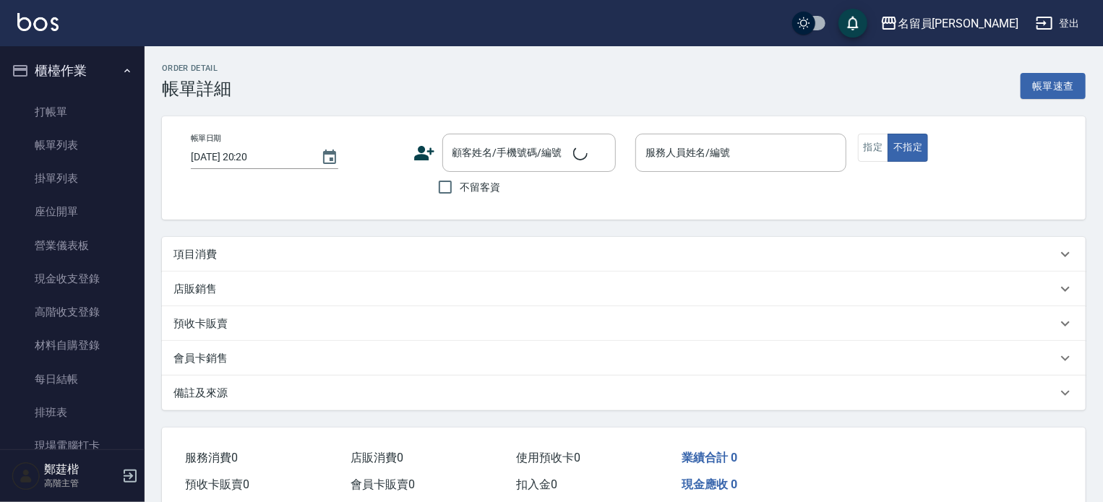
type input "2025/10/15 20:18"
checkbox input "true"
type input "POPPY-PP"
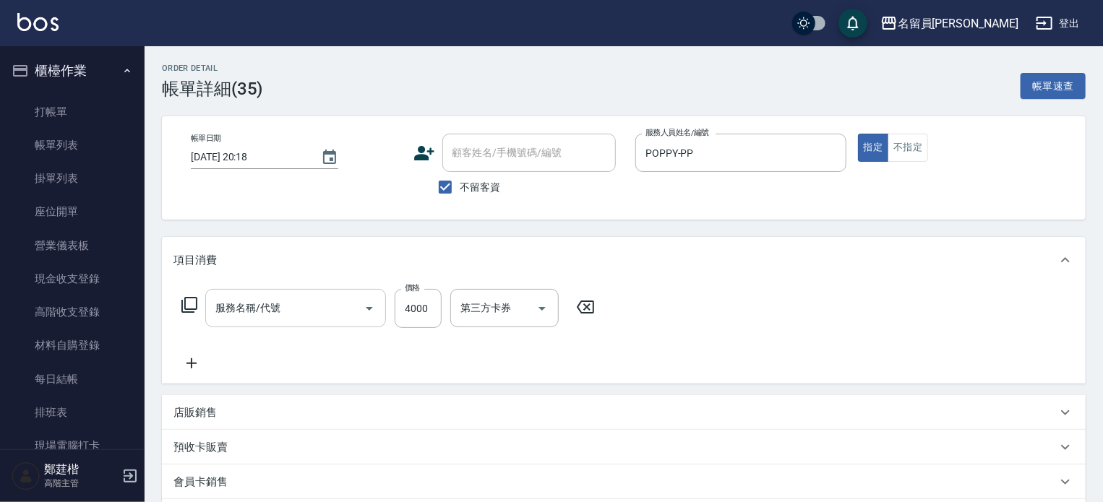
type input "VIP儲值(802)"
click at [418, 314] on input "4000" at bounding box center [418, 308] width 47 height 39
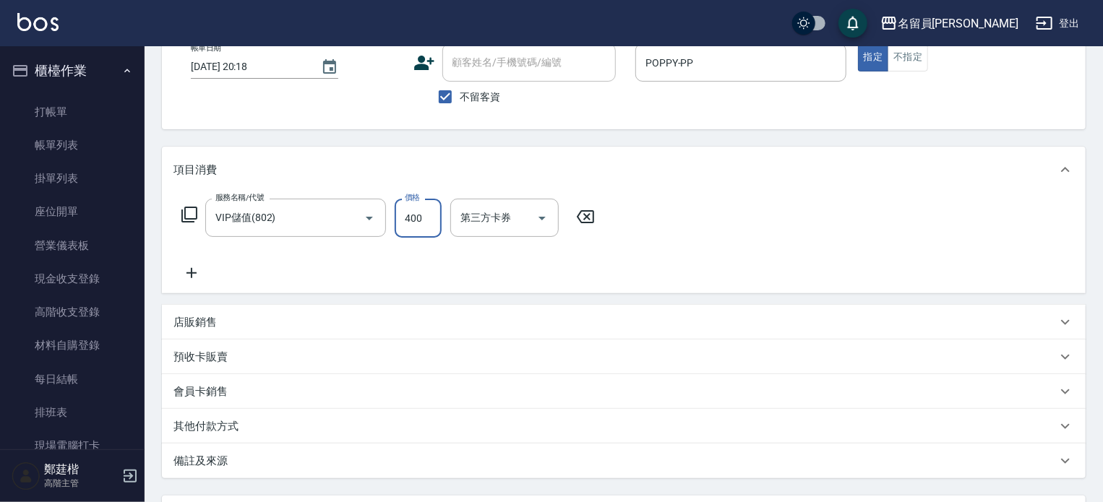
scroll to position [220, 0]
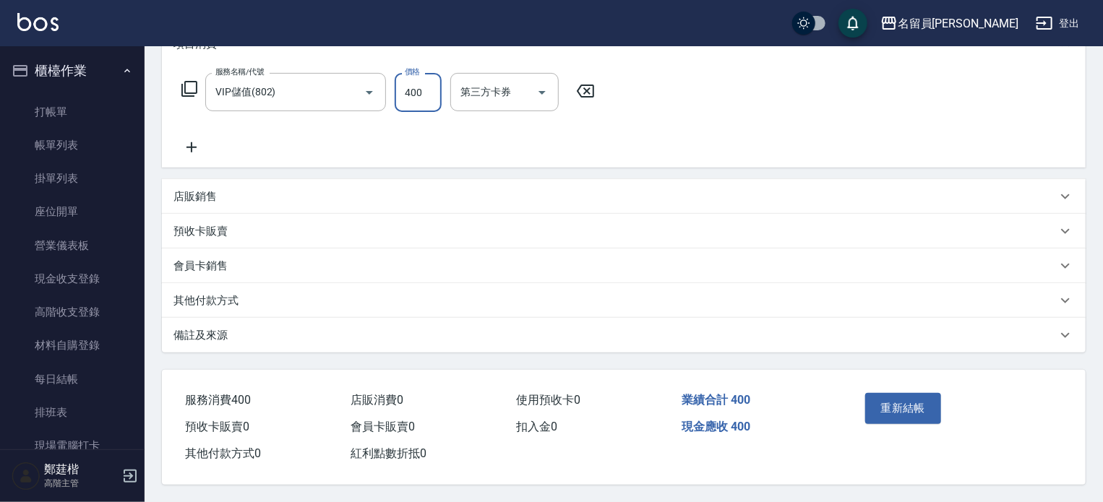
type input "400"
click at [906, 387] on div "重新結帳" at bounding box center [907, 418] width 96 height 63
click at [907, 394] on button "重新結帳" at bounding box center [903, 408] width 77 height 30
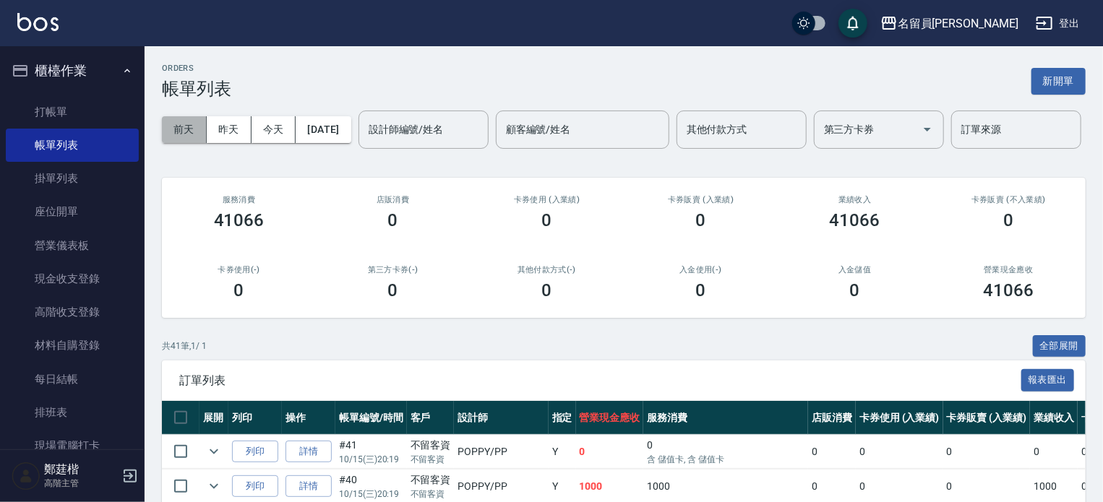
click at [171, 138] on button "前天" at bounding box center [184, 129] width 45 height 27
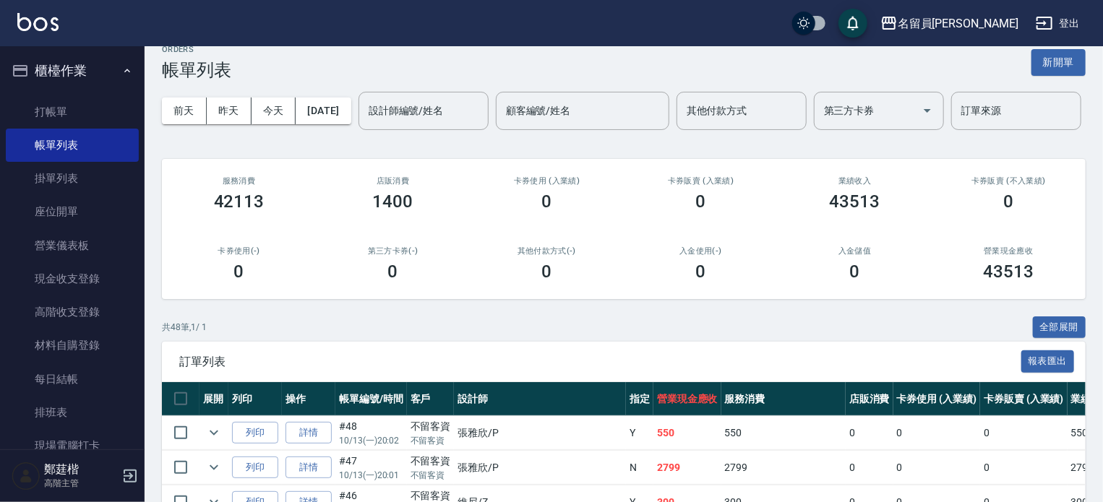
scroll to position [361, 0]
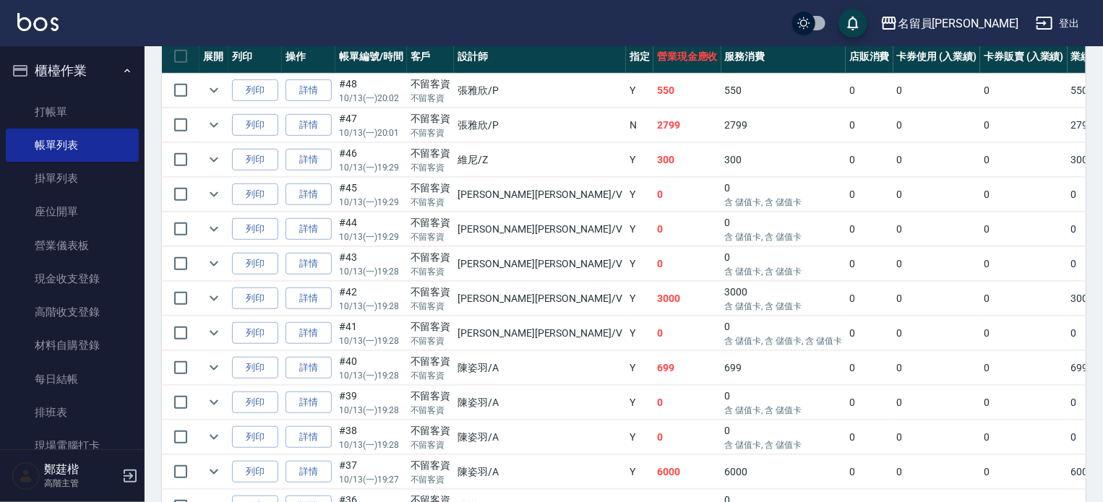
click at [201, 316] on td at bounding box center [213, 299] width 29 height 34
click at [208, 307] on icon "expand row" at bounding box center [213, 298] width 17 height 17
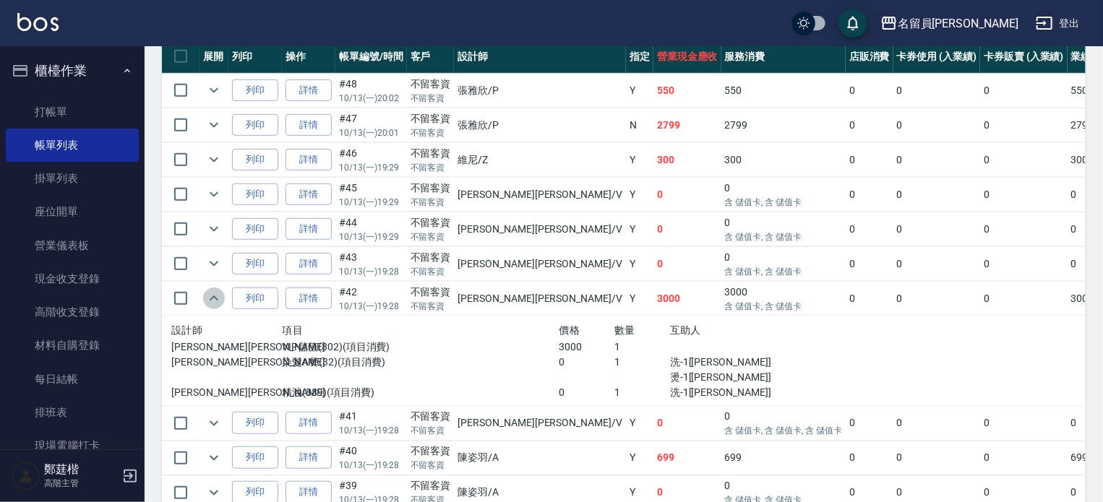
click at [207, 307] on icon "expand row" at bounding box center [213, 298] width 17 height 17
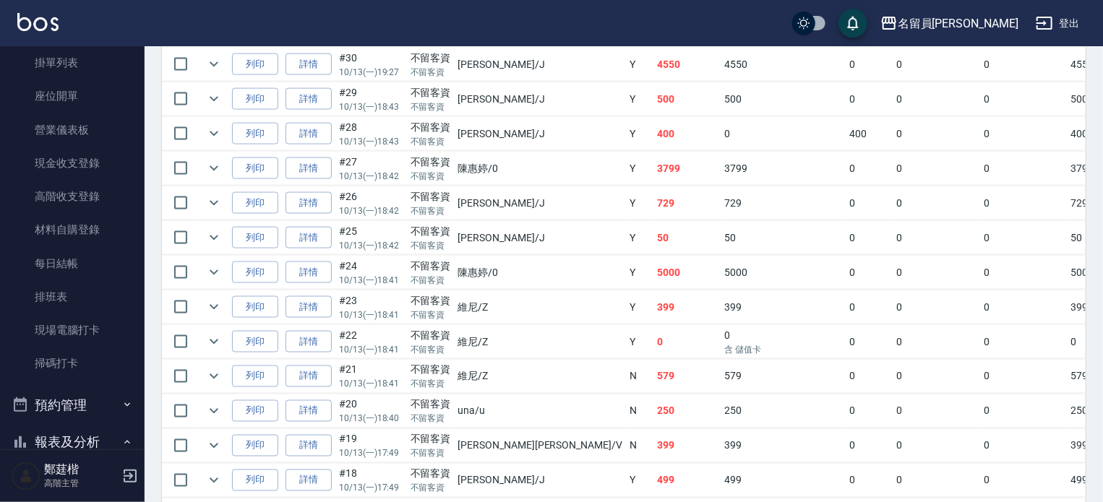
scroll to position [434, 0]
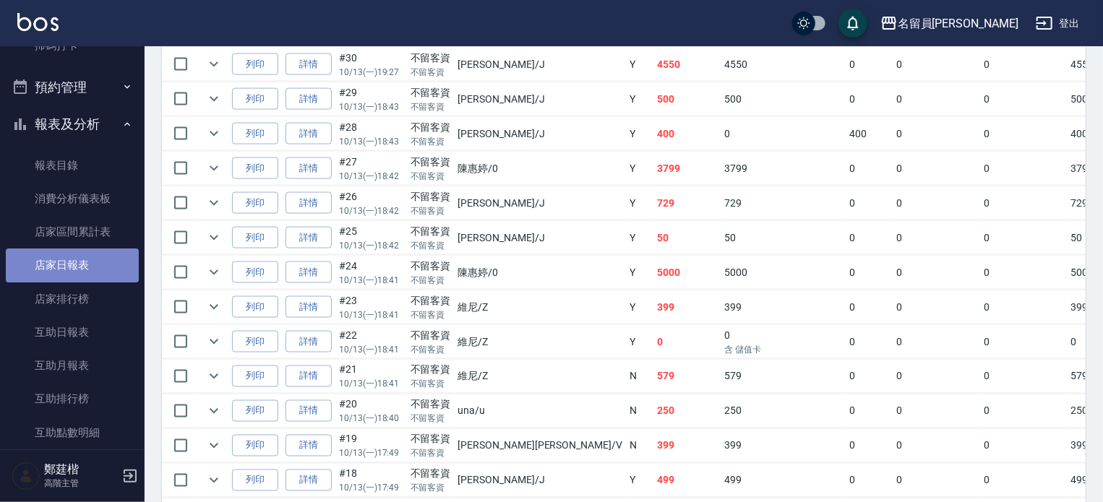
click at [88, 254] on link "店家日報表" at bounding box center [72, 265] width 133 height 33
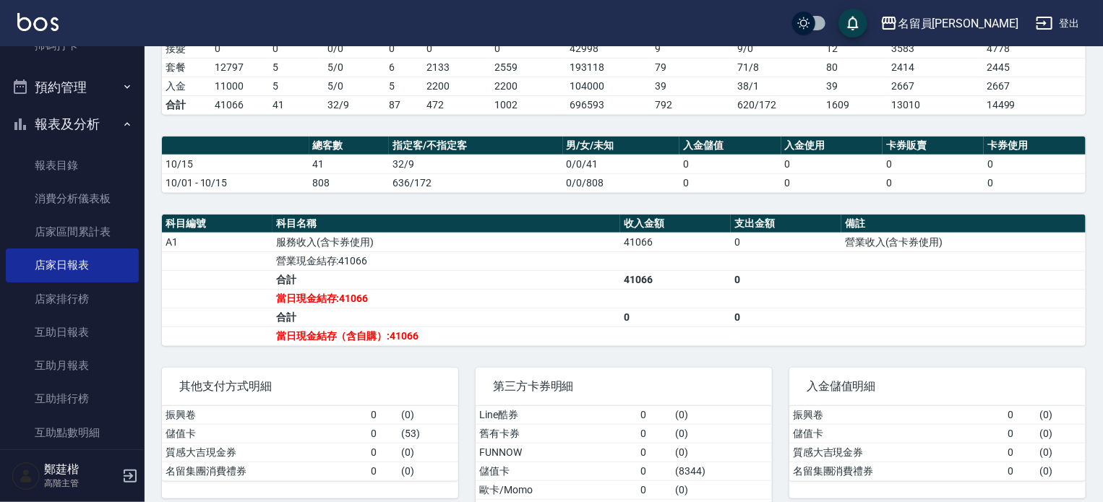
scroll to position [392, 0]
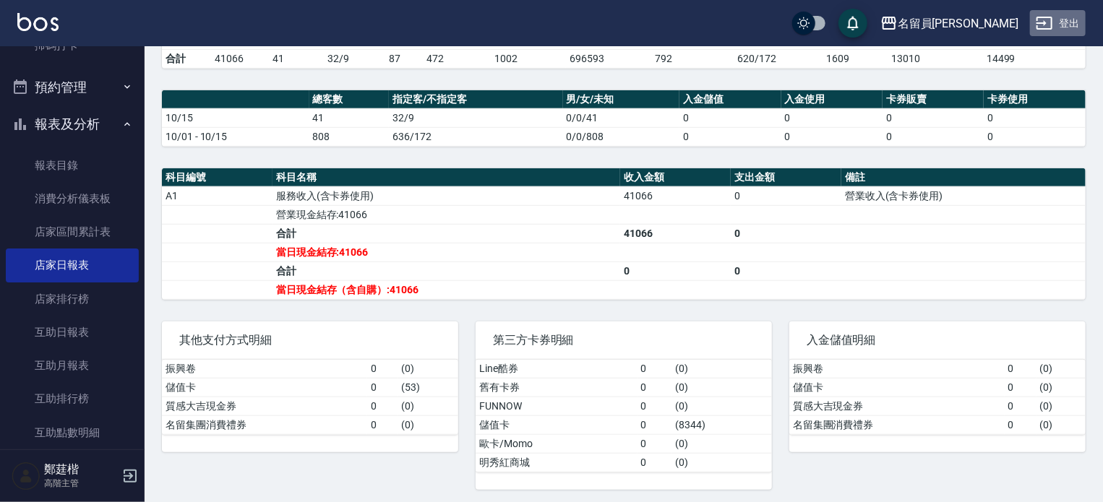
click at [1072, 29] on button "登出" at bounding box center [1058, 23] width 56 height 27
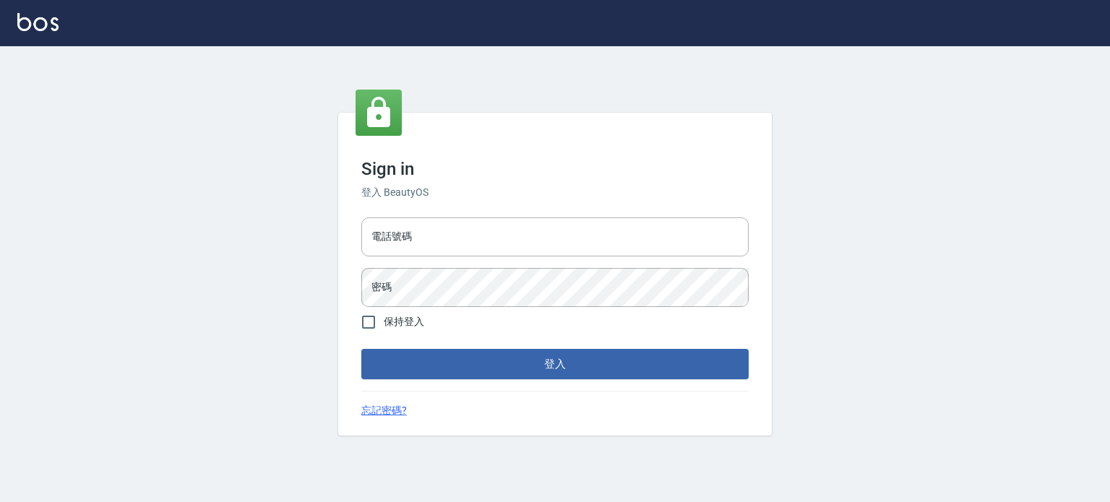
click at [1072, 29] on div at bounding box center [555, 23] width 1110 height 46
drag, startPoint x: 532, startPoint y: 170, endPoint x: 522, endPoint y: 223, distance: 53.7
click at [533, 169] on h3 "Sign in" at bounding box center [554, 169] width 387 height 20
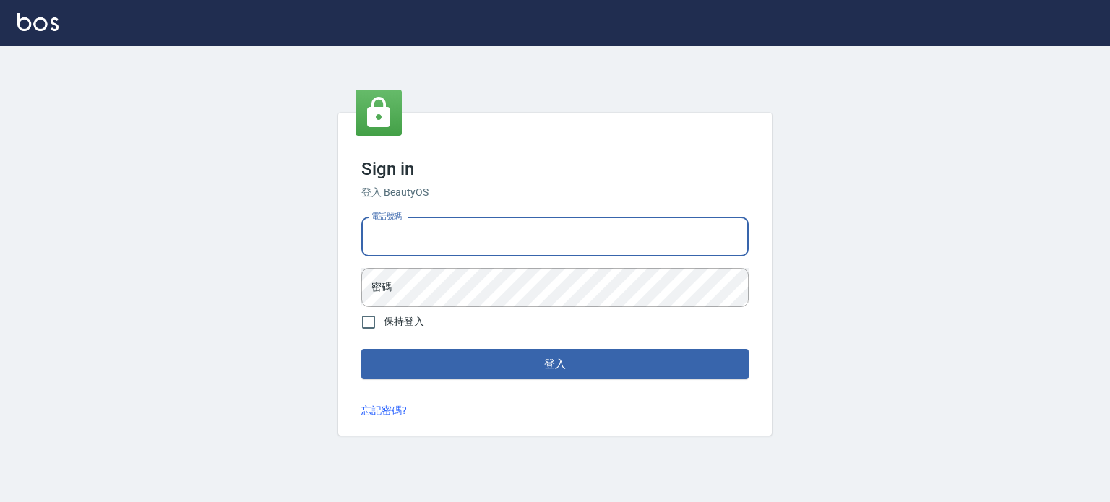
click at [522, 223] on input "電話號碼" at bounding box center [554, 237] width 387 height 39
click at [464, 245] on input "0955179727" at bounding box center [554, 237] width 387 height 39
type input "0"
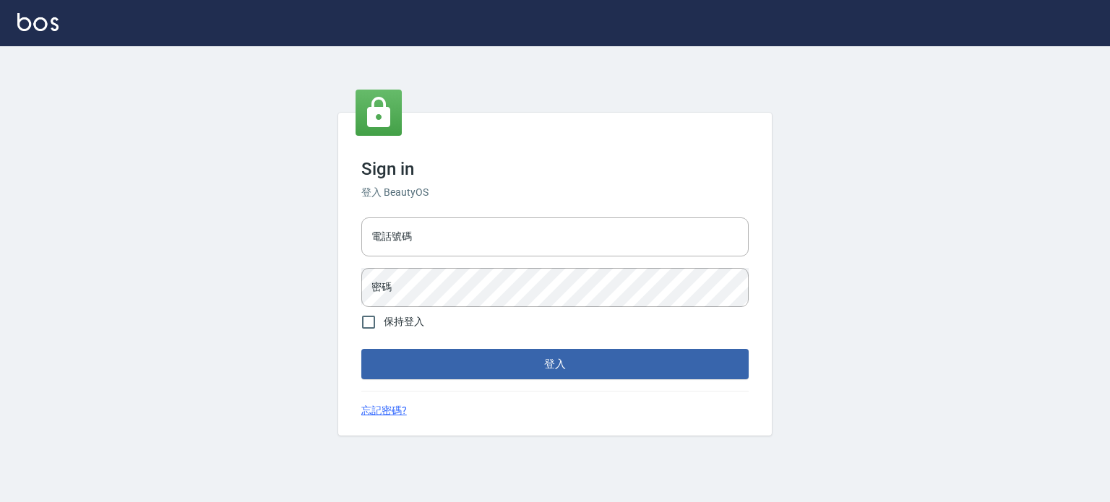
click at [460, 257] on div "電話號碼 電話號碼 密碼 密碼" at bounding box center [555, 262] width 399 height 101
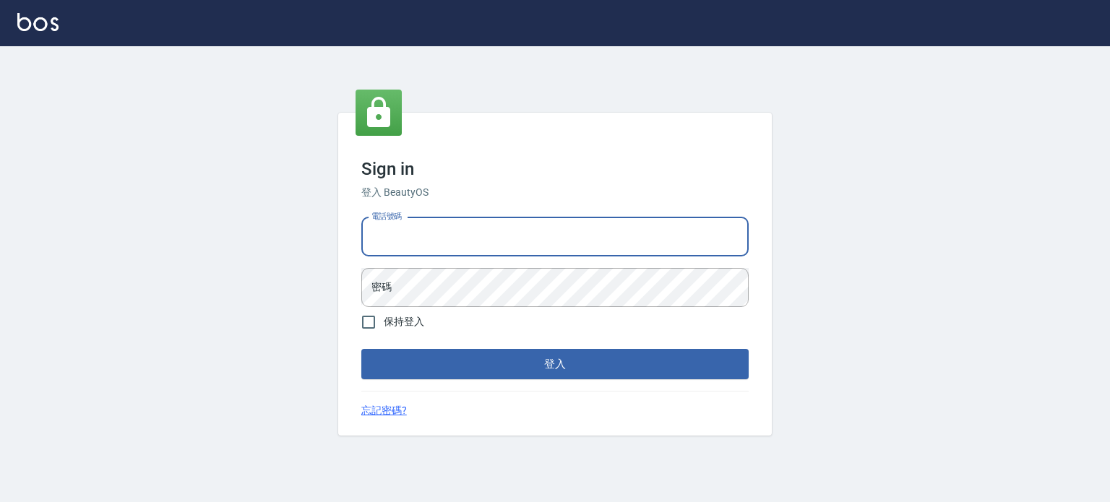
click at [463, 239] on input "電話號碼" at bounding box center [554, 237] width 387 height 39
click at [455, 250] on input "0989239739" at bounding box center [554, 237] width 387 height 39
click at [458, 239] on input "0989239739" at bounding box center [554, 237] width 387 height 39
type input "098923973\"
click at [458, 239] on input "098923973\" at bounding box center [554, 237] width 387 height 39
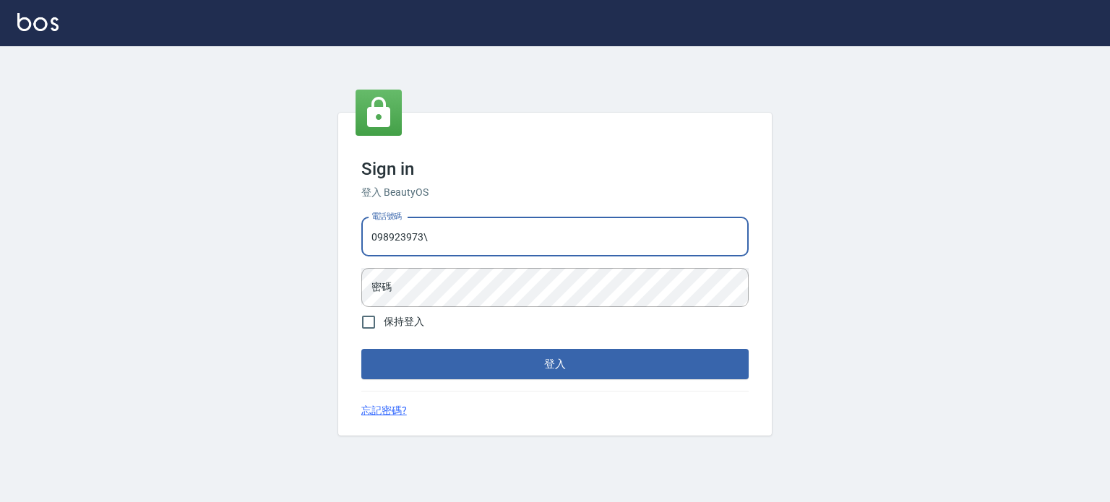
click at [458, 239] on input "098923973\" at bounding box center [554, 237] width 387 height 39
click at [458, 239] on input "電話號碼" at bounding box center [554, 237] width 387 height 39
type input "0977239969"
click at [456, 317] on form "電話號碼 [PHONE_NUMBER] 電話號碼 密碼 密碼 保持登入 登入" at bounding box center [554, 296] width 387 height 168
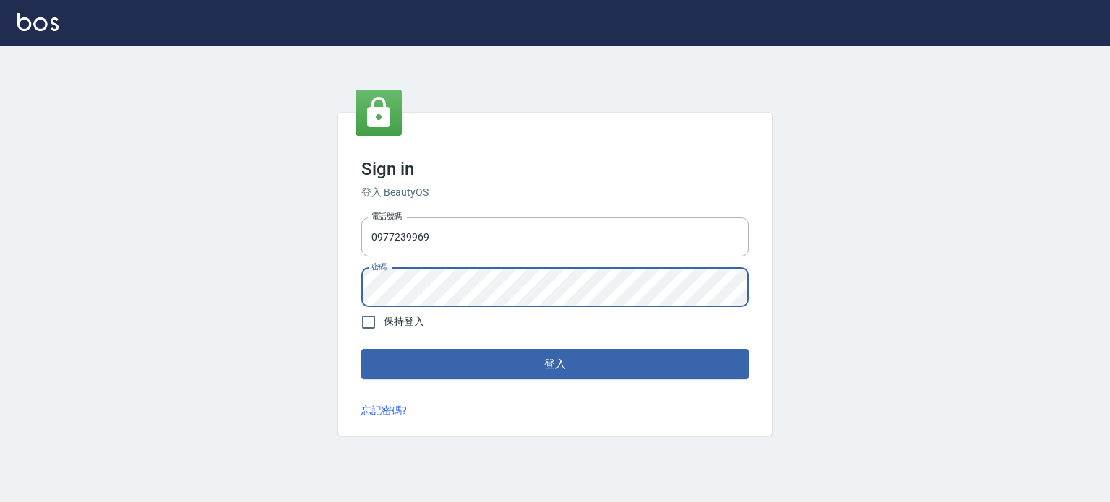
click at [361, 349] on button "登入" at bounding box center [554, 364] width 387 height 30
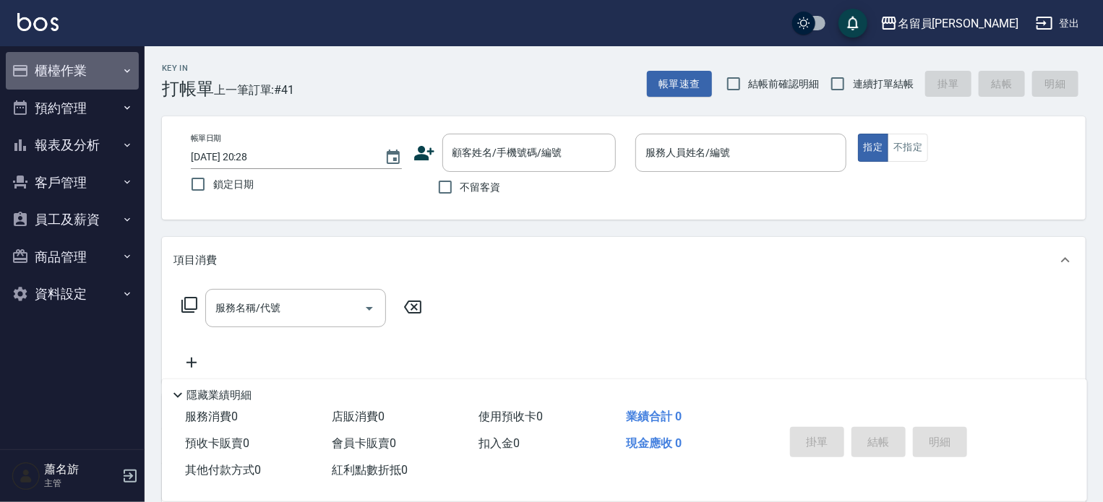
click at [95, 86] on button "櫃檯作業" at bounding box center [72, 71] width 133 height 38
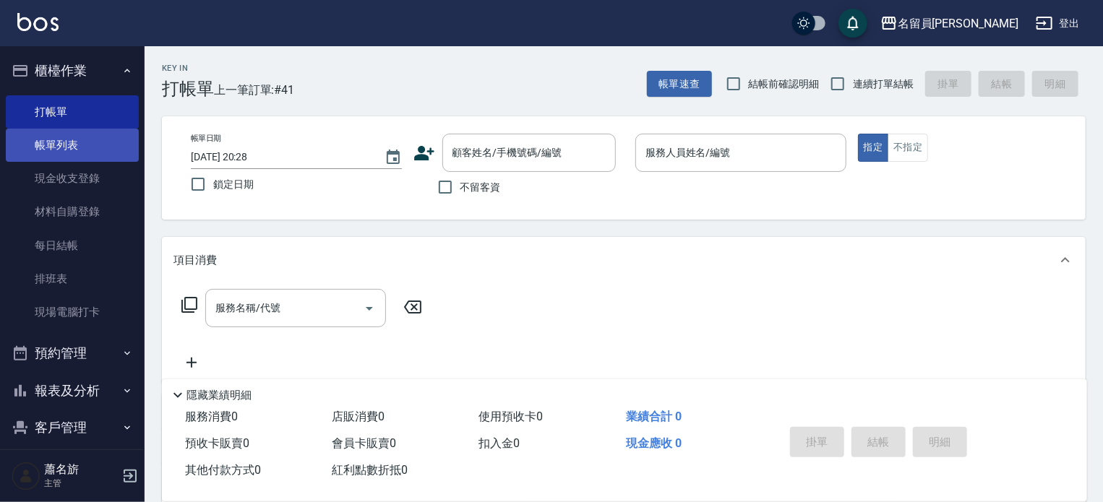
click at [90, 142] on link "帳單列表" at bounding box center [72, 145] width 133 height 33
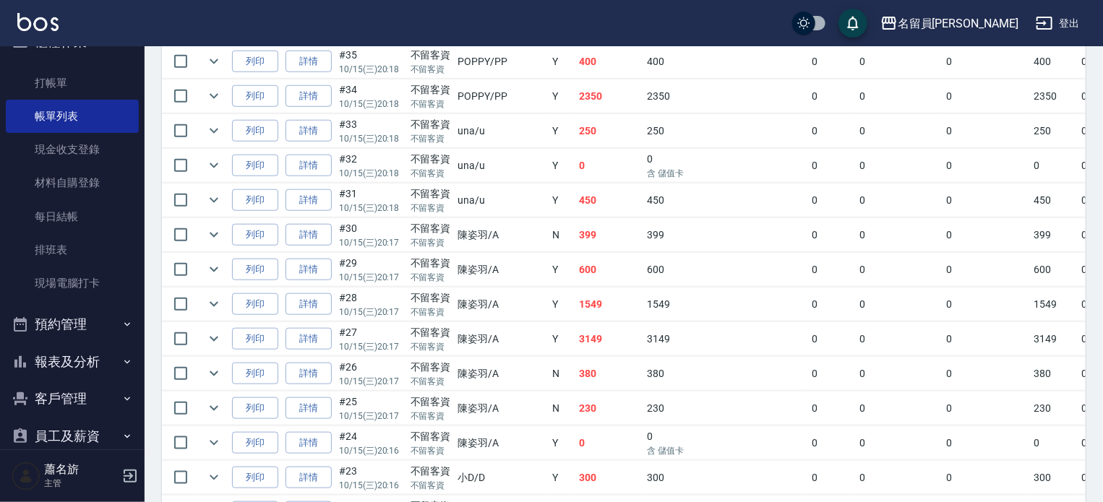
scroll to position [588, 0]
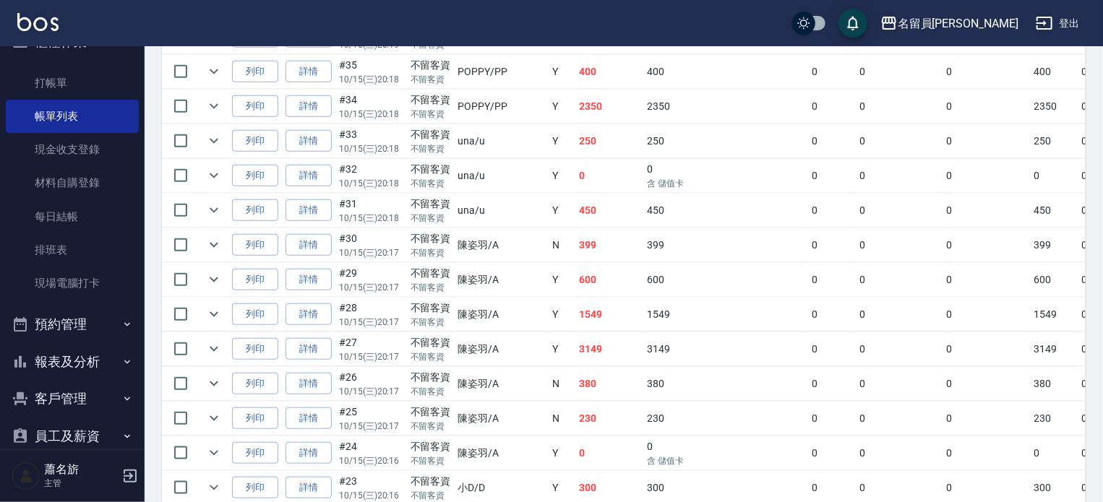
click at [106, 364] on button "報表及分析" at bounding box center [72, 362] width 133 height 38
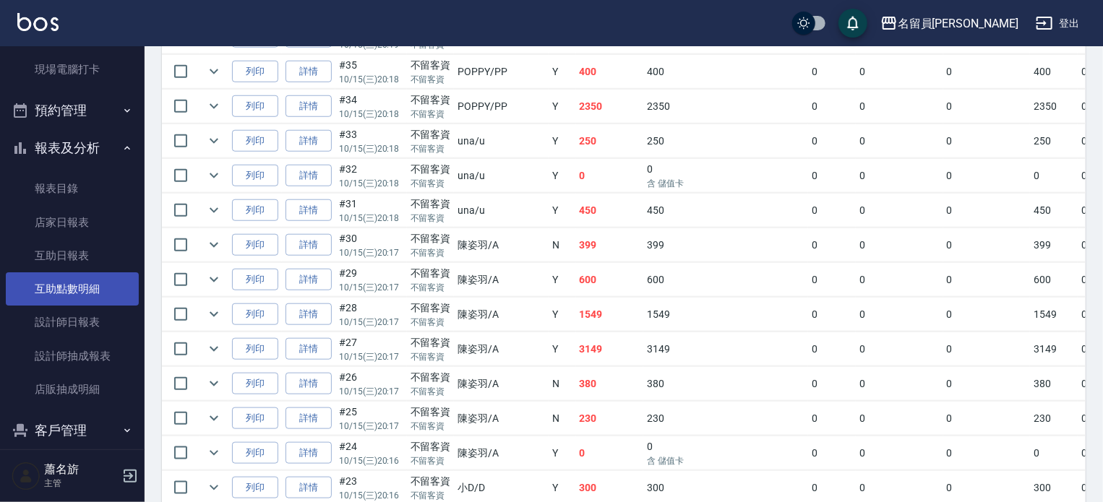
scroll to position [246, 0]
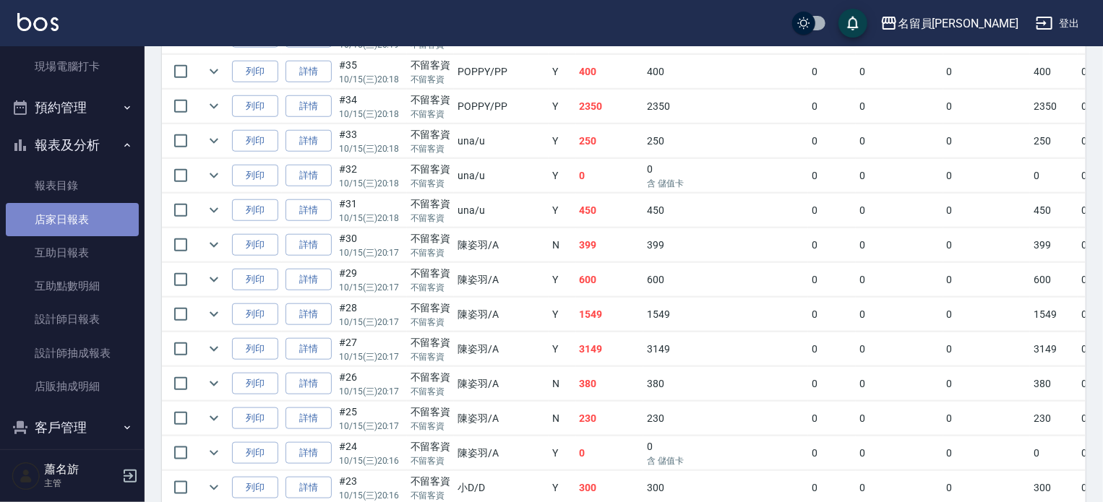
click at [103, 203] on link "店家日報表" at bounding box center [72, 219] width 133 height 33
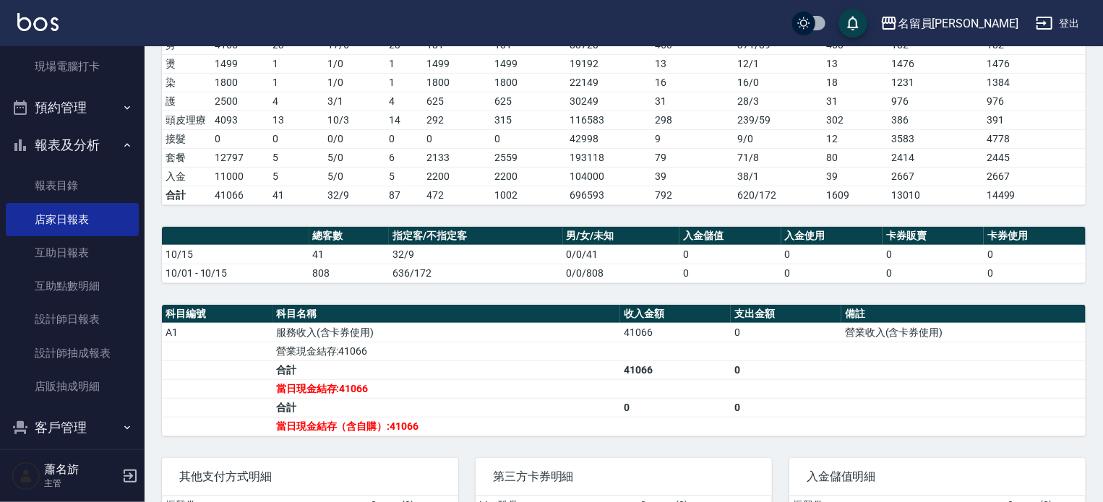
scroll to position [361, 0]
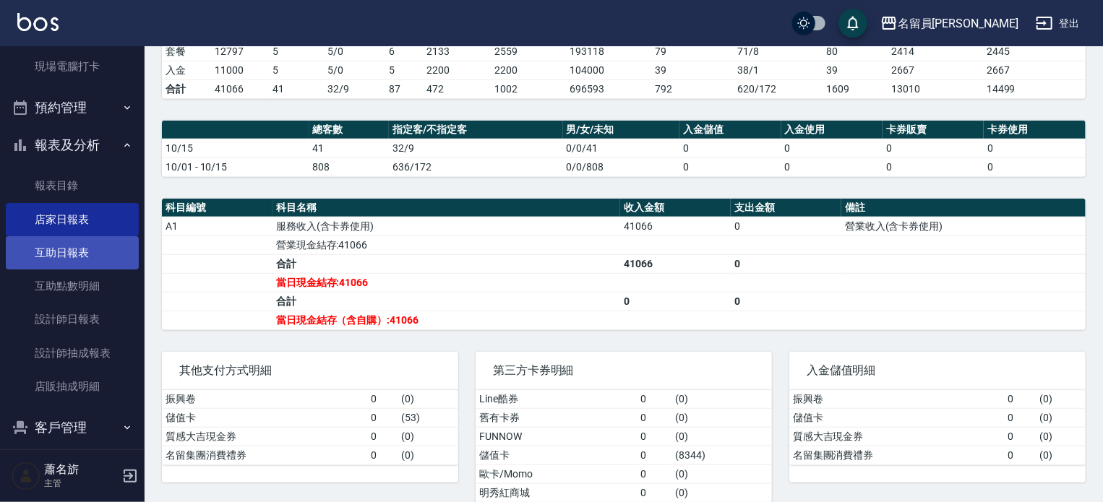
click at [80, 249] on link "互助日報表" at bounding box center [72, 252] width 133 height 33
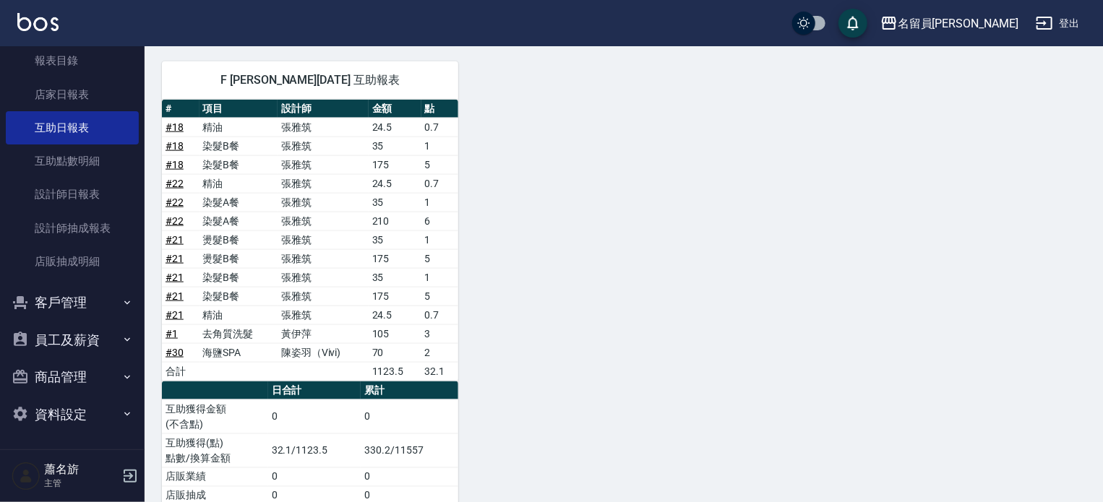
scroll to position [940, 0]
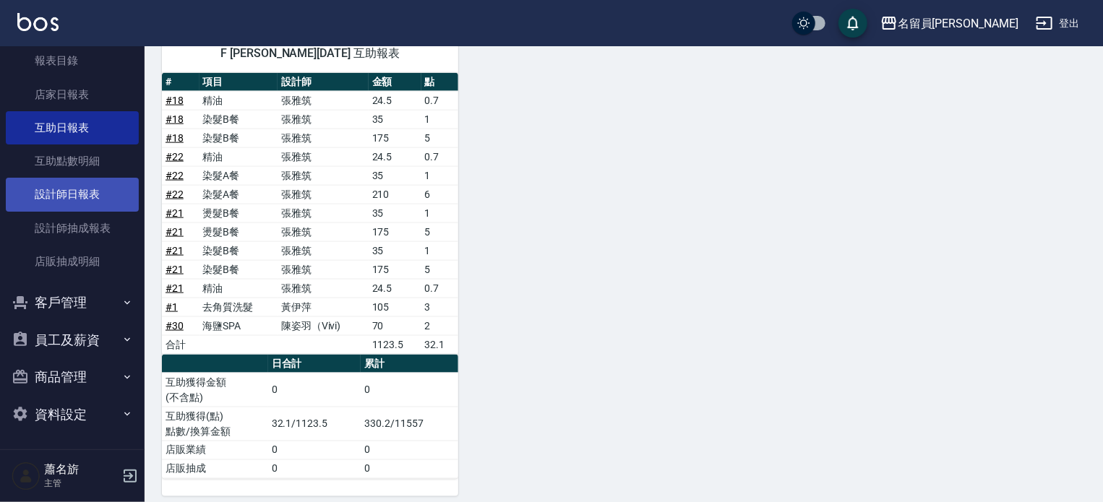
click at [80, 197] on link "設計師日報表" at bounding box center [72, 194] width 133 height 33
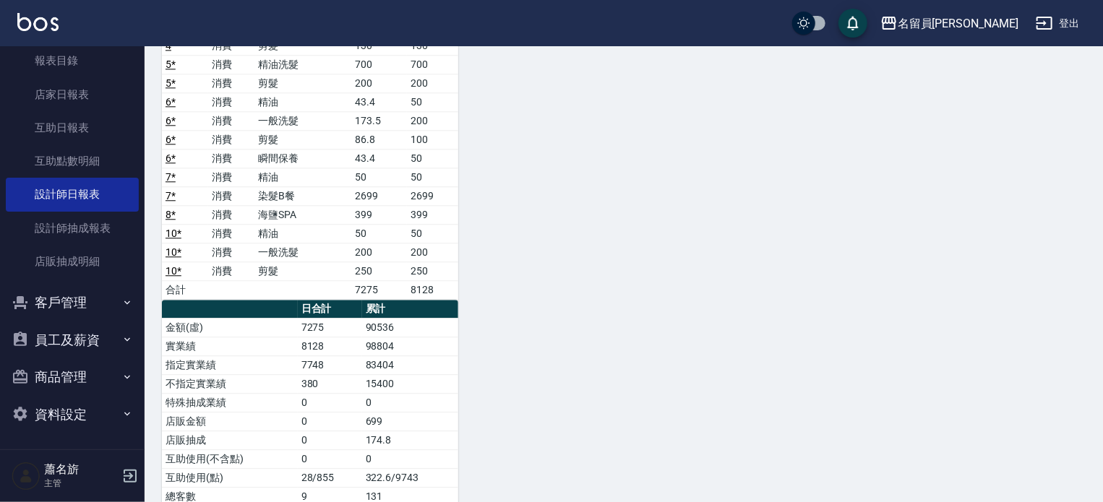
scroll to position [1908, 0]
